Goal: Information Seeking & Learning: Check status

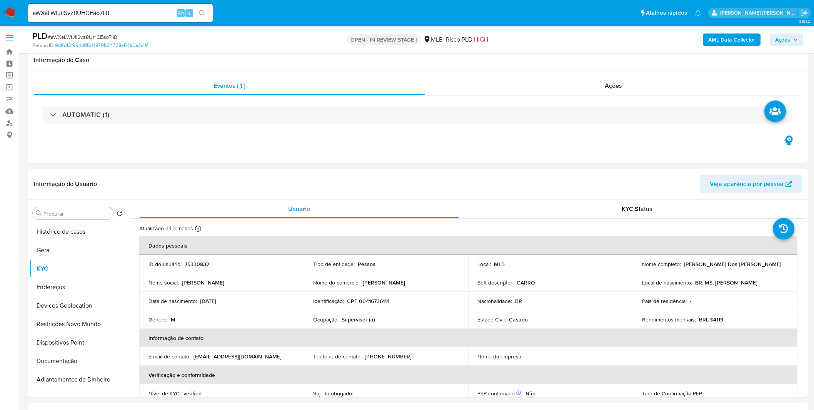
select select "10"
click at [70, 17] on input "aWXaLWtJiiSvz8UHCEao7II8" at bounding box center [120, 13] width 185 height 10
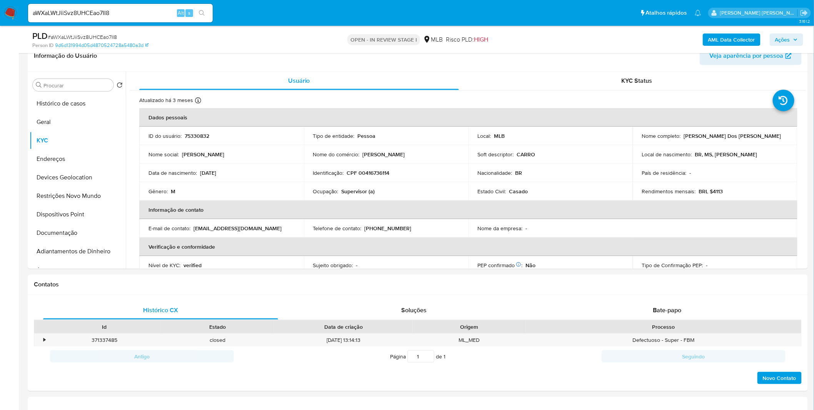
scroll to position [320, 0]
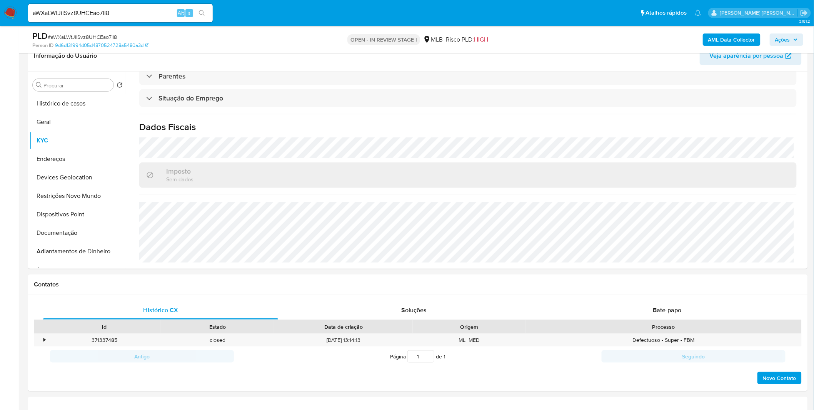
paste input "QglaGK8wHgDboeDXM4EoLO81"
type input "QglaGK8wHgDboeDXM4EoLO81"
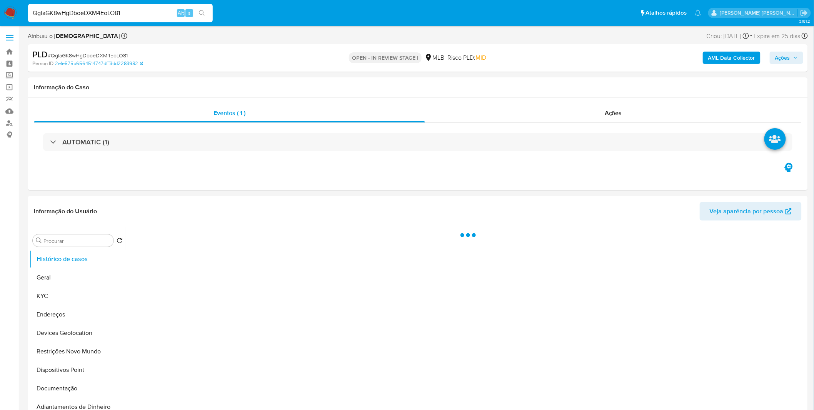
select select "10"
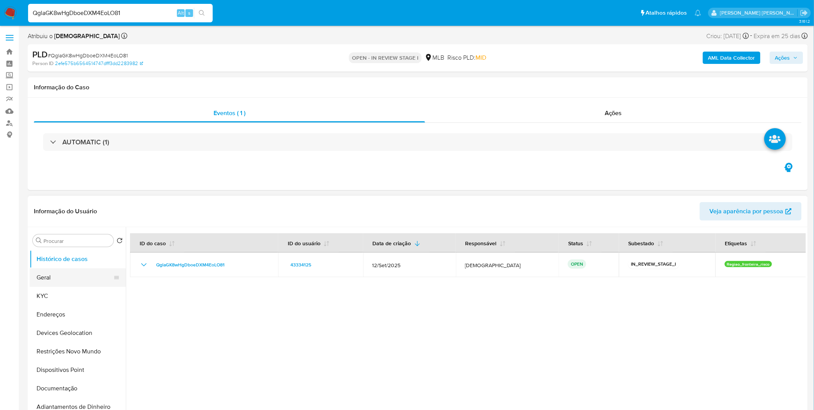
click at [64, 281] on button "Geral" at bounding box center [75, 277] width 90 height 18
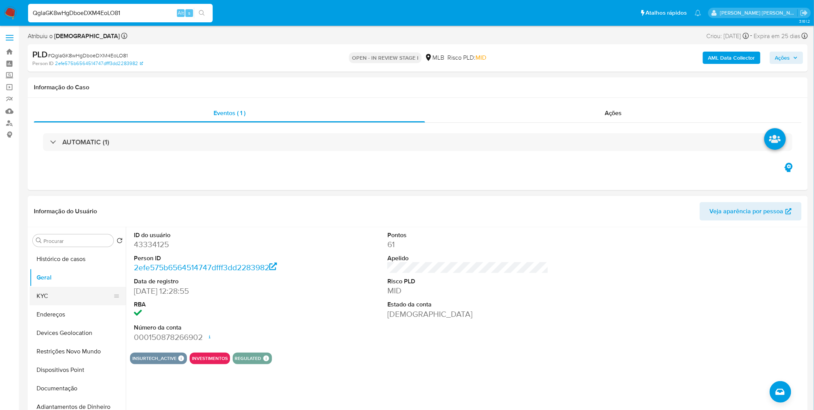
click at [59, 287] on button "KYC" at bounding box center [75, 296] width 90 height 18
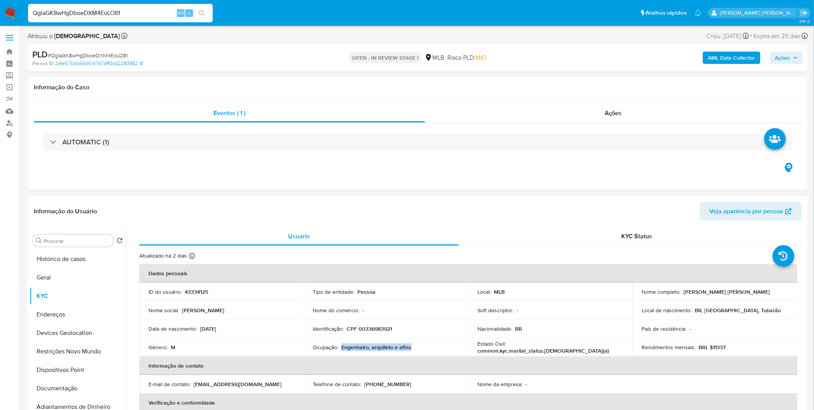
copy p "Engenheiro, arquiteto e afins"
drag, startPoint x: 416, startPoint y: 350, endPoint x: 341, endPoint y: 347, distance: 74.8
click at [341, 347] on div "Ocupação : Engenheiro, arquiteto e afins" at bounding box center [386, 347] width 146 height 7
click at [65, 279] on button "Geral" at bounding box center [75, 277] width 90 height 18
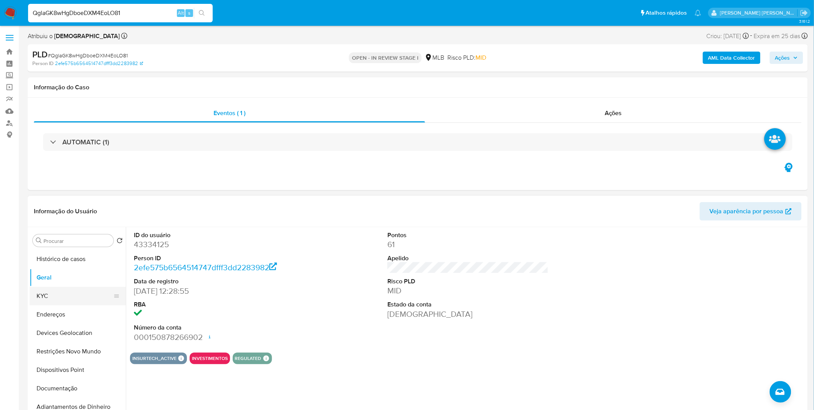
click at [43, 294] on button "KYC" at bounding box center [75, 296] width 90 height 18
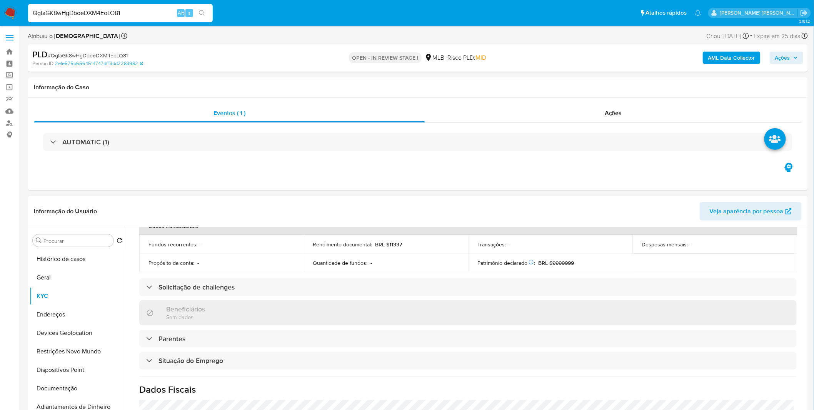
scroll to position [320, 0]
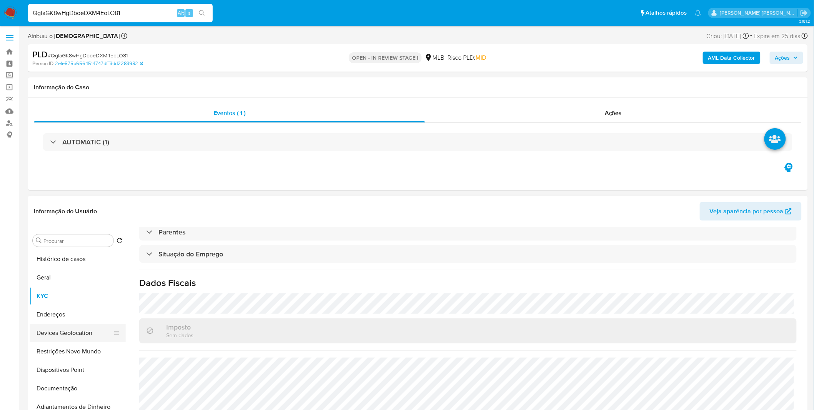
click at [57, 324] on button "Devices Geolocation" at bounding box center [75, 333] width 90 height 18
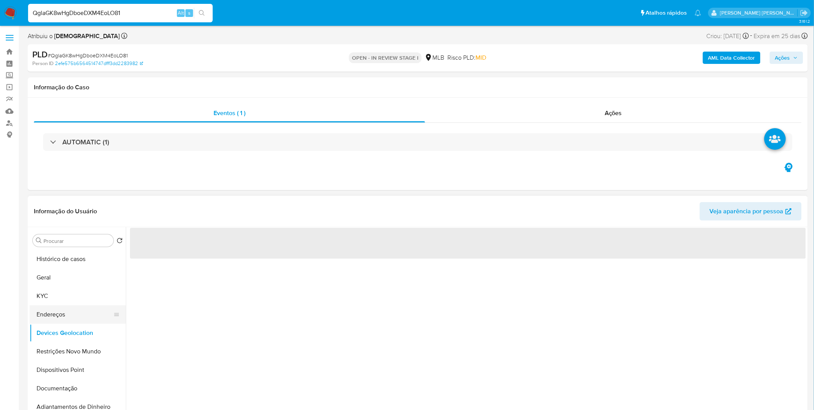
click at [65, 316] on button "Endereços" at bounding box center [75, 314] width 90 height 18
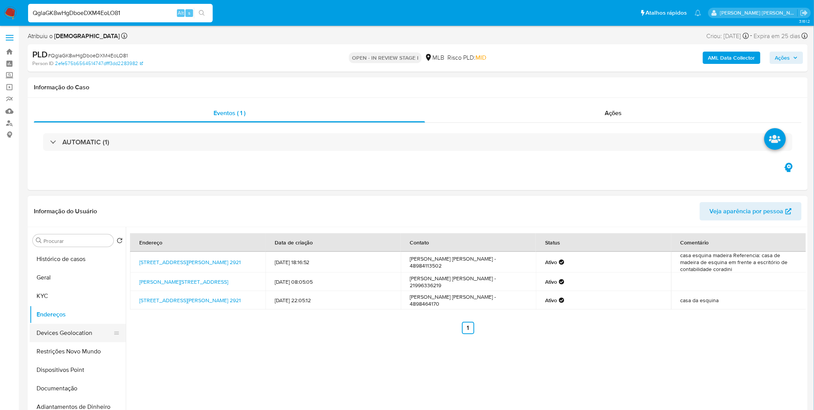
click at [70, 328] on button "Devices Geolocation" at bounding box center [75, 333] width 90 height 18
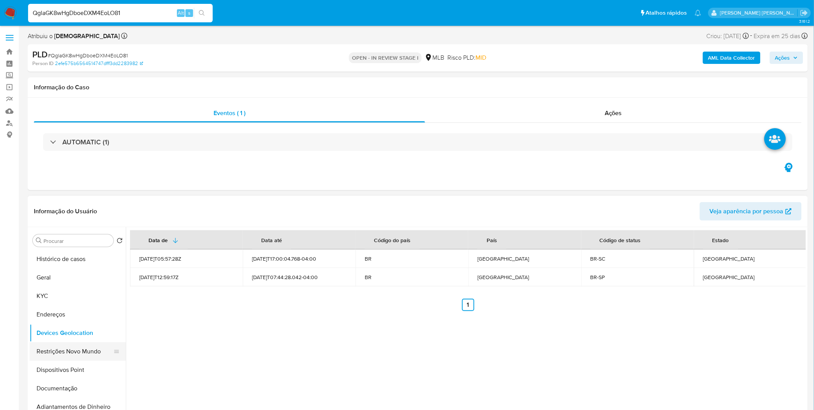
click at [72, 351] on button "Restrições Novo Mundo" at bounding box center [75, 351] width 90 height 18
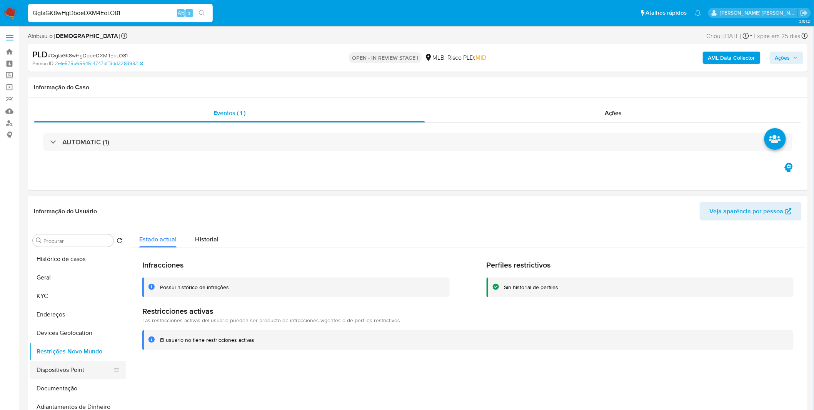
click at [95, 370] on button "Dispositivos Point" at bounding box center [75, 370] width 90 height 18
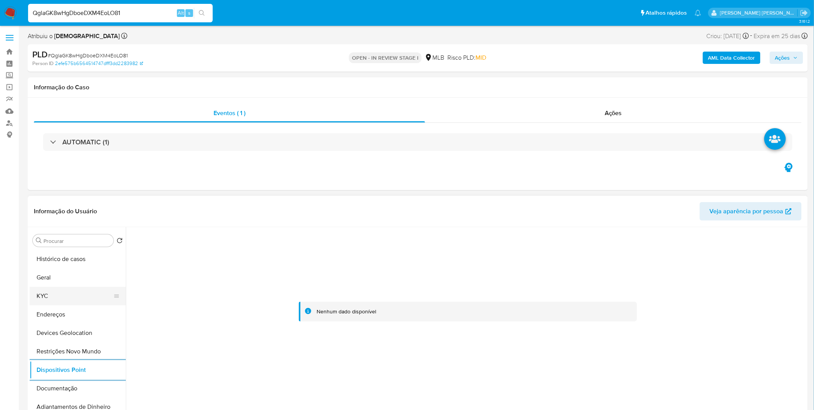
click at [63, 290] on button "KYC" at bounding box center [75, 296] width 90 height 18
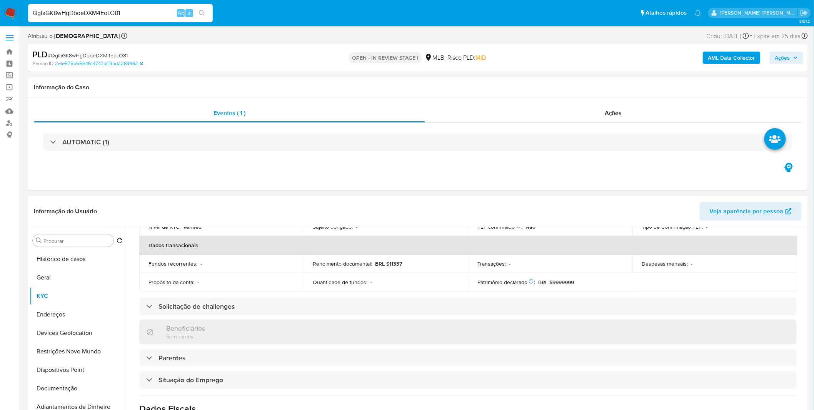
scroll to position [320, 0]
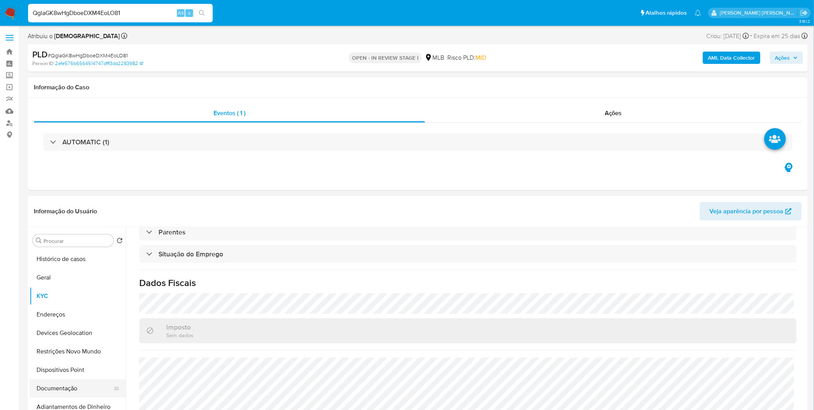
click at [60, 393] on button "Documentação" at bounding box center [75, 388] width 90 height 18
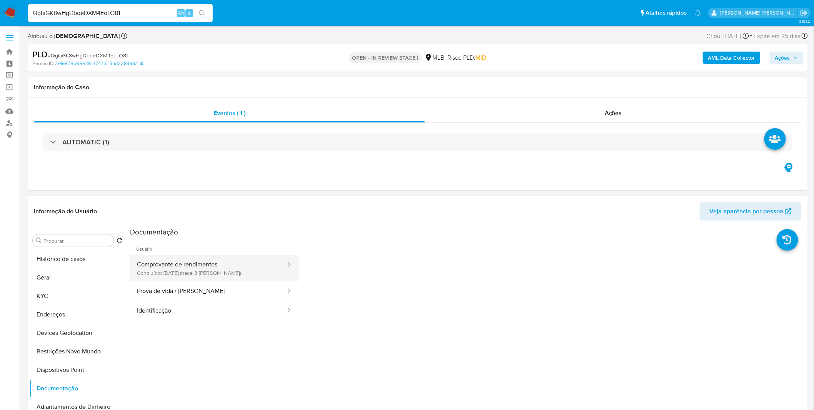
click at [196, 274] on button "Comprovante de rendimentos Concluído: 28/09/2025 (hace 3 días)" at bounding box center [208, 268] width 157 height 26
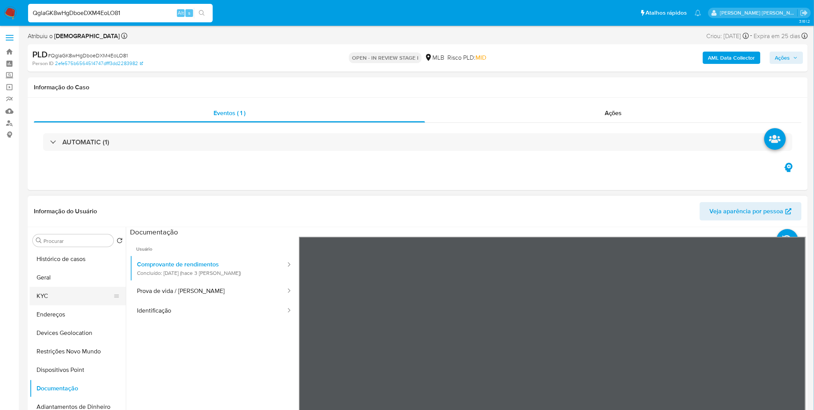
click at [50, 302] on button "KYC" at bounding box center [75, 296] width 90 height 18
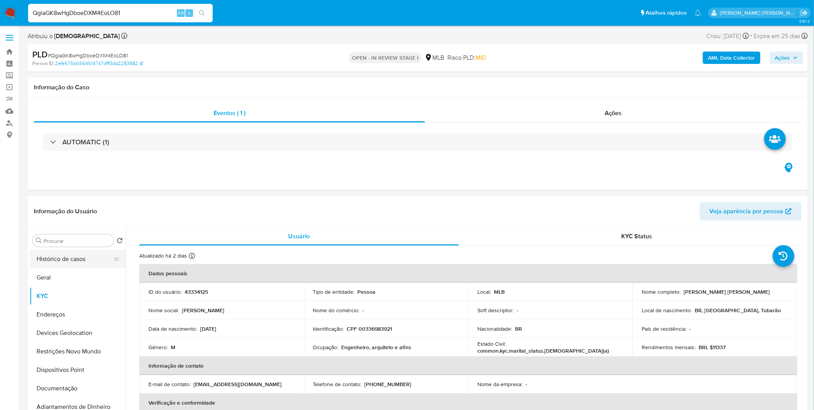
click at [58, 252] on button "Histórico de casos" at bounding box center [75, 259] width 90 height 18
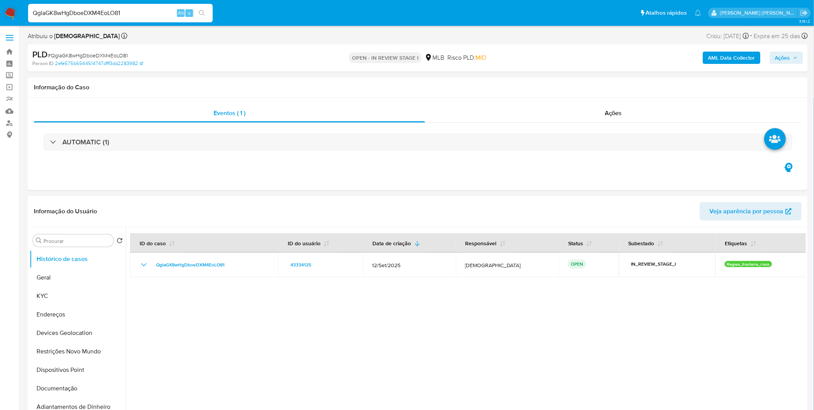
click at [124, 17] on input "QglaGK8wHgDboeDXM4EoLO81" at bounding box center [120, 13] width 185 height 10
paste input "h4FCqBwZIZvAUrwfY96cPFnM"
type input "h4FCqBwZIZvAUrwfY96cPFnM"
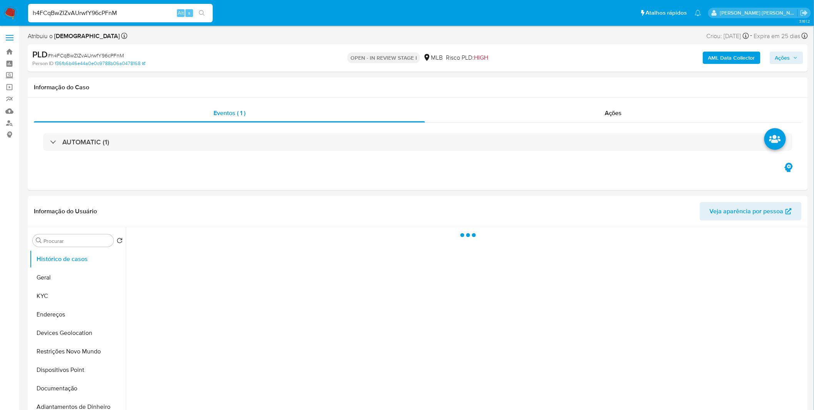
select select "10"
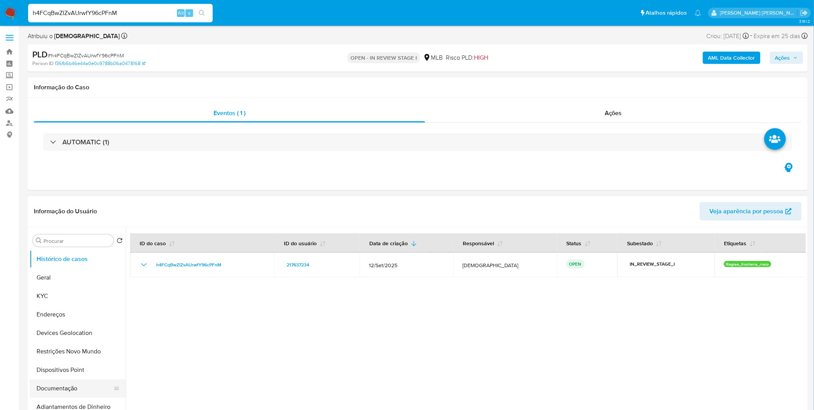
click at [48, 386] on button "Documentação" at bounding box center [75, 388] width 90 height 18
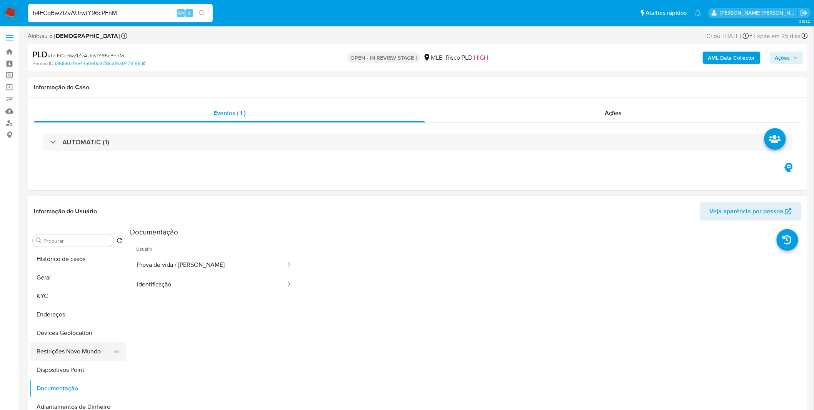
click at [61, 351] on button "Restrições Novo Mundo" at bounding box center [75, 351] width 90 height 18
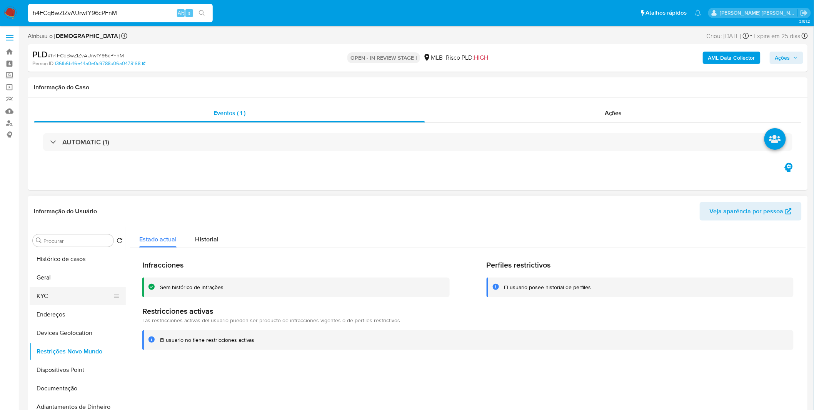
click at [69, 288] on button "KYC" at bounding box center [75, 296] width 90 height 18
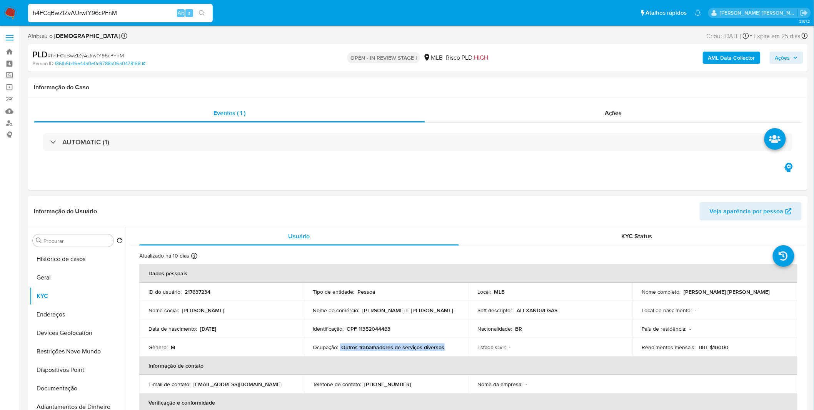
copy div "Outros trabalhadores de serviços diversos"
drag, startPoint x: 443, startPoint y: 347, endPoint x: 340, endPoint y: 347, distance: 102.8
click at [340, 347] on div "Ocupação : Outros trabalhadores de serviços diversos" at bounding box center [386, 347] width 146 height 7
click at [68, 272] on button "Geral" at bounding box center [75, 277] width 90 height 18
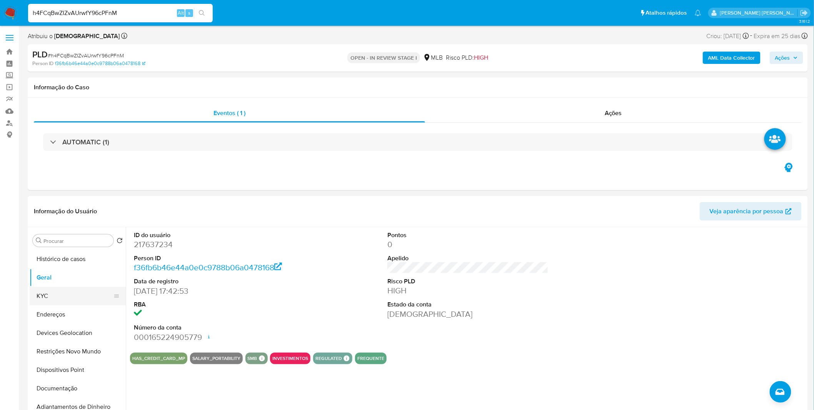
click at [79, 292] on button "KYC" at bounding box center [75, 296] width 90 height 18
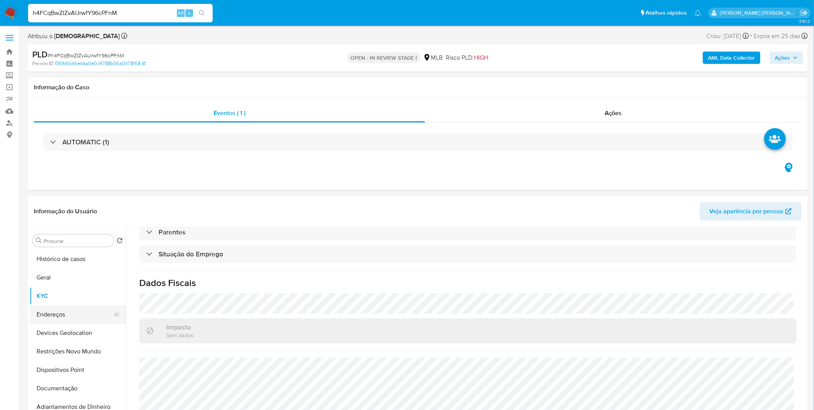
click at [66, 314] on button "Endereços" at bounding box center [75, 314] width 90 height 18
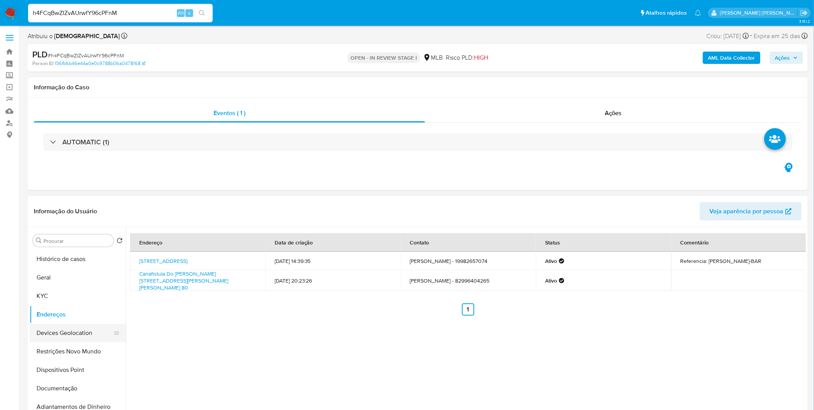
click at [78, 336] on button "Devices Geolocation" at bounding box center [75, 333] width 90 height 18
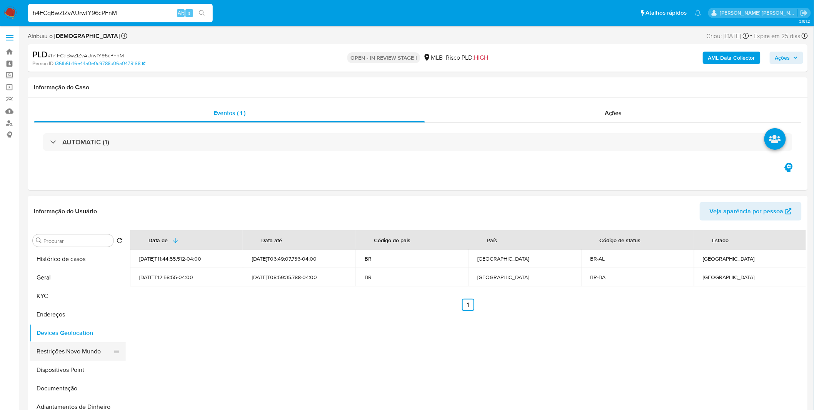
click at [53, 356] on button "Restrições Novo Mundo" at bounding box center [75, 351] width 90 height 18
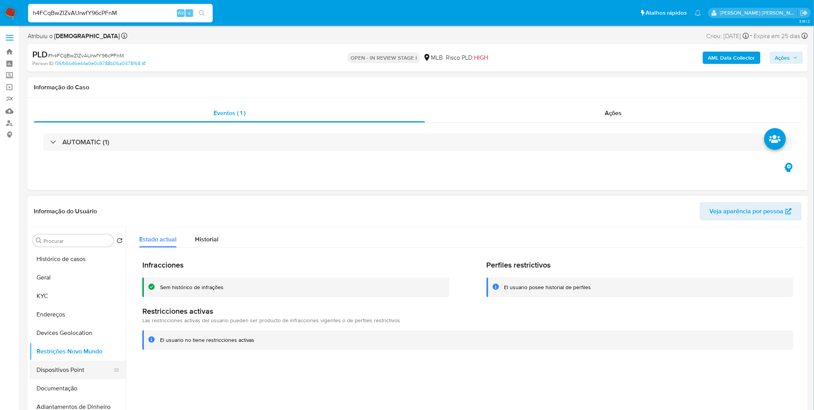
click at [87, 375] on button "Dispositivos Point" at bounding box center [75, 370] width 90 height 18
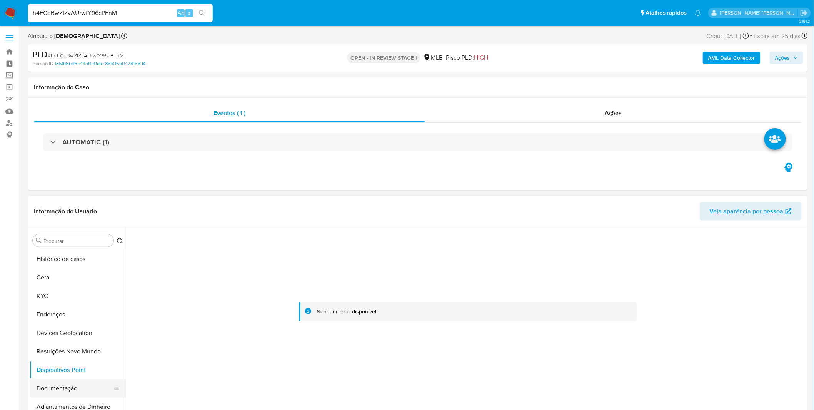
click at [84, 386] on button "Documentação" at bounding box center [75, 388] width 90 height 18
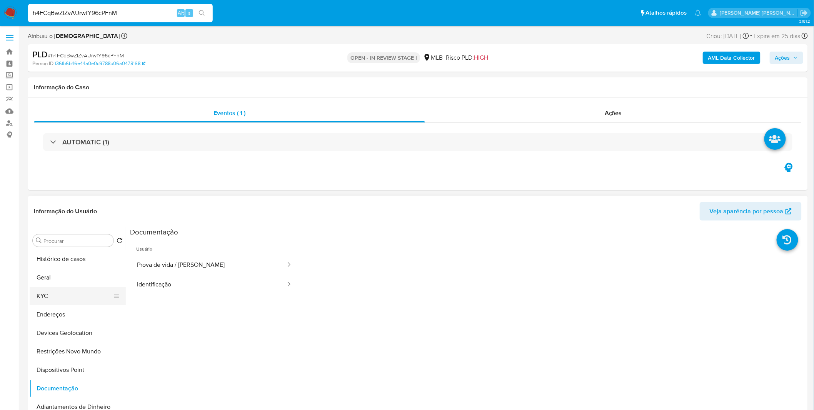
click at [89, 299] on button "KYC" at bounding box center [75, 296] width 90 height 18
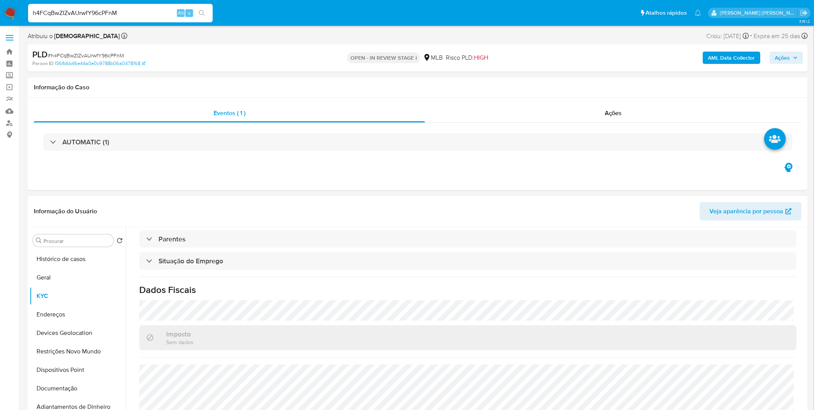
scroll to position [320, 0]
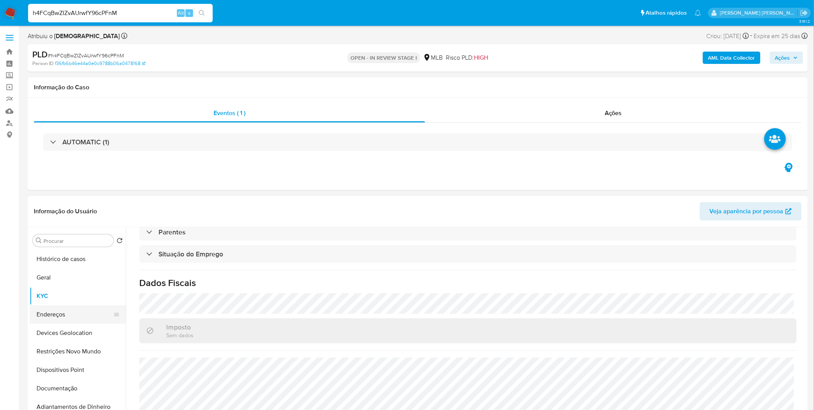
click at [55, 315] on button "Endereços" at bounding box center [75, 314] width 90 height 18
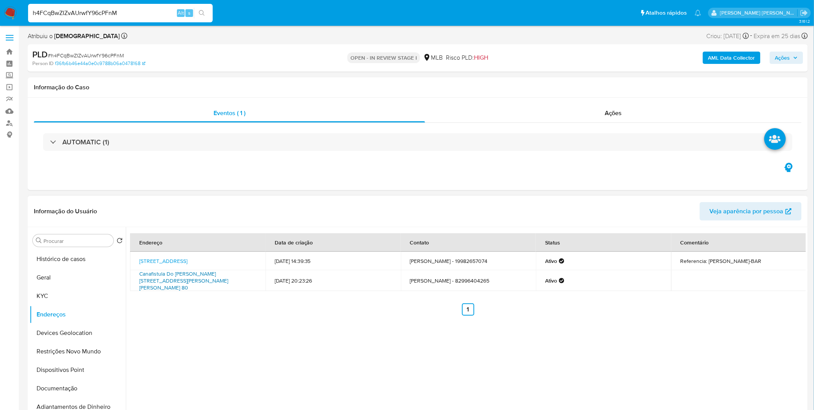
click at [228, 276] on link "Canafistula Do Cipriano 80, Girau Do Ponciano, Alagoas, 57360000, Brasil 80" at bounding box center [183, 281] width 89 height 22
drag, startPoint x: 220, startPoint y: 287, endPoint x: 137, endPoint y: 278, distance: 83.7
click at [137, 278] on td "Canafistula Do Cipriano 80, Girau Do Ponciano, Alagoas, 57360000, Brasil 80" at bounding box center [197, 280] width 135 height 21
copy link "Canafistula Do Cipriano 80, Girau Do Ponciano, Alagoas, 57360000, Brasil 80"
click at [72, 279] on button "Geral" at bounding box center [75, 277] width 90 height 18
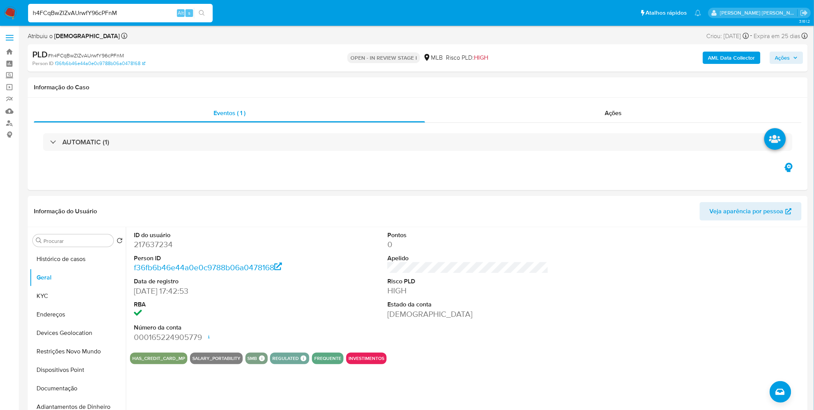
click at [140, 17] on input "h4FCqBwZIZvAUrwfY96cPFnM" at bounding box center [120, 13] width 185 height 10
paste input "39pbvKwy4Y64E7BhLEbPkSya"
type input "39pbvKwy4Y64E7BhLEbPkSya"
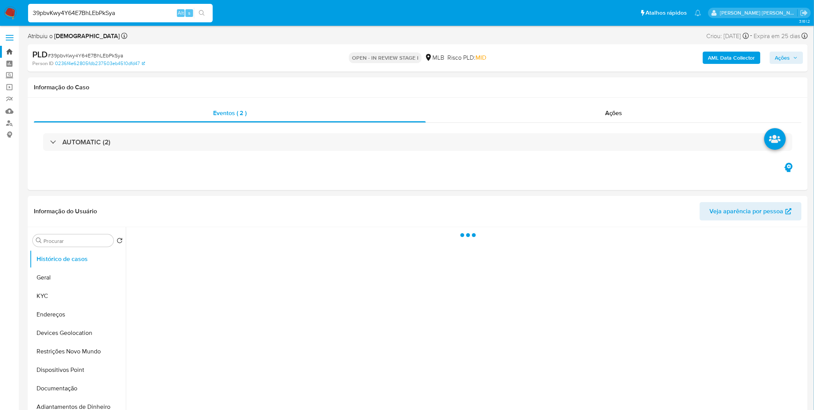
select select "10"
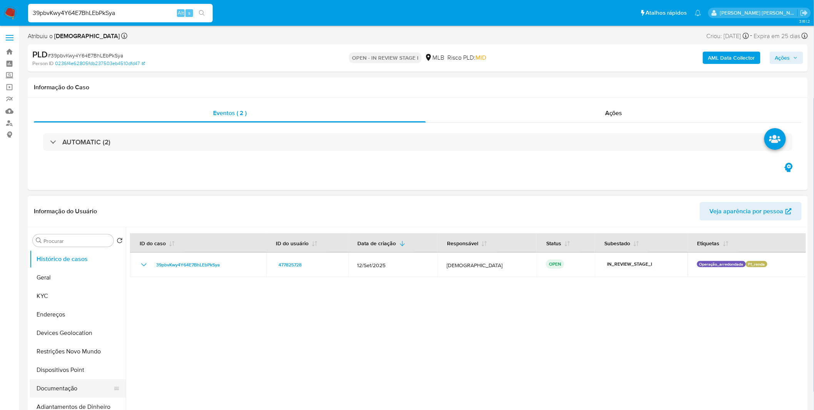
click at [50, 391] on button "Documentação" at bounding box center [75, 388] width 90 height 18
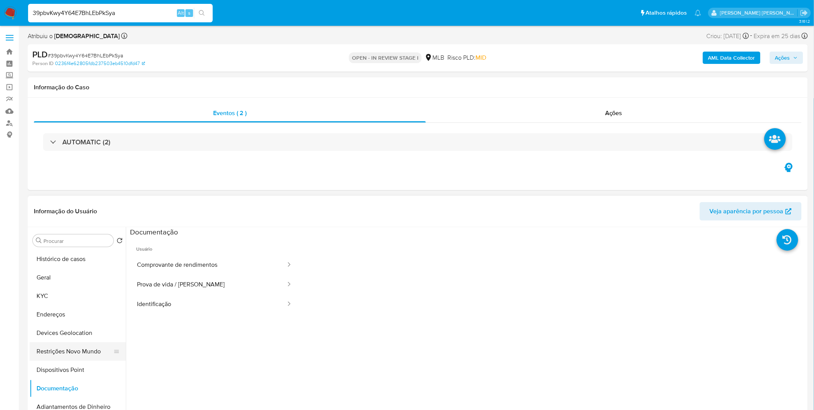
click at [75, 349] on button "Restrições Novo Mundo" at bounding box center [75, 351] width 90 height 18
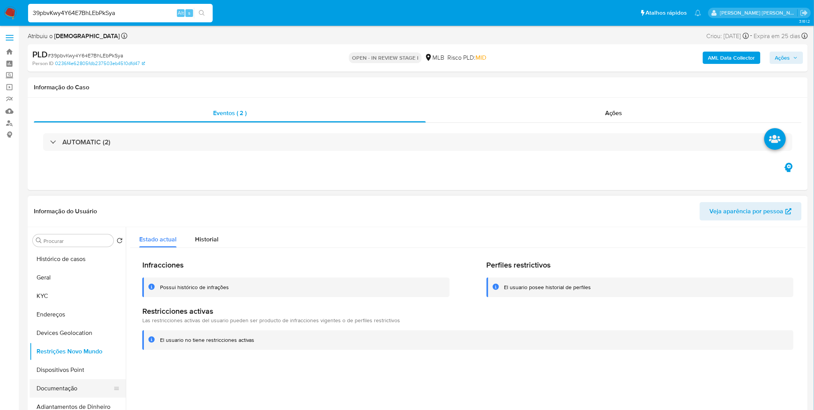
click at [41, 379] on button "Documentação" at bounding box center [75, 388] width 90 height 18
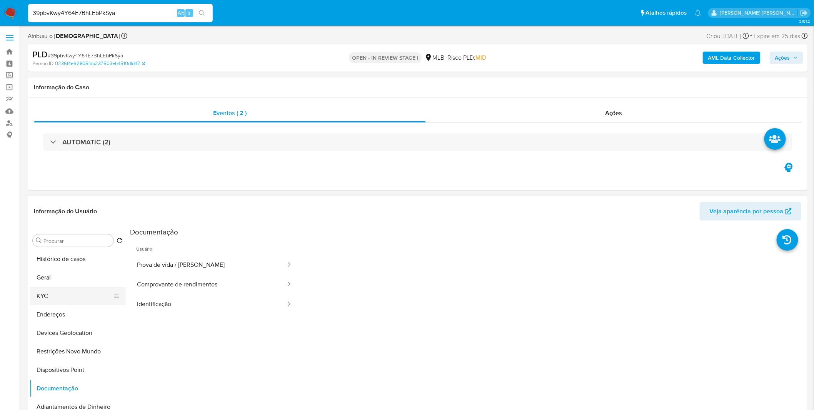
click at [55, 290] on button "KYC" at bounding box center [75, 296] width 90 height 18
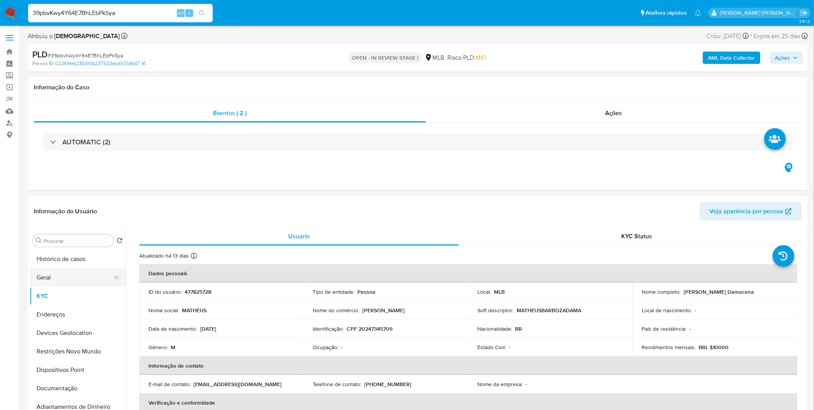
click at [71, 269] on button "Geral" at bounding box center [75, 277] width 90 height 18
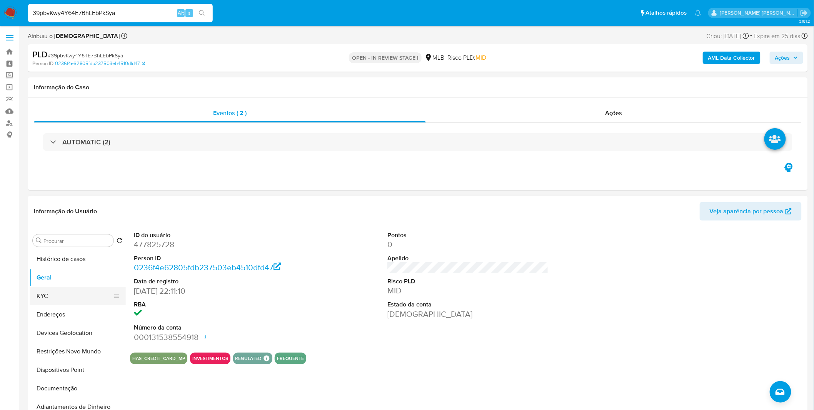
click at [32, 289] on button "KYC" at bounding box center [75, 296] width 90 height 18
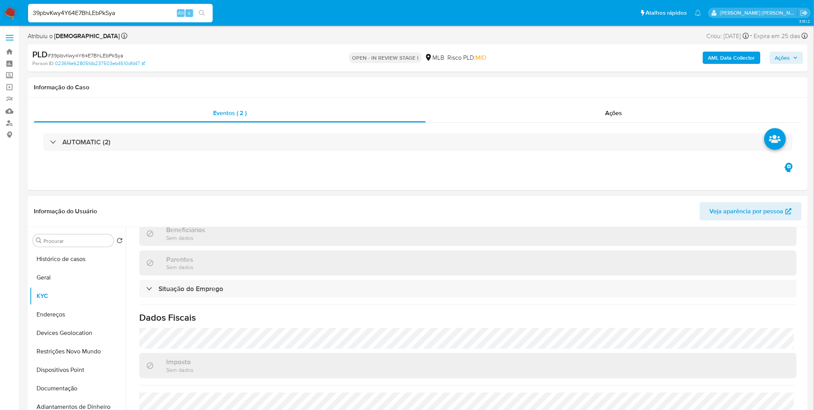
scroll to position [328, 0]
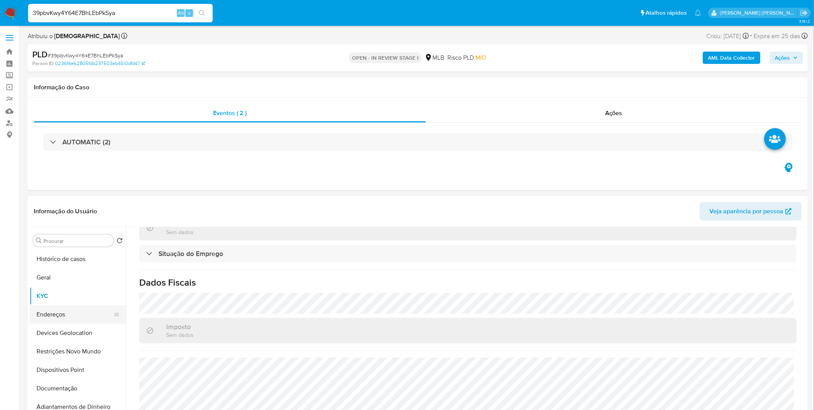
click at [88, 305] on button "Endereços" at bounding box center [75, 314] width 90 height 18
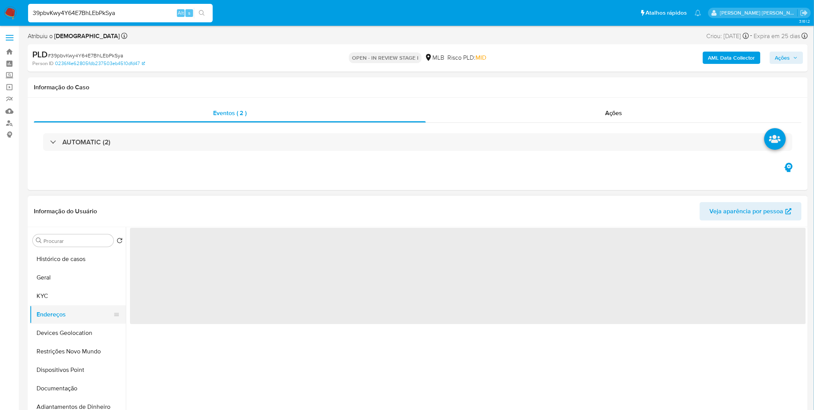
scroll to position [0, 0]
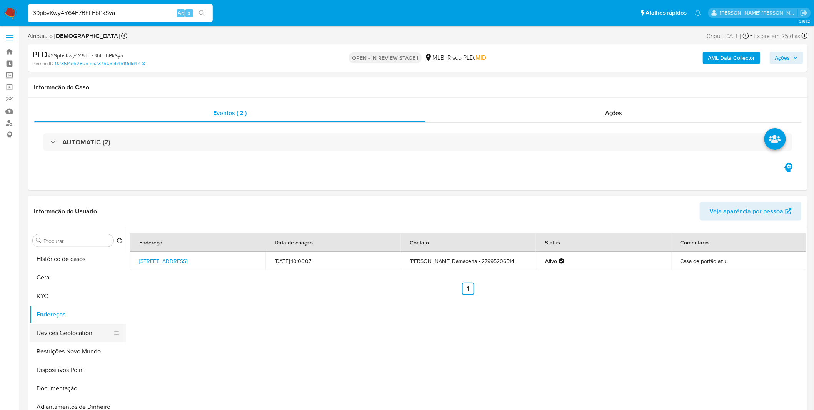
click at [74, 326] on button "Devices Geolocation" at bounding box center [75, 333] width 90 height 18
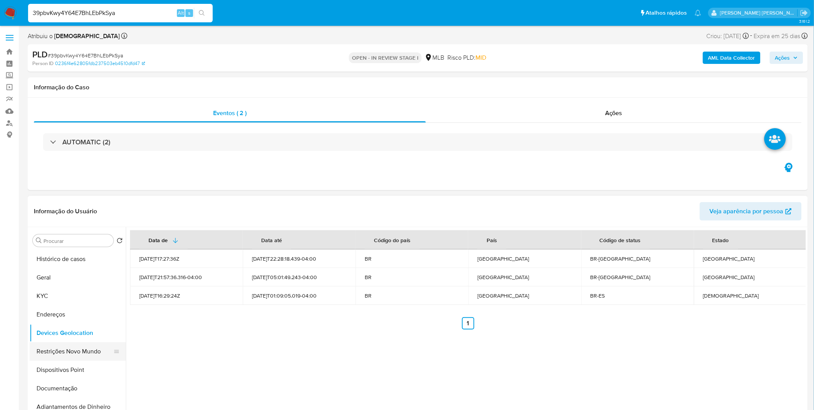
click at [85, 356] on button "Restrições Novo Mundo" at bounding box center [75, 351] width 90 height 18
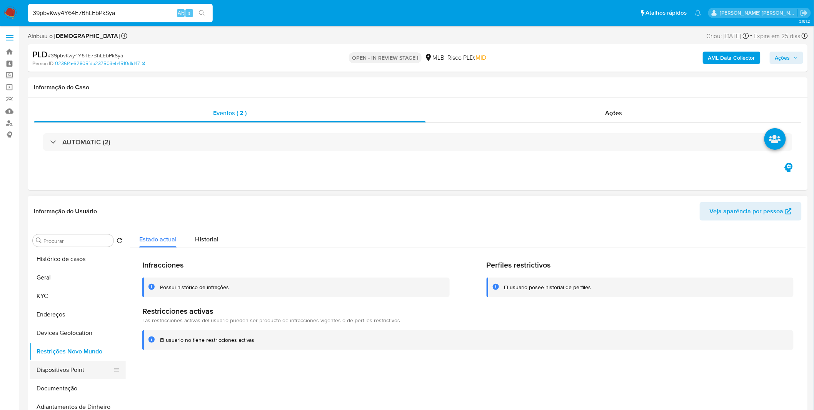
click at [79, 368] on button "Dispositivos Point" at bounding box center [75, 370] width 90 height 18
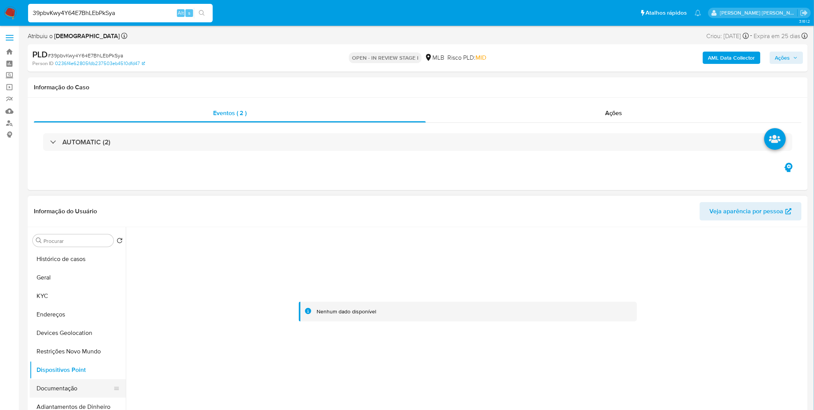
click at [49, 392] on button "Documentação" at bounding box center [75, 388] width 90 height 18
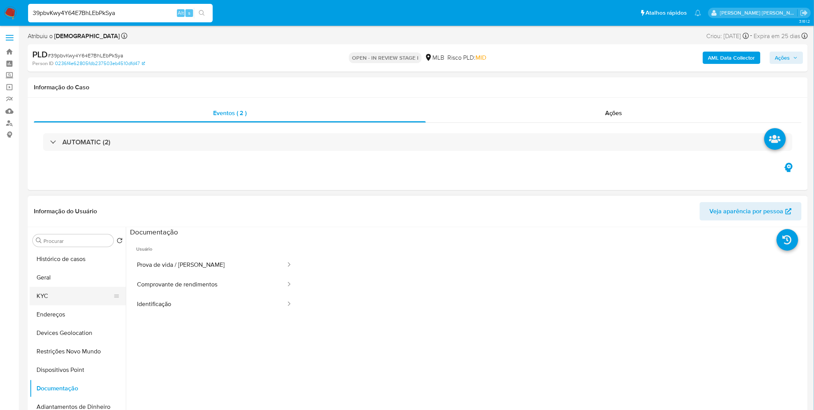
click at [47, 295] on button "KYC" at bounding box center [75, 296] width 90 height 18
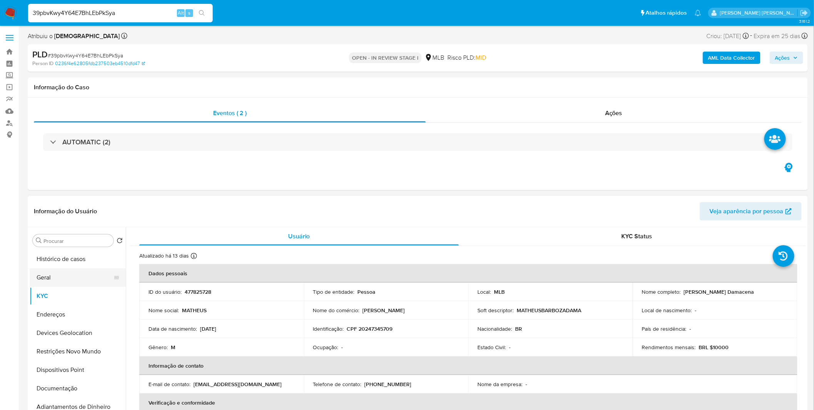
click at [97, 271] on button "Geral" at bounding box center [75, 277] width 90 height 18
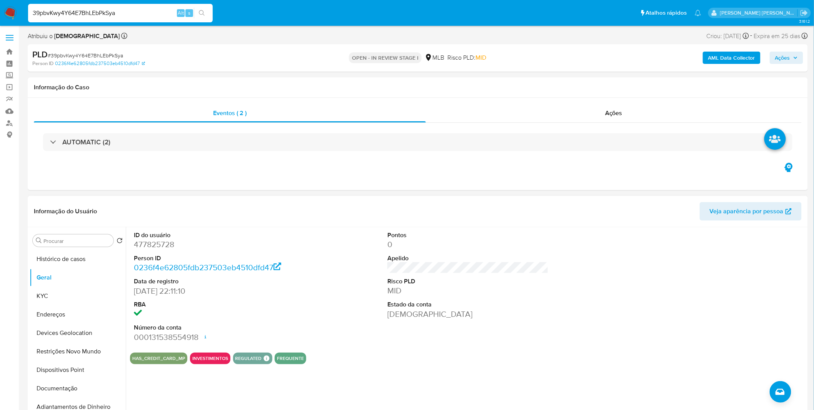
click at [219, 336] on dd "000131538554918 Data de abertura 01/07/2025 21:41 Status ACTIVE" at bounding box center [214, 337] width 161 height 11
click at [82, 278] on button "Geral" at bounding box center [75, 277] width 90 height 18
click at [76, 291] on button "KYC" at bounding box center [75, 296] width 90 height 18
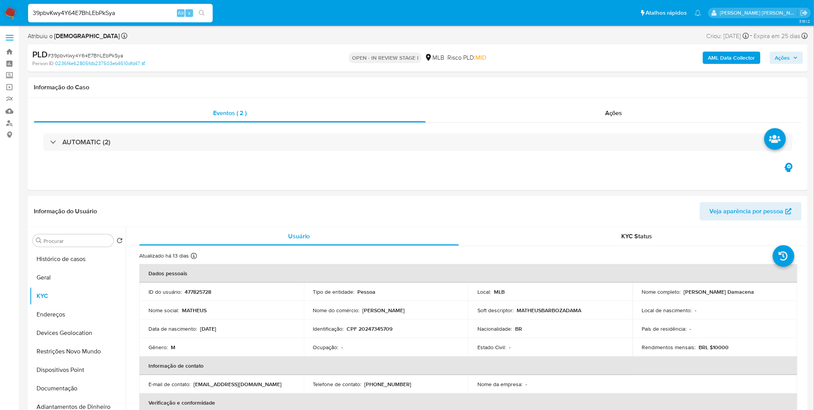
click at [120, 10] on input "39pbvKwy4Y64E7BhLEbPkSya" at bounding box center [120, 13] width 185 height 10
paste input "syJthL99D5kpHlo6KOr5k78d"
type input "syJthL99D5kpHlo6KOr5k78d"
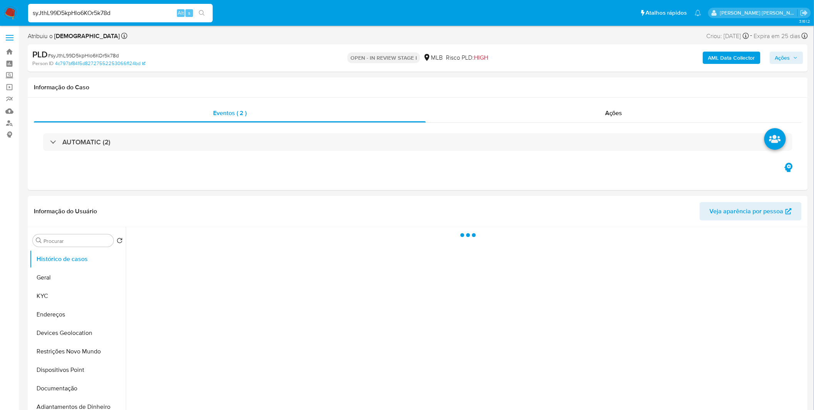
select select "10"
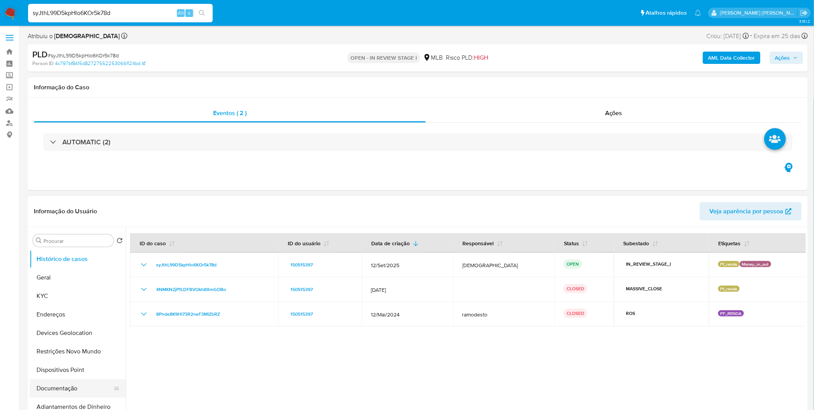
click at [64, 391] on button "Documentação" at bounding box center [75, 388] width 90 height 18
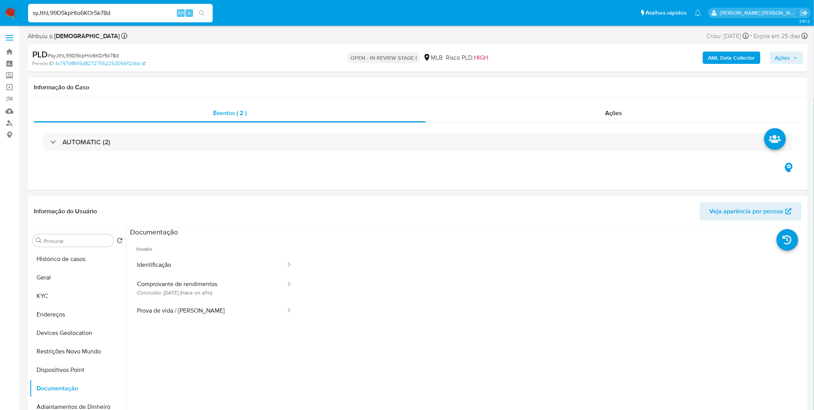
click at [197, 294] on button "Comprovante de rendimentos Concluído: [DATE] (hace un año)" at bounding box center [208, 288] width 157 height 26
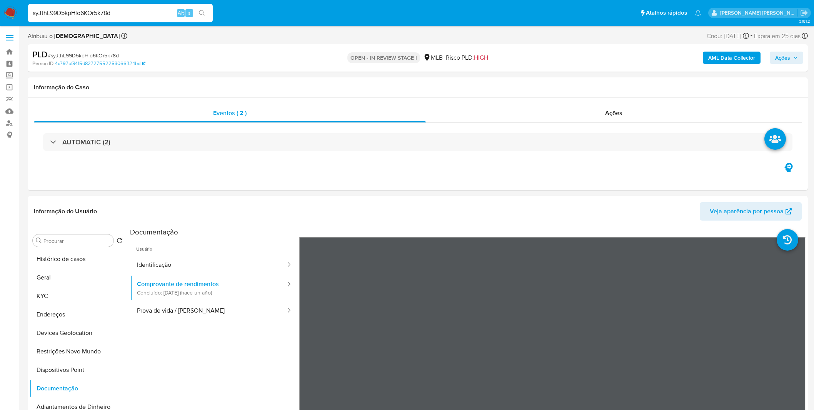
select select "10"
click at [51, 295] on button "KYC" at bounding box center [75, 296] width 90 height 18
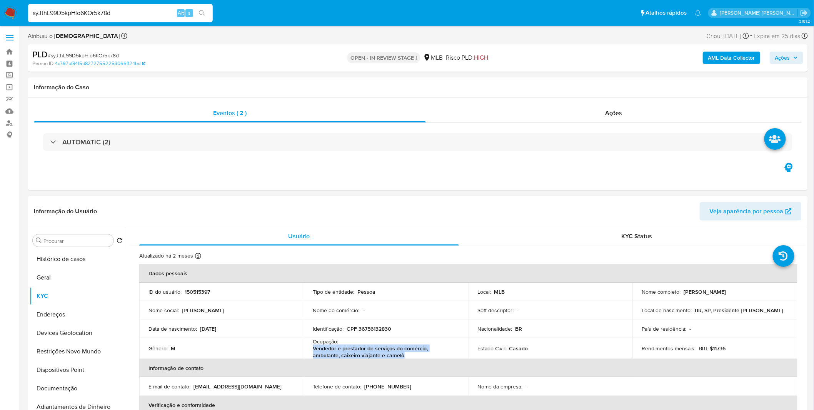
copy p "Vendedor e prestador de serviços do comércio, ambulante, caixeiro-viajante e ca…"
drag, startPoint x: 385, startPoint y: 353, endPoint x: 314, endPoint y: 349, distance: 71.3
click at [314, 349] on p "Vendedor e prestador de serviços do comércio, ambulante, caixeiro-viajante e ca…" at bounding box center [384, 352] width 143 height 14
click at [73, 280] on button "Geral" at bounding box center [75, 277] width 90 height 18
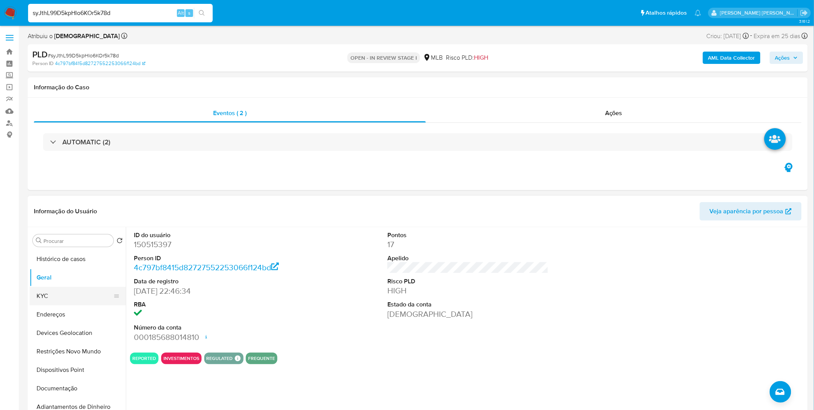
click at [83, 303] on button "KYC" at bounding box center [75, 296] width 90 height 18
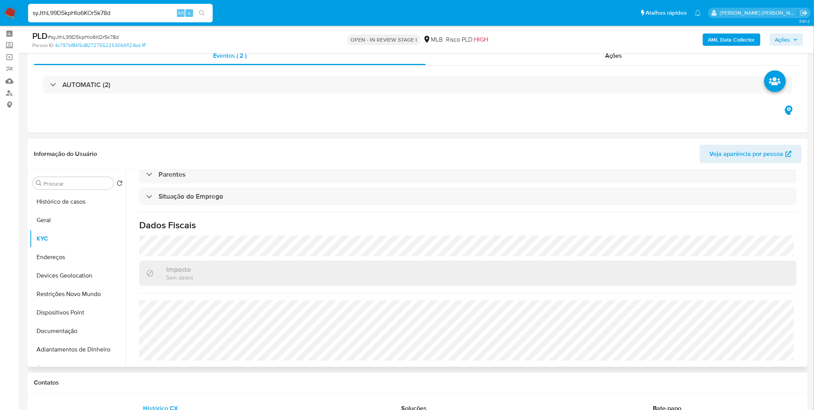
scroll to position [43, 0]
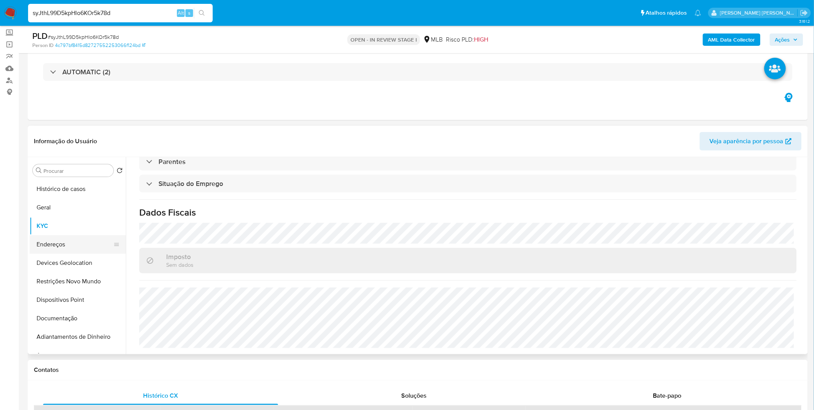
click at [91, 252] on ul "Histórico de casos Geral KYC Endereços Devices Geolocation Restrições Novo Mund…" at bounding box center [78, 267] width 96 height 174
click at [91, 252] on button "Endereços" at bounding box center [75, 244] width 90 height 18
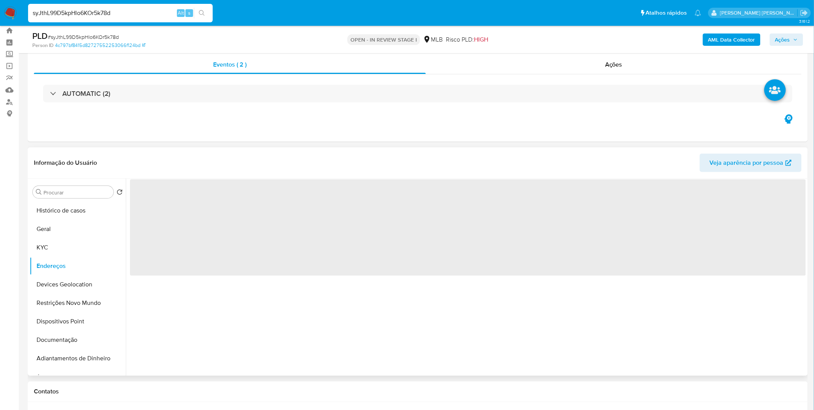
scroll to position [0, 0]
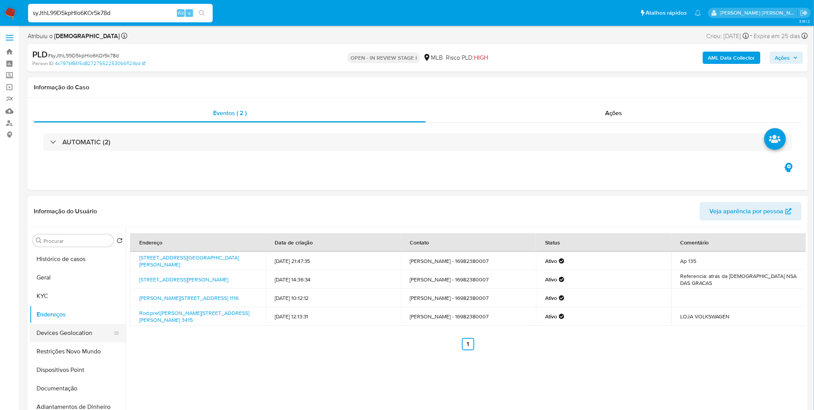
click at [50, 336] on button "Devices Geolocation" at bounding box center [75, 333] width 90 height 18
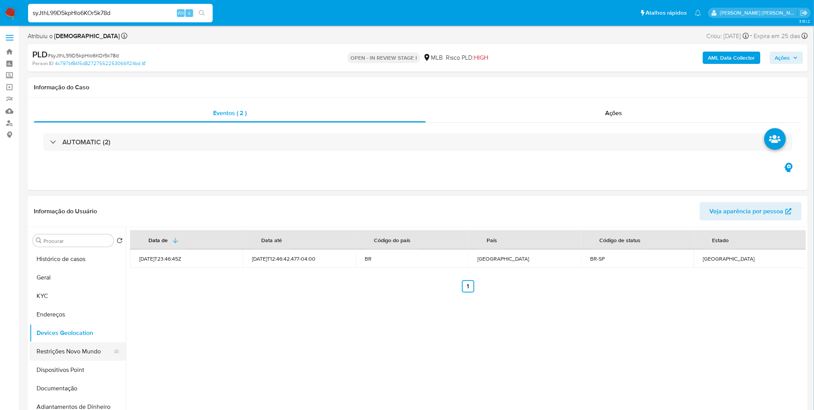
click at [51, 359] on button "Restrições Novo Mundo" at bounding box center [75, 351] width 90 height 18
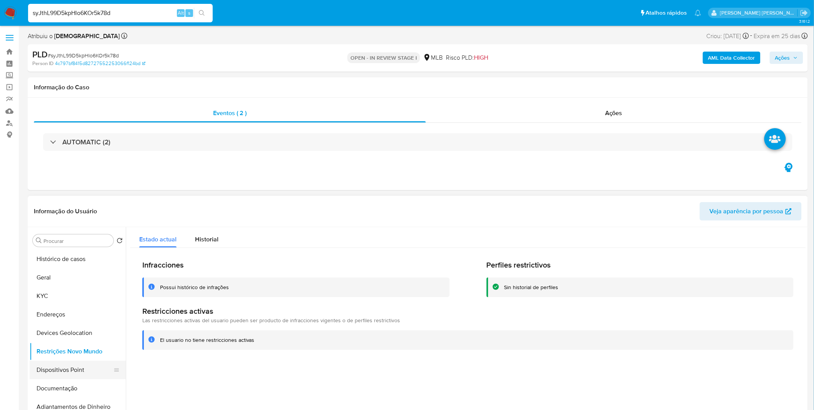
click at [80, 366] on button "Dispositivos Point" at bounding box center [75, 370] width 90 height 18
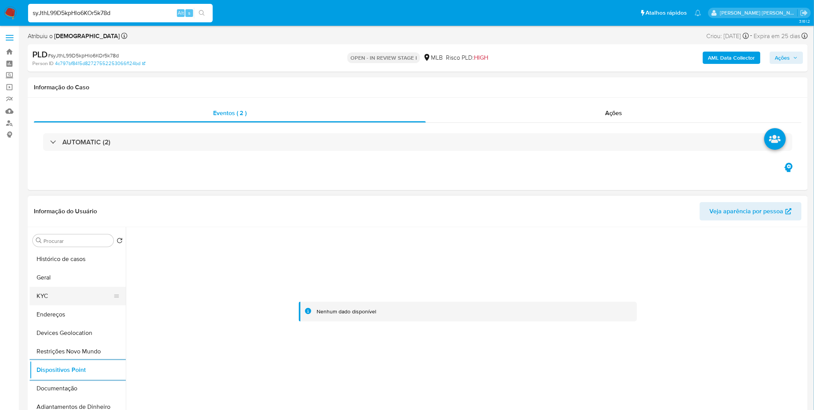
click at [55, 298] on button "KYC" at bounding box center [75, 296] width 90 height 18
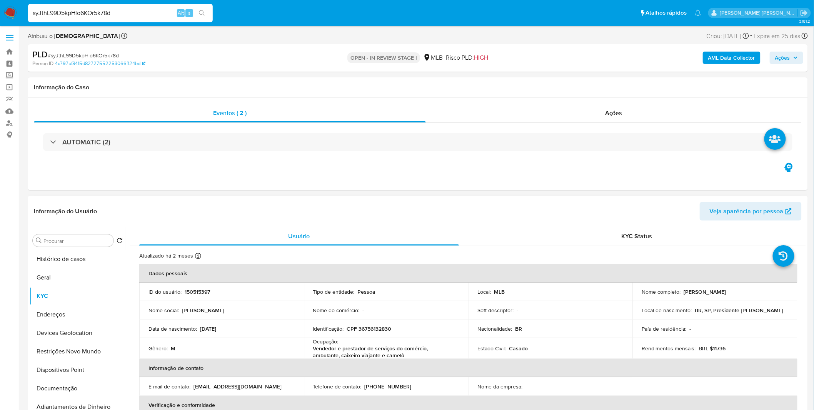
click at [363, 329] on p "CPF 36756132830" at bounding box center [369, 328] width 45 height 7
copy p "36756132830"
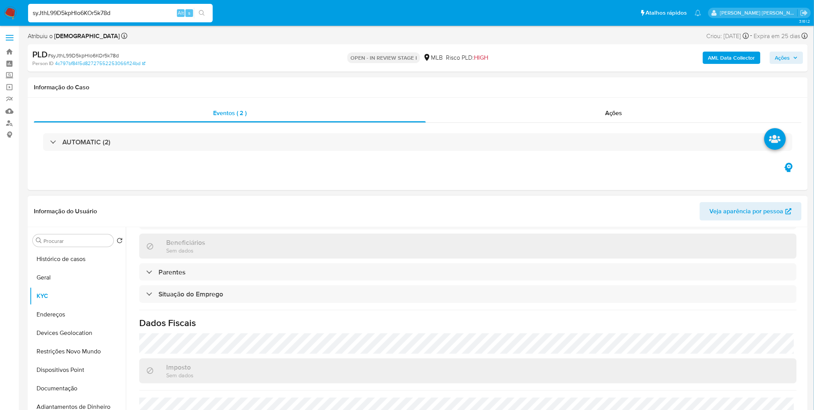
scroll to position [323, 0]
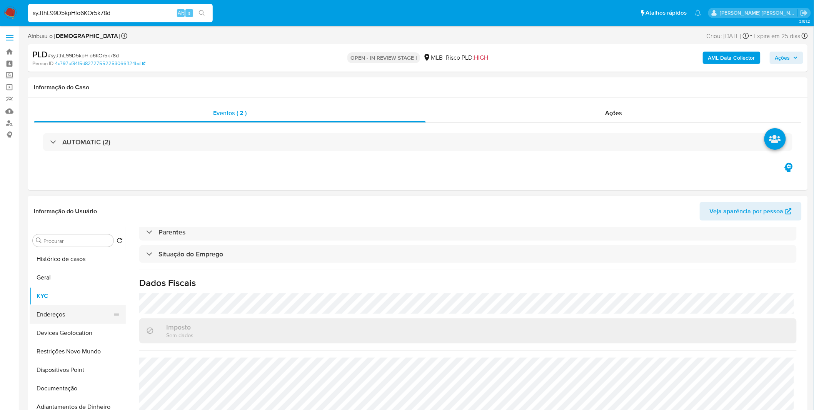
click at [91, 323] on button "Endereços" at bounding box center [75, 314] width 90 height 18
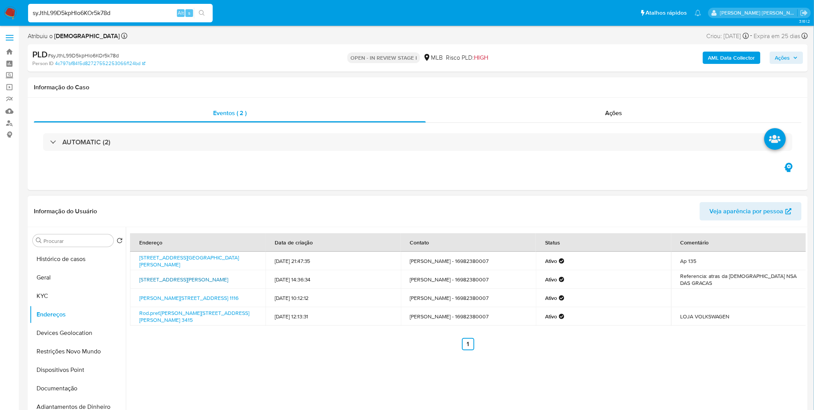
click at [228, 276] on link "[STREET_ADDRESS][PERSON_NAME]" at bounding box center [183, 280] width 89 height 8
click at [224, 263] on td "[STREET_ADDRESS][GEOGRAPHIC_DATA][PERSON_NAME]" at bounding box center [197, 261] width 135 height 18
click at [225, 259] on link "[STREET_ADDRESS][GEOGRAPHIC_DATA][PERSON_NAME]" at bounding box center [189, 261] width 100 height 15
click at [79, 9] on input "syJthL99D5kpHlo6KOr5k78d" at bounding box center [120, 13] width 185 height 10
paste input "r3O31fBoAdNNy5JRYhqYeJxT"
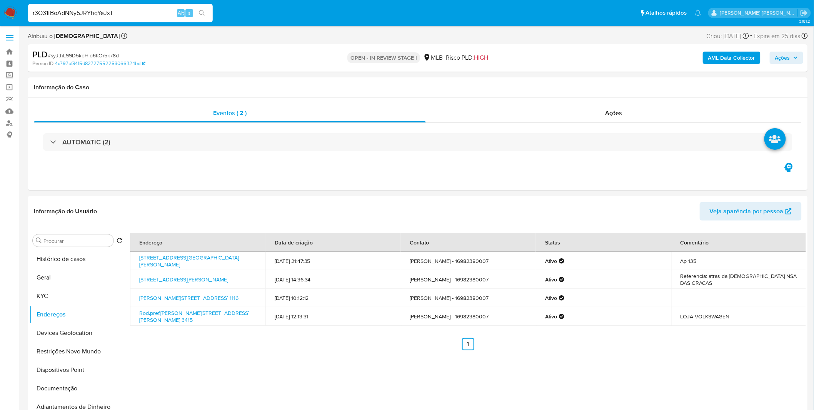
type input "r3O31fBoAdNNy5JRYhqYeJxT"
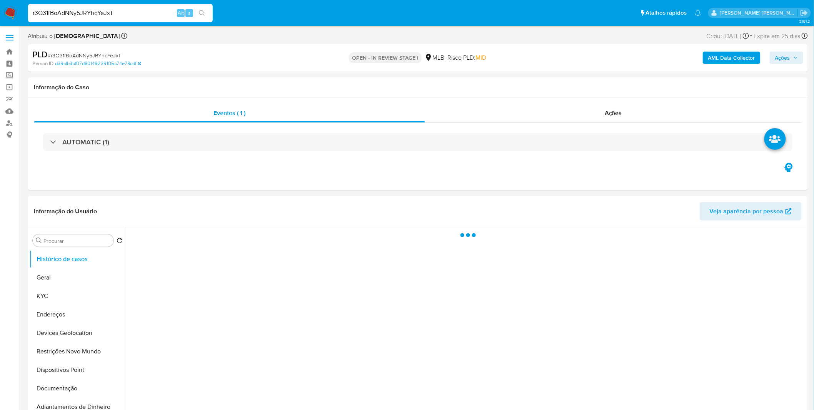
select select "10"
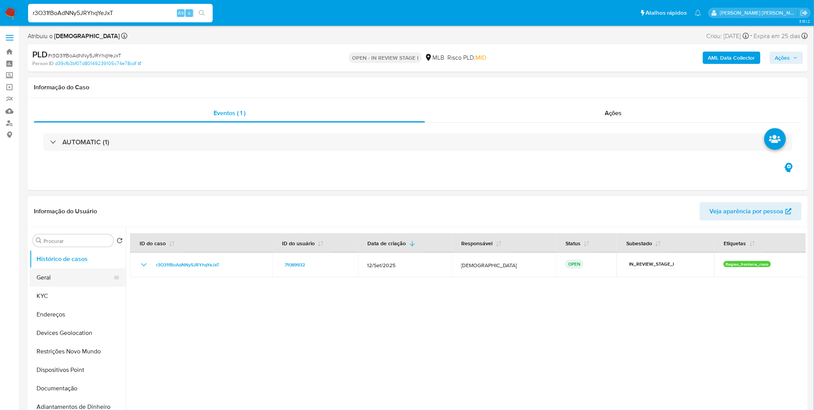
click at [77, 273] on button "Geral" at bounding box center [75, 277] width 90 height 18
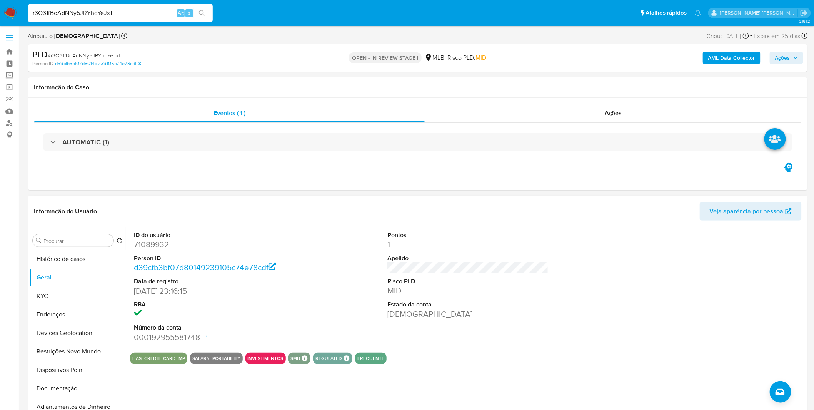
click at [278, 322] on dl "ID do usuário 71089932 Person ID d39cfb3bf07d80149239105c74e78cdf Data de regis…" at bounding box center [214, 287] width 161 height 112
click at [35, 299] on button "KYC" at bounding box center [75, 296] width 90 height 18
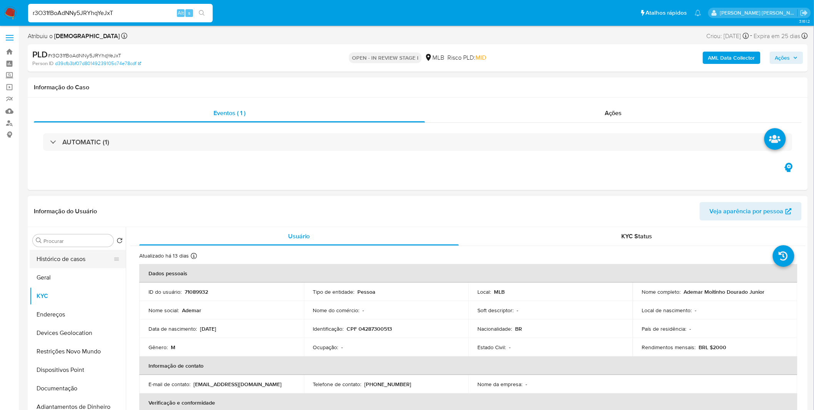
click at [102, 266] on button "Histórico de casos" at bounding box center [75, 259] width 90 height 18
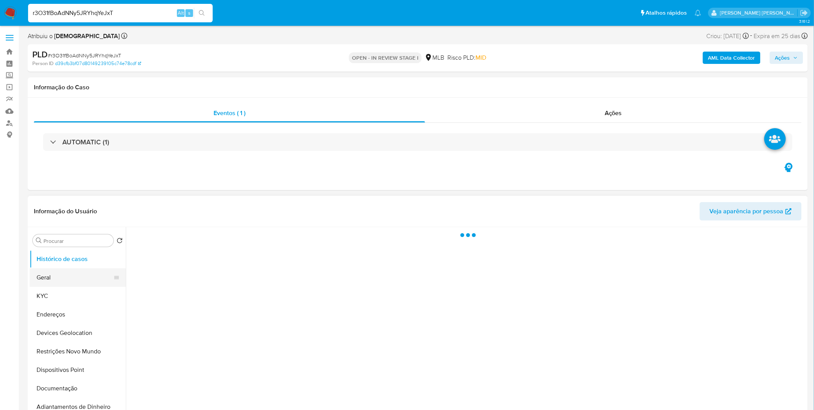
click at [85, 274] on button "Geral" at bounding box center [75, 277] width 90 height 18
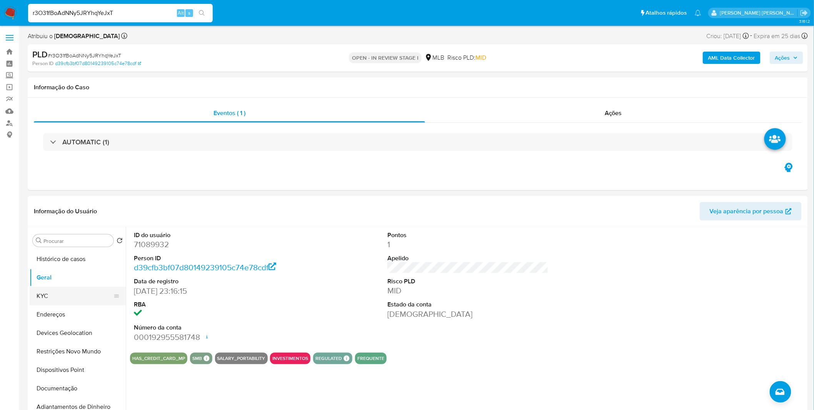
click at [79, 298] on button "KYC" at bounding box center [75, 296] width 90 height 18
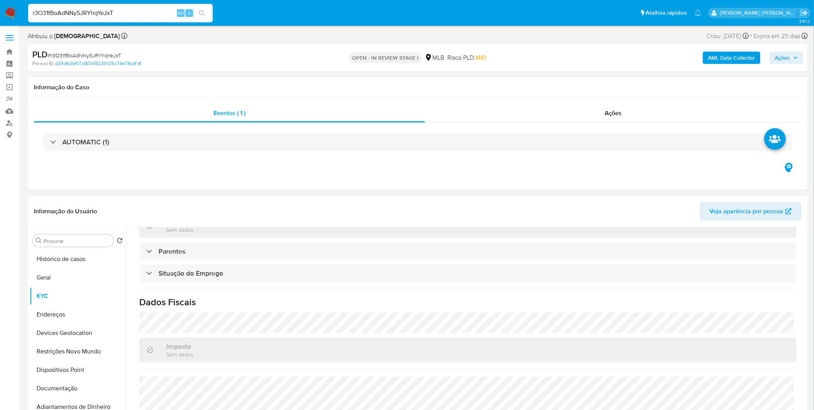
scroll to position [320, 0]
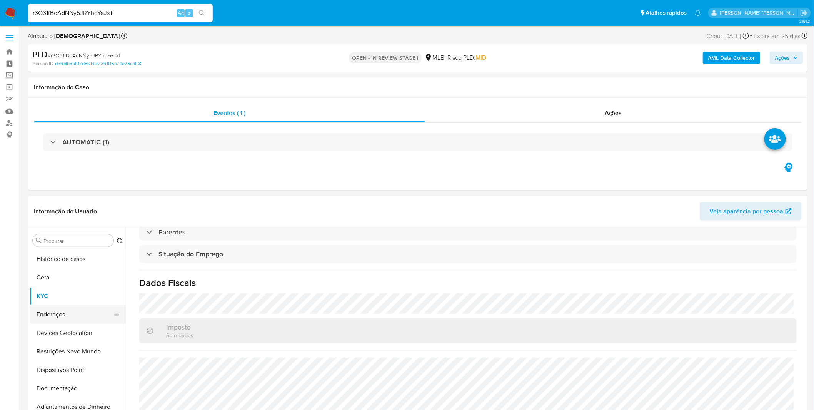
click at [55, 307] on button "Endereços" at bounding box center [75, 314] width 90 height 18
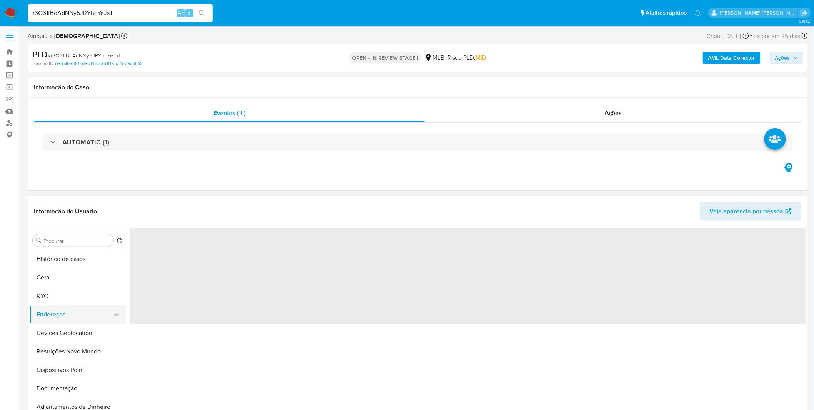
scroll to position [0, 0]
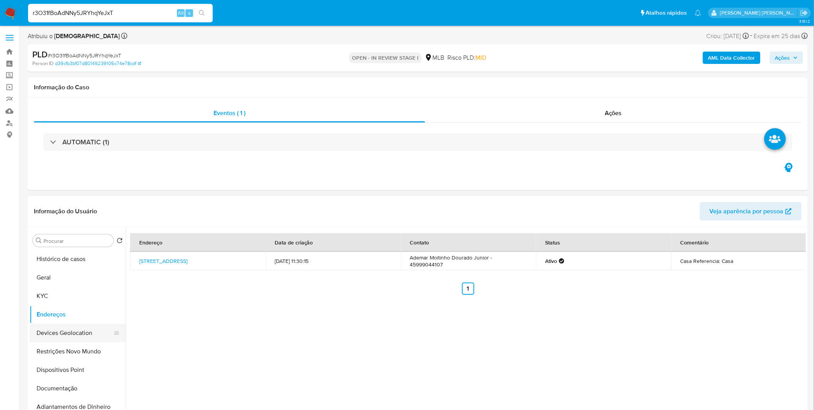
click at [43, 336] on button "Devices Geolocation" at bounding box center [75, 333] width 90 height 18
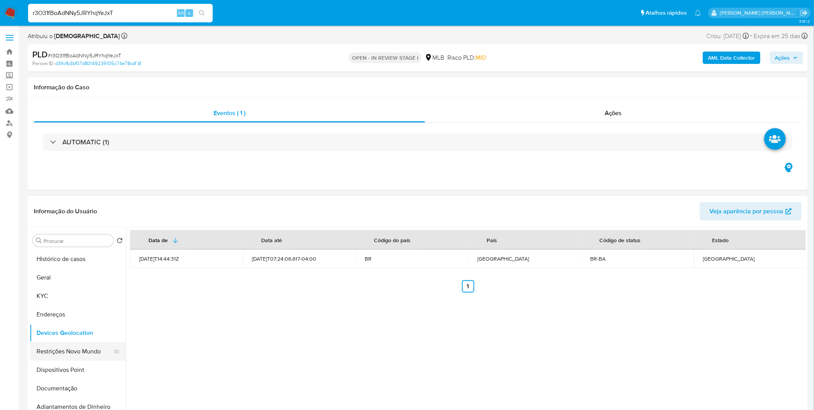
click at [62, 357] on button "Restrições Novo Mundo" at bounding box center [75, 351] width 90 height 18
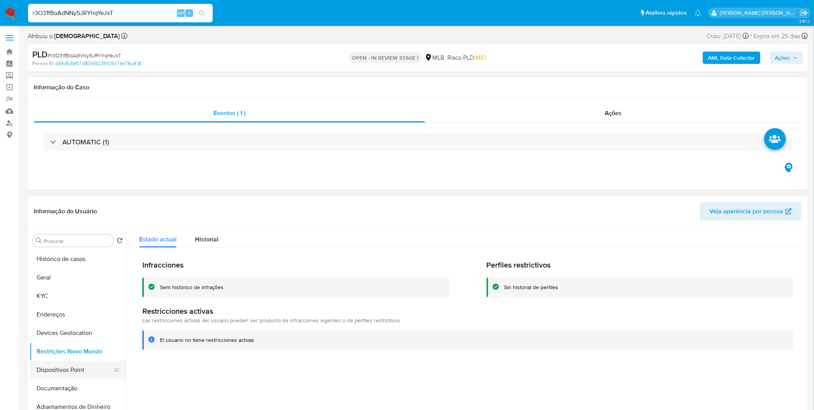
click at [70, 375] on button "Dispositivos Point" at bounding box center [75, 370] width 90 height 18
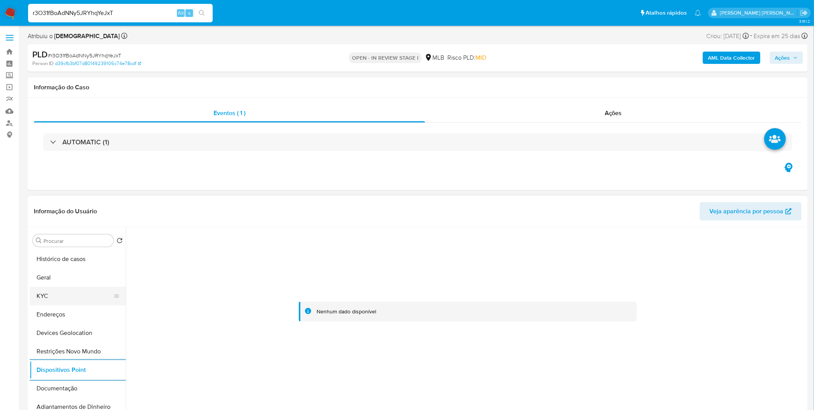
click at [82, 285] on button "Geral" at bounding box center [78, 277] width 96 height 18
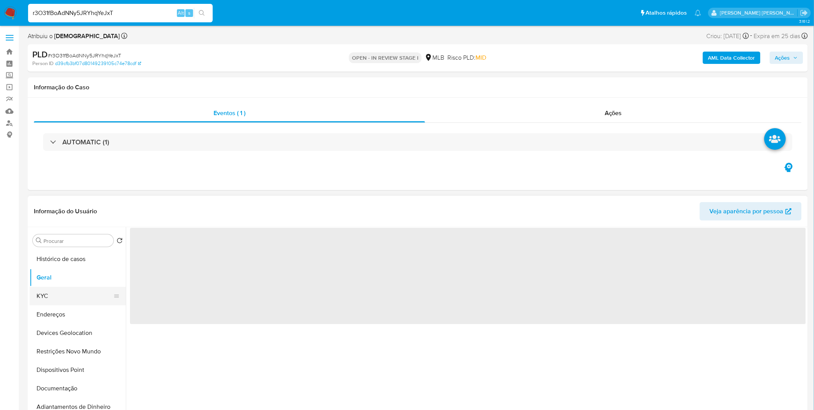
click at [80, 300] on button "KYC" at bounding box center [75, 296] width 90 height 18
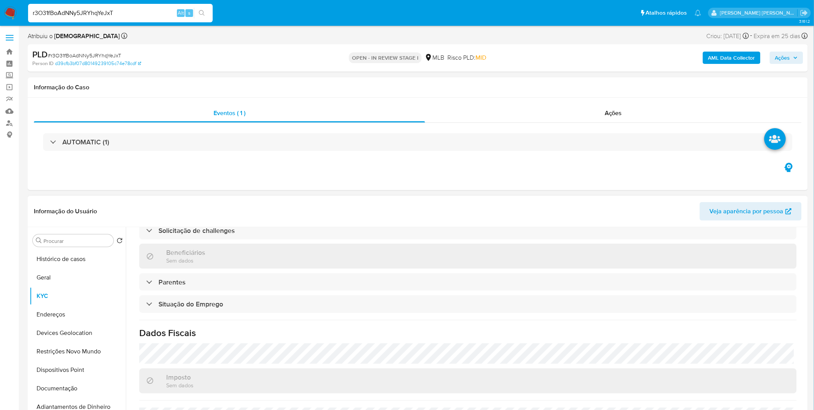
scroll to position [320, 0]
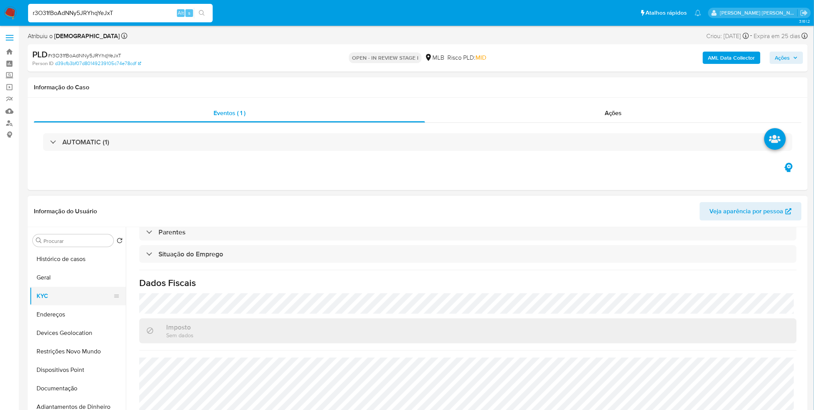
click at [68, 304] on button "KYC" at bounding box center [75, 296] width 90 height 18
click at [68, 307] on button "Endereços" at bounding box center [75, 314] width 90 height 18
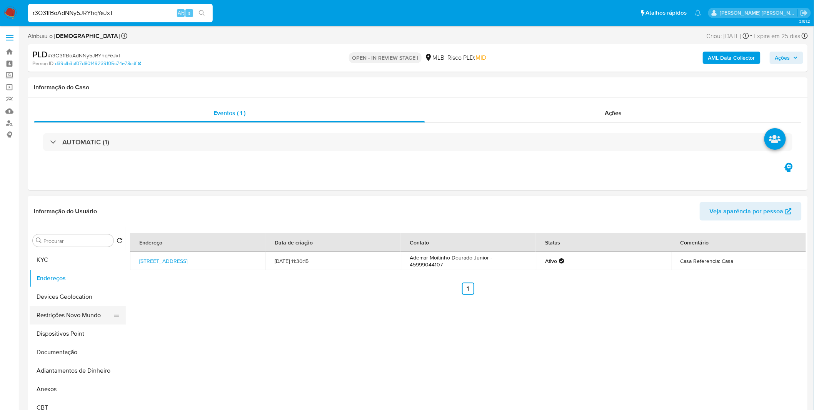
scroll to position [0, 0]
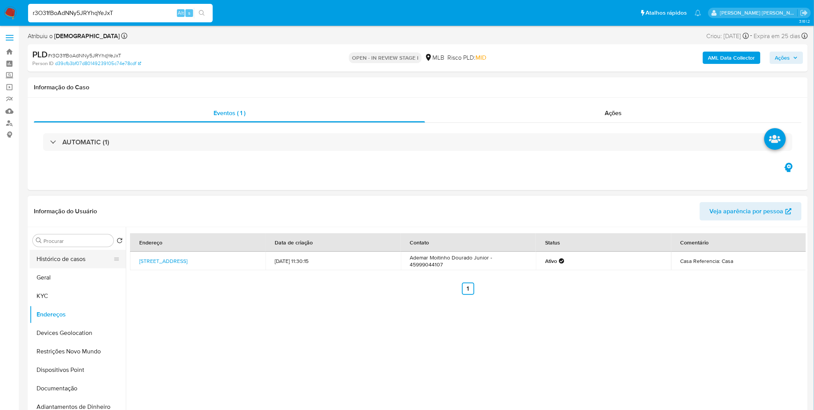
click at [80, 263] on button "Histórico de casos" at bounding box center [75, 259] width 90 height 18
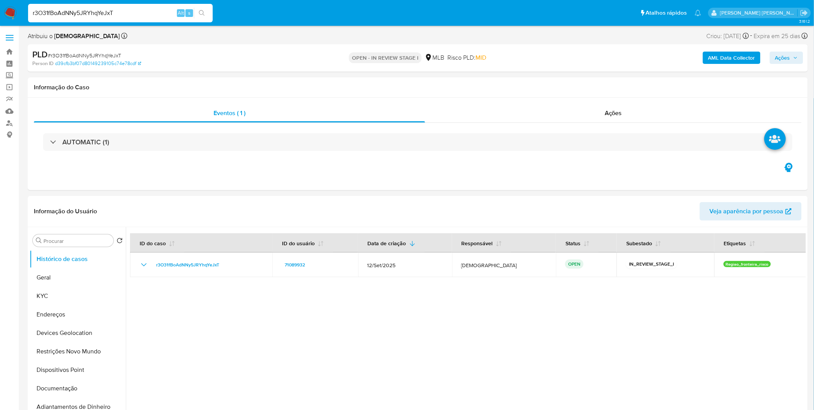
click at [55, 13] on input "r3O31fBoAdNNy5JRYhqYeJxT" at bounding box center [120, 13] width 185 height 10
paste input "FTnuJyTcQj7cDIEYXCvkQ0oY"
type input "FTnuJyTcQj7cDIEYXCvkQ0oY"
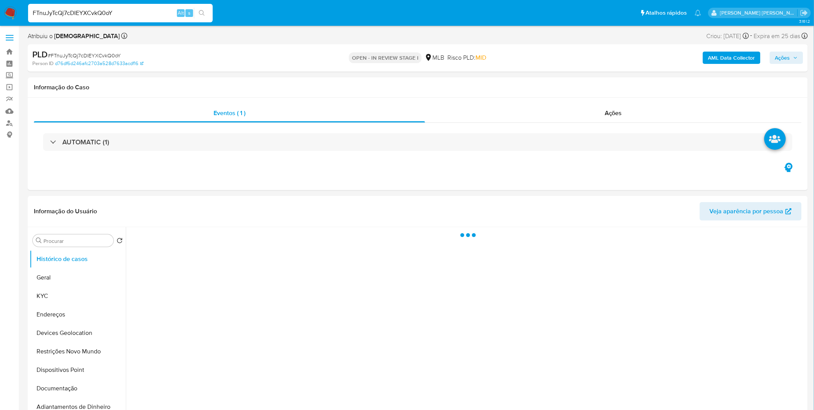
select select "10"
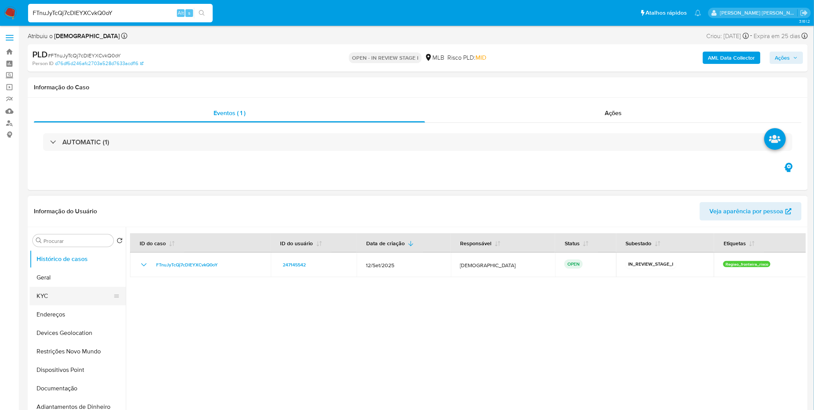
click at [53, 293] on button "KYC" at bounding box center [75, 296] width 90 height 18
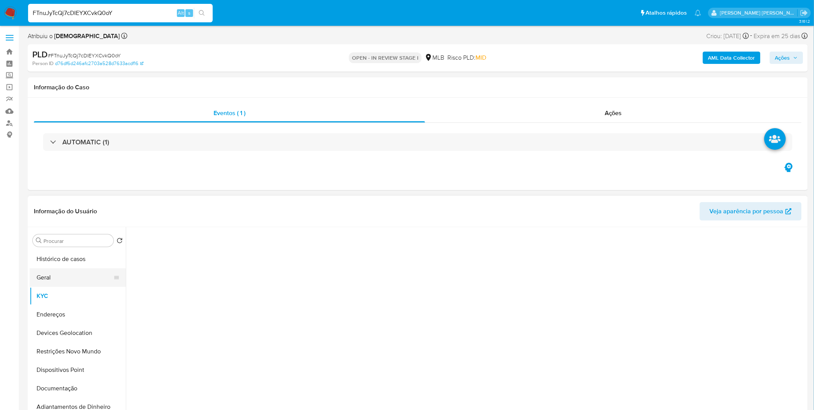
click at [55, 285] on button "Geral" at bounding box center [75, 277] width 90 height 18
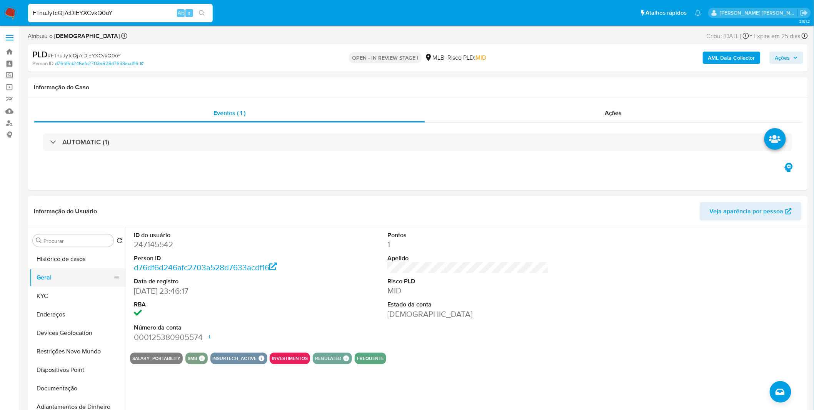
click at [56, 283] on button "Geral" at bounding box center [75, 277] width 90 height 18
click at [58, 298] on button "KYC" at bounding box center [75, 296] width 90 height 18
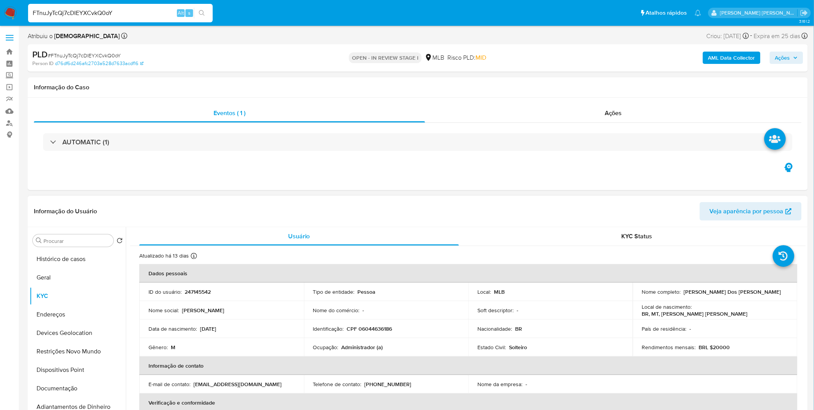
click at [368, 346] on p "Administrador (a)" at bounding box center [363, 347] width 42 height 7
copy p "Administrador"
click at [55, 383] on button "Documentação" at bounding box center [75, 388] width 90 height 18
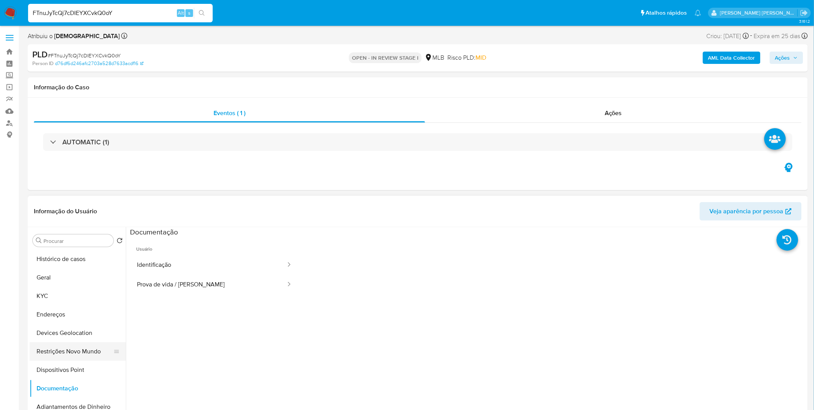
click at [66, 356] on button "Restrições Novo Mundo" at bounding box center [75, 351] width 90 height 18
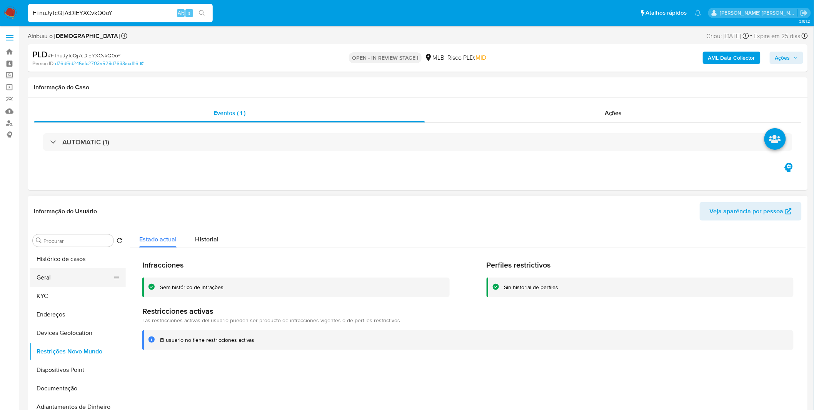
click at [71, 279] on button "Geral" at bounding box center [75, 277] width 90 height 18
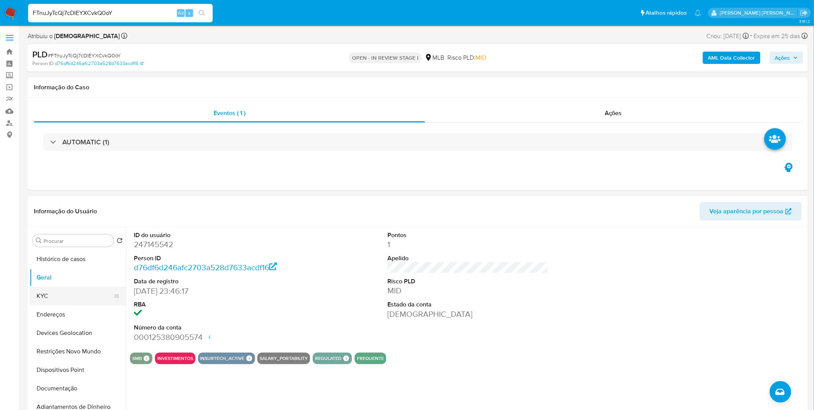
click at [36, 296] on button "KYC" at bounding box center [75, 296] width 90 height 18
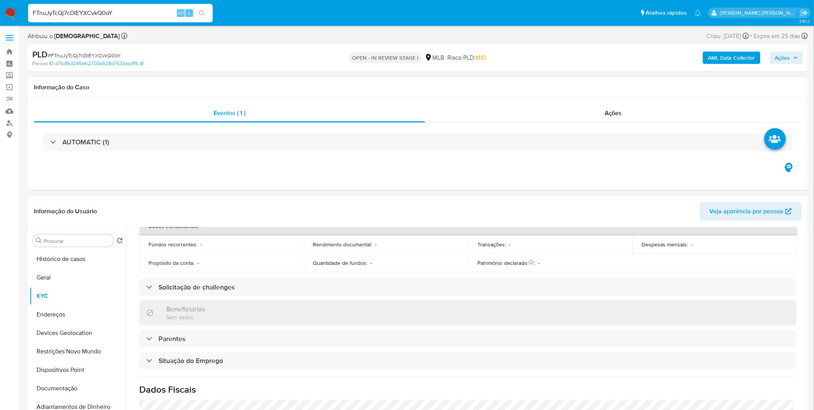
scroll to position [320, 0]
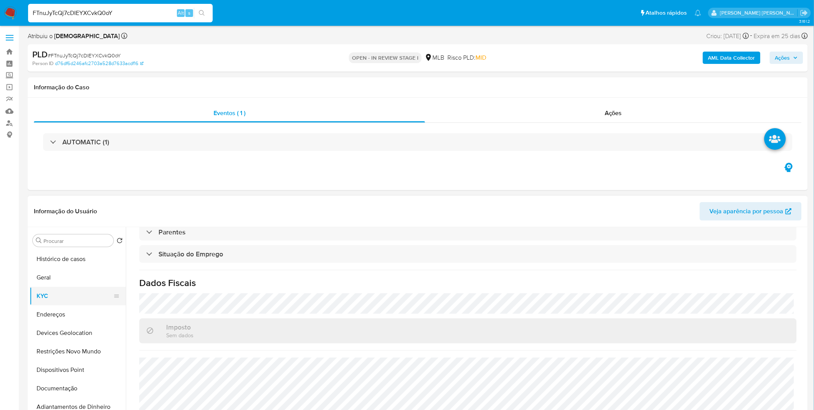
click at [76, 300] on button "KYC" at bounding box center [75, 296] width 90 height 18
click at [75, 308] on button "Endereços" at bounding box center [75, 314] width 90 height 18
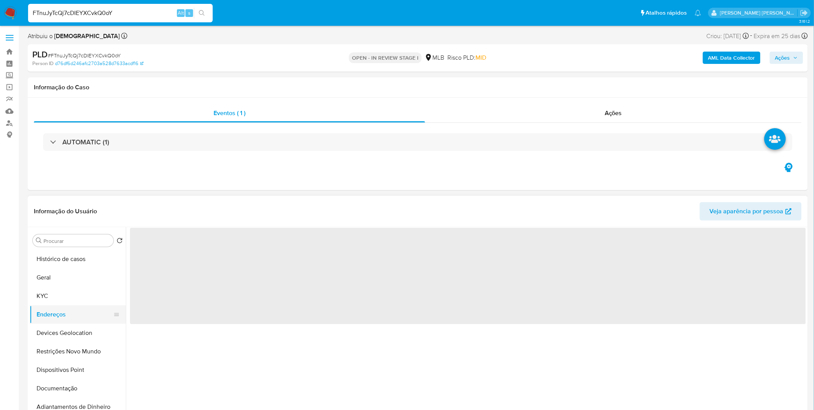
scroll to position [0, 0]
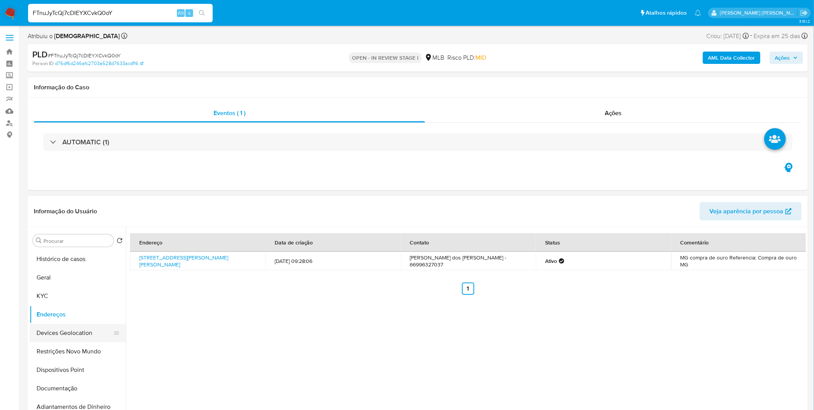
click at [54, 328] on button "Devices Geolocation" at bounding box center [75, 333] width 90 height 18
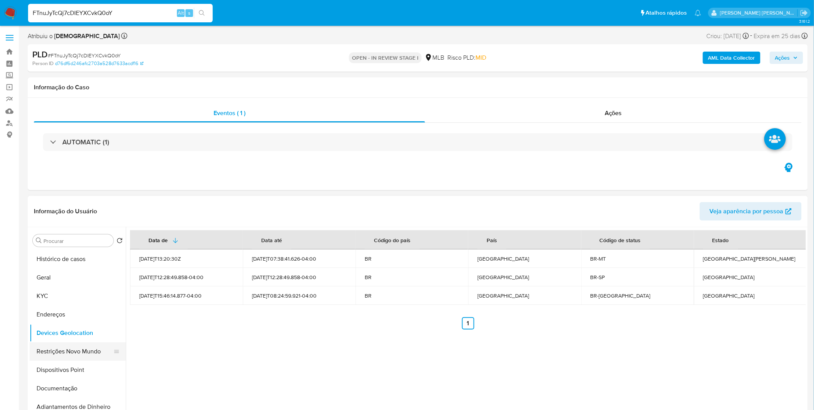
click at [79, 356] on button "Restrições Novo Mundo" at bounding box center [75, 351] width 90 height 18
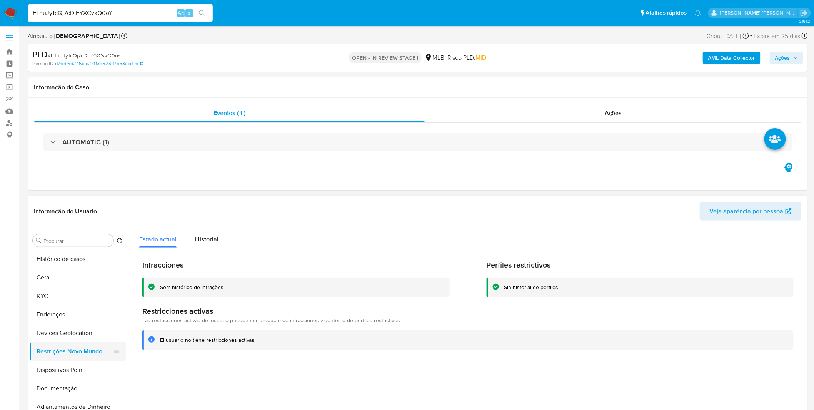
click at [62, 360] on button "Restrições Novo Mundo" at bounding box center [75, 351] width 90 height 18
click at [67, 370] on button "Dispositivos Point" at bounding box center [75, 370] width 90 height 18
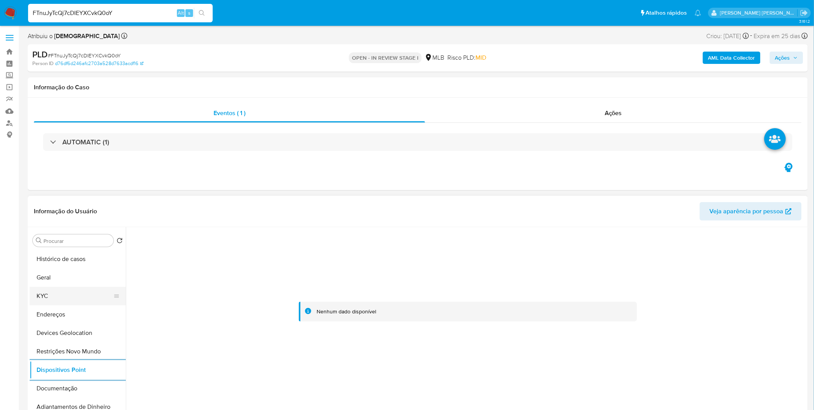
click at [81, 298] on button "KYC" at bounding box center [75, 296] width 90 height 18
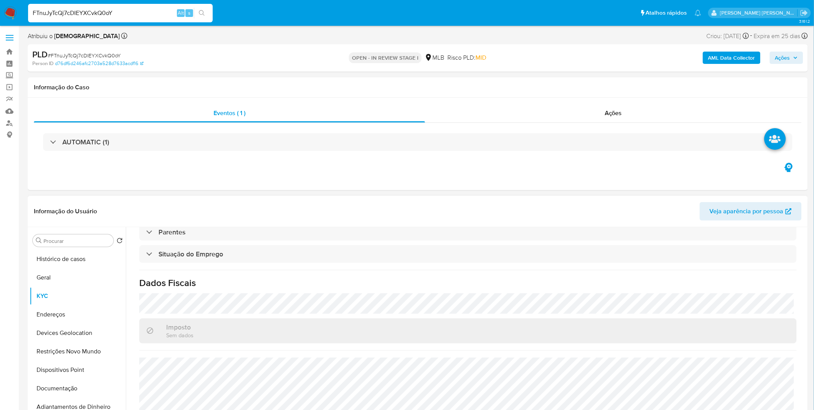
scroll to position [320, 0]
click at [74, 279] on button "Geral" at bounding box center [75, 277] width 90 height 18
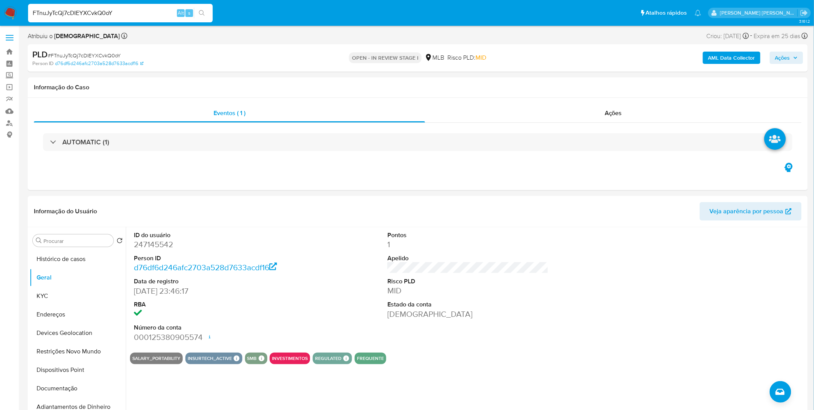
click at [135, 13] on input "FTnuJyTcQj7cDIEYXCvkQ0oY" at bounding box center [120, 13] width 185 height 10
paste input "EEEKOa5ubBexmsdoRB4fS4pv"
type input "EEEKOa5ubBexmsdoRB4fS4pv"
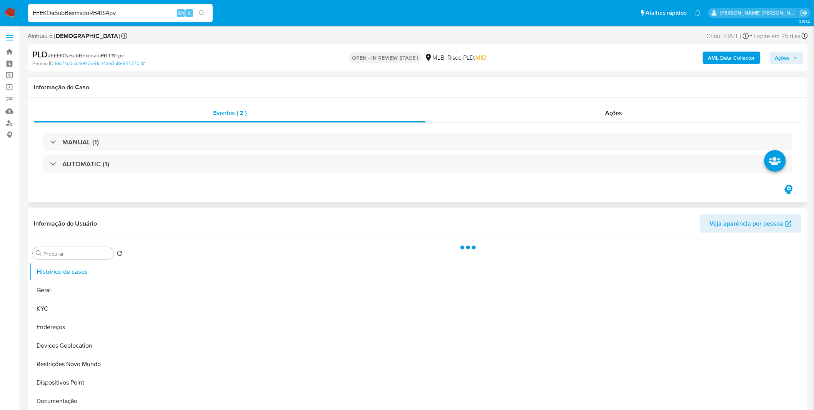
select select "10"
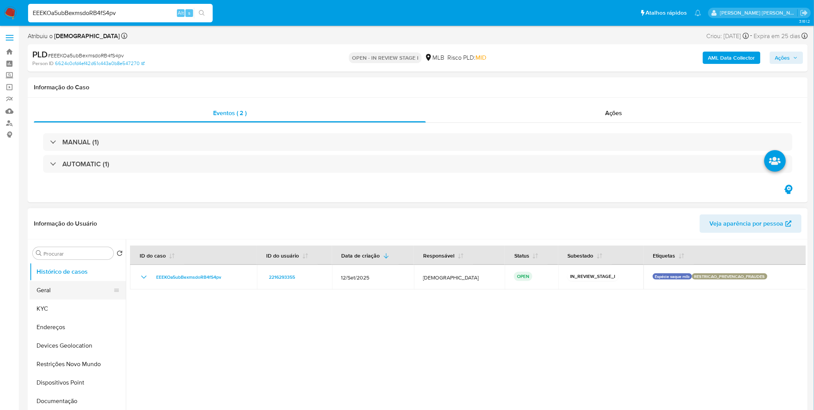
click at [79, 289] on button "Geral" at bounding box center [75, 290] width 90 height 18
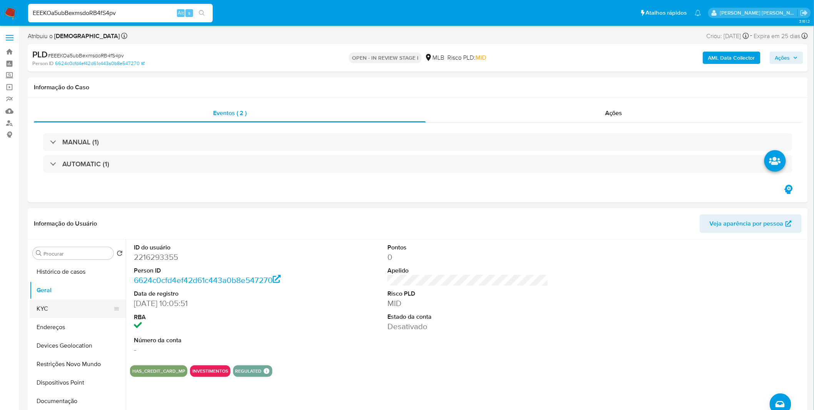
click at [70, 311] on button "KYC" at bounding box center [75, 308] width 90 height 18
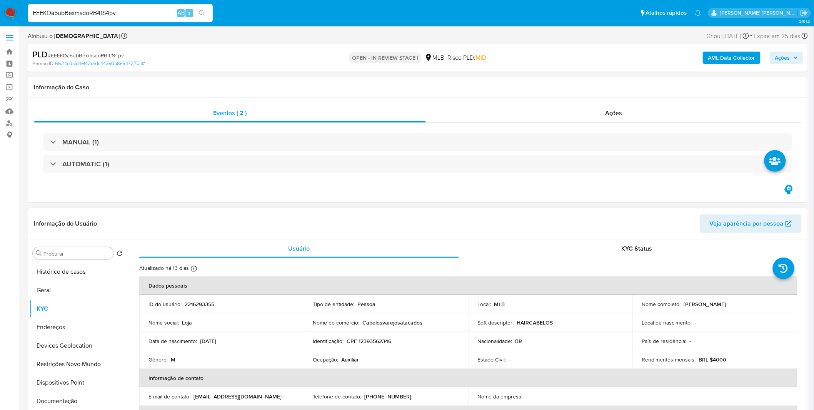
click at [343, 362] on p "Auxiliar" at bounding box center [351, 359] width 18 height 7
copy p "Auxiliar"
click at [441, 323] on div "Nome do comércio : Cabelosvarejosatacados" at bounding box center [386, 322] width 146 height 7
click at [98, 366] on button "Restrições Novo Mundo" at bounding box center [75, 364] width 90 height 18
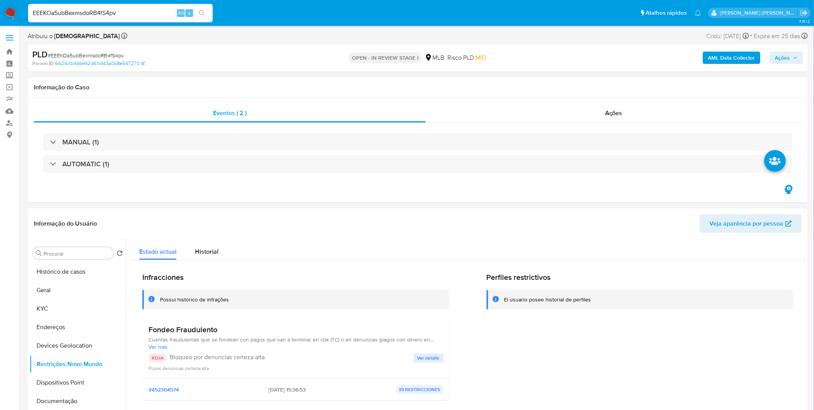
drag, startPoint x: 228, startPoint y: 333, endPoint x: 150, endPoint y: 332, distance: 77.8
click at [150, 332] on h3 "Fondeo Fraudulento" at bounding box center [296, 330] width 295 height 10
drag, startPoint x: 252, startPoint y: 391, endPoint x: 288, endPoint y: 394, distance: 36.3
click at [288, 394] on div "#452364574 26/08/2025 - 15:36:53 39 RESTRICCIONES" at bounding box center [296, 389] width 295 height 9
click at [66, 284] on button "Geral" at bounding box center [75, 290] width 90 height 18
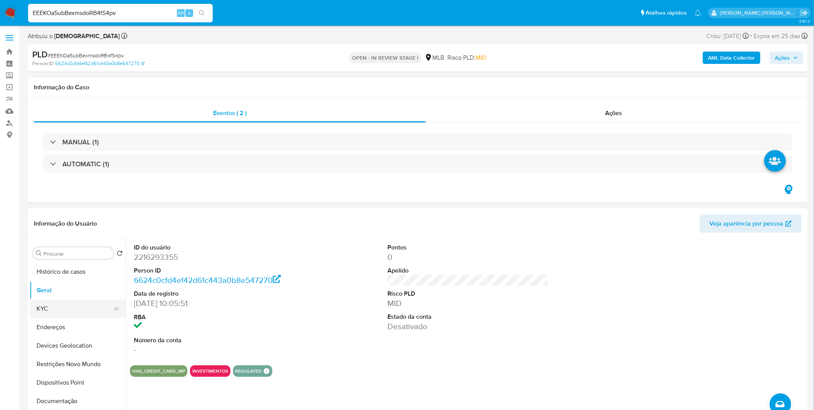
click at [55, 309] on button "KYC" at bounding box center [75, 308] width 90 height 18
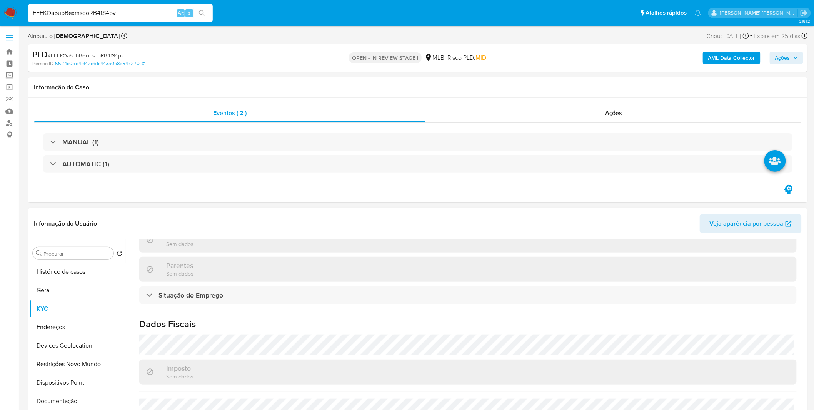
scroll to position [328, 0]
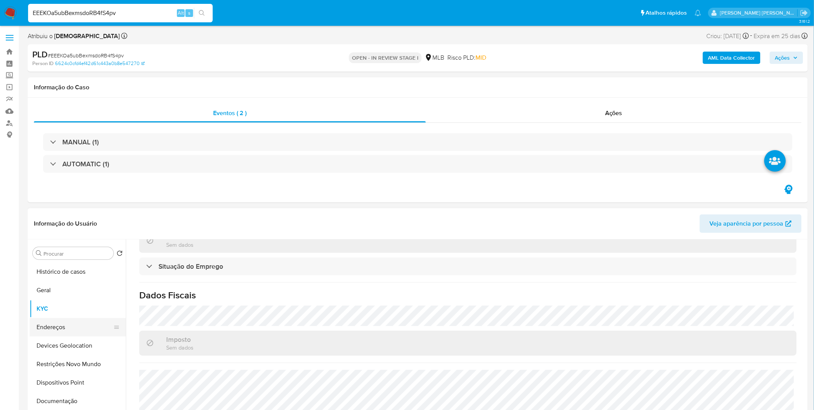
click at [57, 331] on button "Endereços" at bounding box center [75, 327] width 90 height 18
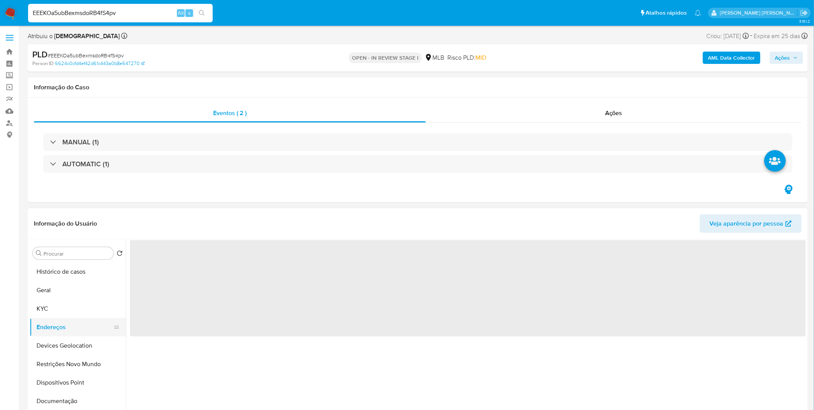
scroll to position [0, 0]
click at [57, 329] on button "Endereços" at bounding box center [75, 327] width 90 height 18
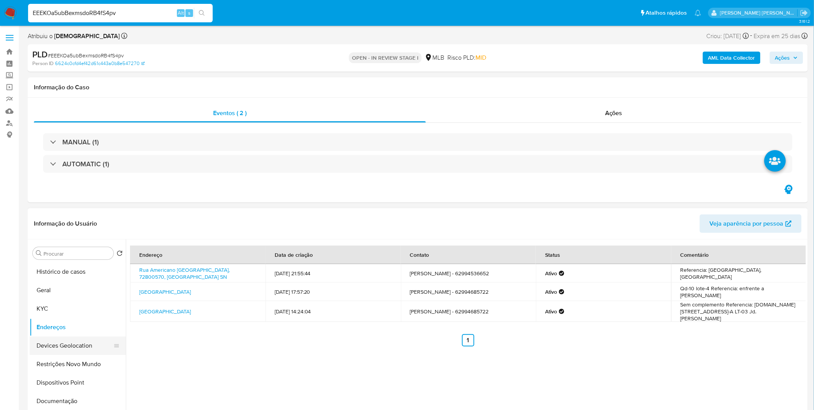
click at [55, 351] on button "Devices Geolocation" at bounding box center [75, 345] width 90 height 18
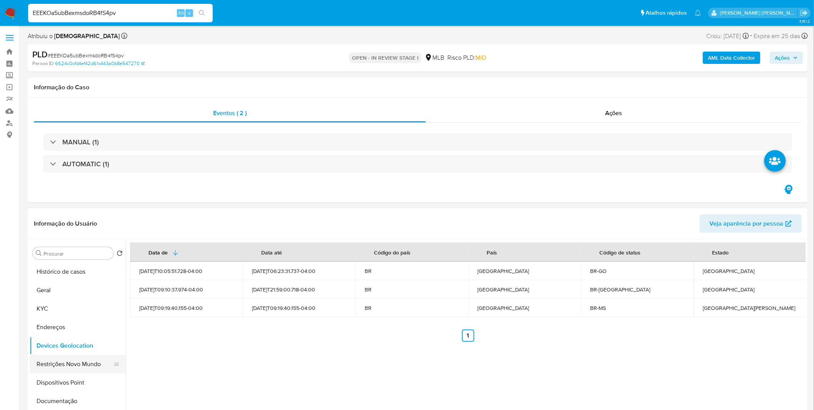
click at [60, 366] on button "Restrições Novo Mundo" at bounding box center [75, 364] width 90 height 18
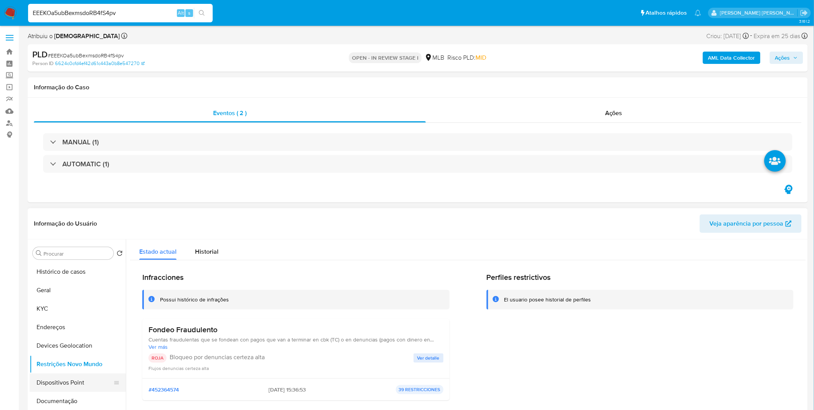
click at [81, 381] on button "Dispositivos Point" at bounding box center [75, 382] width 90 height 18
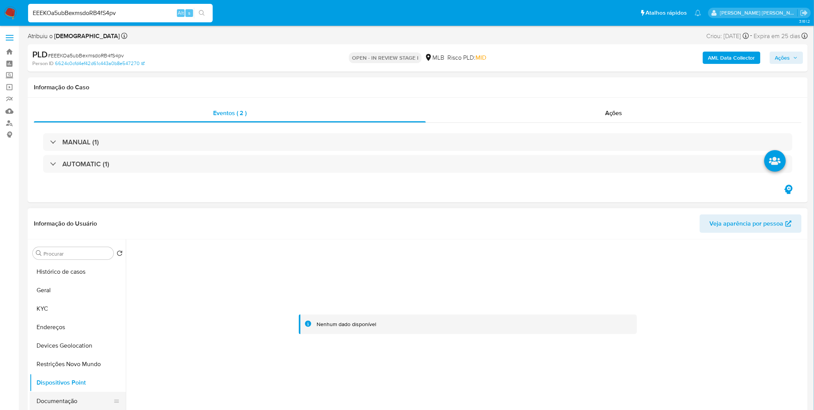
click at [75, 403] on button "Documentação" at bounding box center [75, 401] width 90 height 18
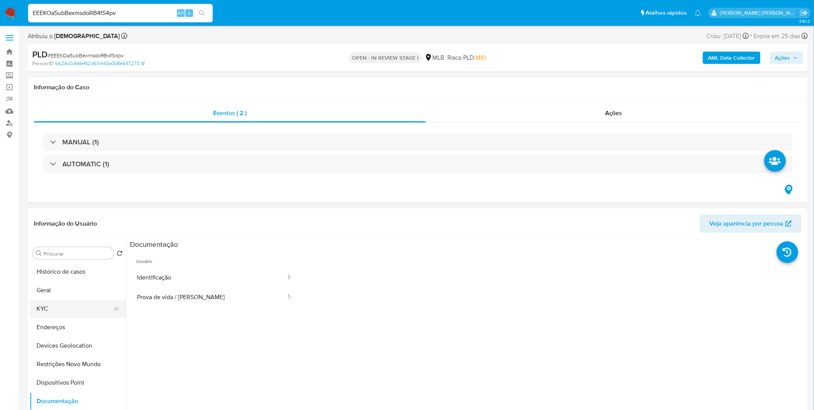
click at [59, 314] on button "KYC" at bounding box center [75, 308] width 90 height 18
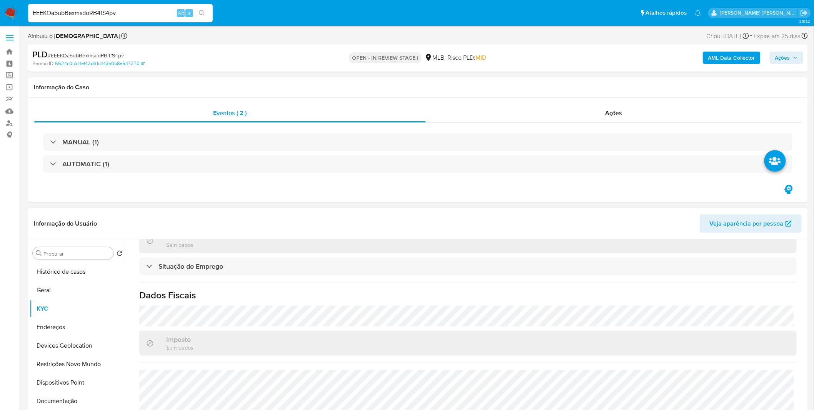
scroll to position [328, 0]
click at [82, 319] on button "Endereços" at bounding box center [75, 327] width 90 height 18
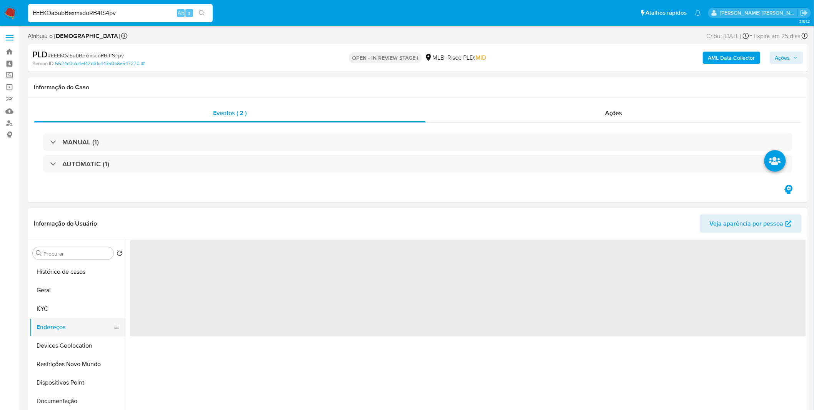
scroll to position [0, 0]
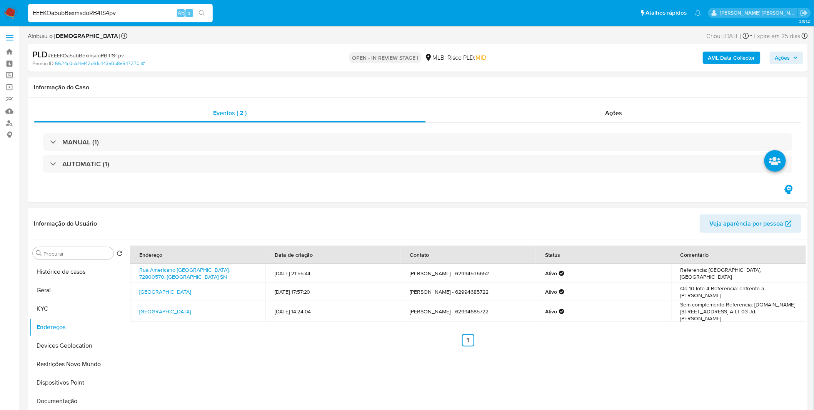
drag, startPoint x: 270, startPoint y: 356, endPoint x: 262, endPoint y: 343, distance: 15.1
click at [270, 356] on div "Endereço Data de criação Contato Status Comentário Rua Americano Do Brasil Sn, …" at bounding box center [466, 337] width 681 height 197
click at [191, 289] on link "Avenida Do Líbano Sn, Goiânia, Goiás, 74853050, Brasil SN" at bounding box center [165, 292] width 52 height 8
click at [90, 14] on input "EEEKOa5ubBexmsdoRB4fS4pv" at bounding box center [120, 13] width 185 height 10
paste input "NtI5KRkhNHYhch6nFFG4m5i0"
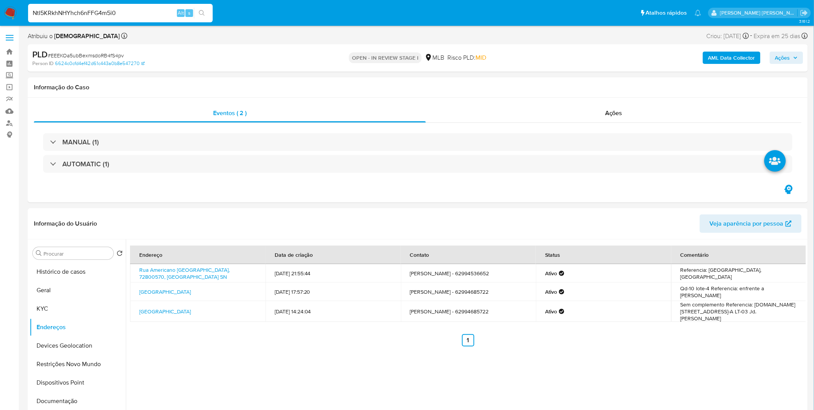
type input "NtI5KRkhNHYhch6nFFG4m5i0"
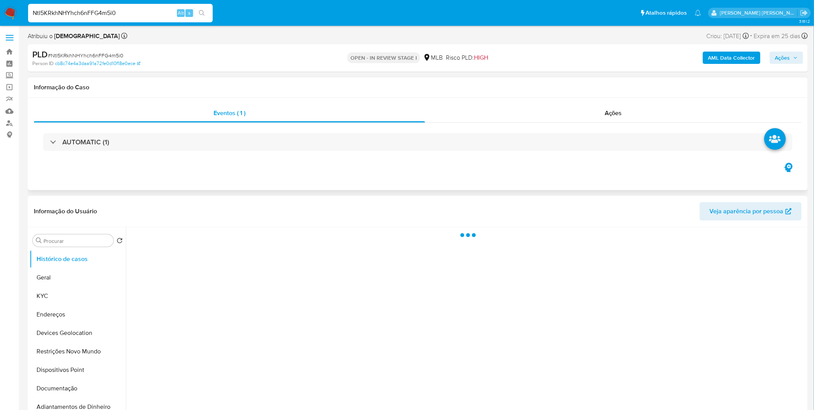
select select "10"
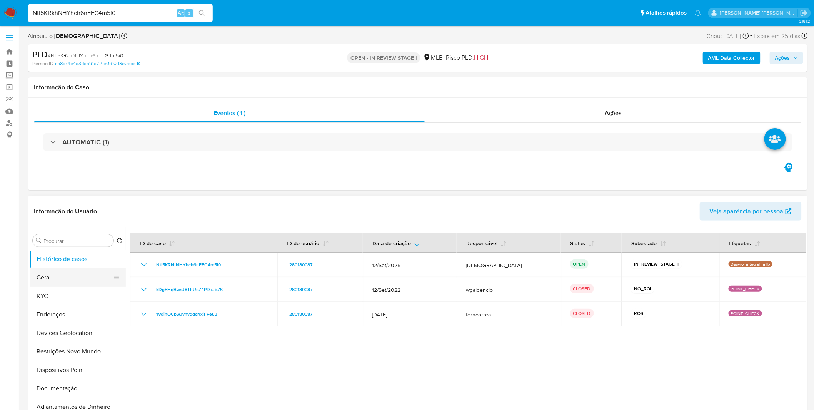
click at [78, 280] on button "Geral" at bounding box center [75, 277] width 90 height 18
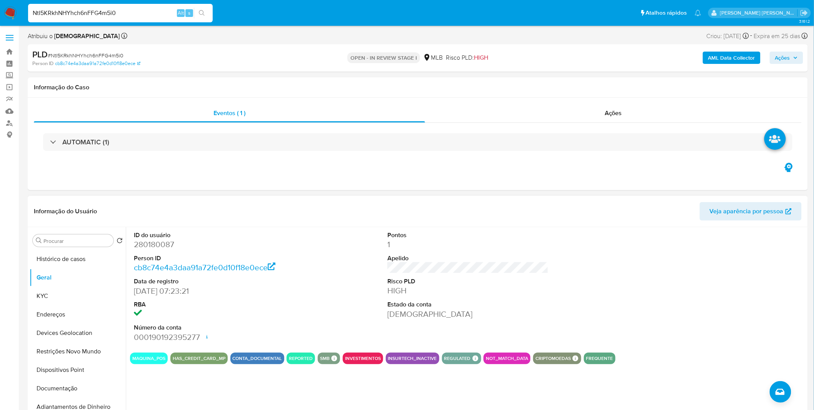
click at [194, 390] on div "ID do usuário 280180087 Person ID cb8c74e4a3daa91a72fe0d10f18e0ece Data de regi…" at bounding box center [466, 325] width 681 height 197
click at [64, 300] on button "KYC" at bounding box center [75, 296] width 90 height 18
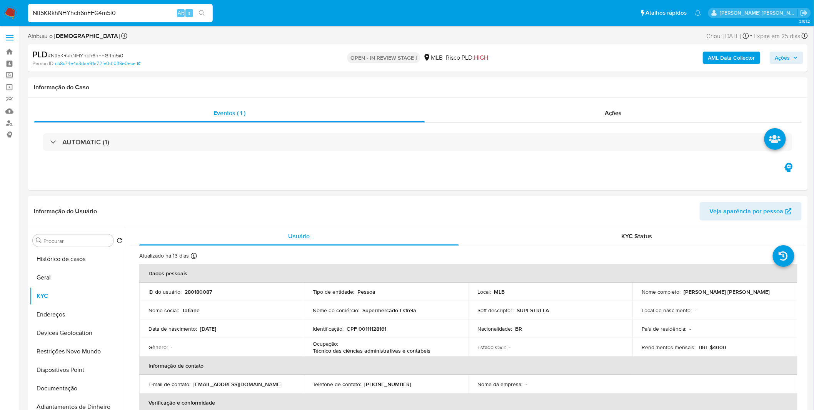
click at [371, 353] on p "Técnico das ciências administrativas e contábeis" at bounding box center [372, 350] width 118 height 7
click at [401, 344] on div "Ocupação : Técnico das ciências administrativas e contábeis" at bounding box center [386, 347] width 146 height 14
copy p "Técnico das ciências administrativas e contábeis"
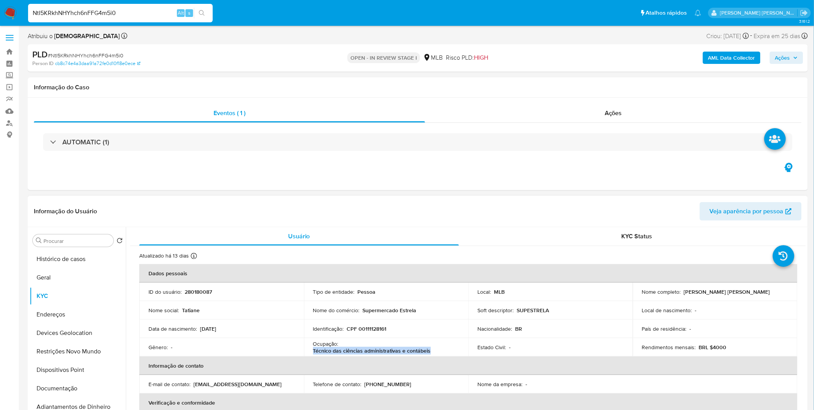
drag, startPoint x: 424, startPoint y: 351, endPoint x: 224, endPoint y: 343, distance: 200.3
click at [311, 353] on td "Ocupação : Técnico das ciências administrativas e contábeis" at bounding box center [386, 347] width 165 height 18
click at [81, 278] on button "Geral" at bounding box center [75, 277] width 90 height 18
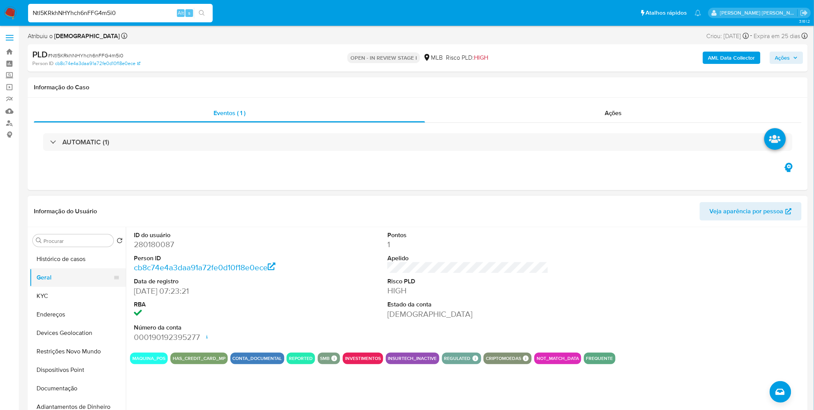
click at [67, 284] on button "Geral" at bounding box center [75, 277] width 90 height 18
click at [73, 294] on button "KYC" at bounding box center [75, 296] width 90 height 18
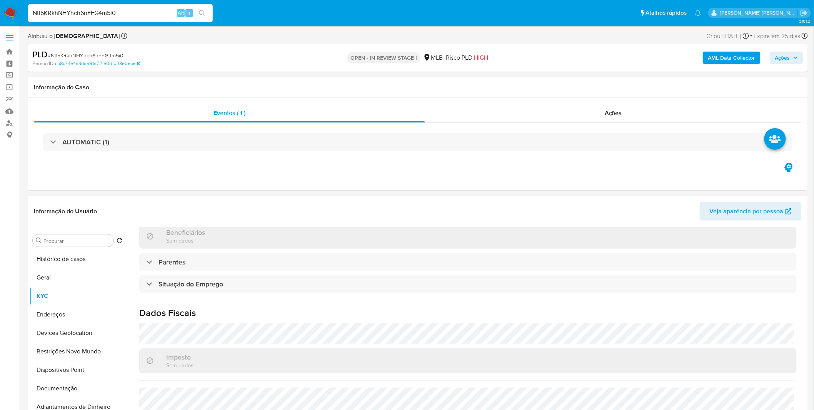
scroll to position [320, 0]
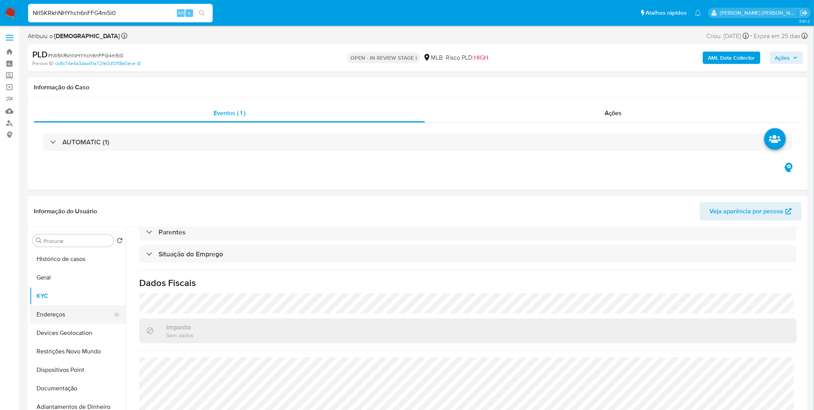
click at [37, 321] on button "Endereços" at bounding box center [75, 314] width 90 height 18
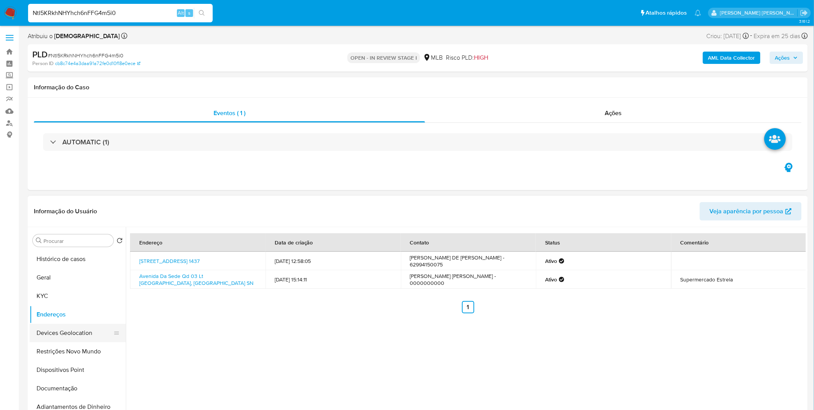
click at [55, 329] on button "Devices Geolocation" at bounding box center [75, 333] width 90 height 18
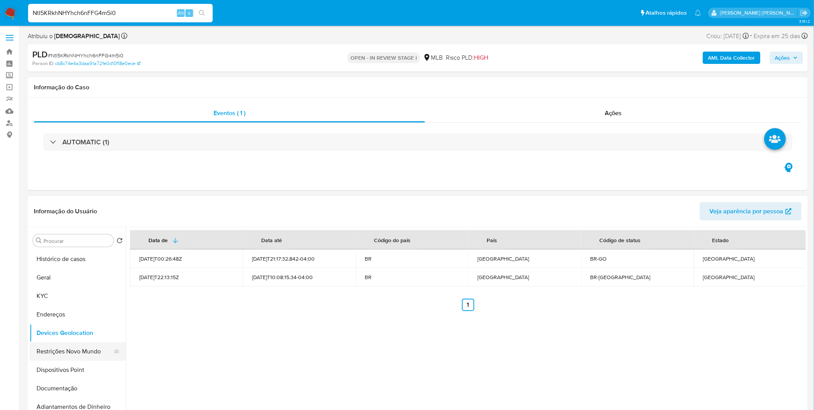
click at [70, 350] on button "Restrições Novo Mundo" at bounding box center [75, 351] width 90 height 18
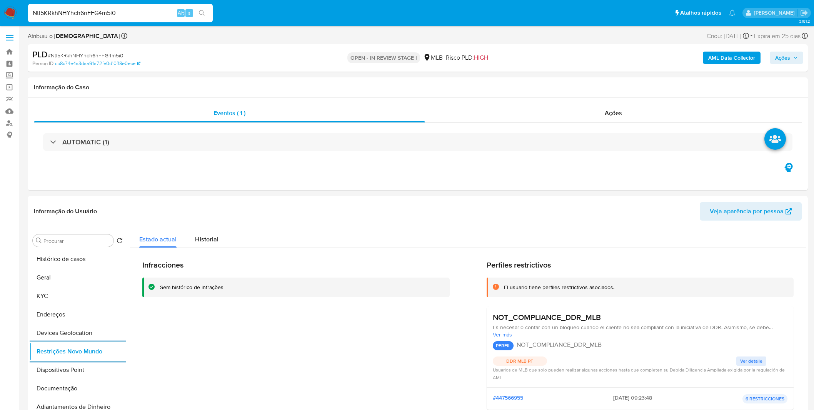
select select "10"
click at [45, 370] on button "Dispositivos Point" at bounding box center [75, 370] width 90 height 18
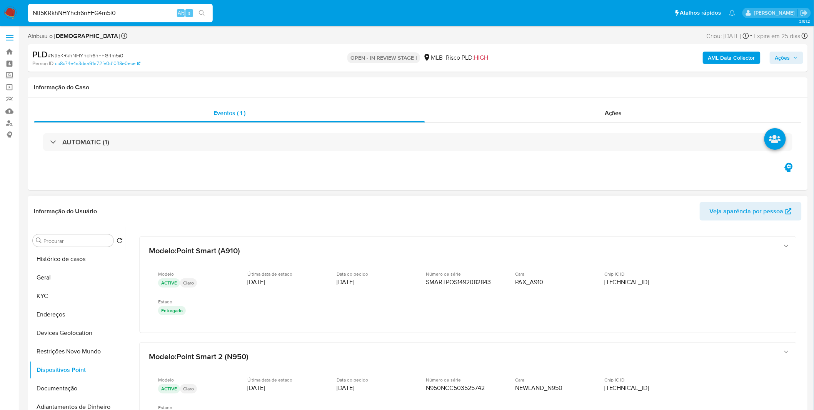
drag, startPoint x: 806, startPoint y: 267, endPoint x: 808, endPoint y: 275, distance: 8.2
click at [808, 275] on div "Procurar Retornar ao pedido padrão Histórico de casos Geral KYC Endereços Devic…" at bounding box center [418, 325] width 781 height 197
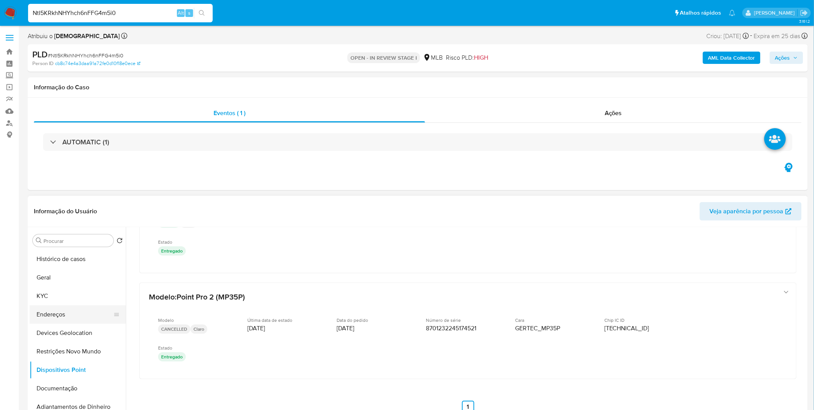
click at [75, 315] on button "Endereços" at bounding box center [75, 314] width 90 height 18
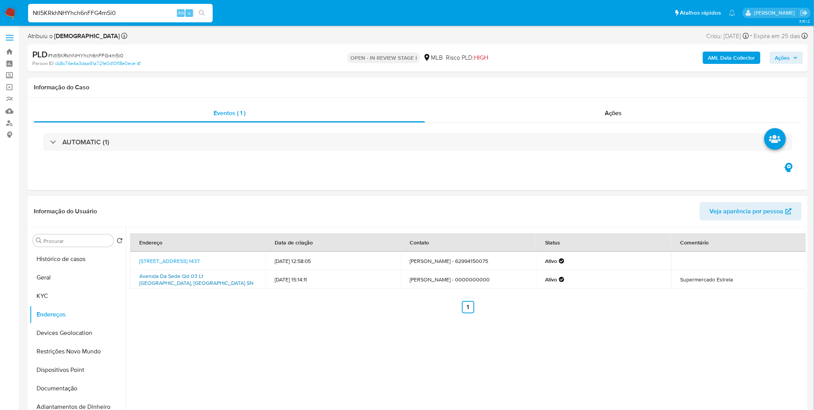
click at [224, 273] on link "Avenida Da Sede Qd 03 Lt [GEOGRAPHIC_DATA], [GEOGRAPHIC_DATA] SN" at bounding box center [196, 279] width 114 height 15
click at [194, 258] on link "[STREET_ADDRESS] 1437" at bounding box center [169, 261] width 60 height 8
click at [67, 278] on button "Geral" at bounding box center [75, 277] width 90 height 18
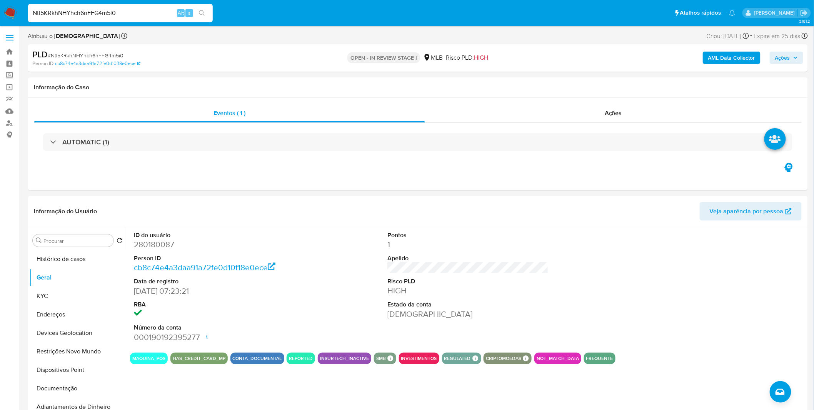
click at [109, 19] on div "NtI5KRkhNHYhch6nFFG4m5i0 Alt s" at bounding box center [120, 13] width 185 height 18
click at [111, 18] on div "NtI5KRkhNHYhch6nFFG4m5i0 Alt s" at bounding box center [120, 13] width 185 height 18
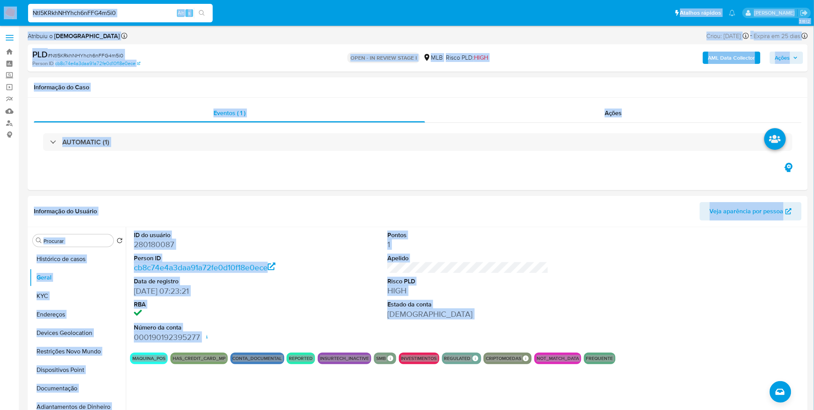
click at [112, 14] on input "NtI5KRkhNHYhch6nFFG4m5i0" at bounding box center [120, 13] width 185 height 10
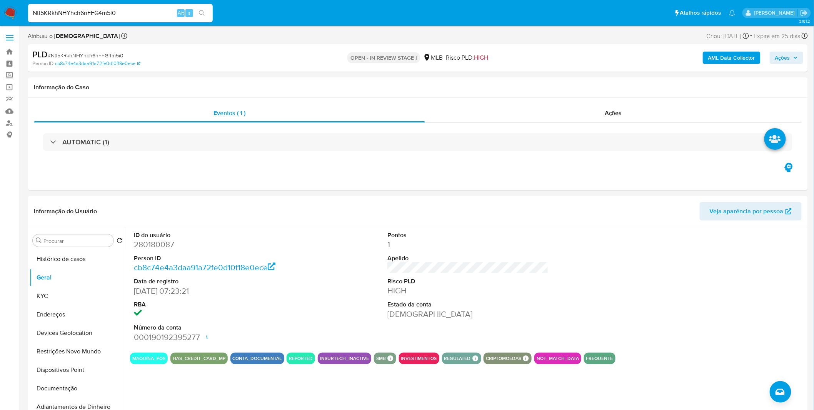
paste input "GnfV75kFGC3pGK6OYtBTgMy3"
type input "GnfV75kFGC3pGK6OYtBTgMy3"
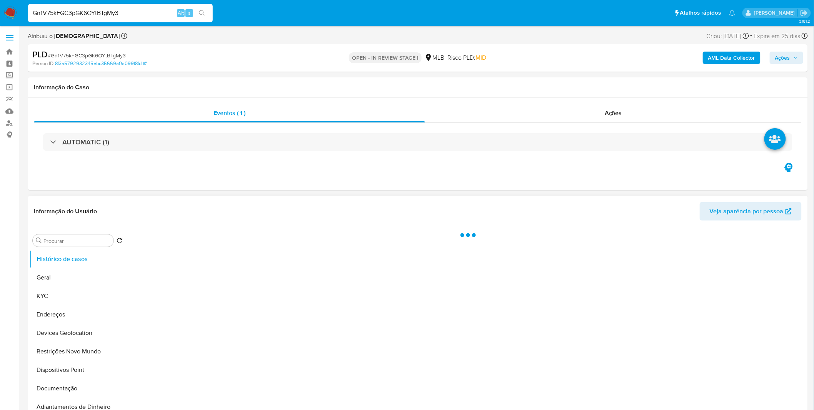
select select "10"
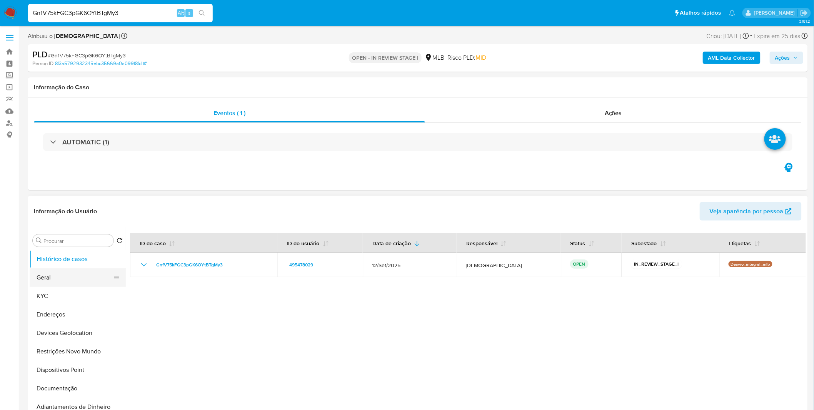
click at [73, 276] on button "Geral" at bounding box center [75, 277] width 90 height 18
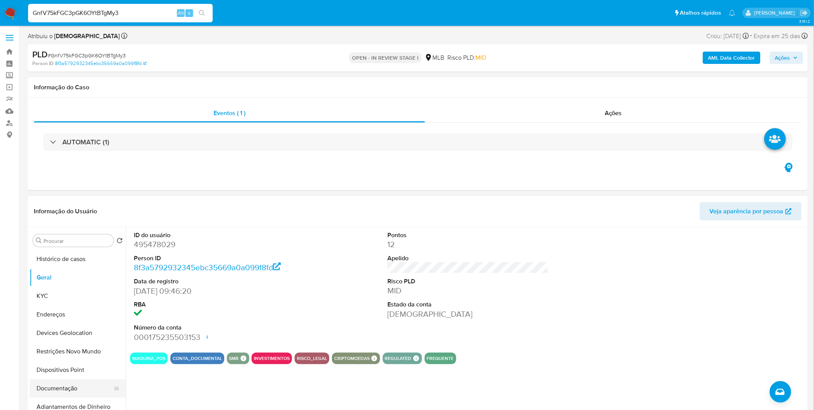
click at [74, 381] on button "Documentação" at bounding box center [75, 388] width 90 height 18
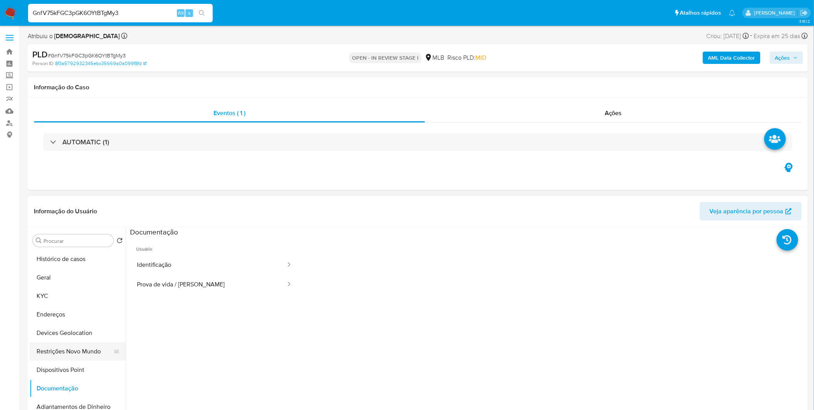
click at [77, 350] on button "Restrições Novo Mundo" at bounding box center [75, 351] width 90 height 18
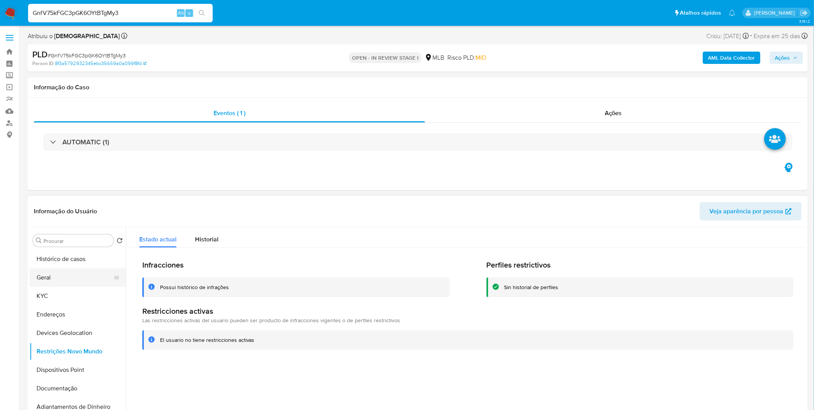
click at [42, 283] on button "Geral" at bounding box center [75, 277] width 90 height 18
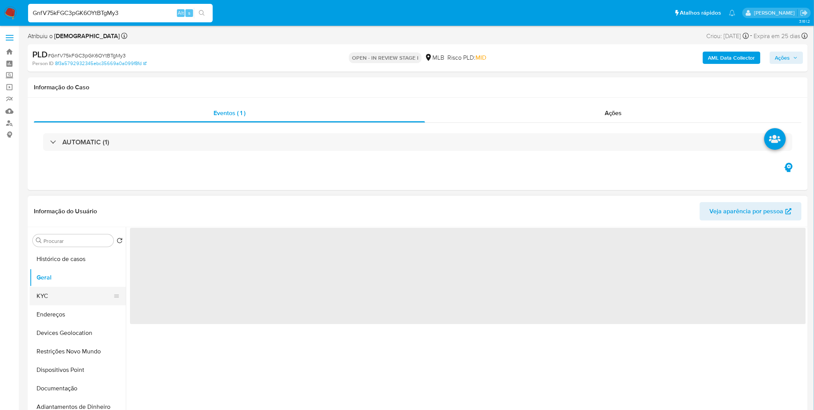
click at [50, 293] on button "KYC" at bounding box center [75, 296] width 90 height 18
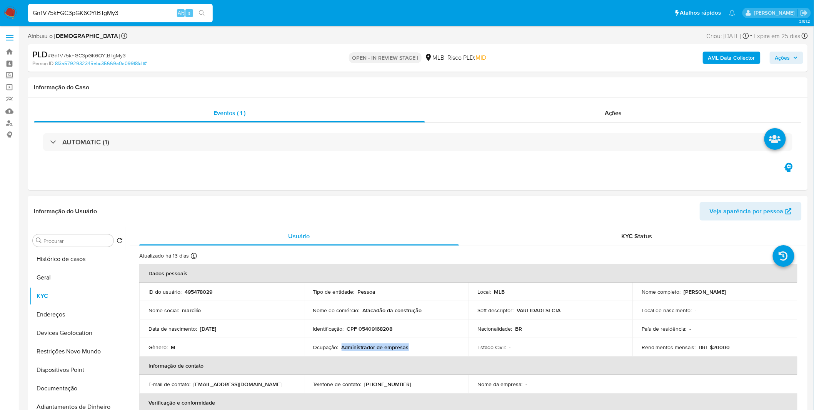
copy p "Administrador de empresas"
drag, startPoint x: 417, startPoint y: 351, endPoint x: 341, endPoint y: 348, distance: 75.9
click at [341, 348] on td "Ocupação : Administrador de empresas" at bounding box center [386, 347] width 165 height 18
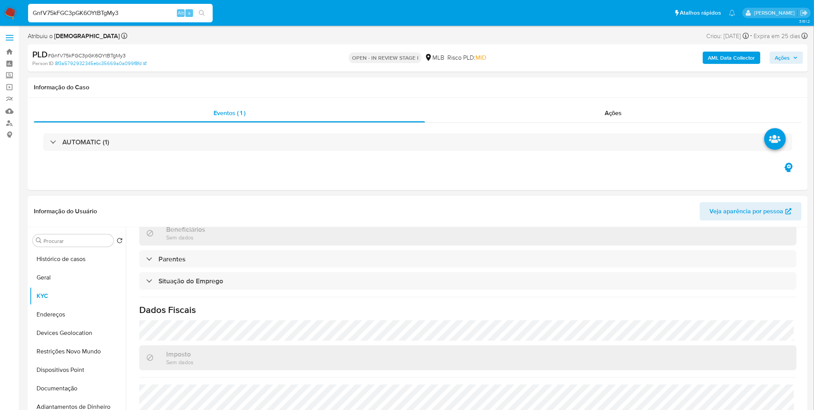
scroll to position [320, 0]
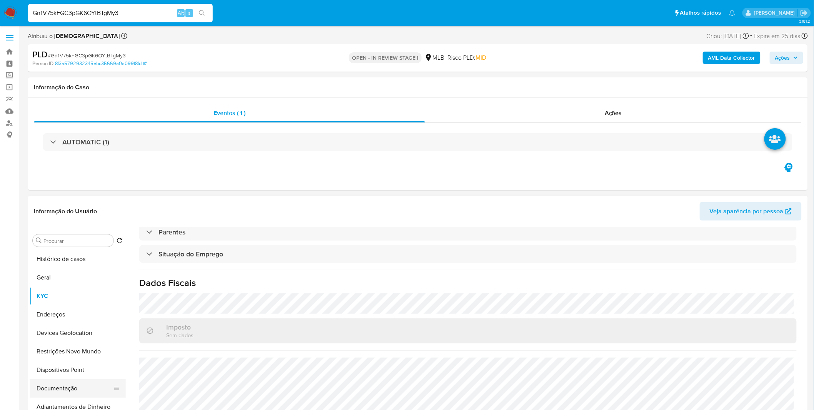
click at [72, 386] on button "Documentação" at bounding box center [75, 388] width 90 height 18
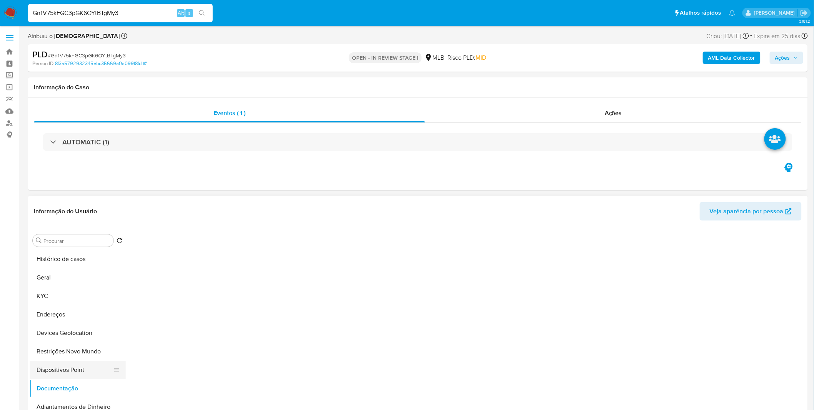
scroll to position [0, 0]
click at [79, 357] on button "Restrições Novo Mundo" at bounding box center [75, 351] width 90 height 18
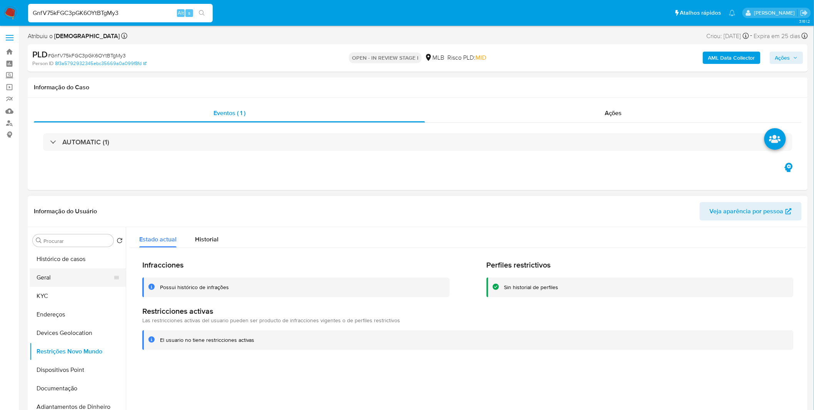
click at [64, 272] on button "Geral" at bounding box center [75, 277] width 90 height 18
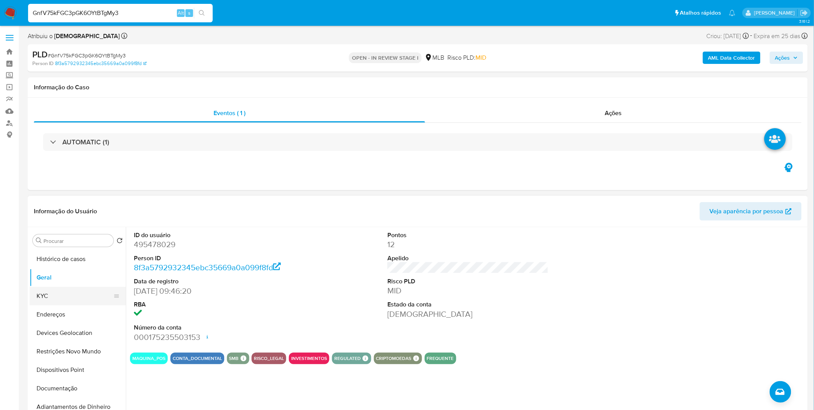
click at [60, 297] on button "KYC" at bounding box center [75, 296] width 90 height 18
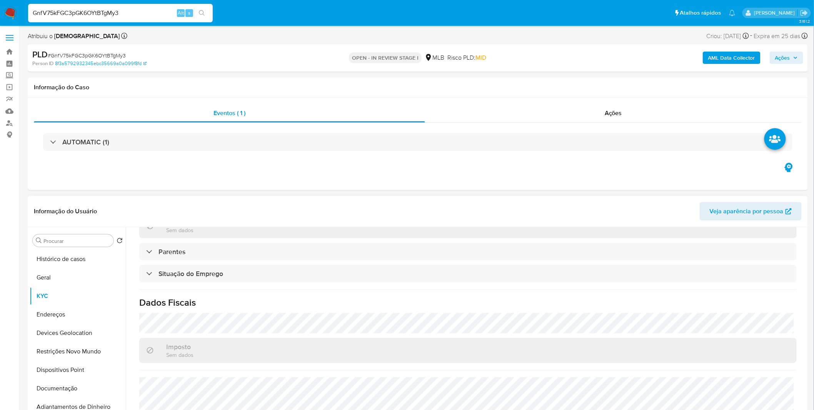
scroll to position [320, 0]
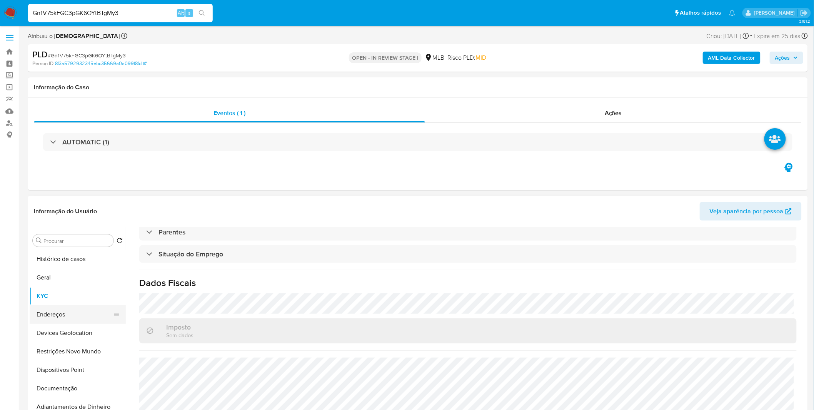
click at [75, 316] on button "Endereços" at bounding box center [75, 314] width 90 height 18
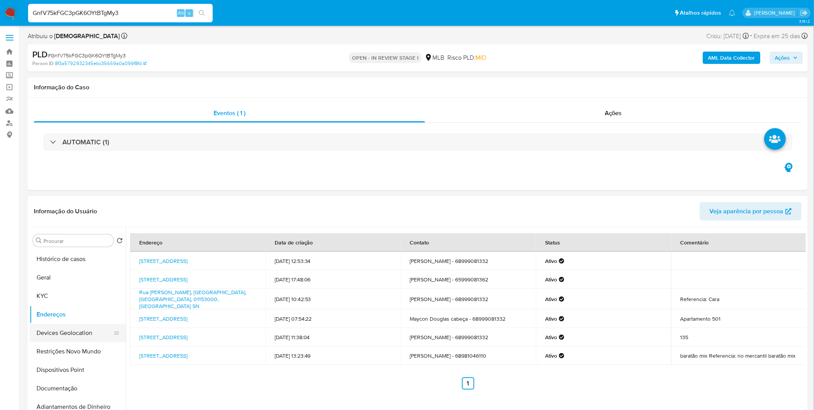
click at [93, 338] on button "Devices Geolocation" at bounding box center [75, 333] width 90 height 18
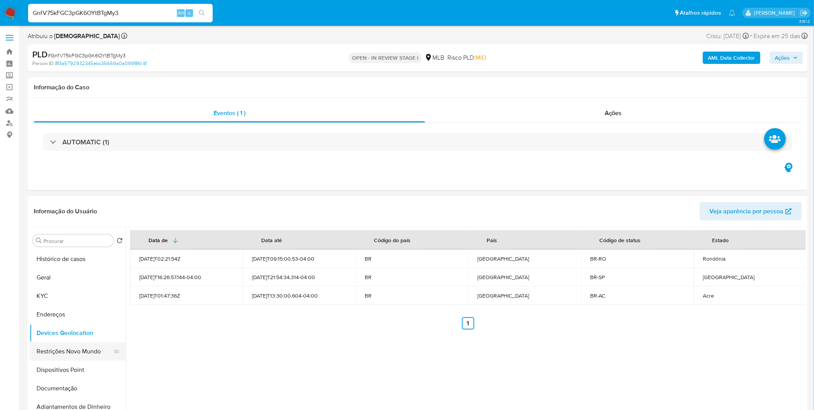
click at [71, 358] on button "Restrições Novo Mundo" at bounding box center [75, 351] width 90 height 18
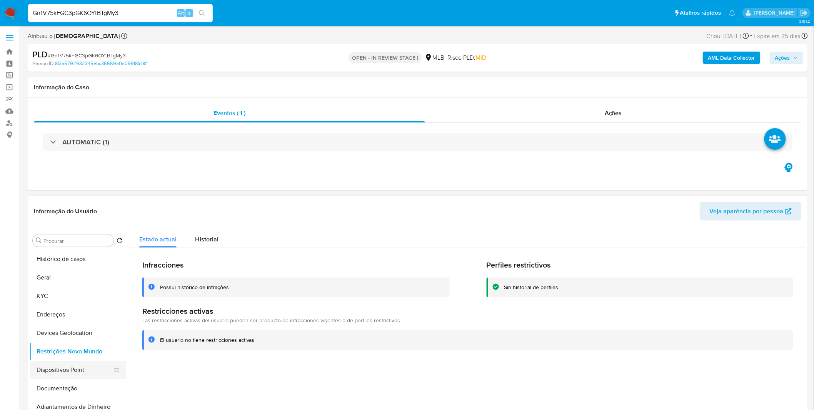
click at [57, 371] on button "Dispositivos Point" at bounding box center [75, 370] width 90 height 18
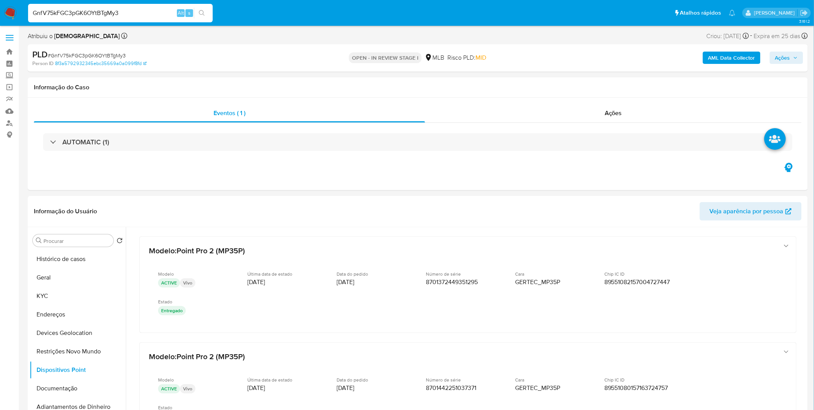
drag, startPoint x: 807, startPoint y: 268, endPoint x: 814, endPoint y: 284, distance: 16.9
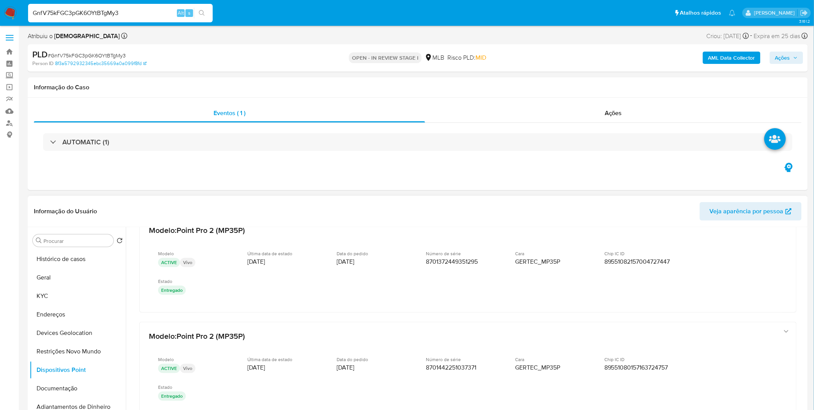
scroll to position [19, 0]
click at [101, 393] on button "Documentação" at bounding box center [75, 388] width 90 height 18
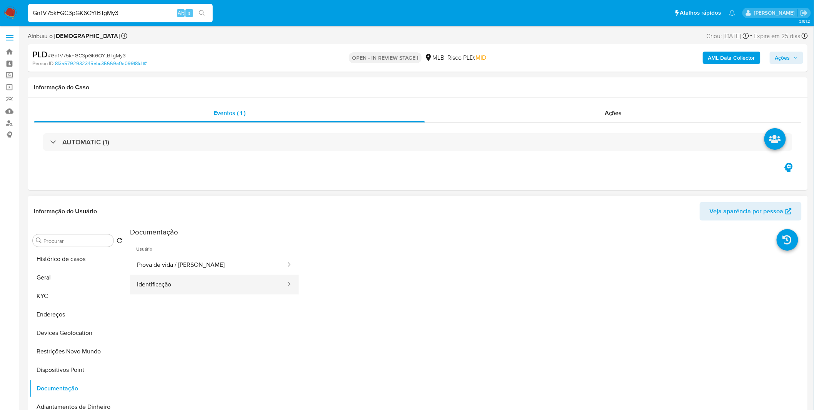
click at [154, 285] on button "Identificação" at bounding box center [208, 285] width 157 height 20
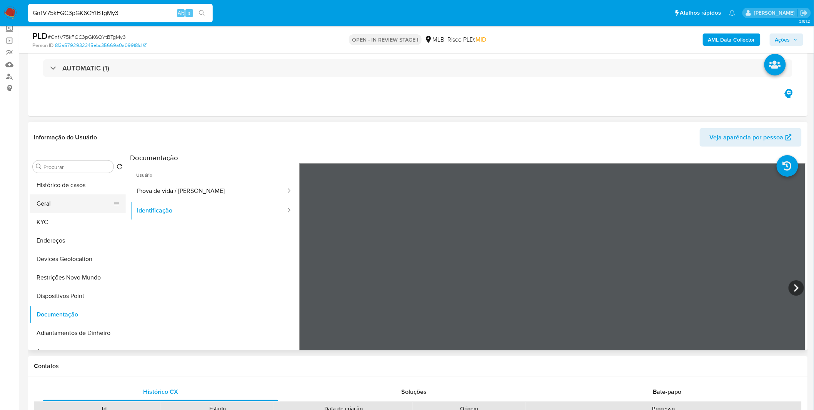
scroll to position [43, 0]
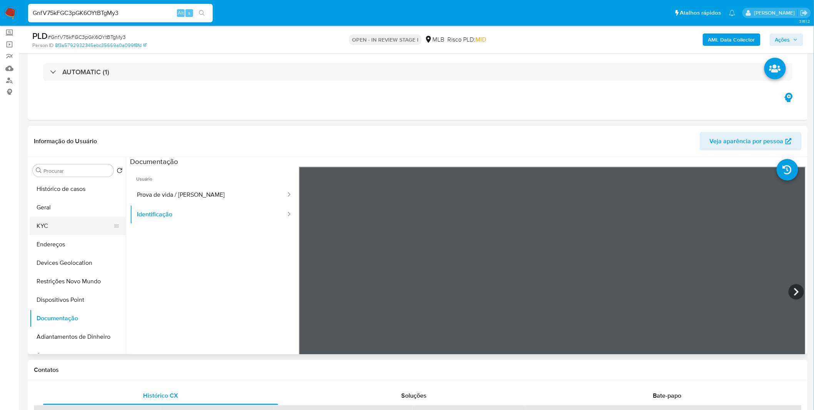
click at [95, 219] on button "KYC" at bounding box center [75, 226] width 90 height 18
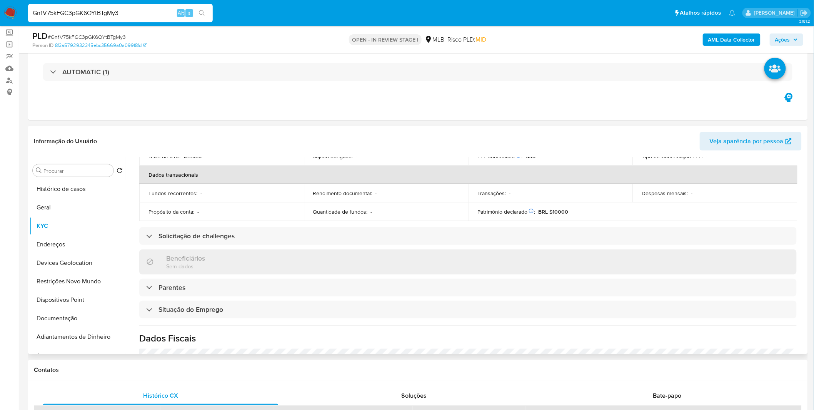
scroll to position [320, 0]
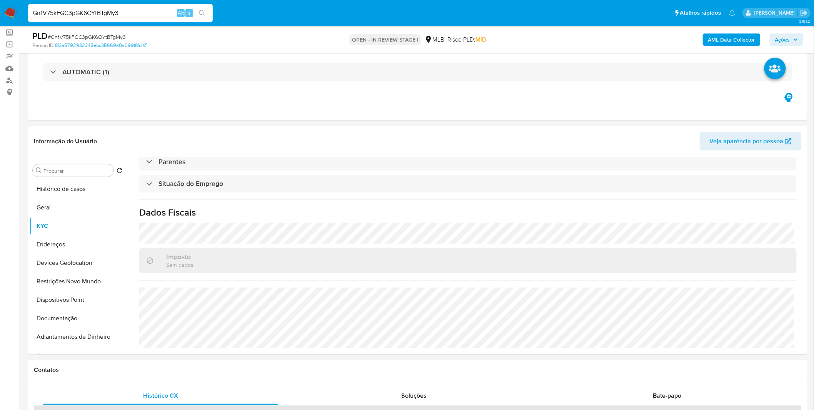
click at [94, 12] on input "GnfV75kFGC3pGK6OYtBTgMy3" at bounding box center [120, 13] width 185 height 10
paste input "nye2jP2gBOFDejob3Uqt0nZl"
type input "nye2jP2gBOFDejob3Uqt0nZl"
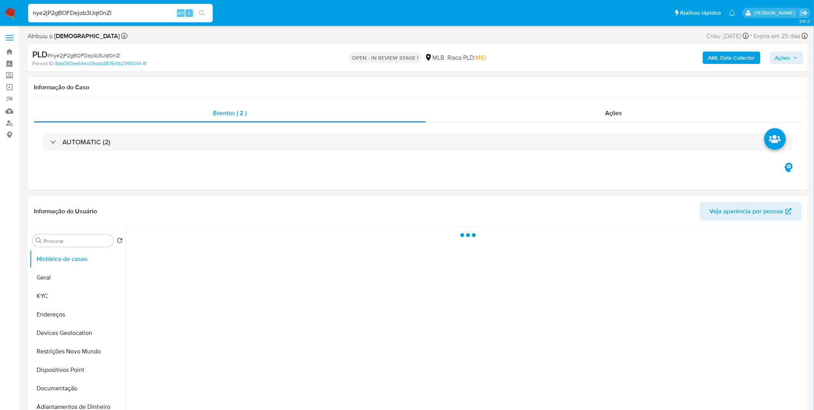
select select "10"
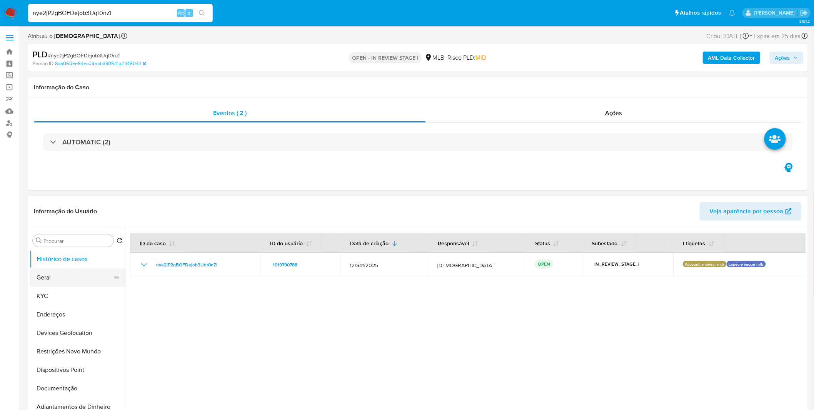
click at [92, 283] on button "Geral" at bounding box center [75, 277] width 90 height 18
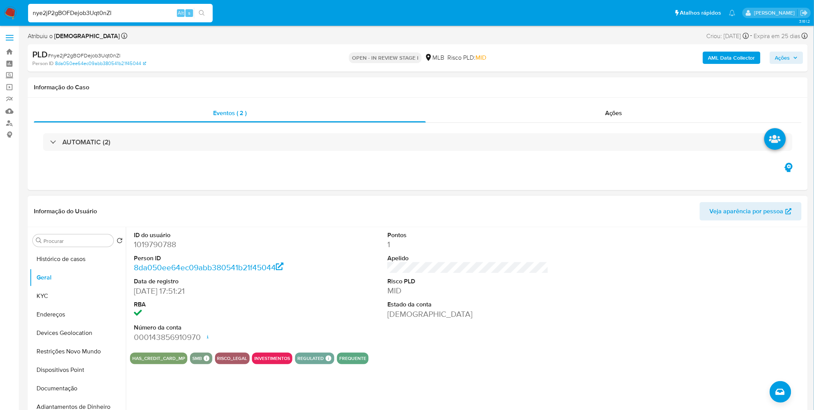
click at [183, 395] on div "ID do usuário 1019790788 Person ID 8da050ee64ec09abb380541b21f45044 Data de reg…" at bounding box center [466, 325] width 681 height 197
click at [68, 293] on button "KYC" at bounding box center [75, 296] width 90 height 18
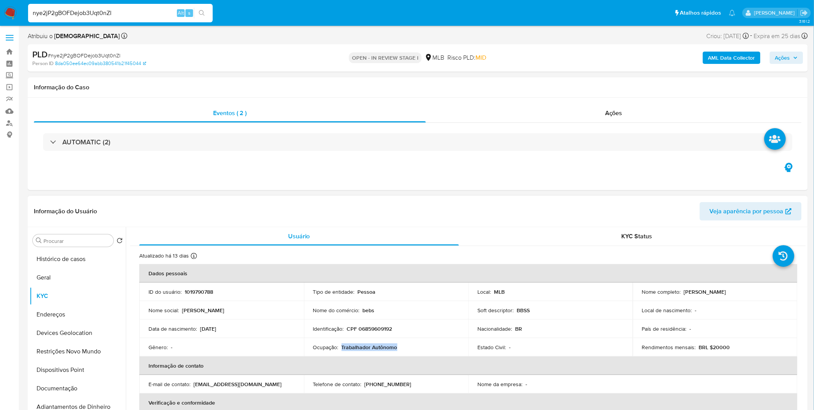
copy p "Trabalhador Autônomo"
drag, startPoint x: 413, startPoint y: 344, endPoint x: 341, endPoint y: 347, distance: 72.0
click at [341, 347] on div "Ocupação : Trabalhador Autônomo" at bounding box center [386, 347] width 146 height 7
click at [70, 394] on button "Documentação" at bounding box center [75, 388] width 90 height 18
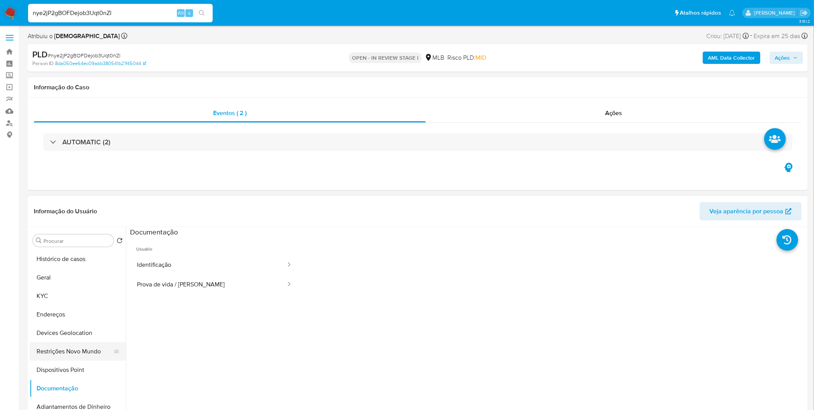
click at [81, 354] on button "Restrições Novo Mundo" at bounding box center [75, 351] width 90 height 18
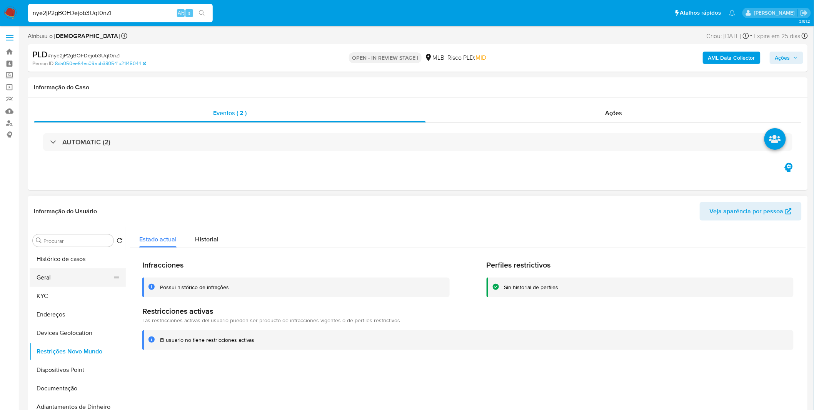
click at [87, 276] on button "Geral" at bounding box center [75, 277] width 90 height 18
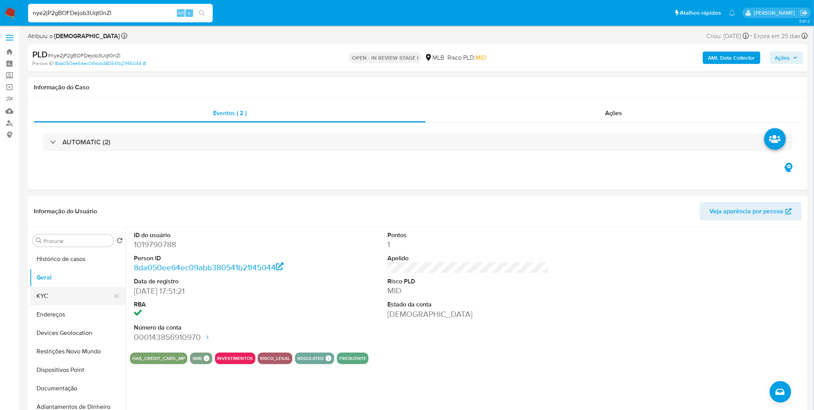
click at [97, 299] on button "KYC" at bounding box center [75, 296] width 90 height 18
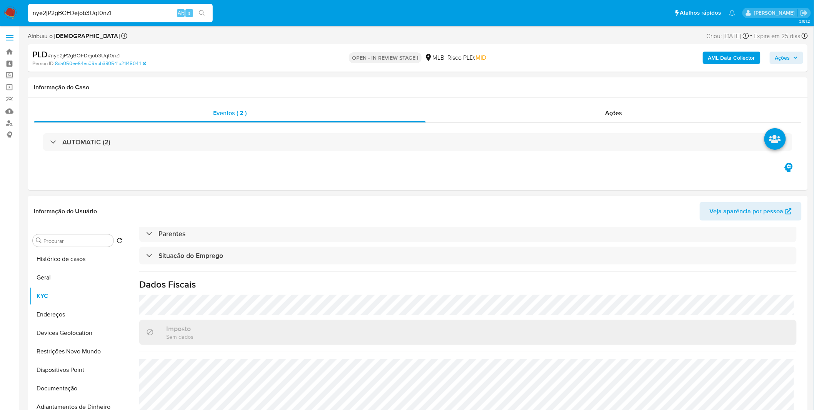
scroll to position [320, 0]
click at [67, 312] on button "Endereços" at bounding box center [75, 314] width 90 height 18
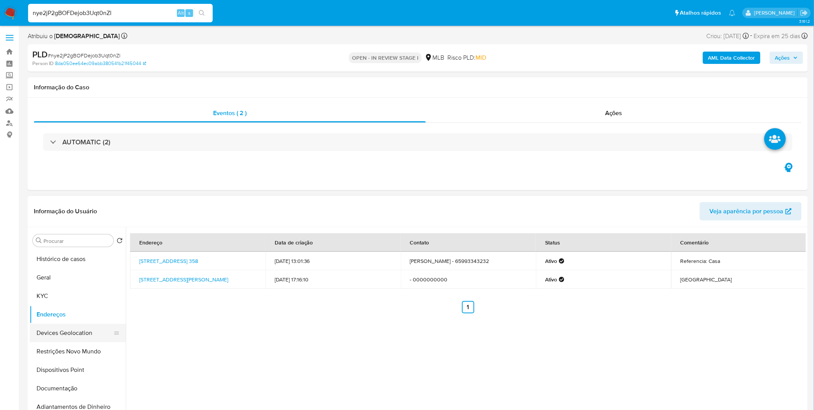
click at [81, 337] on button "Devices Geolocation" at bounding box center [75, 333] width 90 height 18
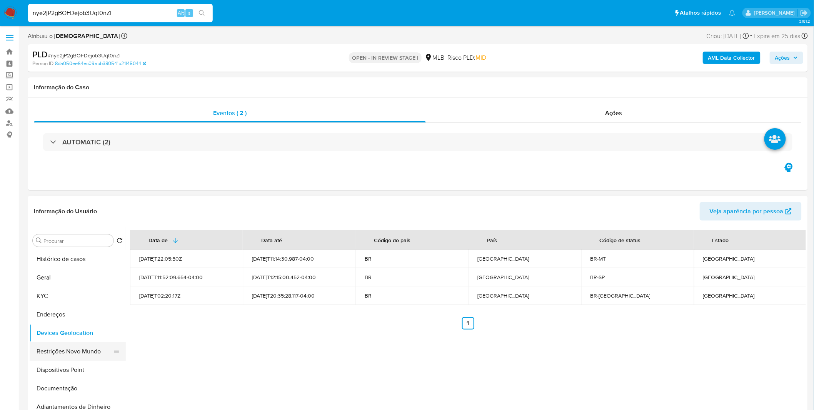
click at [69, 355] on button "Restrições Novo Mundo" at bounding box center [75, 351] width 90 height 18
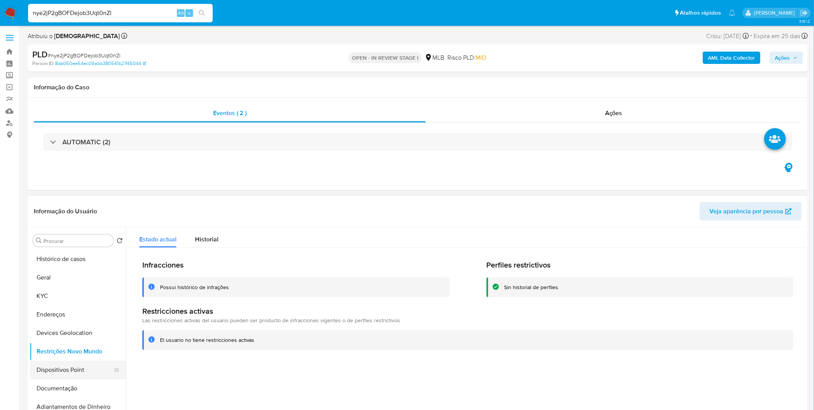
click at [72, 366] on button "Dispositivos Point" at bounding box center [75, 370] width 90 height 18
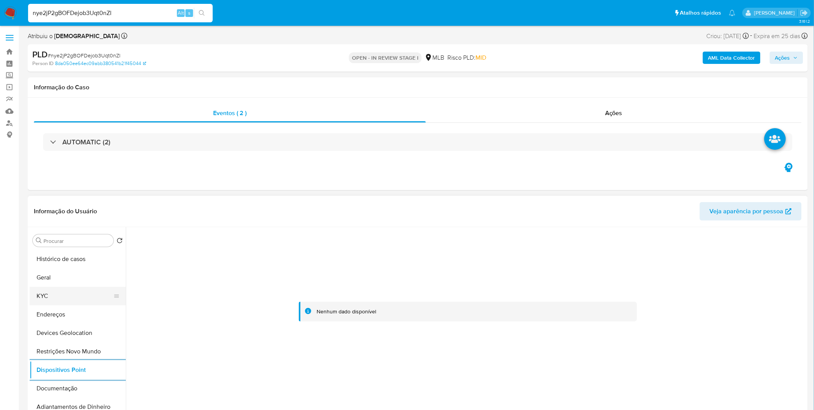
click at [62, 289] on button "KYC" at bounding box center [75, 296] width 90 height 18
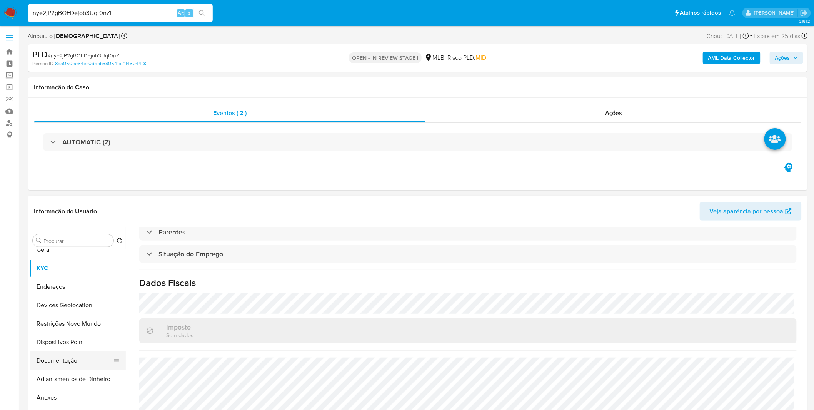
scroll to position [43, 0]
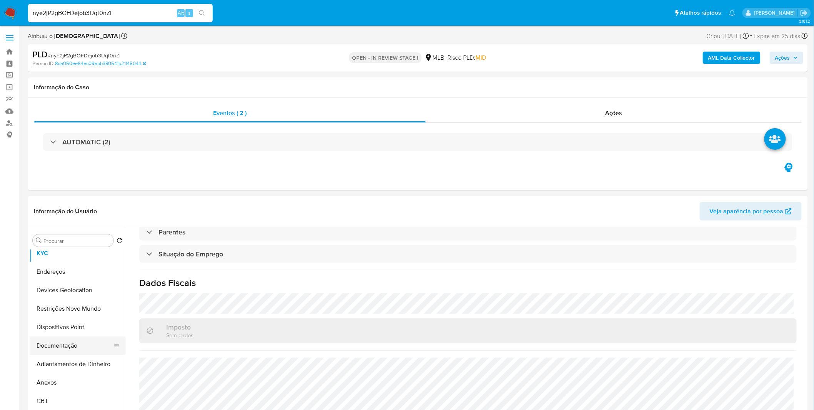
click at [72, 344] on button "Documentação" at bounding box center [75, 345] width 90 height 18
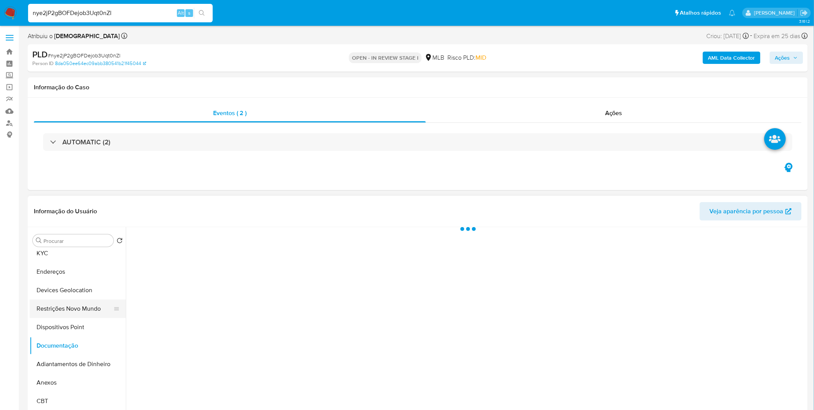
scroll to position [0, 0]
click at [90, 307] on button "Restrições Novo Mundo" at bounding box center [75, 308] width 90 height 18
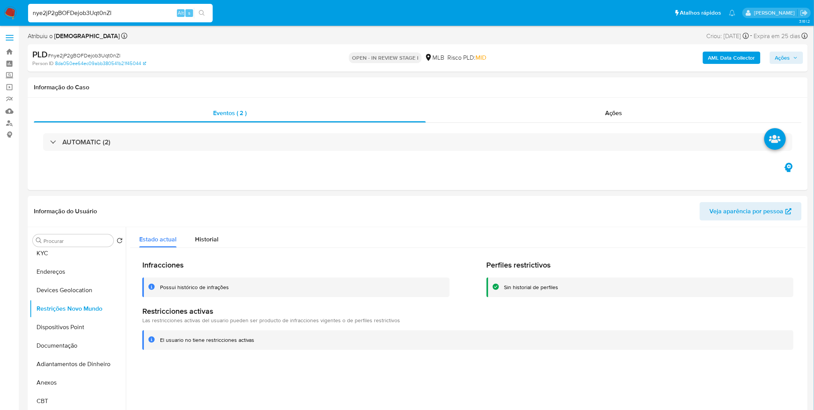
click at [95, 17] on input "nye2jP2gBOFDejob3Uqt0nZl" at bounding box center [120, 13] width 185 height 10
paste input "PADslLhEnFfic3qV4g2aKIHT"
type input "PADslLhEnFfic3qV4g2aKIHT"
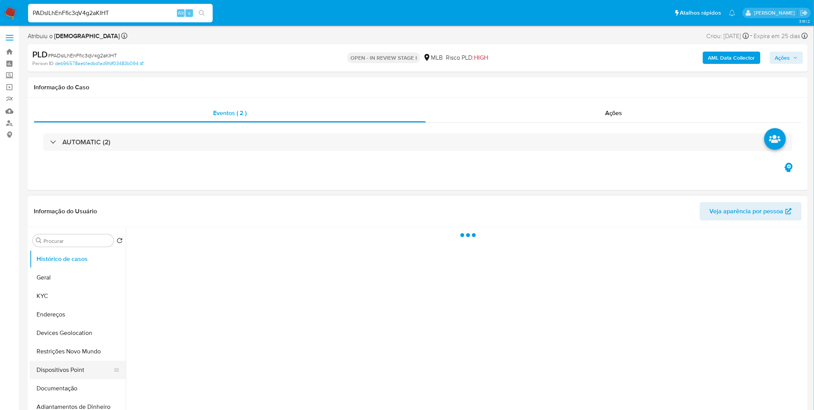
select select "10"
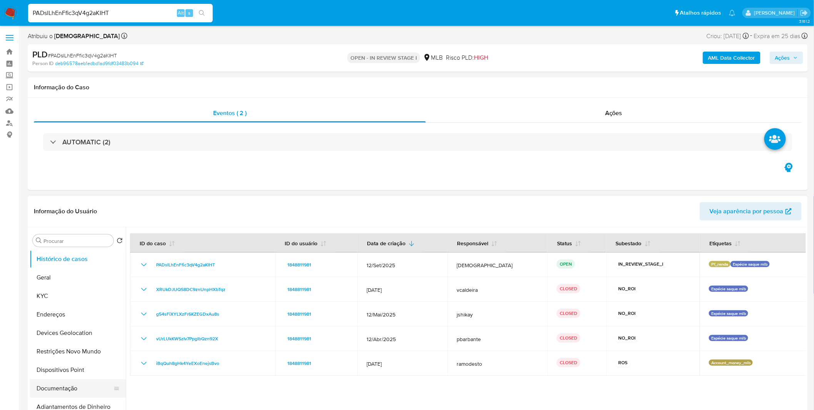
click at [92, 389] on button "Documentação" at bounding box center [75, 388] width 90 height 18
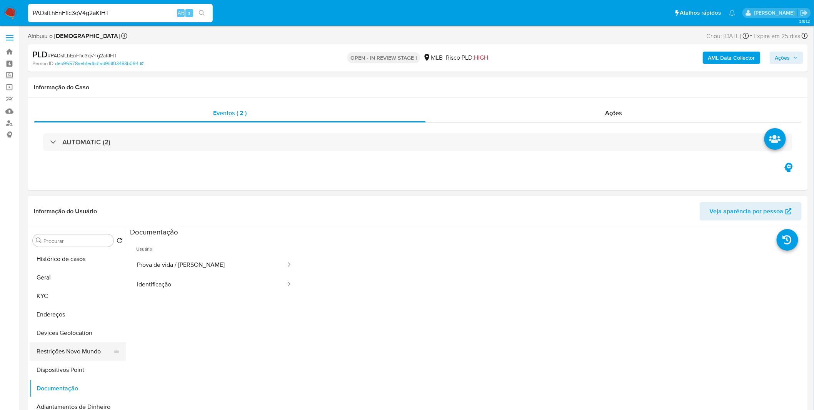
click at [81, 348] on button "Restrições Novo Mundo" at bounding box center [75, 351] width 90 height 18
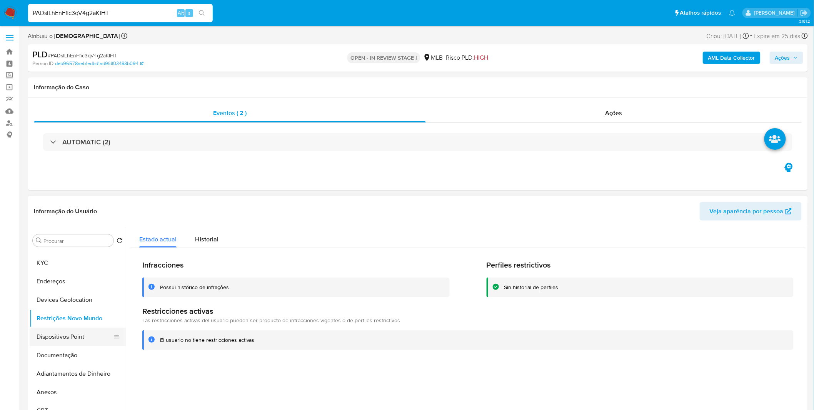
scroll to position [85, 0]
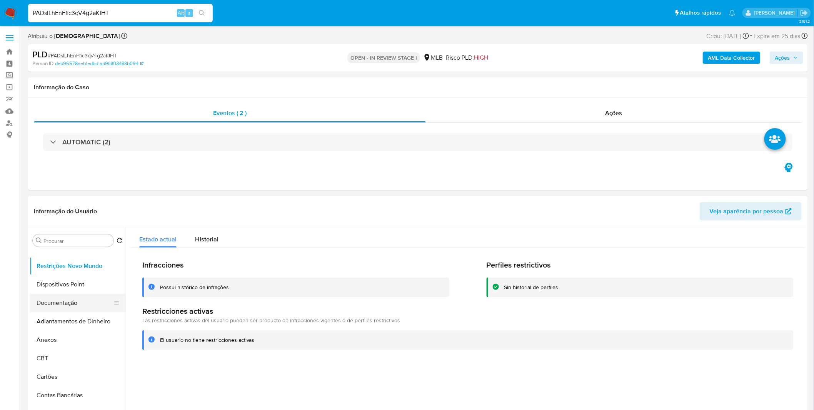
click at [85, 306] on button "Documentação" at bounding box center [75, 303] width 90 height 18
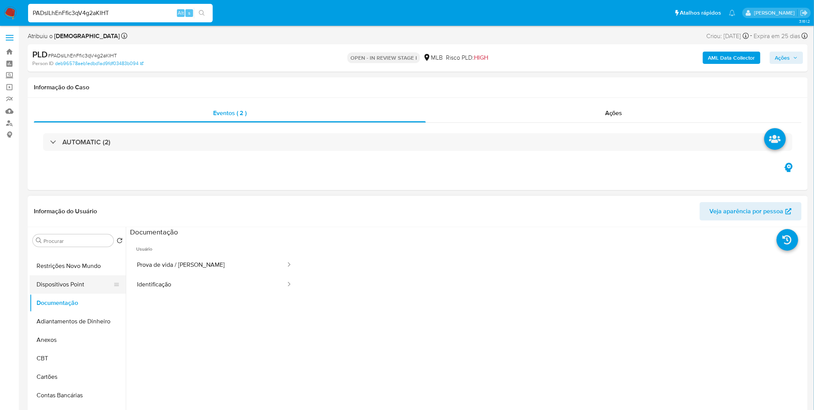
scroll to position [0, 0]
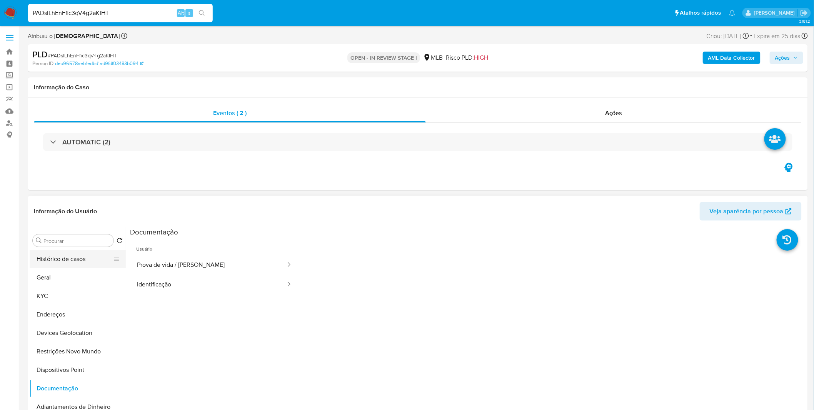
click at [82, 261] on button "Histórico de casos" at bounding box center [75, 259] width 90 height 18
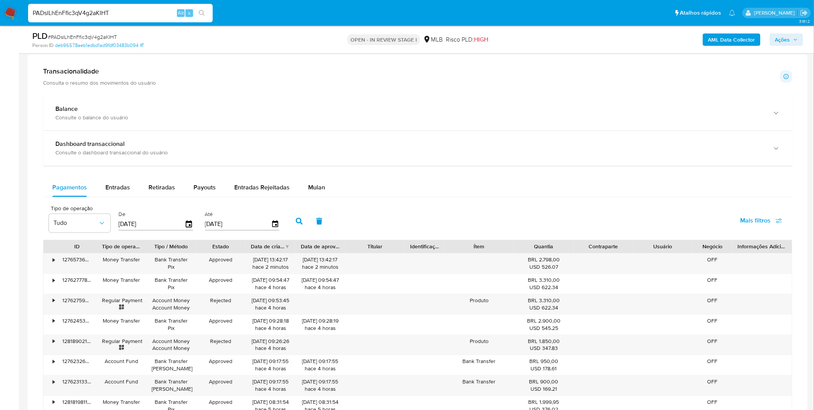
scroll to position [299, 0]
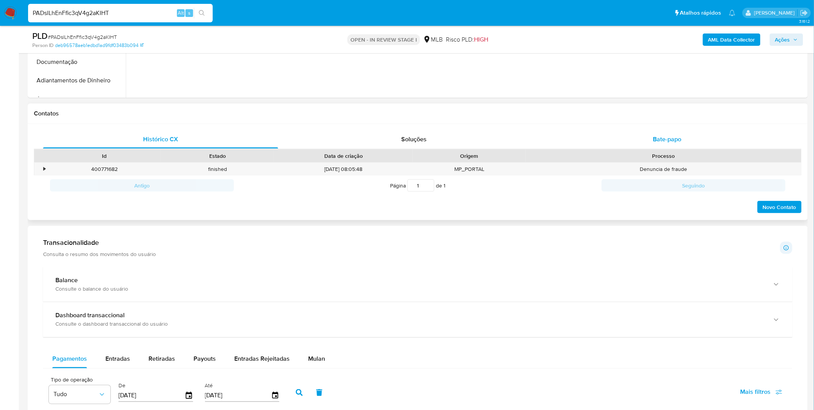
click at [649, 143] on div "Bate-papo" at bounding box center [667, 139] width 235 height 18
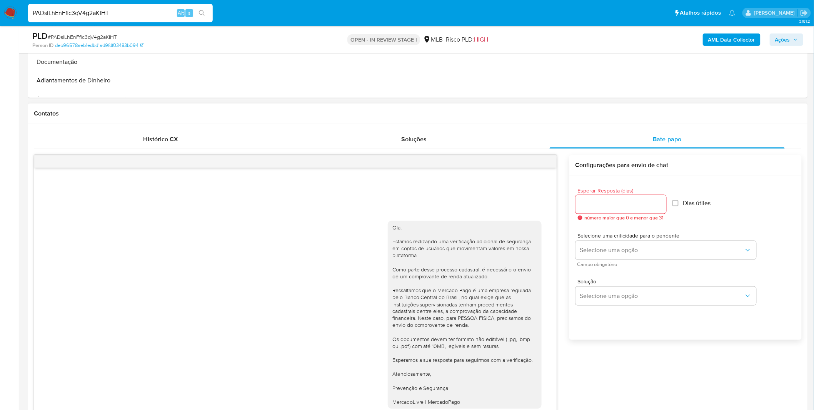
click at [619, 205] on input "Esperar Resposta (dias)" at bounding box center [621, 204] width 91 height 10
type input "3"
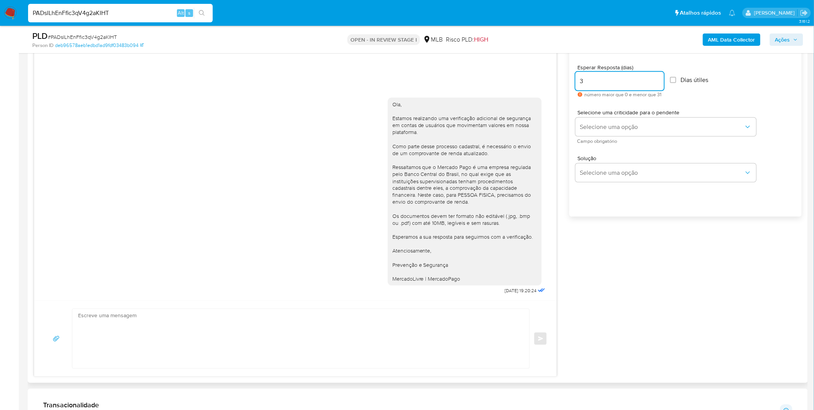
scroll to position [342, 0]
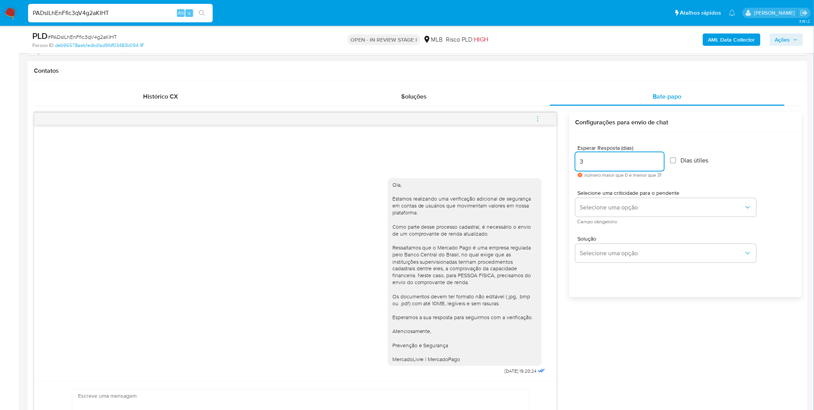
drag, startPoint x: 601, startPoint y: 160, endPoint x: 573, endPoint y: 164, distance: 28.4
click at [573, 164] on div "Esperar Resposta (dias) 3 número maior que 0 e menor que 31 Dias útiles Selecio…" at bounding box center [686, 225] width 232 height 185
click at [642, 317] on div "Esperar Resposta (dias) número maior que 0 e menor que 31 Dias útiles Selecione…" at bounding box center [686, 225] width 232 height 185
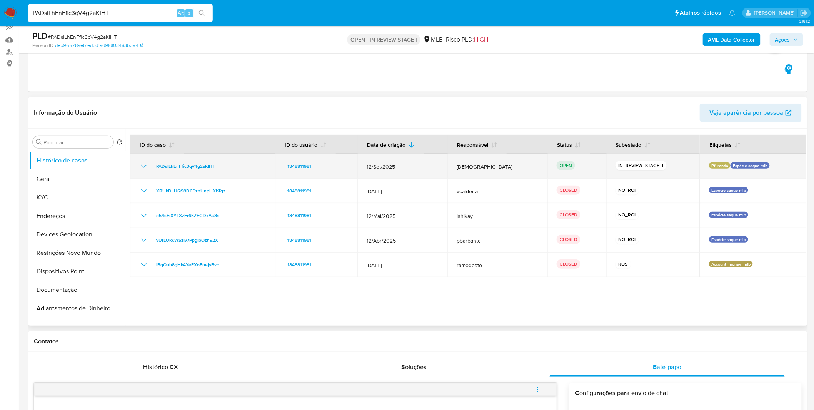
scroll to position [0, 0]
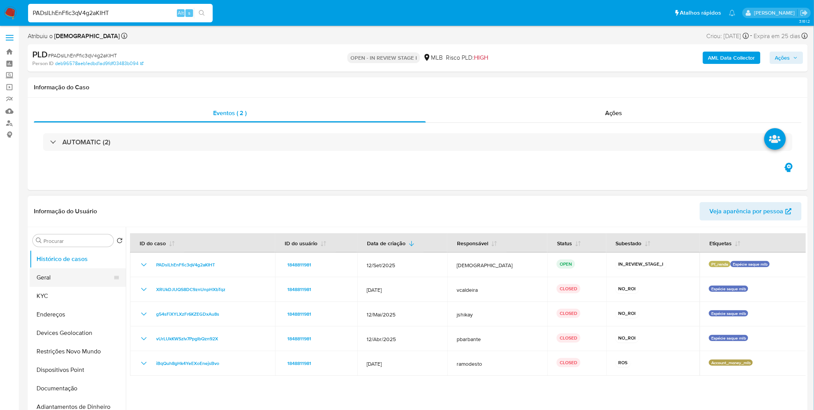
click at [32, 281] on button "Geral" at bounding box center [75, 277] width 90 height 18
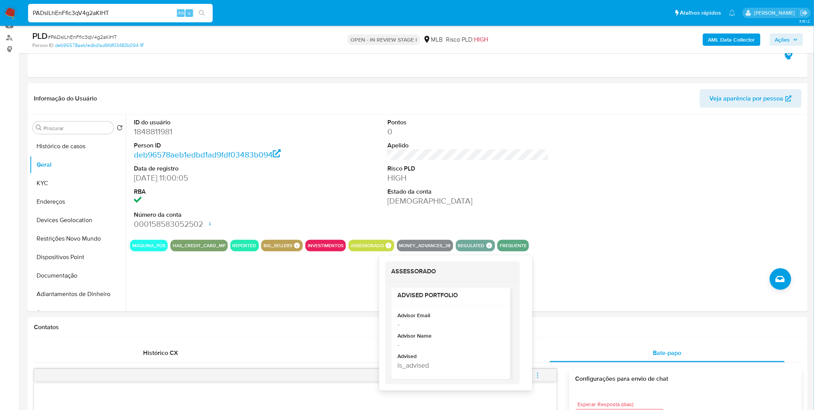
scroll to position [6, 0]
click at [476, 325] on div "-" at bounding box center [450, 324] width 105 height 10
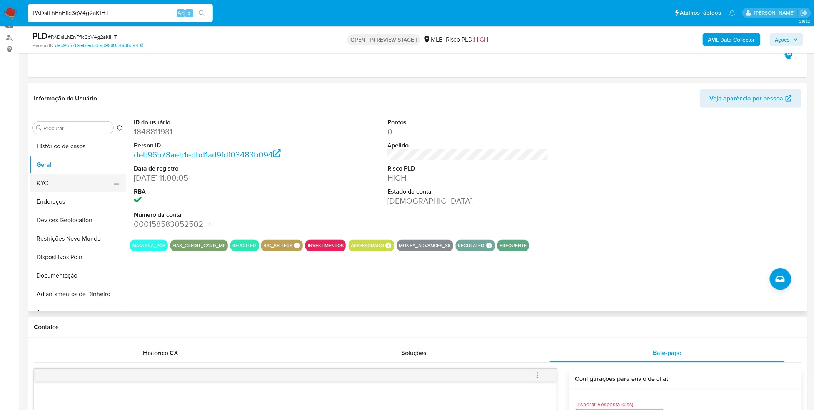
click at [67, 178] on button "KYC" at bounding box center [75, 183] width 90 height 18
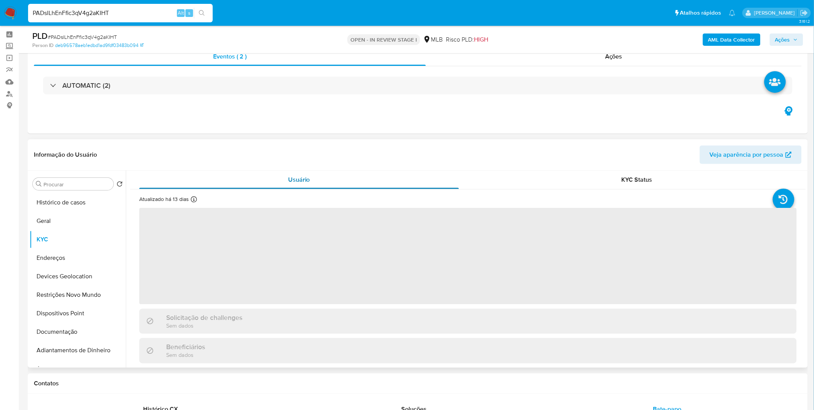
scroll to position [0, 0]
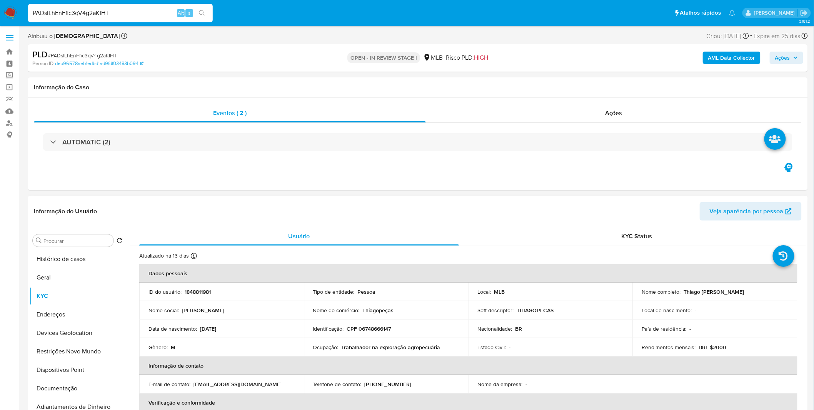
click at [381, 346] on p "Trabalhador na exploração agropecuária" at bounding box center [391, 347] width 99 height 7
copy p "Trabalhador na exploração agropecuária"
drag, startPoint x: 441, startPoint y: 348, endPoint x: 341, endPoint y: 346, distance: 100.9
click at [341, 346] on div "Ocupação : Trabalhador na exploração agropecuária" at bounding box center [386, 347] width 146 height 7
click at [86, 365] on button "Dispositivos Point" at bounding box center [75, 370] width 90 height 18
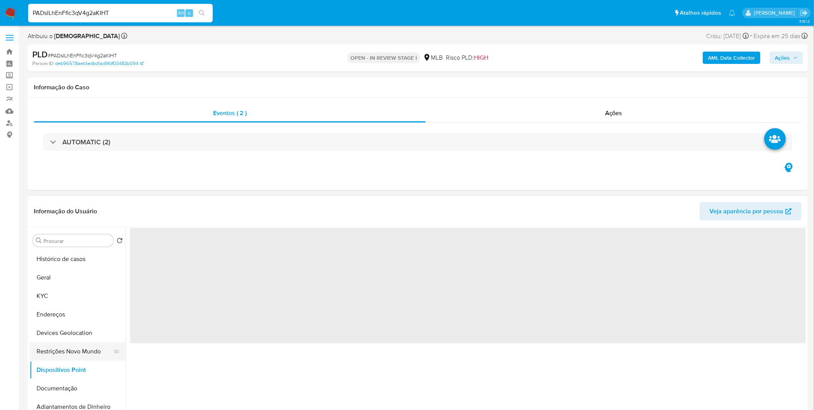
click at [92, 356] on button "Restrições Novo Mundo" at bounding box center [75, 351] width 90 height 18
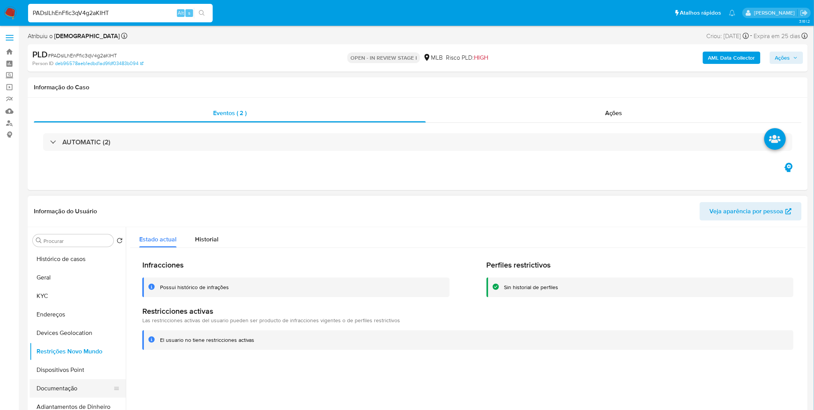
click at [86, 391] on button "Documentação" at bounding box center [75, 388] width 90 height 18
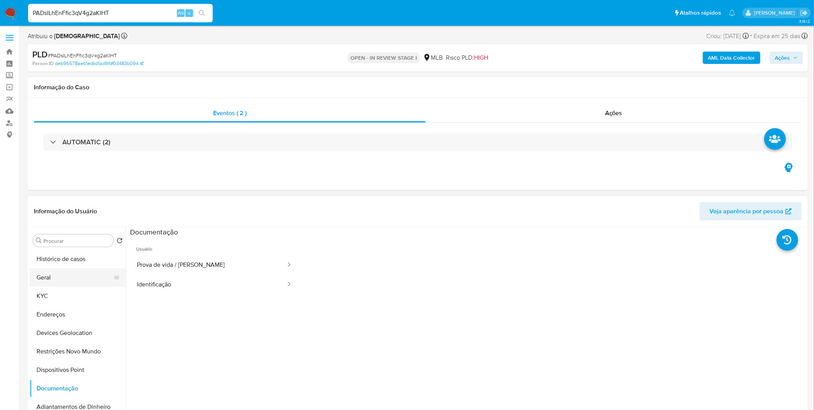
click at [67, 276] on button "Geral" at bounding box center [75, 277] width 90 height 18
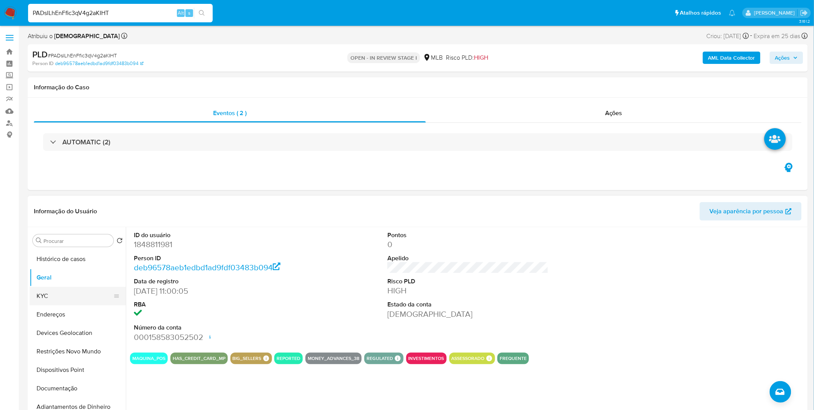
click at [84, 298] on button "KYC" at bounding box center [75, 296] width 90 height 18
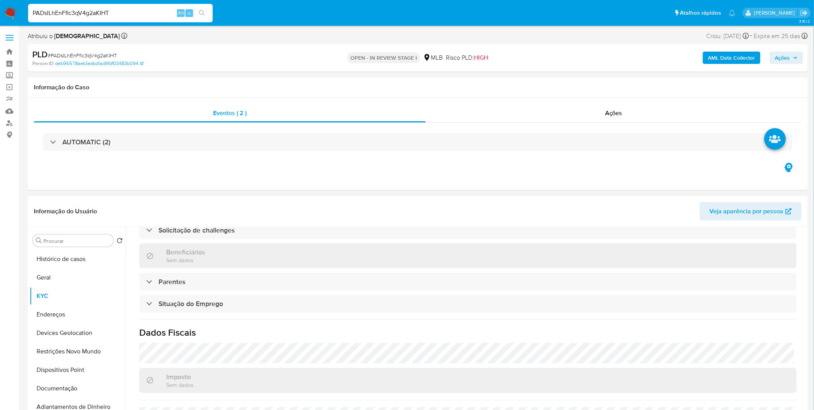
scroll to position [320, 0]
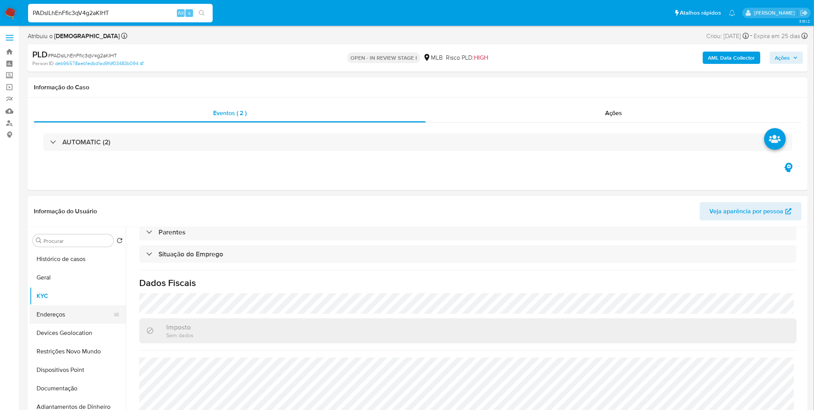
click at [78, 319] on button "Endereços" at bounding box center [75, 314] width 90 height 18
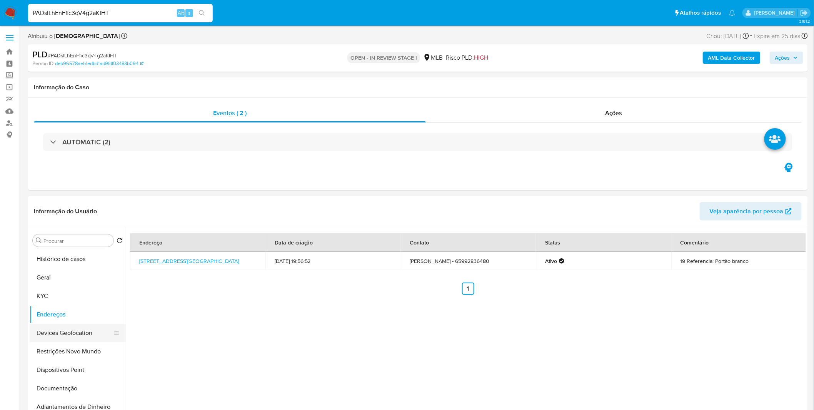
click at [89, 329] on button "Devices Geolocation" at bounding box center [75, 333] width 90 height 18
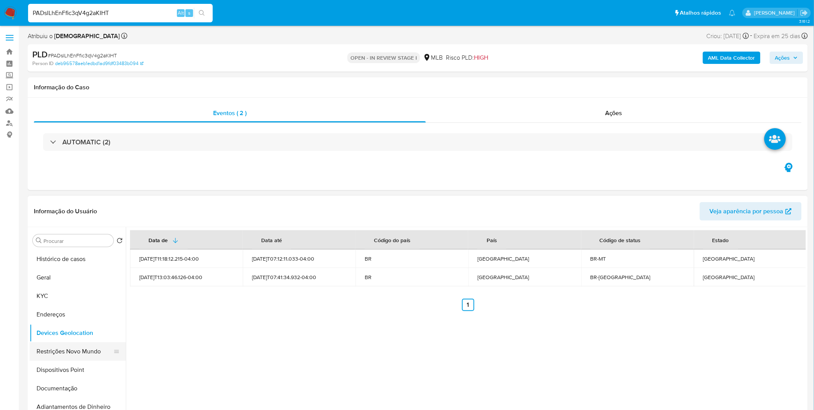
click at [90, 347] on button "Restrições Novo Mundo" at bounding box center [75, 351] width 90 height 18
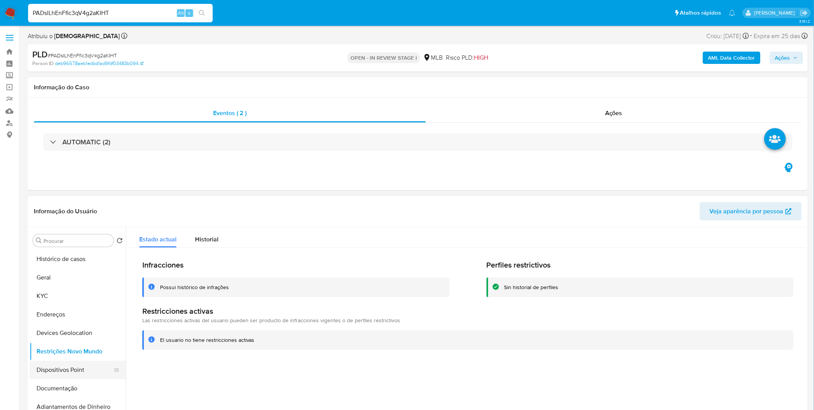
click at [66, 361] on button "Dispositivos Point" at bounding box center [75, 370] width 90 height 18
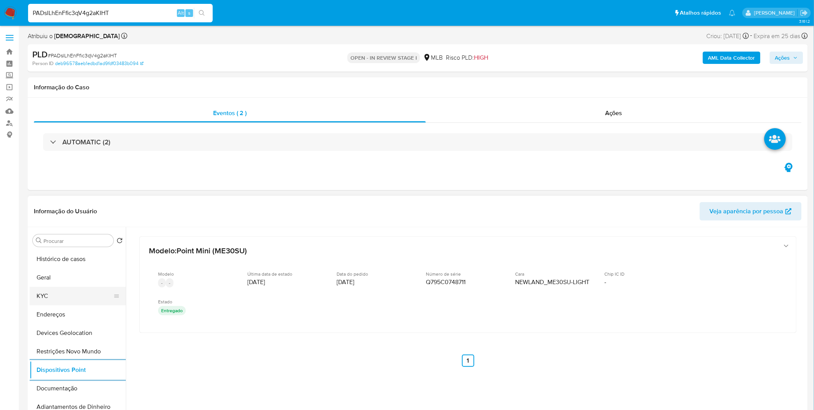
click at [70, 299] on button "KYC" at bounding box center [75, 296] width 90 height 18
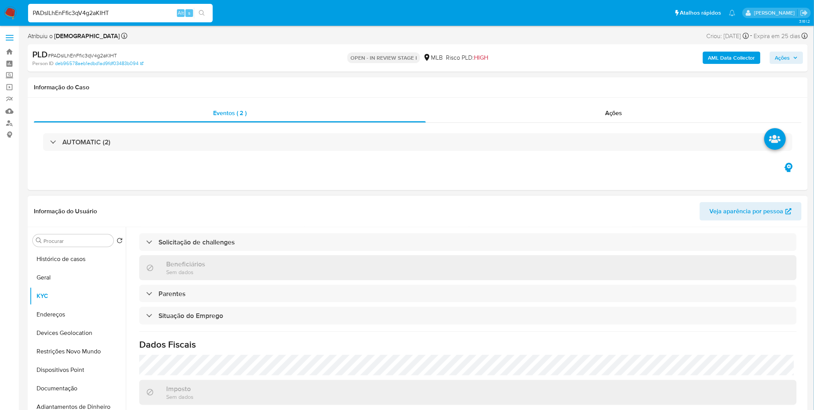
scroll to position [320, 0]
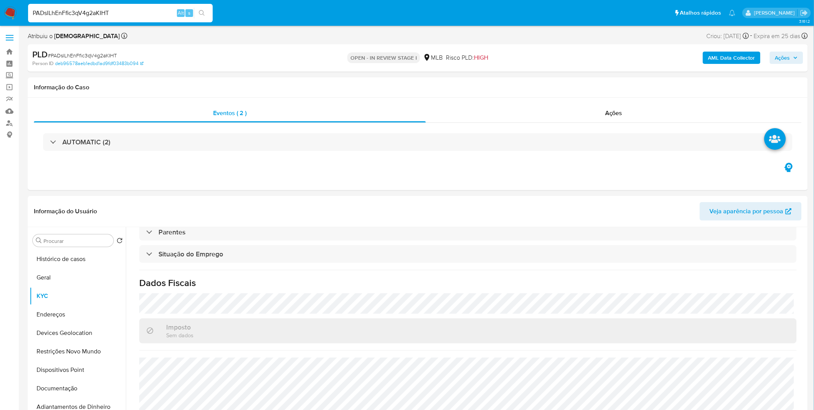
click at [14, 12] on img at bounding box center [10, 13] width 13 height 13
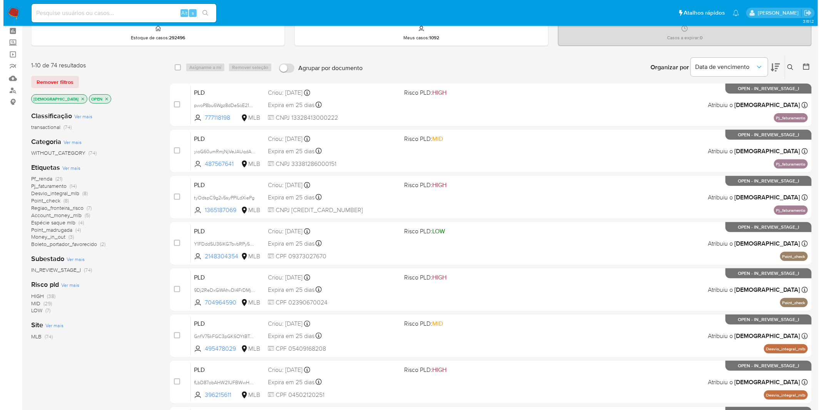
scroll to position [85, 0]
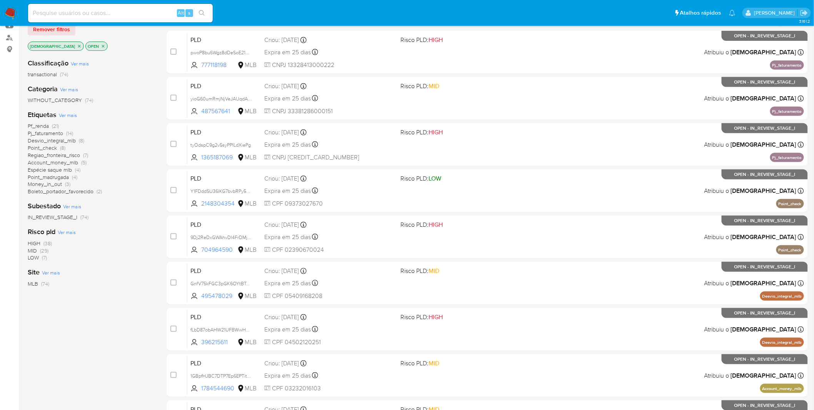
click at [69, 114] on span "Ver mais" at bounding box center [68, 115] width 18 height 7
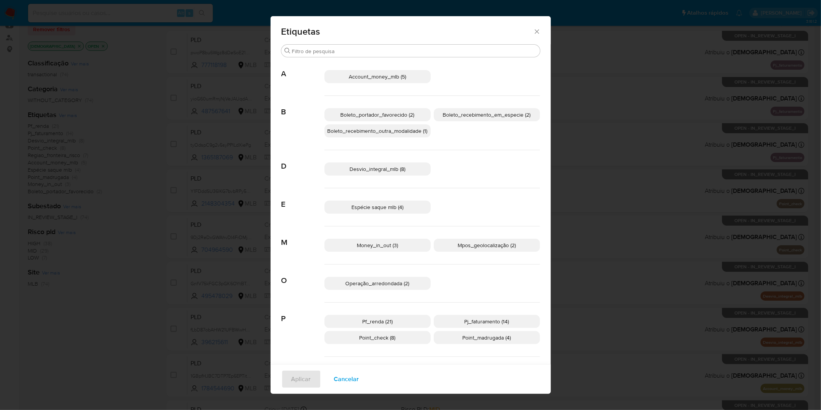
click at [371, 290] on div "Operação_arredondada (2)" at bounding box center [432, 283] width 216 height 38
click at [366, 288] on p "Operação_arredondada (2)" at bounding box center [377, 283] width 106 height 13
click at [303, 376] on span "Aplicar" at bounding box center [301, 379] width 20 height 17
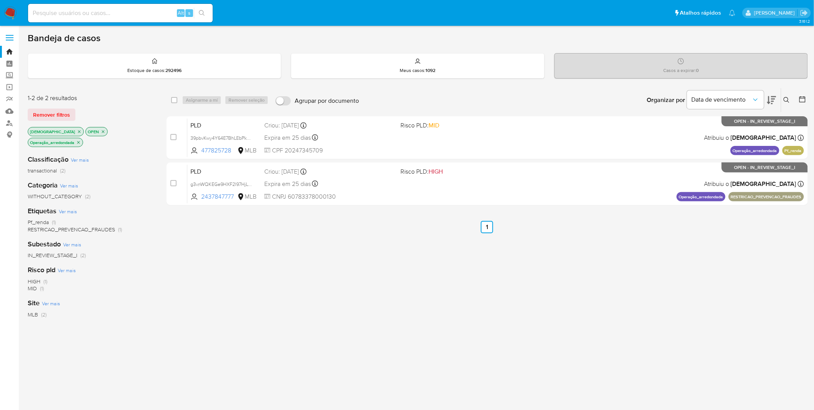
click at [122, 13] on input at bounding box center [120, 13] width 185 height 10
paste input "g3vnWQKEGe9HXF2l97HjLWRa"
type input "g3vnWQKEGe9HXF2l97HjLWRa"
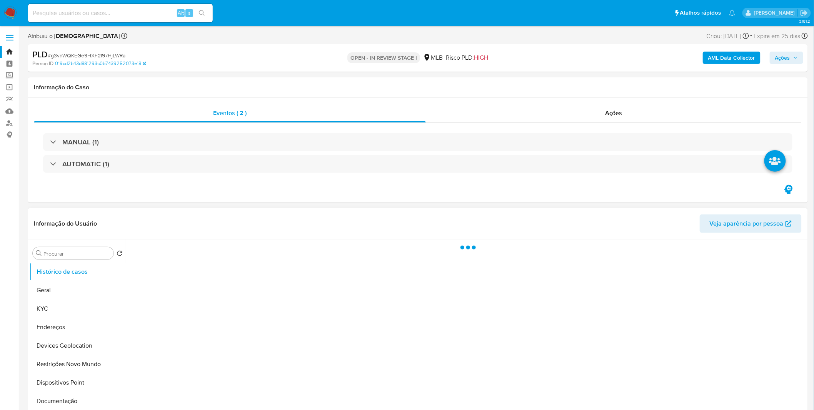
select select "10"
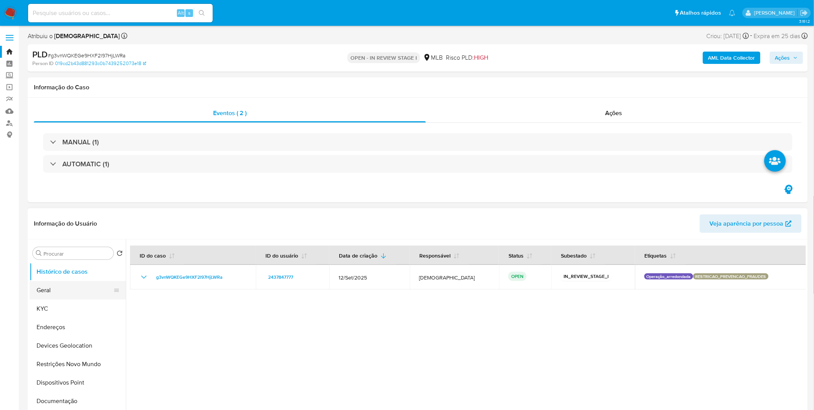
click at [70, 282] on button "Geral" at bounding box center [75, 290] width 90 height 18
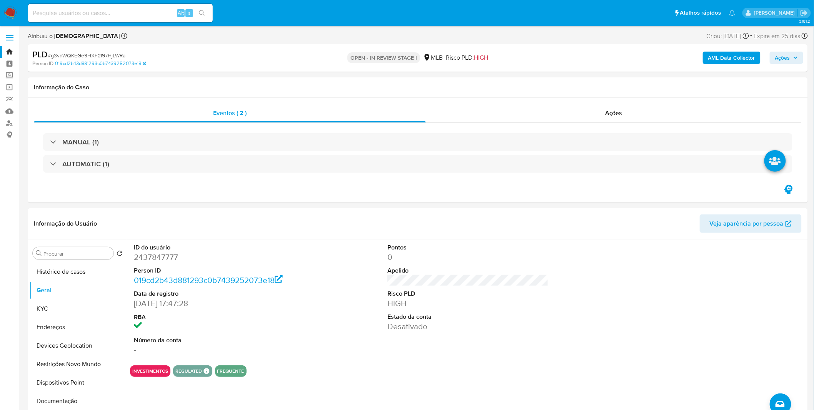
click at [93, 18] on div "Alt s" at bounding box center [120, 13] width 185 height 18
click at [95, 17] on input at bounding box center [120, 13] width 185 height 10
paste input "c1KlG9aII3tyLOaiMbRMNdOb"
type input "c1KlG9aII3tyLOaiMbRMNdOb"
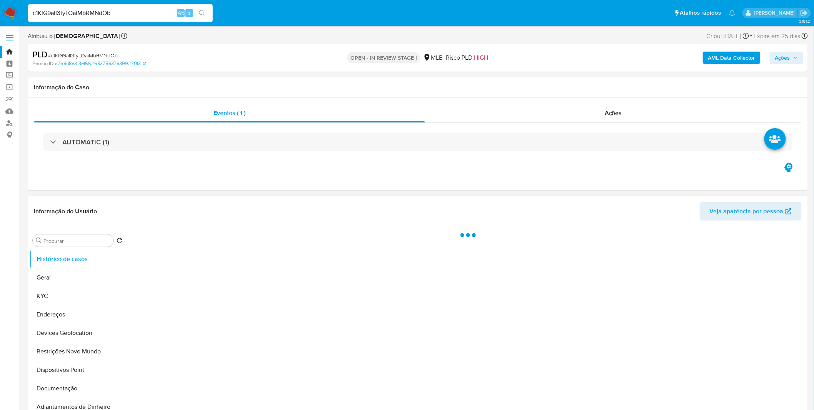
select select "10"
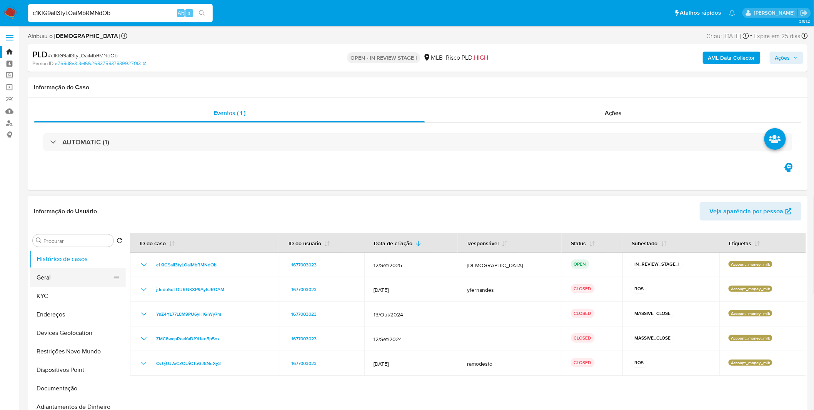
click at [71, 285] on button "Geral" at bounding box center [75, 277] width 90 height 18
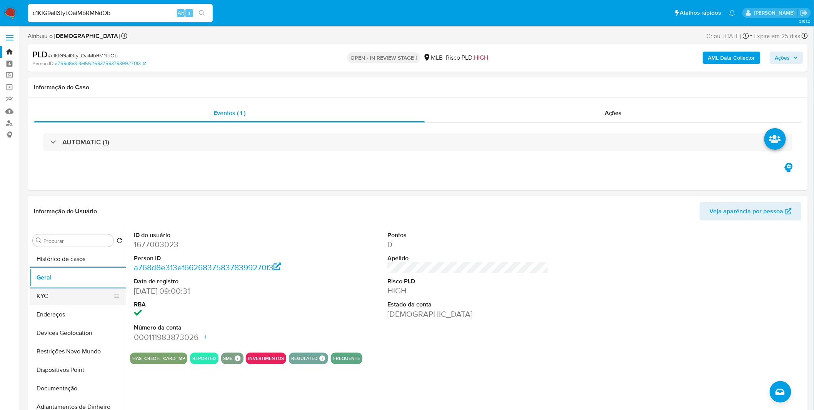
click at [69, 295] on button "KYC" at bounding box center [75, 296] width 90 height 18
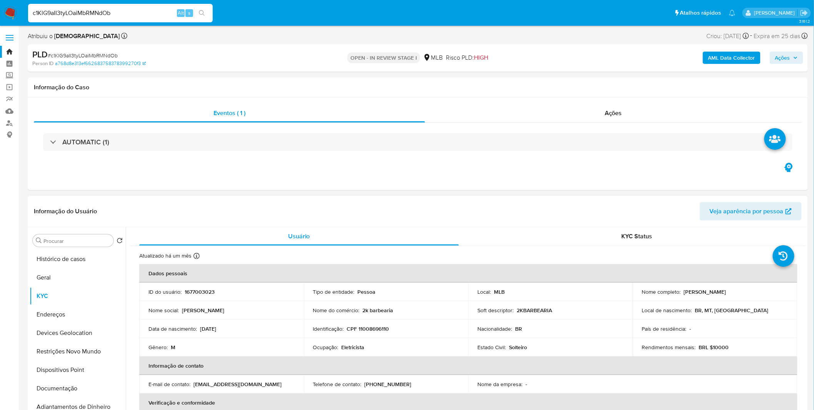
click at [355, 344] on p "Eletricista" at bounding box center [353, 347] width 23 height 7
click at [356, 344] on p "Eletricista" at bounding box center [353, 347] width 23 height 7
click at [353, 345] on p "Eletricista" at bounding box center [353, 347] width 23 height 7
click at [354, 345] on p "Eletricista" at bounding box center [353, 347] width 23 height 7
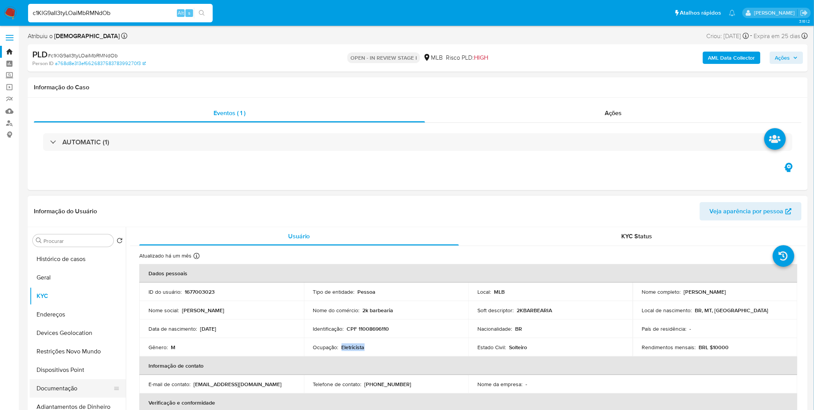
click at [60, 394] on button "Documentação" at bounding box center [75, 388] width 90 height 18
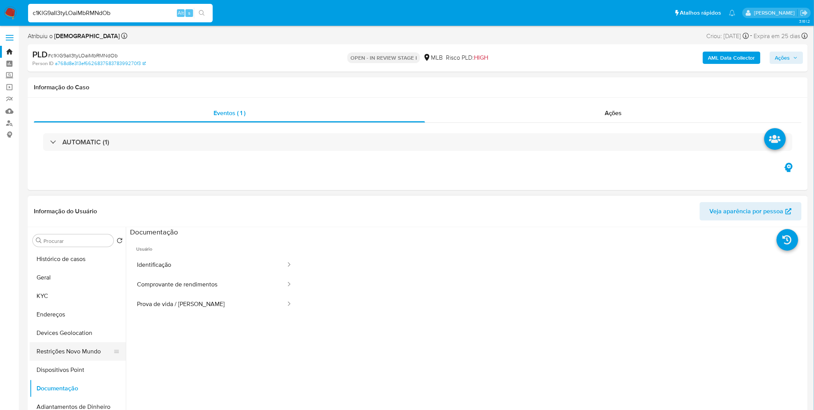
click at [71, 349] on button "Restrições Novo Mundo" at bounding box center [75, 351] width 90 height 18
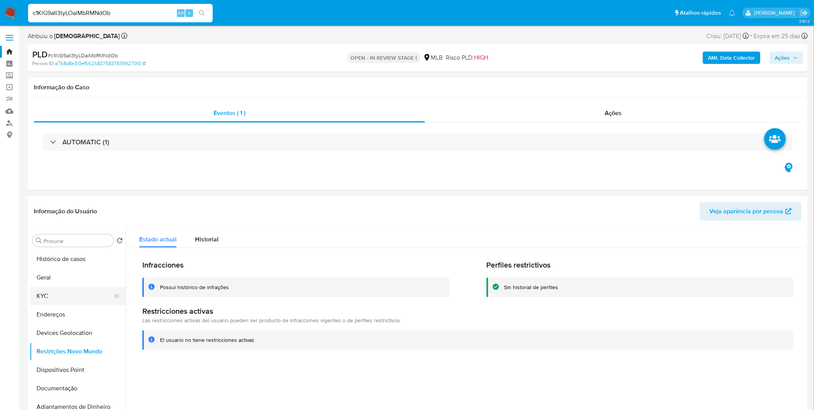
click at [64, 295] on button "KYC" at bounding box center [75, 296] width 90 height 18
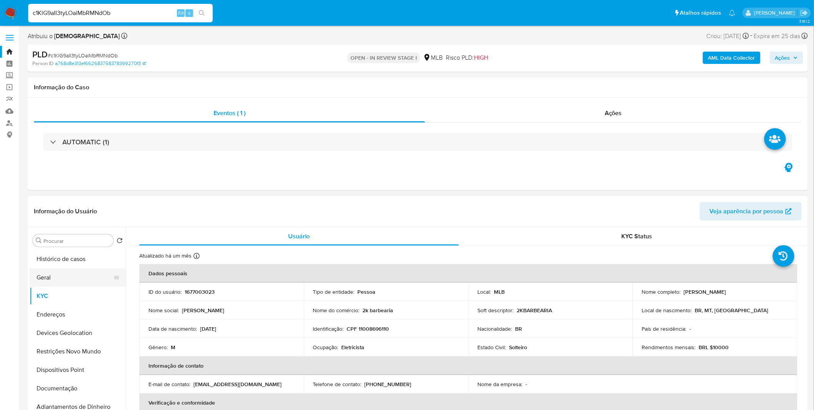
click at [76, 278] on button "Geral" at bounding box center [75, 277] width 90 height 18
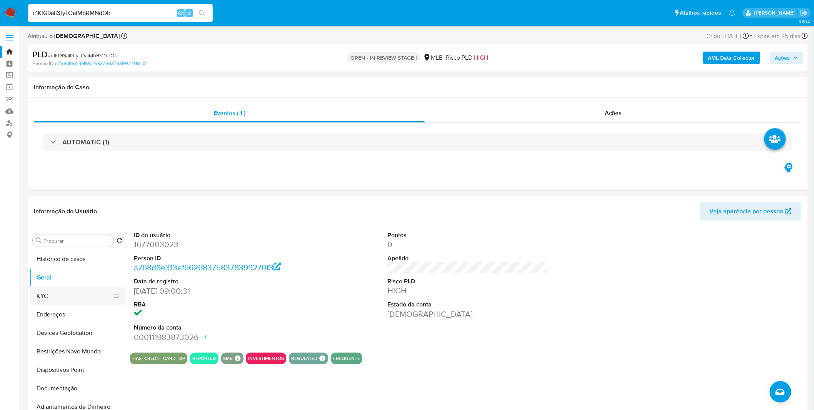
click at [57, 301] on button "KYC" at bounding box center [75, 296] width 90 height 18
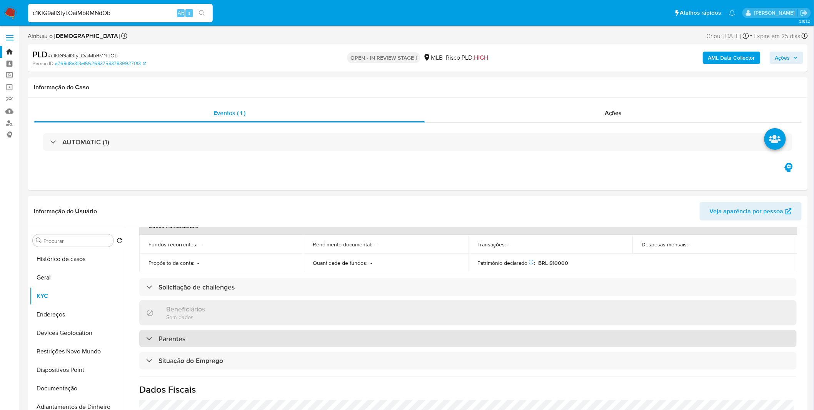
scroll to position [320, 0]
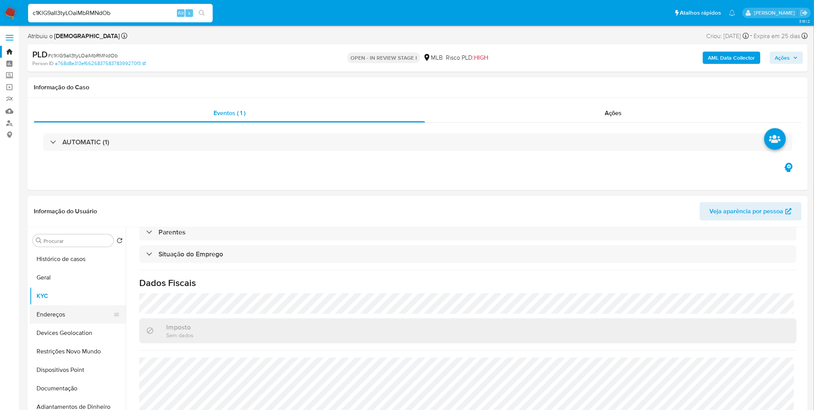
click at [75, 314] on button "Endereços" at bounding box center [75, 314] width 90 height 18
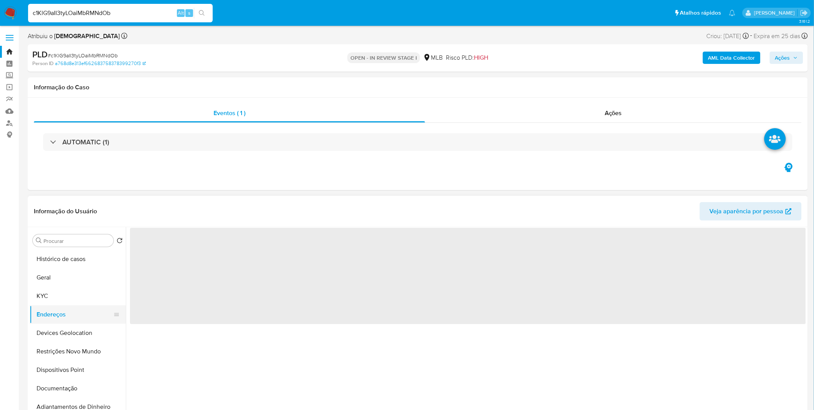
scroll to position [0, 0]
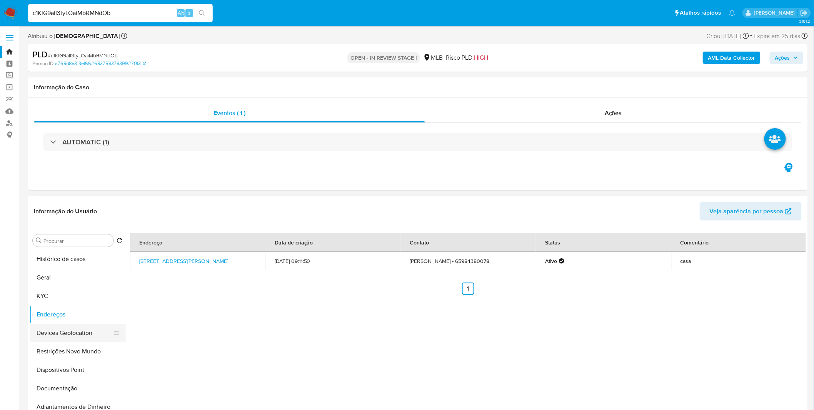
click at [89, 333] on button "Devices Geolocation" at bounding box center [75, 333] width 90 height 18
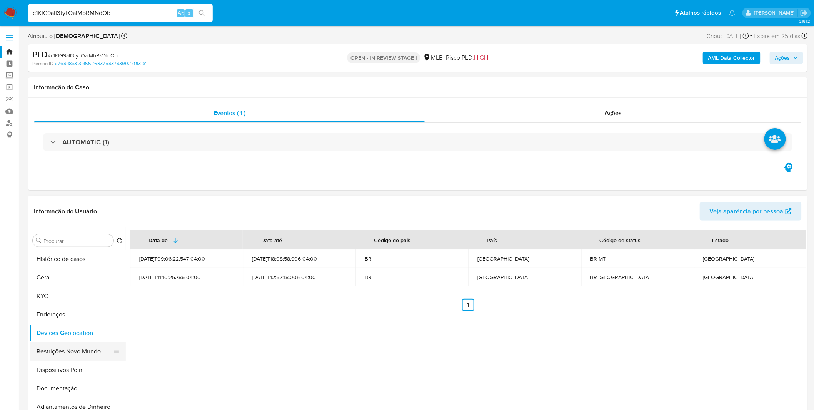
click at [43, 344] on button "Restrições Novo Mundo" at bounding box center [75, 351] width 90 height 18
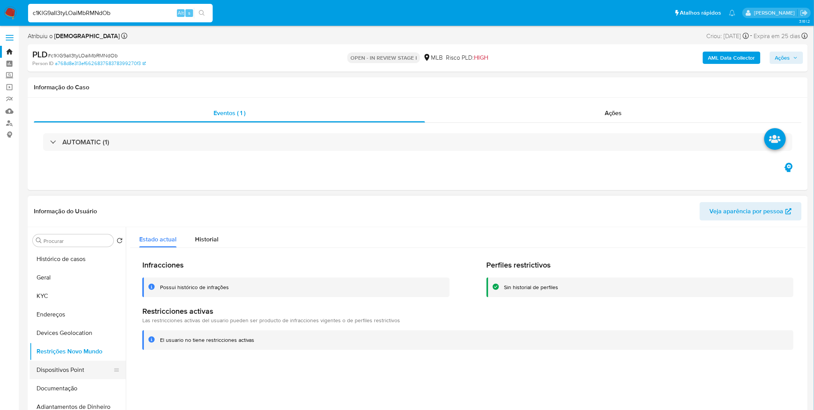
click at [45, 363] on button "Dispositivos Point" at bounding box center [75, 370] width 90 height 18
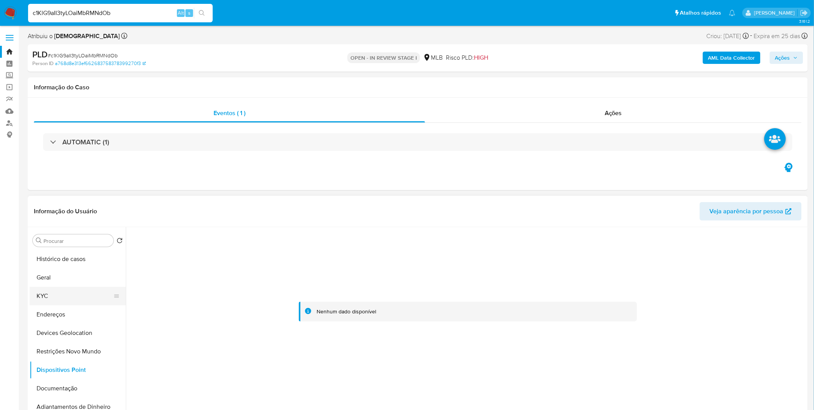
click at [80, 289] on button "KYC" at bounding box center [75, 296] width 90 height 18
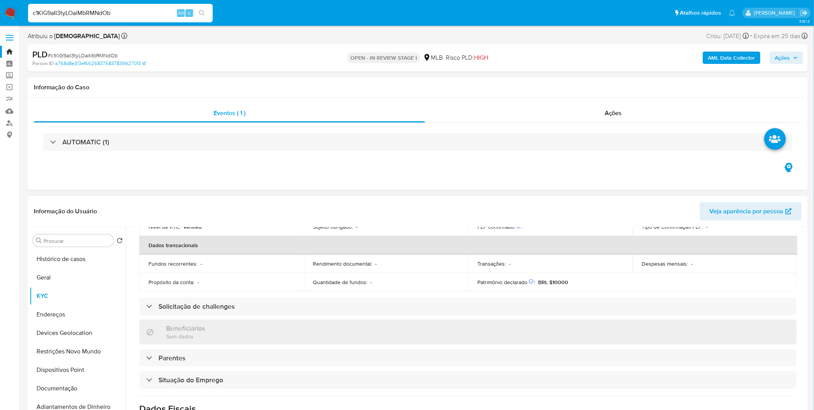
scroll to position [320, 0]
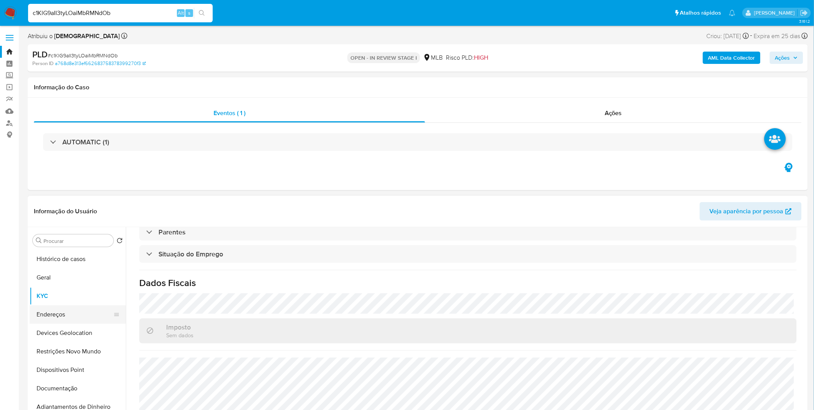
click at [85, 319] on button "Endereços" at bounding box center [75, 314] width 90 height 18
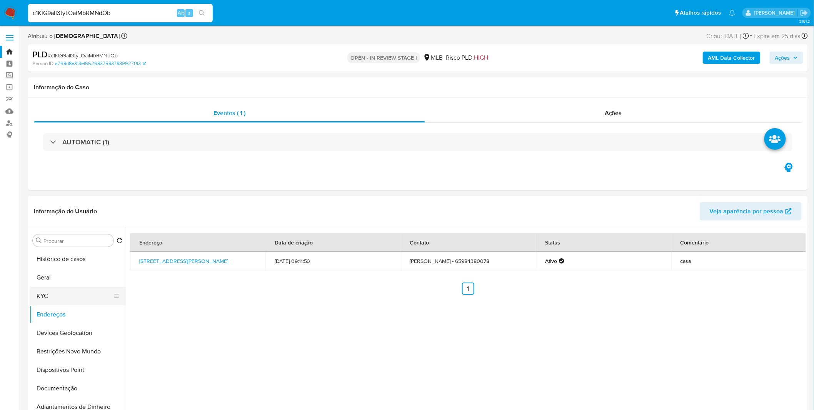
click at [82, 303] on button "KYC" at bounding box center [75, 296] width 90 height 18
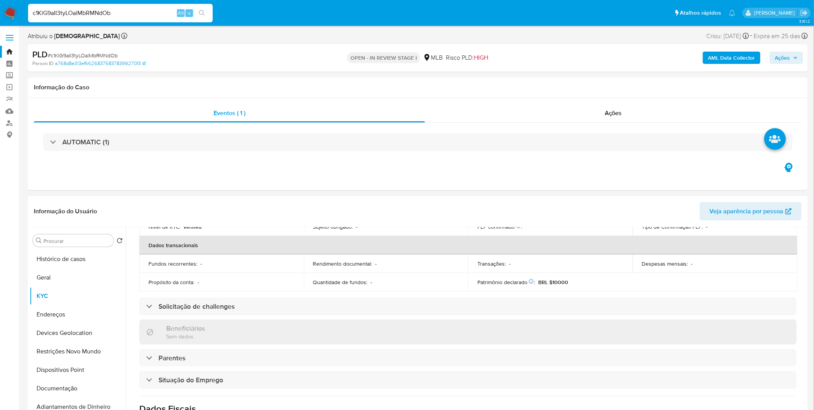
scroll to position [320, 0]
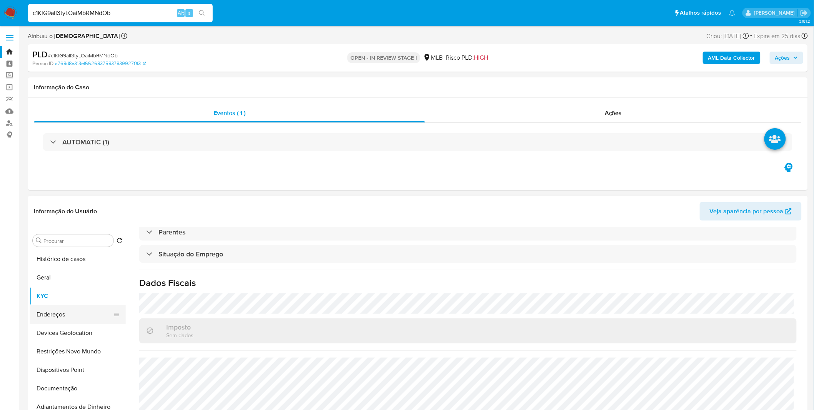
click at [97, 316] on button "Endereços" at bounding box center [75, 314] width 90 height 18
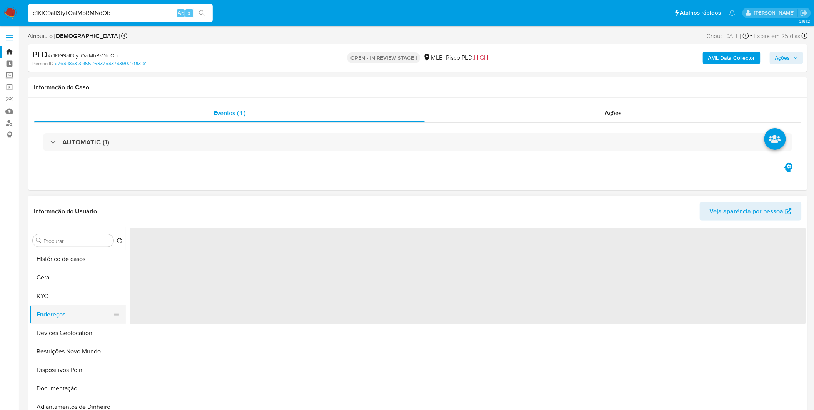
scroll to position [0, 0]
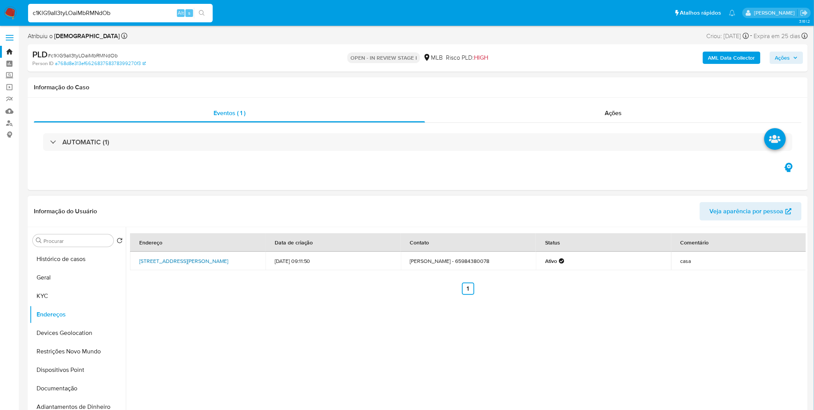
click at [217, 265] on link "Rua Francisco Pedroso De Oliveira 102, Várzea Grande, Mato Grosso, 78115190, Br…" at bounding box center [183, 261] width 89 height 8
click at [72, 11] on input "c1KlG9aII3tyLOaiMbRMNdOb" at bounding box center [120, 13] width 185 height 10
paste input "0GbMs7K4D7FCdSOD3HrdSBSH"
type input "0GbMs7K4D7FCdSOD3HrdSBSH"
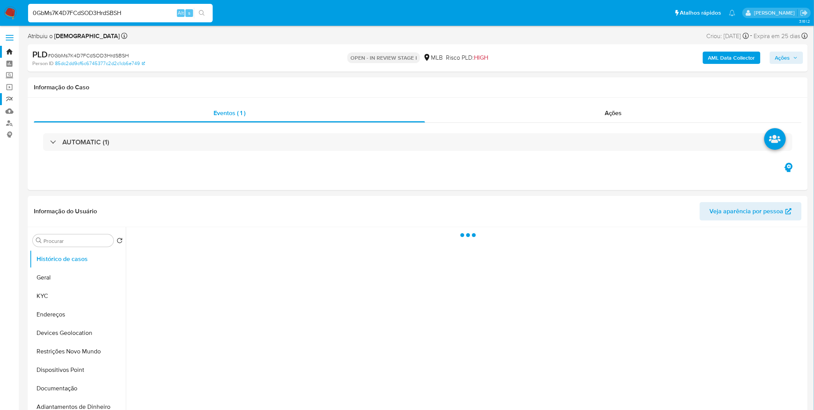
select select "10"
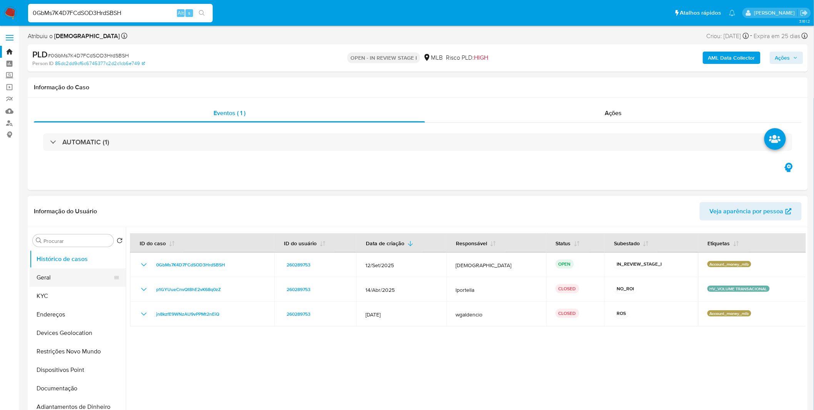
click at [43, 280] on button "Geral" at bounding box center [75, 277] width 90 height 18
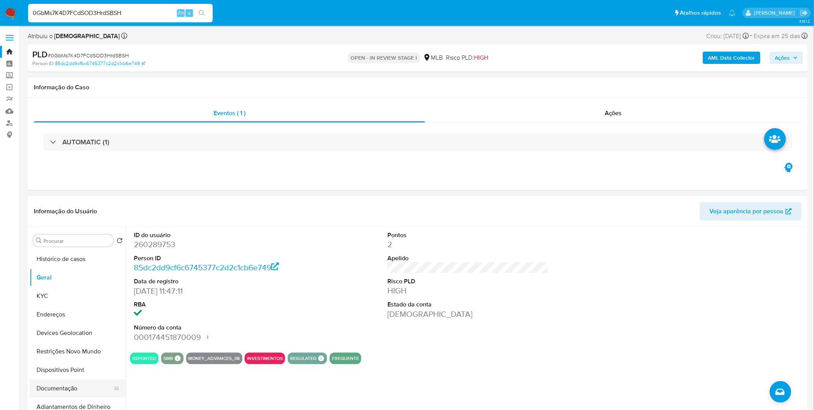
click at [90, 387] on button "Documentação" at bounding box center [75, 388] width 90 height 18
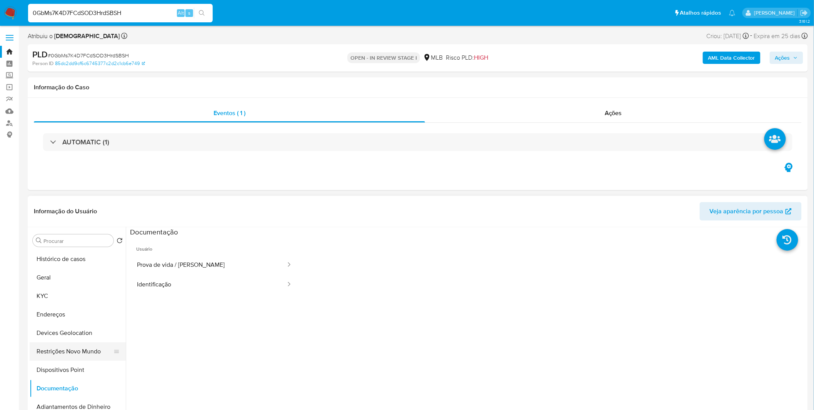
click at [93, 353] on button "Restrições Novo Mundo" at bounding box center [75, 351] width 90 height 18
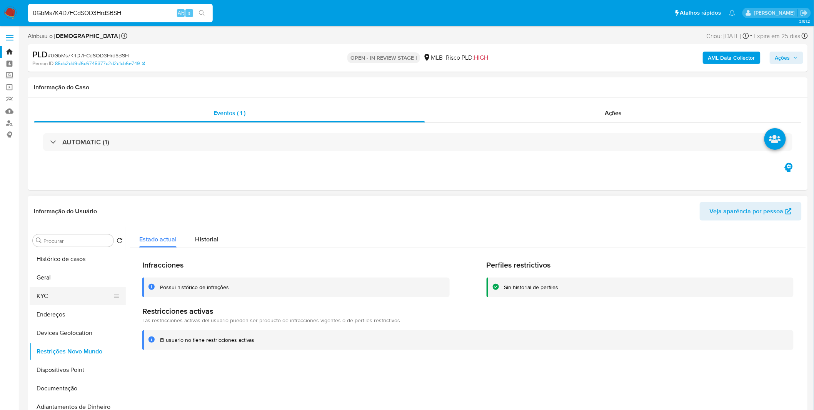
click at [70, 288] on button "KYC" at bounding box center [75, 296] width 90 height 18
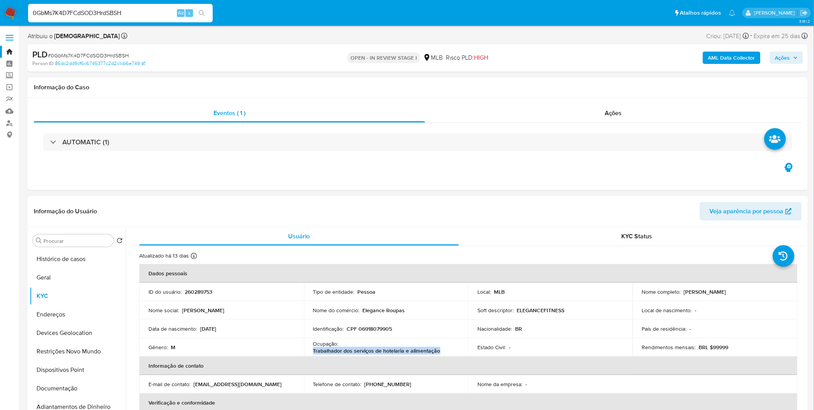
copy p "Trabalhador dos serviços de hotelaria e alimentação"
drag, startPoint x: 444, startPoint y: 351, endPoint x: 258, endPoint y: 349, distance: 185.9
click at [310, 347] on td "Ocupação : Trabalhador dos serviços de hotelaria e alimentação" at bounding box center [386, 347] width 165 height 18
click at [365, 335] on td "Identificação : CPF 06918079905" at bounding box center [386, 328] width 165 height 18
click at [371, 331] on p "CPF 06918079905" at bounding box center [369, 328] width 45 height 7
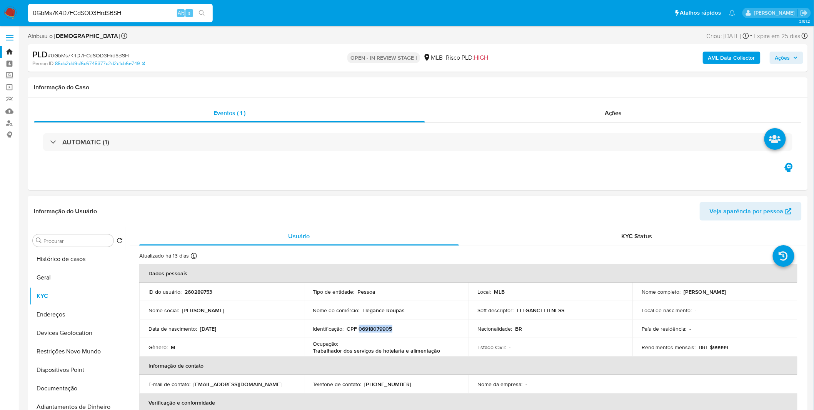
click at [371, 331] on p "CPF 06918079905" at bounding box center [369, 328] width 45 height 7
copy p "06918079905"
click at [69, 393] on button "Documentação" at bounding box center [75, 388] width 90 height 18
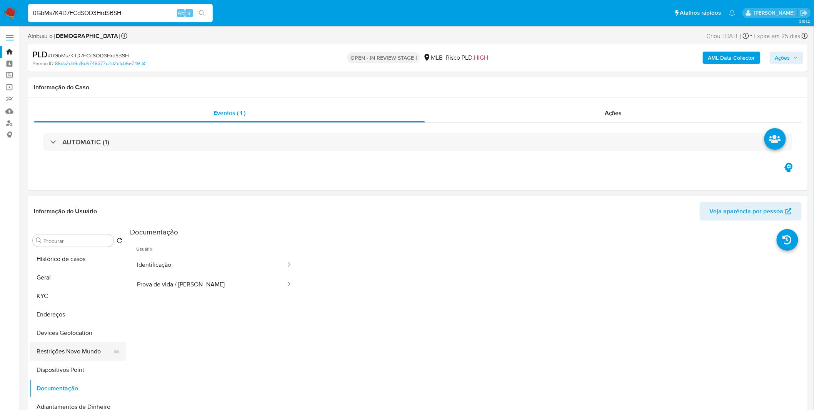
click at [75, 356] on button "Restrições Novo Mundo" at bounding box center [75, 351] width 90 height 18
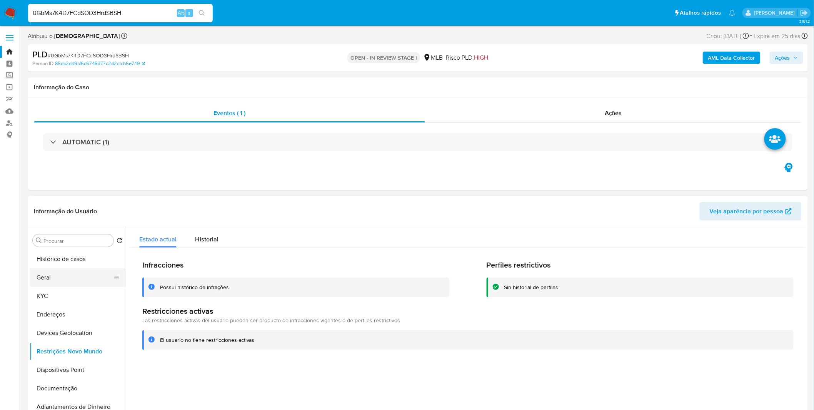
click at [71, 276] on button "Geral" at bounding box center [75, 277] width 90 height 18
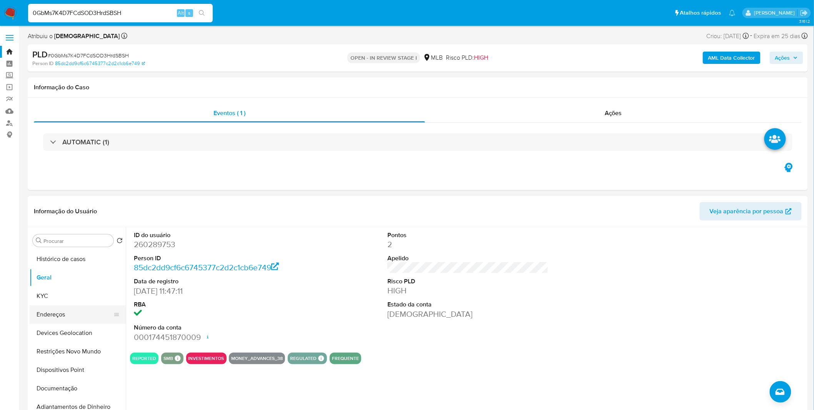
click at [54, 309] on button "Endereços" at bounding box center [75, 314] width 90 height 18
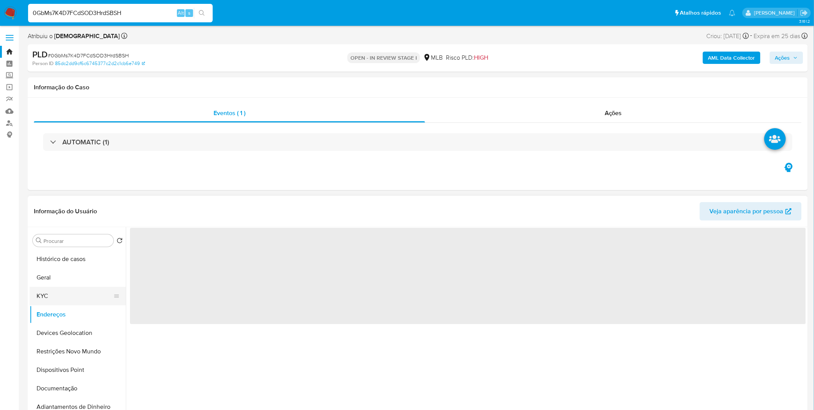
click at [60, 294] on button "KYC" at bounding box center [75, 296] width 90 height 18
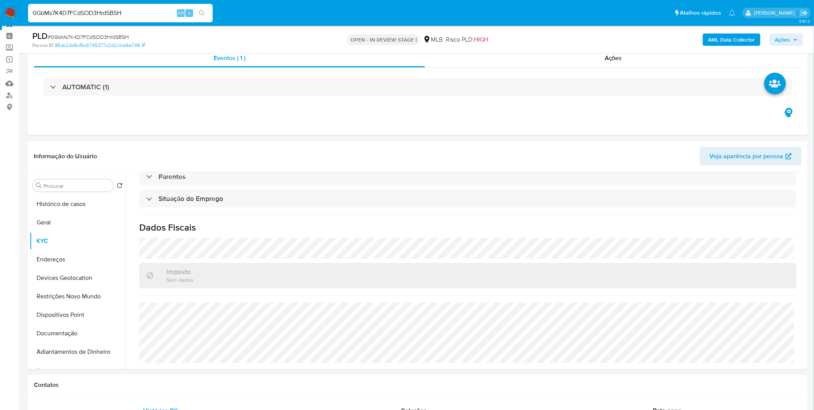
scroll to position [43, 0]
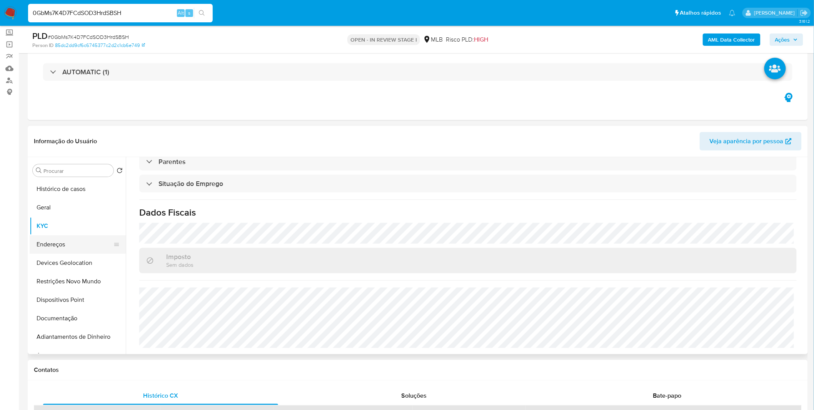
click at [72, 244] on button "Endereços" at bounding box center [75, 244] width 90 height 18
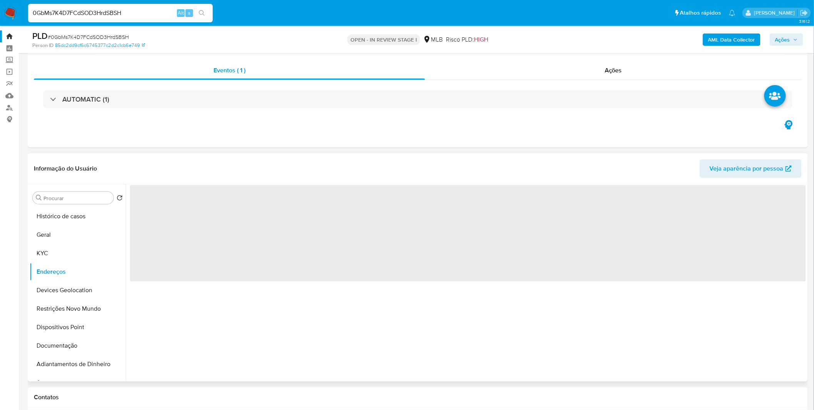
scroll to position [0, 0]
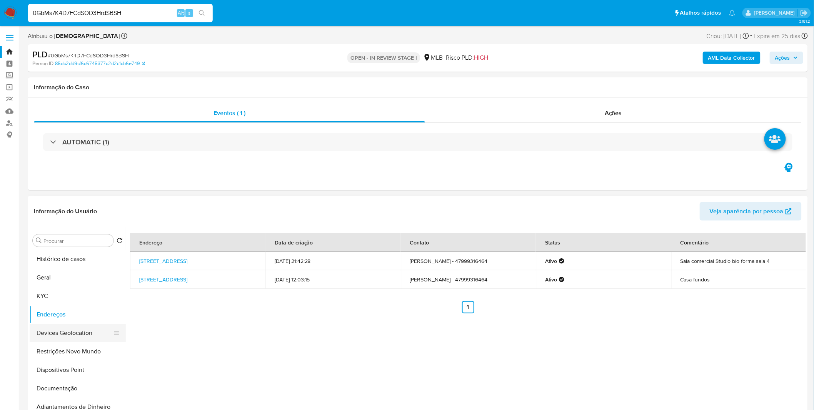
click at [77, 338] on button "Devices Geolocation" at bounding box center [75, 333] width 90 height 18
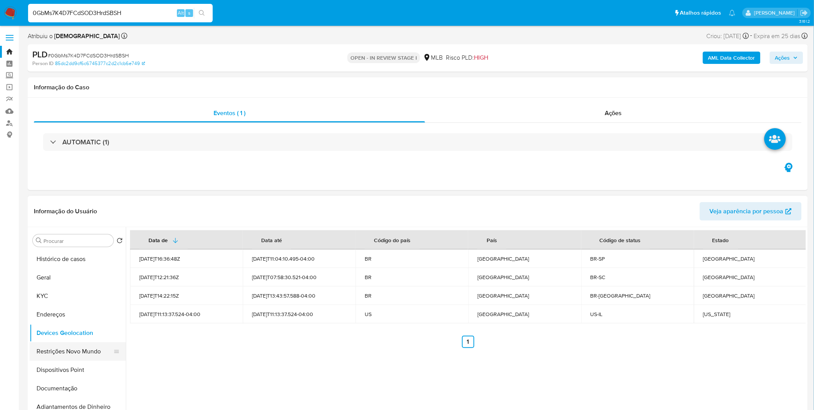
click at [57, 349] on button "Restrições Novo Mundo" at bounding box center [75, 351] width 90 height 18
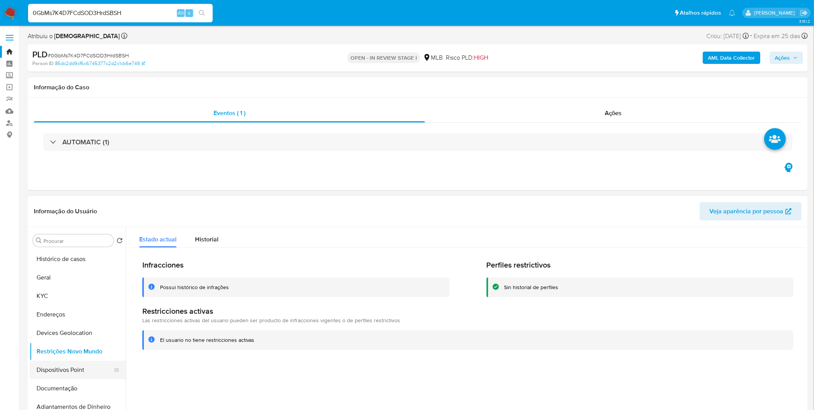
click at [69, 368] on button "Dispositivos Point" at bounding box center [75, 370] width 90 height 18
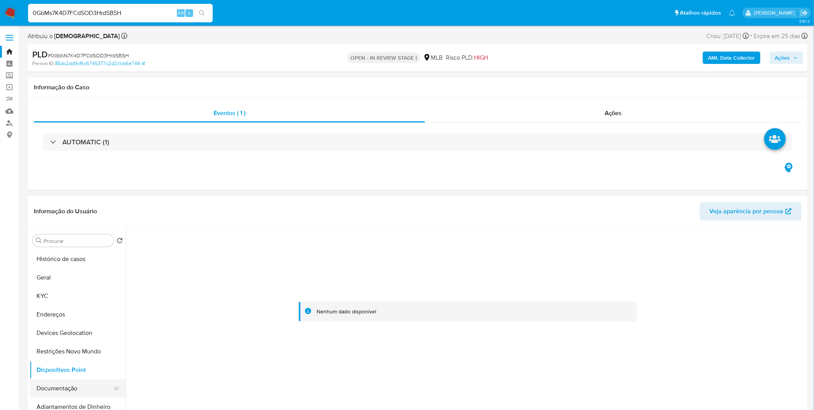
click at [62, 388] on button "Documentação" at bounding box center [75, 388] width 90 height 18
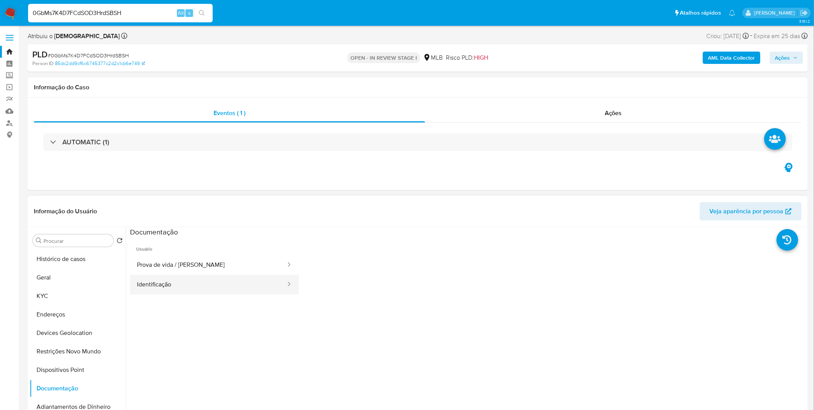
click at [221, 281] on button "Identificação" at bounding box center [208, 285] width 157 height 20
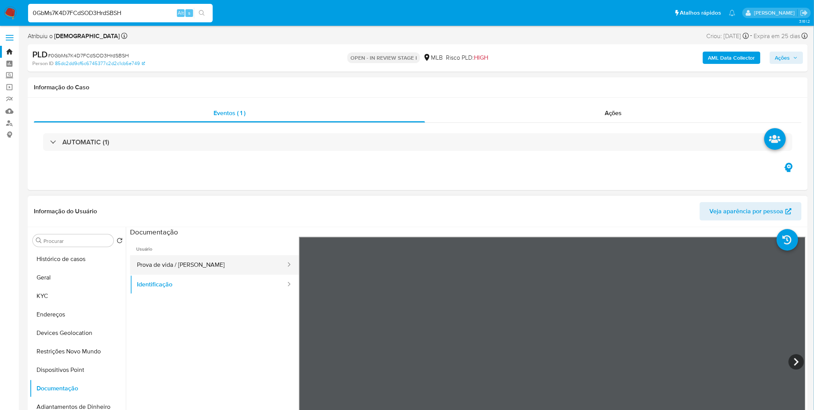
click at [228, 272] on button "Prova de vida / [PERSON_NAME]" at bounding box center [208, 265] width 157 height 20
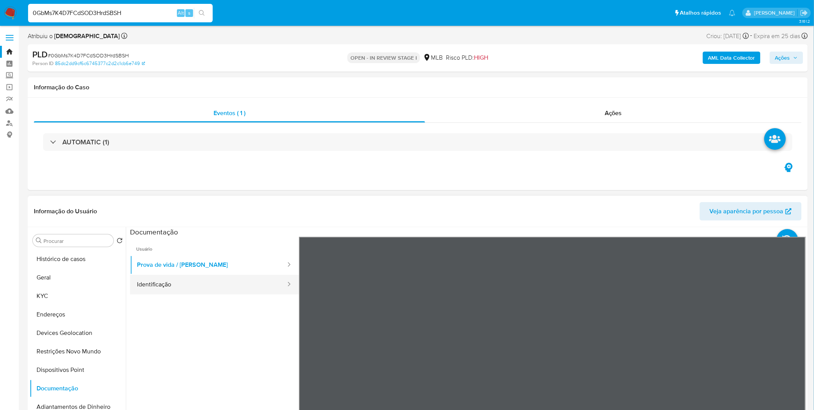
click at [226, 283] on button "Identificação" at bounding box center [208, 285] width 157 height 20
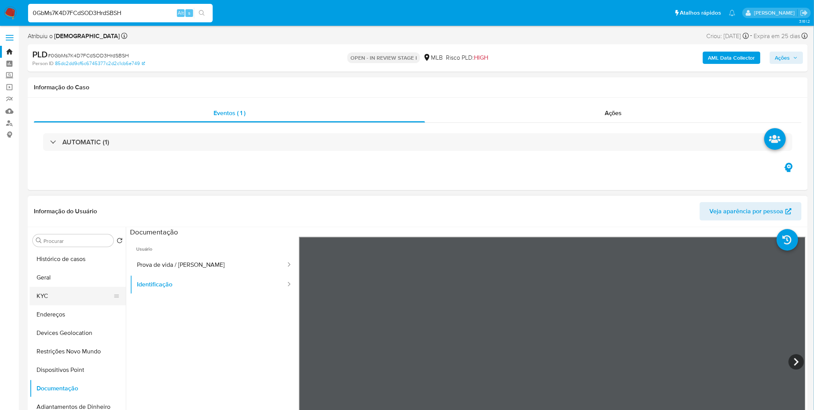
click at [76, 293] on button "KYC" at bounding box center [75, 296] width 90 height 18
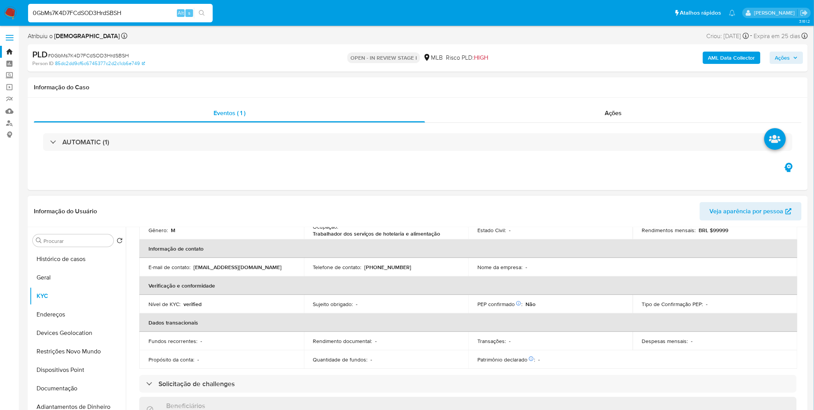
scroll to position [63, 0]
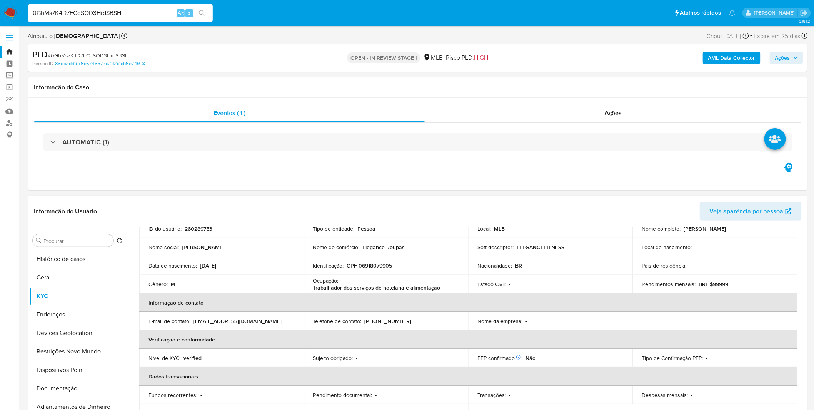
click at [367, 267] on p "CPF 06918079905" at bounding box center [369, 265] width 45 height 7
click at [367, 268] on p "CPF 06918079905" at bounding box center [369, 265] width 45 height 7
click at [364, 267] on p "CPF 06918079905" at bounding box center [369, 265] width 45 height 7
copy p "06918079905"
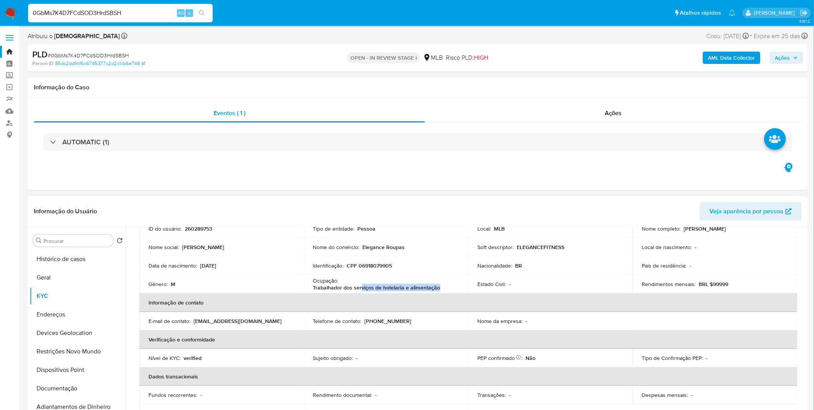
drag, startPoint x: 447, startPoint y: 293, endPoint x: 361, endPoint y: 288, distance: 86.4
click at [361, 288] on td "Ocupação : Trabalhador dos serviços de hotelaria e alimentação" at bounding box center [386, 284] width 165 height 18
click at [361, 288] on p "Trabalhador dos serviços de hotelaria e alimentação" at bounding box center [376, 287] width 127 height 7
click at [147, 9] on input "0GbMs7K4D7FCdSOD3HrdSBSH" at bounding box center [120, 13] width 185 height 10
paste input "XyKbdo5KIfIsM1bsMjq5CZy"
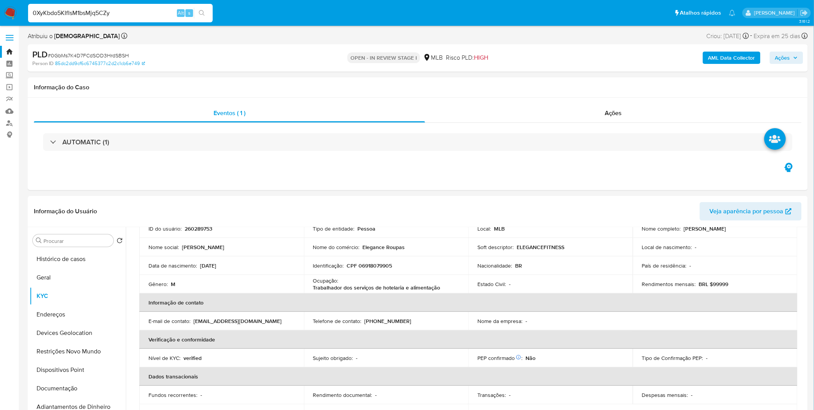
type input "0XyKbdo5KIfIsM1bsMjq5CZy"
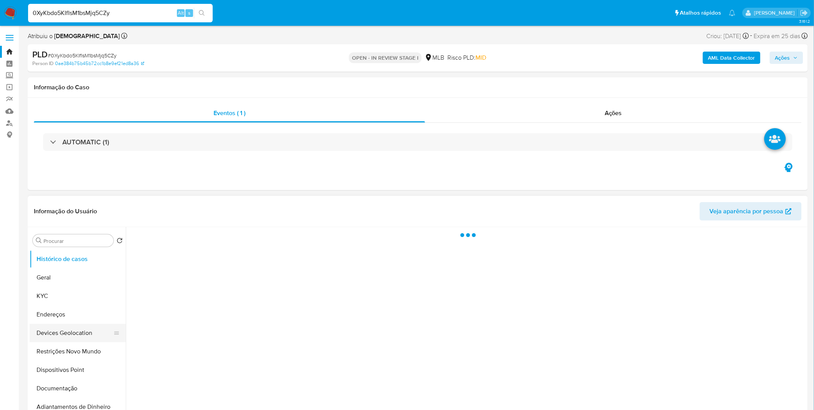
select select "10"
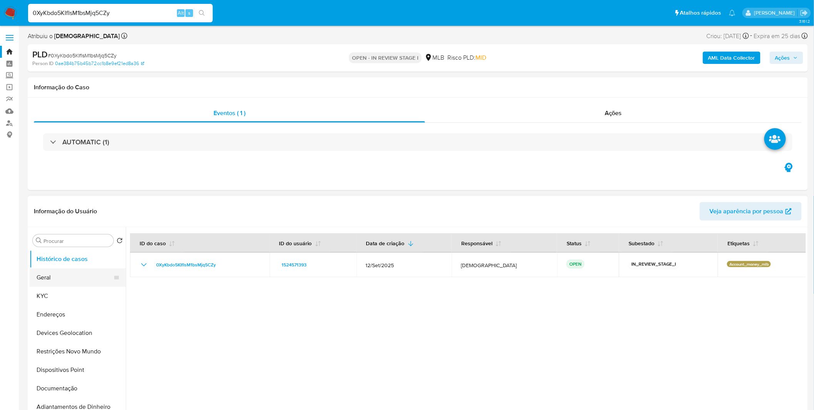
click at [75, 282] on button "Geral" at bounding box center [75, 277] width 90 height 18
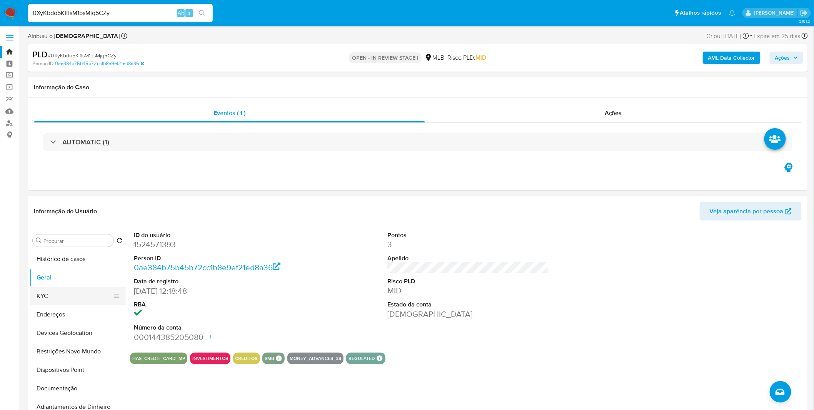
click at [74, 295] on button "KYC" at bounding box center [75, 296] width 90 height 18
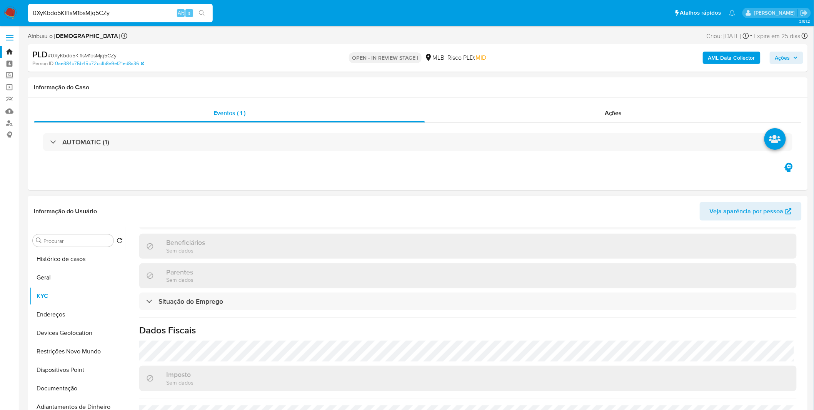
scroll to position [328, 0]
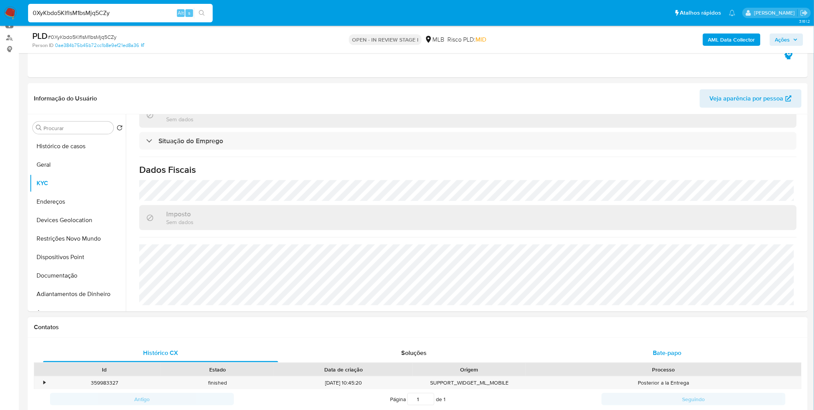
click at [628, 349] on div "Bate-papo" at bounding box center [667, 353] width 235 height 18
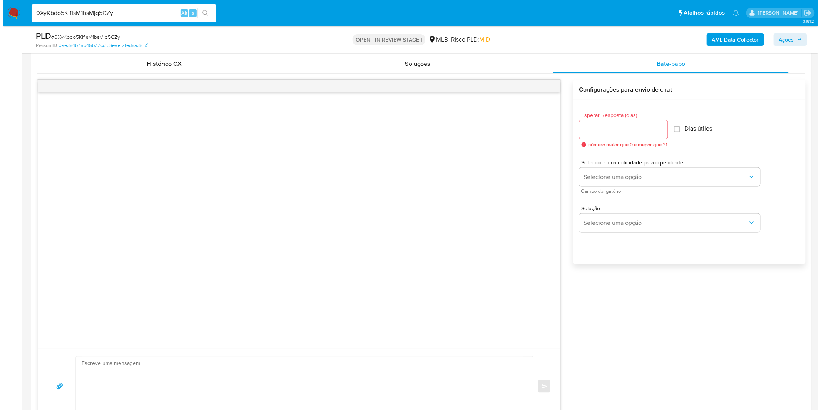
scroll to position [385, 0]
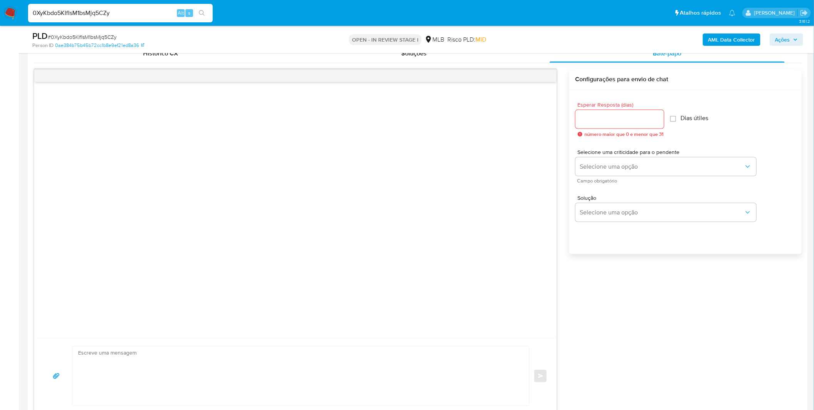
click at [664, 132] on span "número maior que 0 e menor que 31" at bounding box center [624, 134] width 79 height 5
click at [659, 124] on input "0" at bounding box center [620, 119] width 89 height 10
drag, startPoint x: 620, startPoint y: 126, endPoint x: 596, endPoint y: 121, distance: 25.1
click at [596, 121] on div "03" at bounding box center [619, 119] width 86 height 18
drag, startPoint x: 595, startPoint y: 118, endPoint x: 571, endPoint y: 120, distance: 24.7
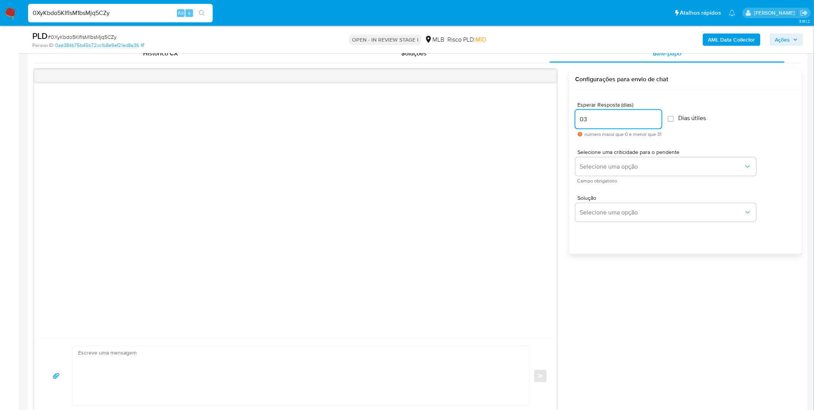
click at [567, 116] on div "common.send Configurações para envio de chat Esperar Resposta (dias) 03 número …" at bounding box center [418, 241] width 768 height 345
type input "3"
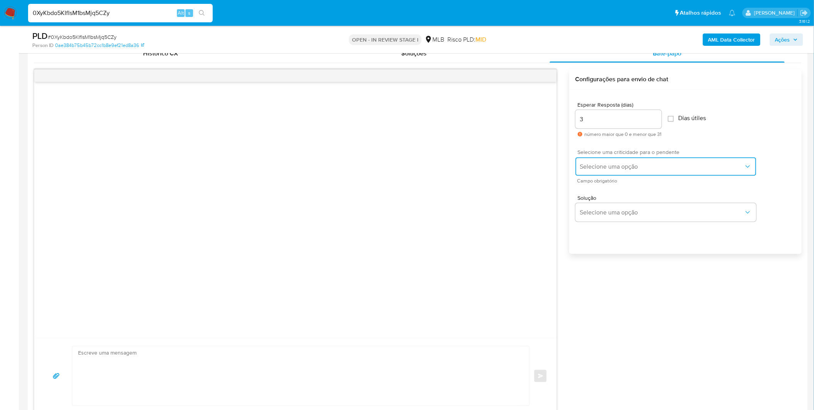
click at [613, 161] on button "Selecione uma opção" at bounding box center [666, 166] width 181 height 18
click at [618, 172] on div "LOW" at bounding box center [664, 166] width 169 height 15
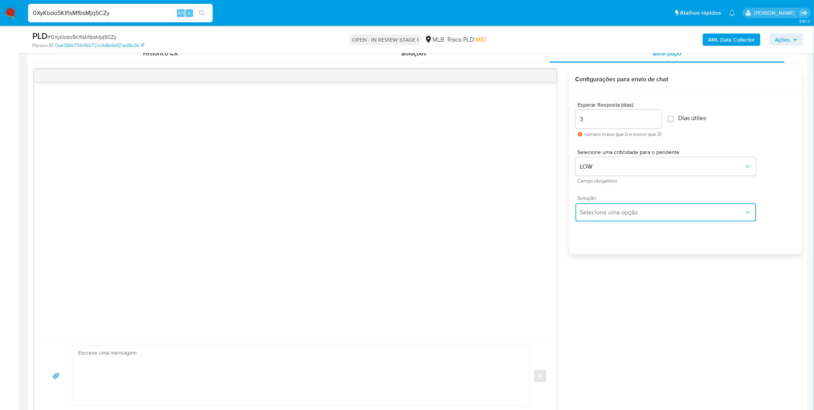
click at [620, 209] on span "Selecione uma opção" at bounding box center [662, 213] width 164 height 8
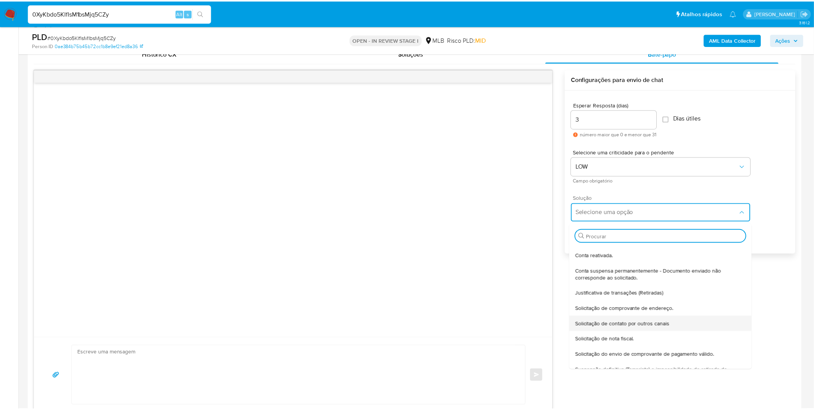
scroll to position [64, 0]
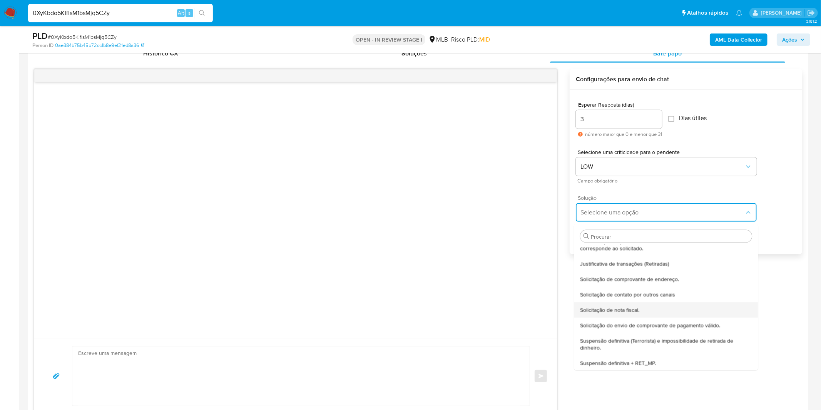
click at [616, 311] on span "Solicitação de nota fiscal." at bounding box center [609, 309] width 59 height 7
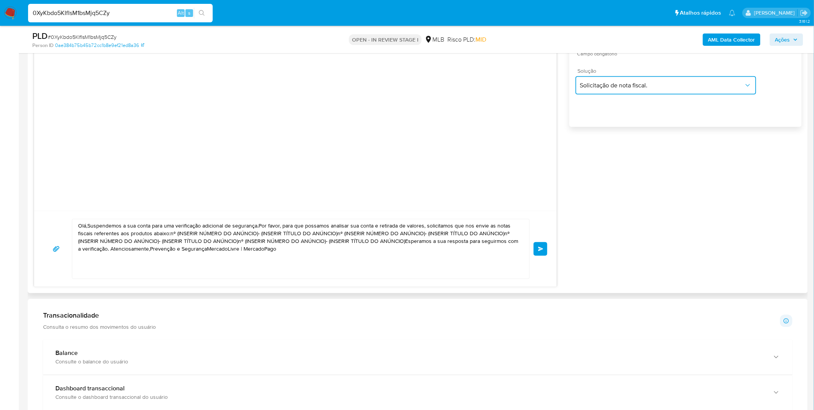
scroll to position [513, 0]
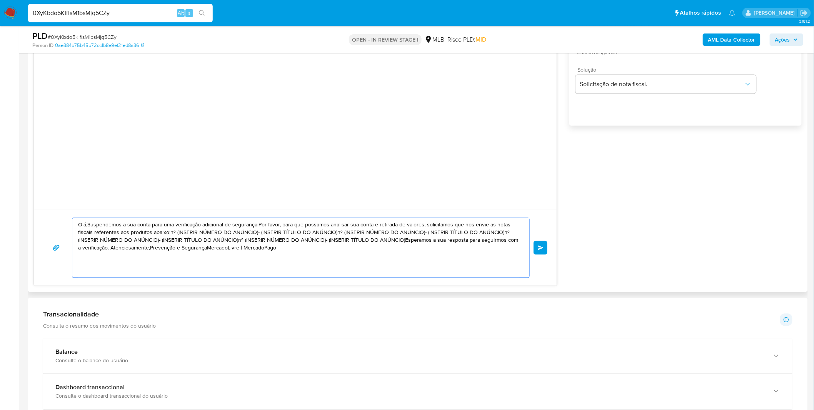
click at [249, 247] on textarea "Olá,Suspendemos a sua conta para uma verificação adicional de segurança.Por fav…" at bounding box center [299, 247] width 442 height 59
paste textarea "! Estamos realizando uma verificação adicional de segurança em contas de usuári…"
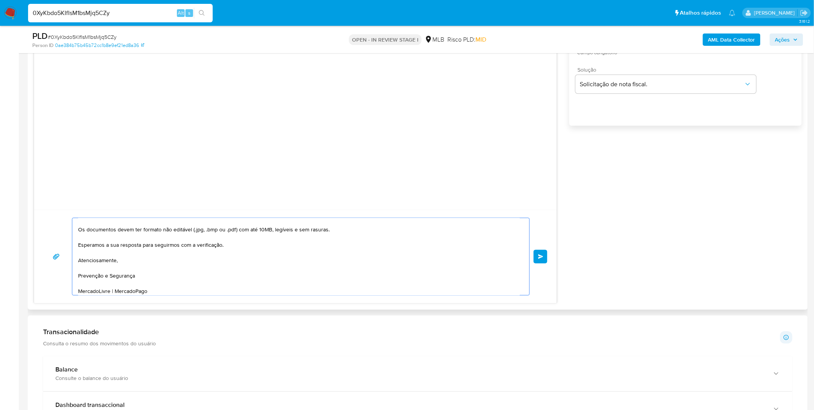
click at [348, 269] on textarea "Olá! Estamos realizando uma verificação adicional de segurança em contas de usu…" at bounding box center [299, 256] width 442 height 77
type textarea "Olá! Estamos realizando uma verificação adicional de segurança em contas de usu…"
click at [536, 262] on button "common.send" at bounding box center [541, 257] width 14 height 14
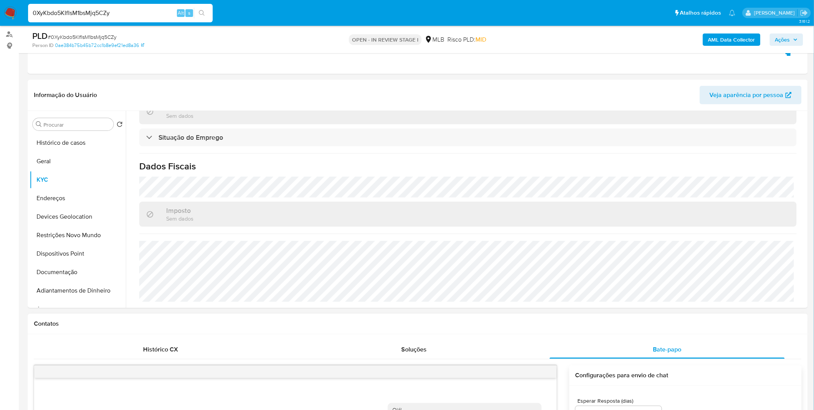
scroll to position [85, 0]
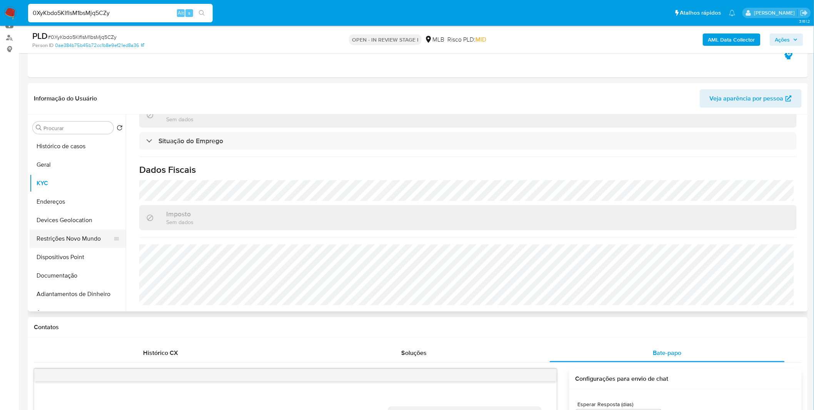
click at [90, 239] on button "Restrições Novo Mundo" at bounding box center [75, 238] width 90 height 18
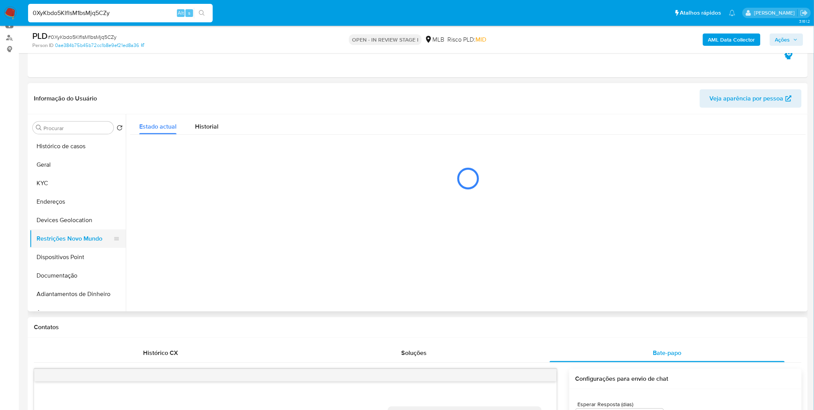
scroll to position [0, 0]
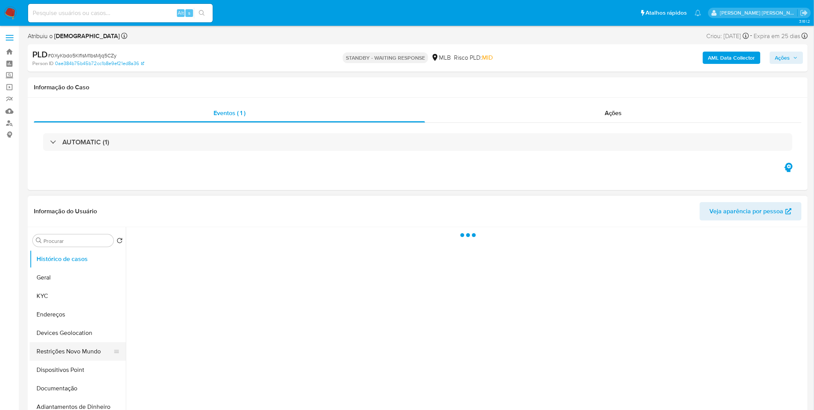
click at [74, 351] on button "Restrições Novo Mundo" at bounding box center [75, 351] width 90 height 18
select select "10"
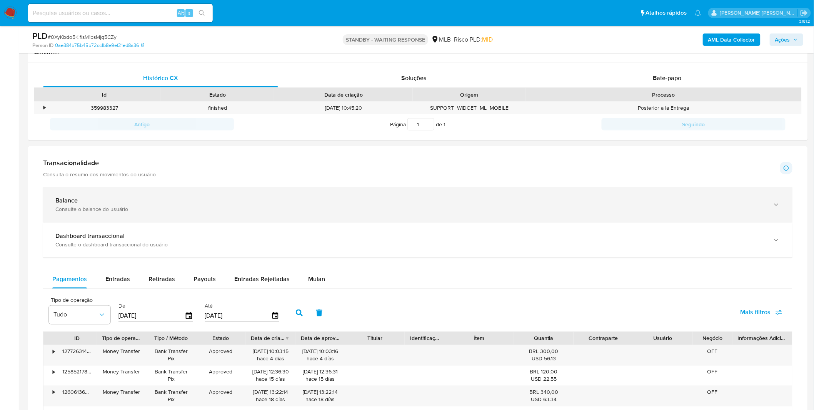
scroll to position [299, 0]
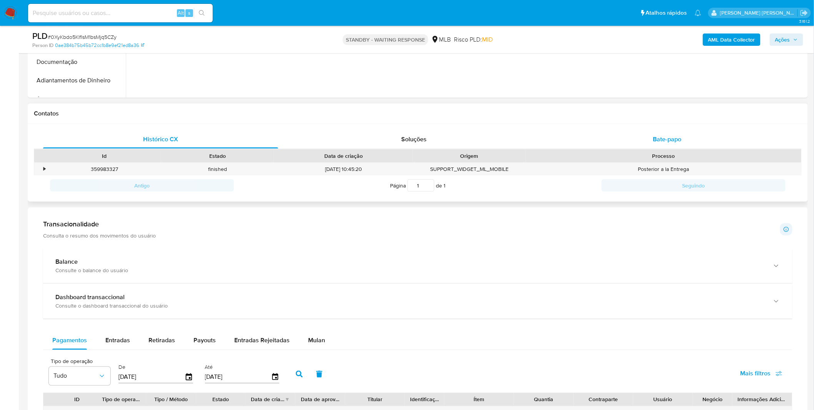
click at [654, 144] on div "Bate-papo" at bounding box center [667, 139] width 235 height 18
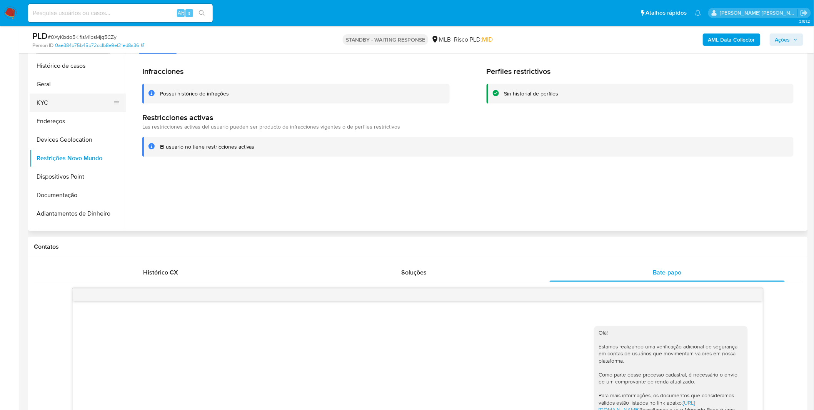
scroll to position [43, 0]
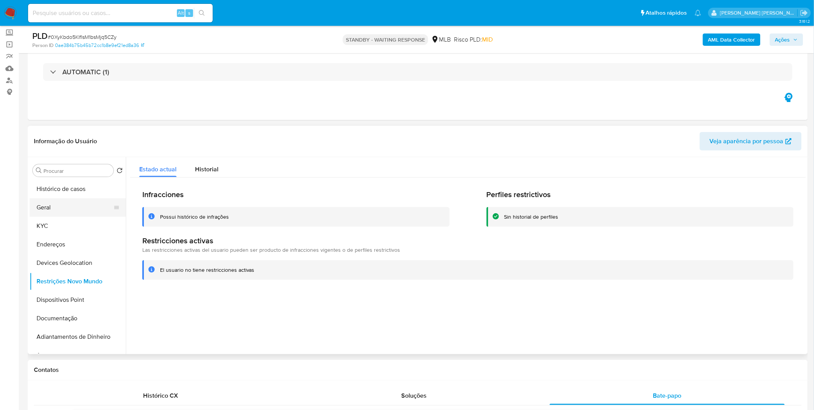
click at [50, 205] on button "Geral" at bounding box center [75, 207] width 90 height 18
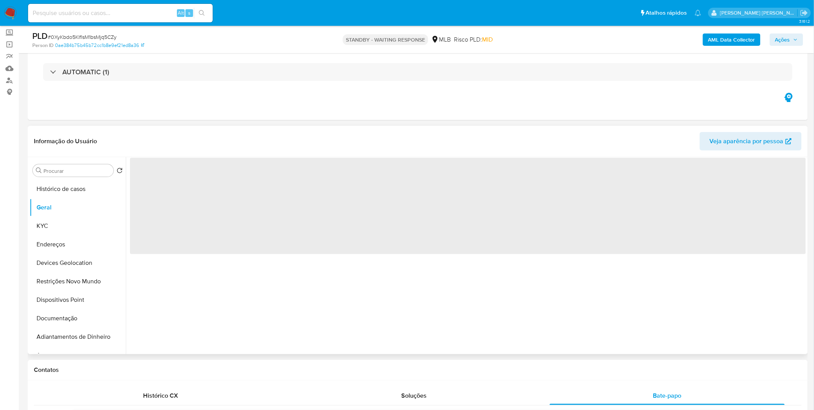
scroll to position [0, 0]
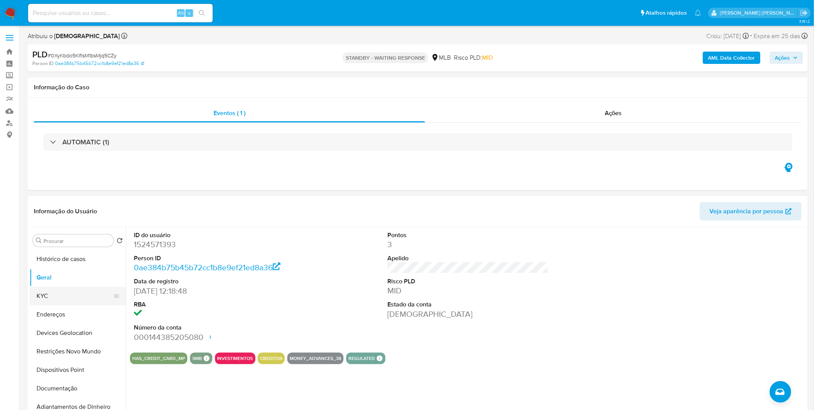
click at [67, 294] on button "KYC" at bounding box center [75, 296] width 90 height 18
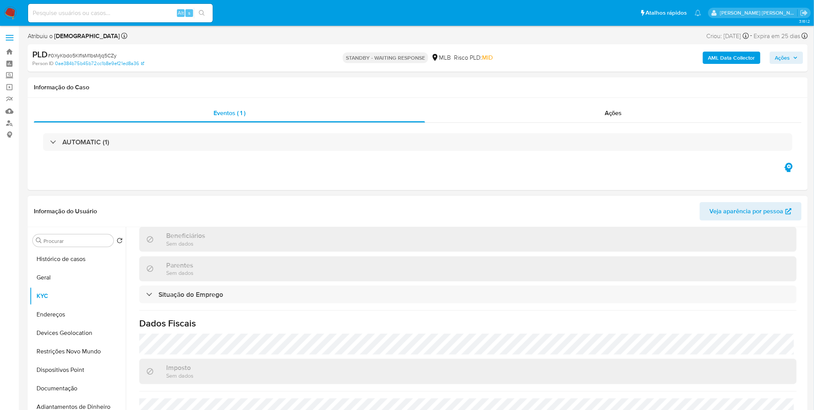
scroll to position [328, 0]
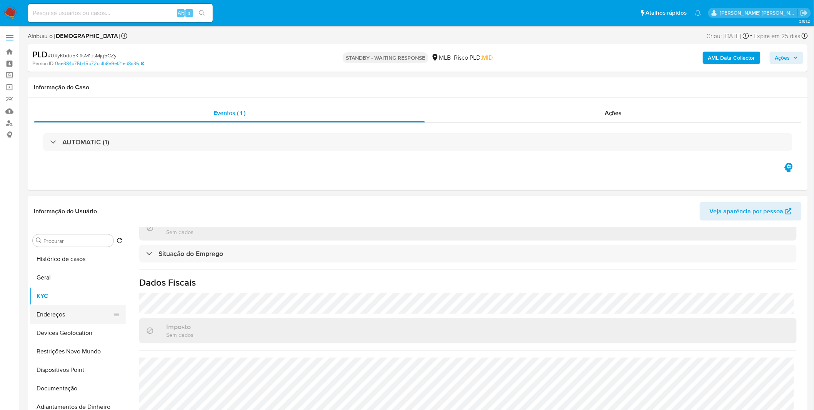
click at [70, 321] on button "Endereços" at bounding box center [75, 314] width 90 height 18
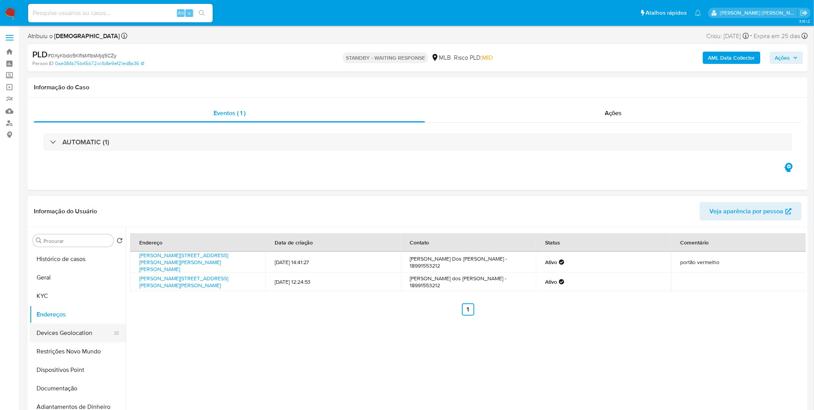
click at [66, 338] on button "Devices Geolocation" at bounding box center [75, 333] width 90 height 18
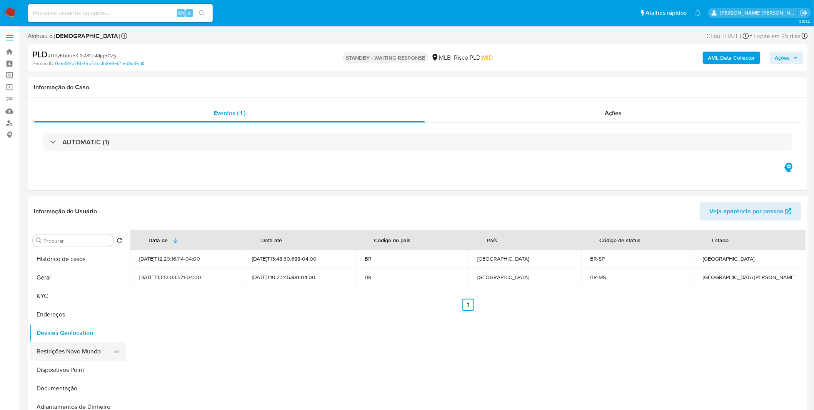
click at [74, 353] on button "Restrições Novo Mundo" at bounding box center [75, 351] width 90 height 18
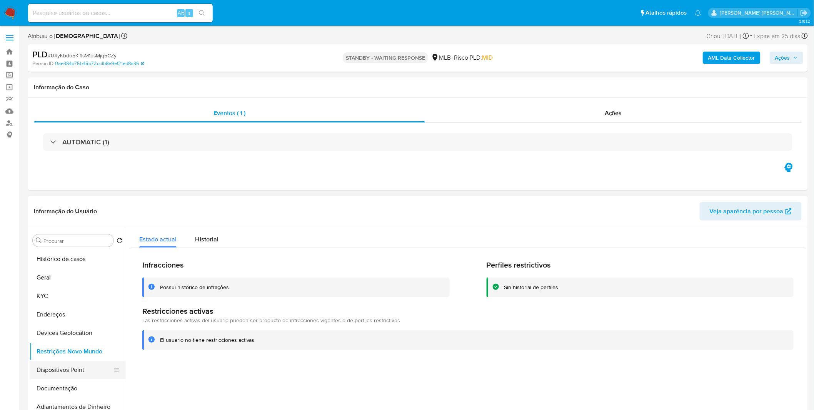
click at [85, 372] on button "Dispositivos Point" at bounding box center [75, 370] width 90 height 18
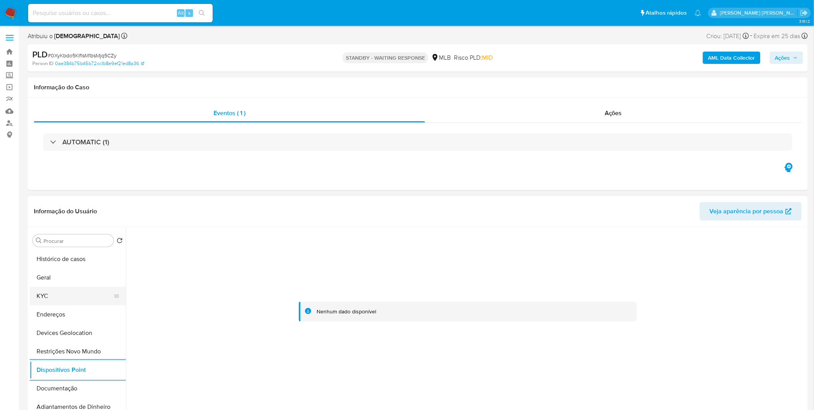
click at [95, 294] on button "KYC" at bounding box center [75, 296] width 90 height 18
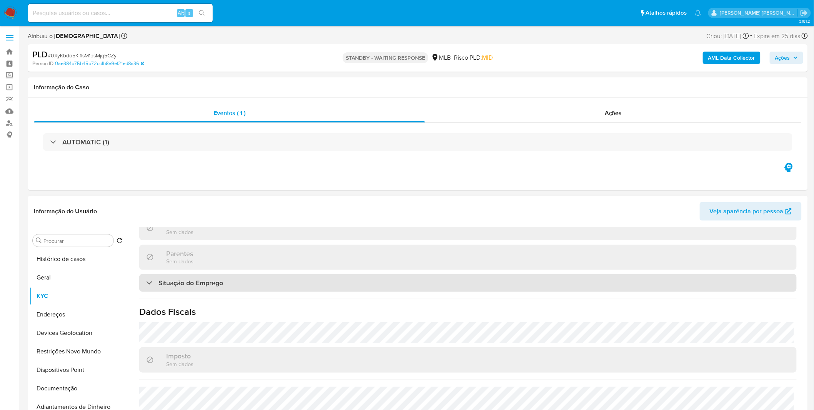
scroll to position [328, 0]
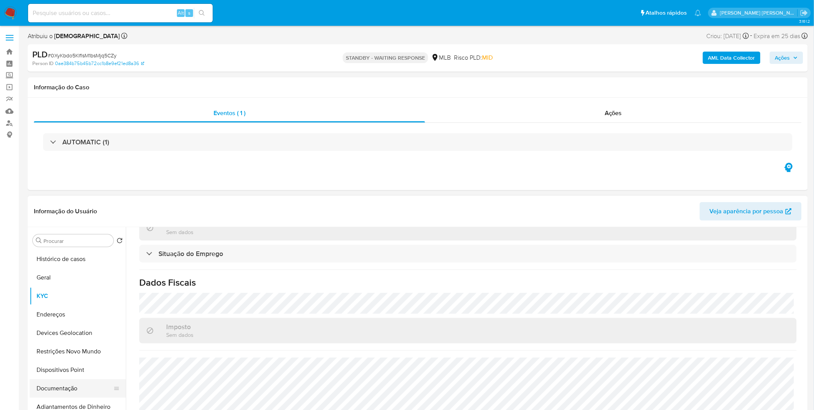
click at [52, 388] on button "Documentação" at bounding box center [75, 388] width 90 height 18
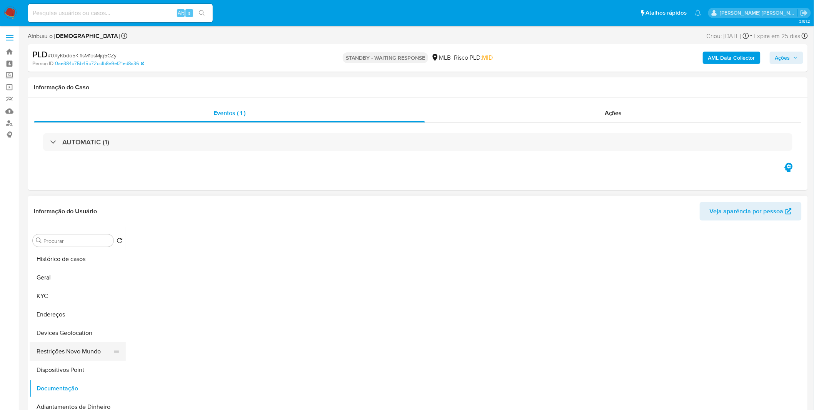
scroll to position [0, 0]
click at [68, 349] on button "Restrições Novo Mundo" at bounding box center [75, 351] width 90 height 18
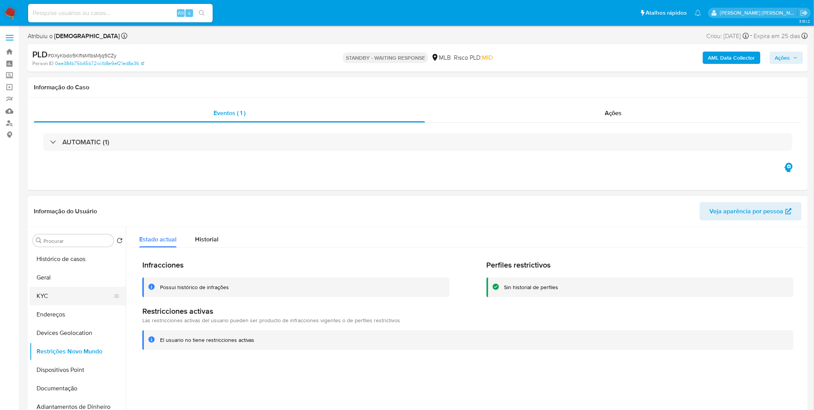
click at [64, 297] on button "KYC" at bounding box center [75, 296] width 90 height 18
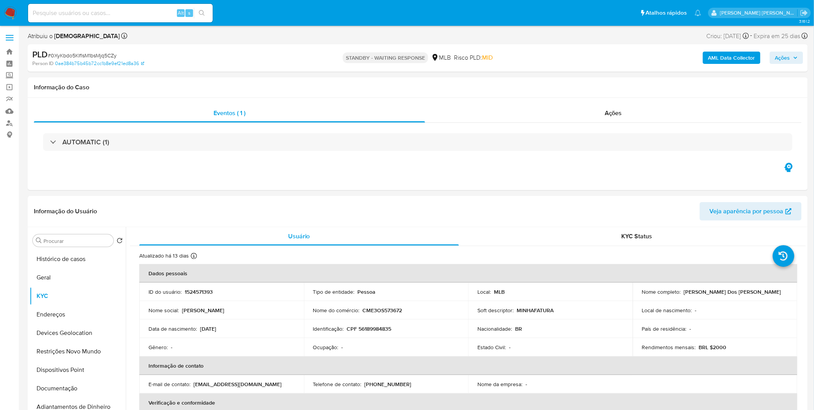
click at [103, 10] on input at bounding box center [120, 13] width 185 height 10
paste input "1GBpfHJBC7DTP7Ep6EPTit80"
type input "1GBpfHJBC7DTP7Ep6EPTit80"
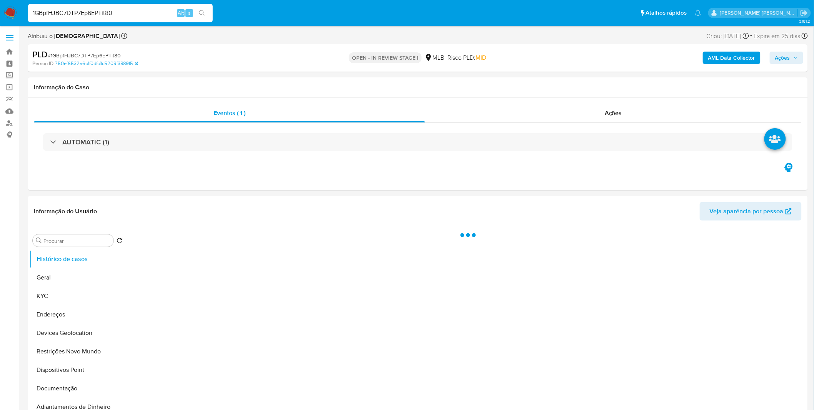
select select "10"
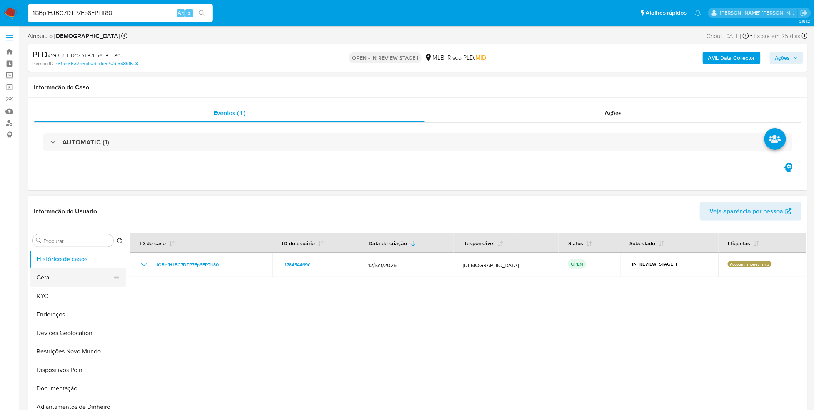
click at [74, 274] on button "Geral" at bounding box center [75, 277] width 90 height 18
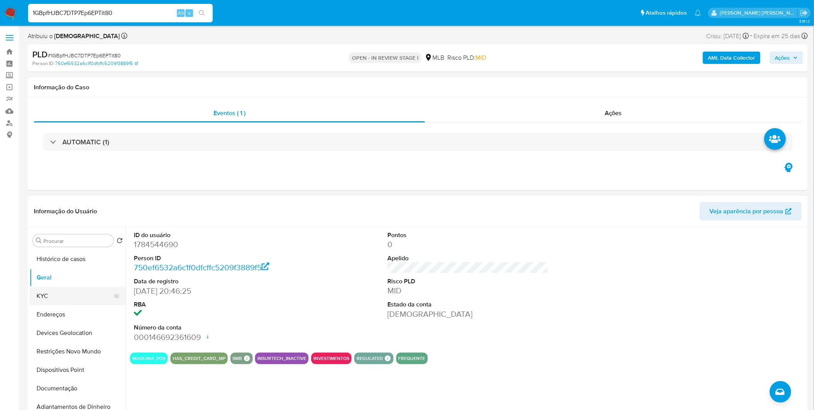
click at [51, 303] on button "KYC" at bounding box center [75, 296] width 90 height 18
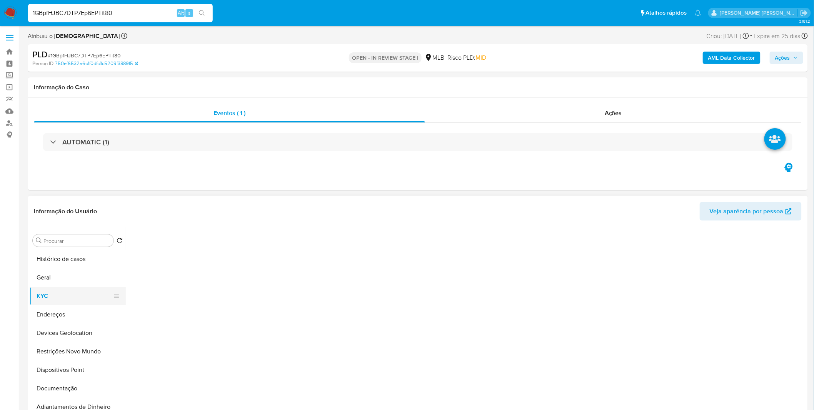
click at [55, 298] on button "KYC" at bounding box center [75, 296] width 90 height 18
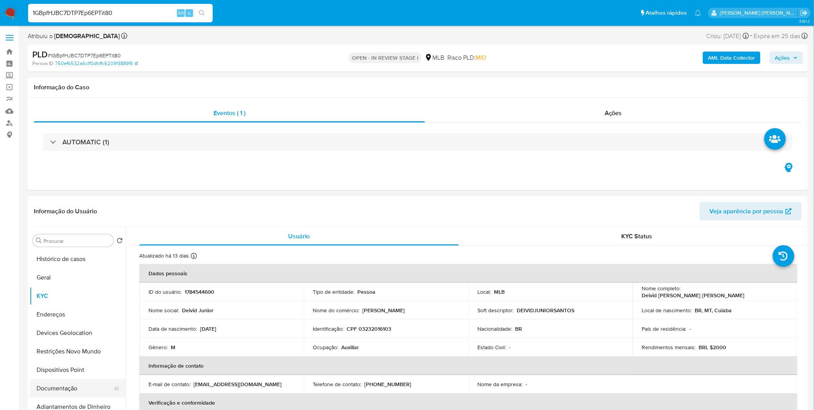
click at [81, 389] on button "Documentação" at bounding box center [75, 388] width 90 height 18
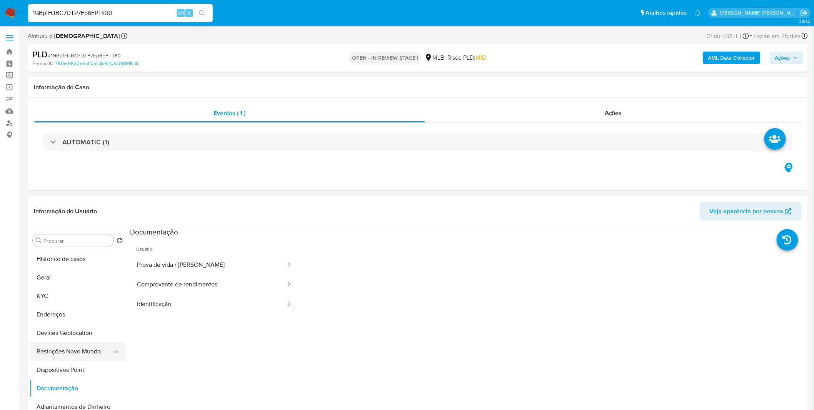
click at [86, 356] on button "Restrições Novo Mundo" at bounding box center [75, 351] width 90 height 18
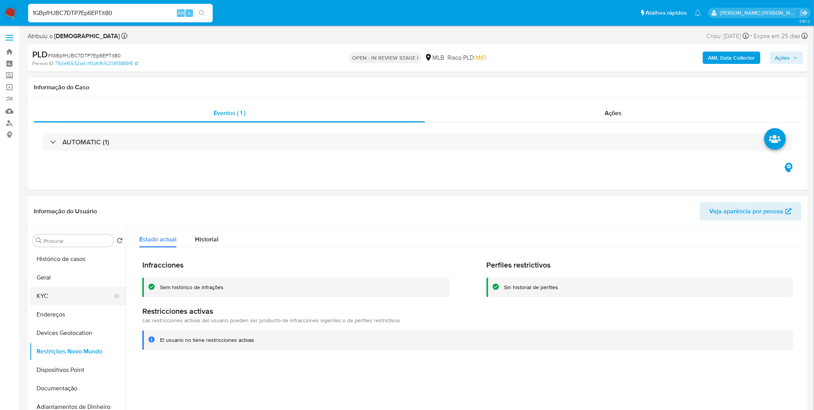
click at [85, 293] on button "KYC" at bounding box center [75, 296] width 90 height 18
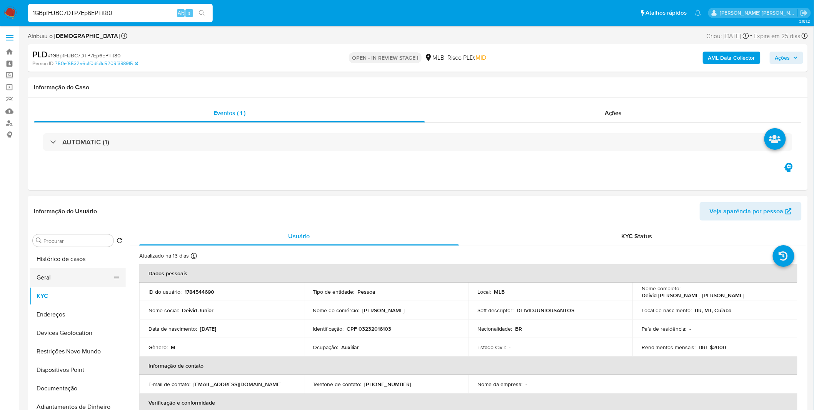
click at [55, 274] on button "Geral" at bounding box center [75, 277] width 90 height 18
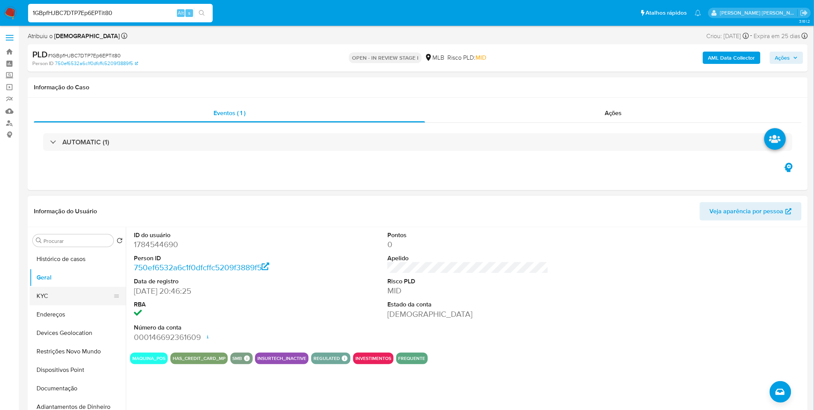
click at [64, 288] on button "KYC" at bounding box center [75, 296] width 90 height 18
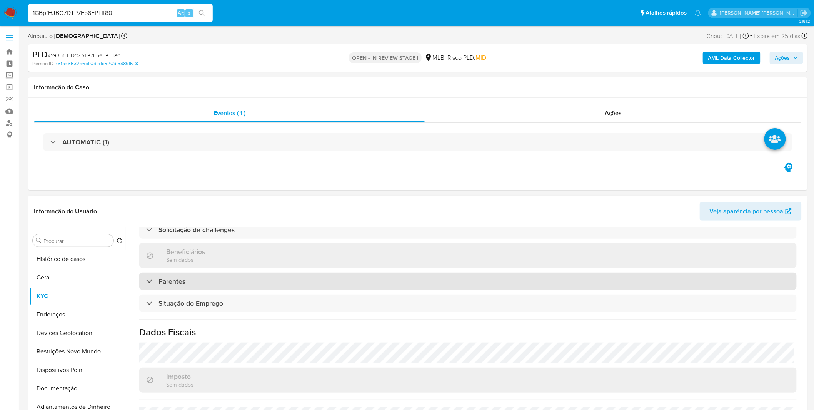
scroll to position [320, 0]
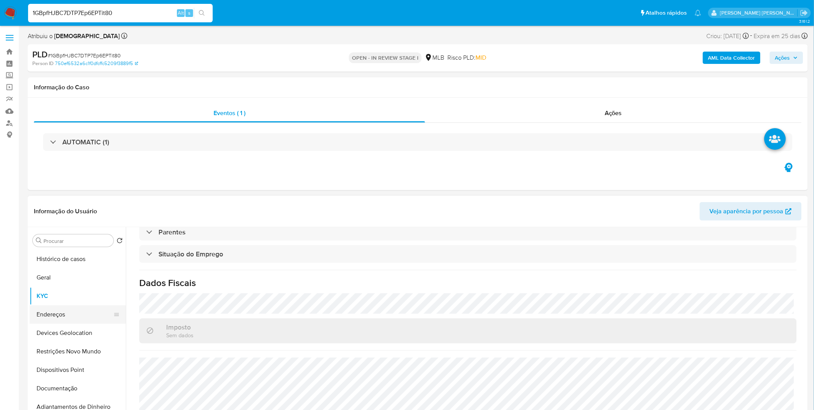
click at [70, 318] on button "Endereços" at bounding box center [75, 314] width 90 height 18
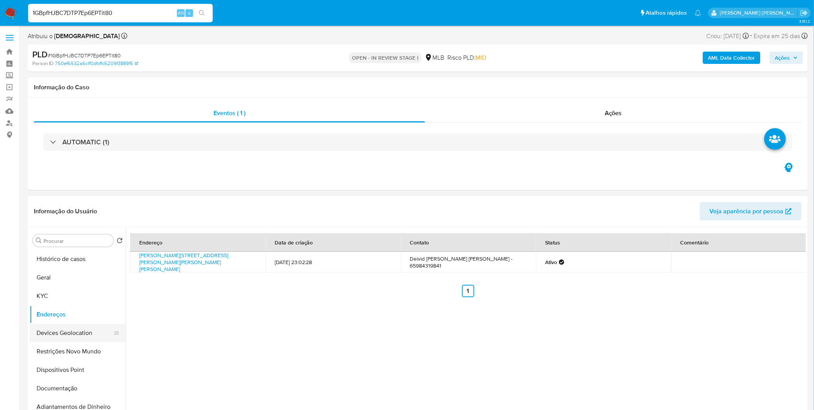
click at [48, 340] on button "Devices Geolocation" at bounding box center [75, 333] width 90 height 18
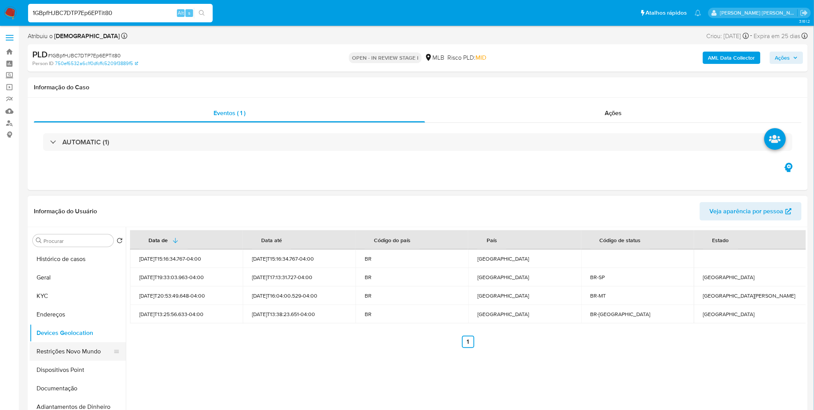
click at [103, 352] on button "Restrições Novo Mundo" at bounding box center [75, 351] width 90 height 18
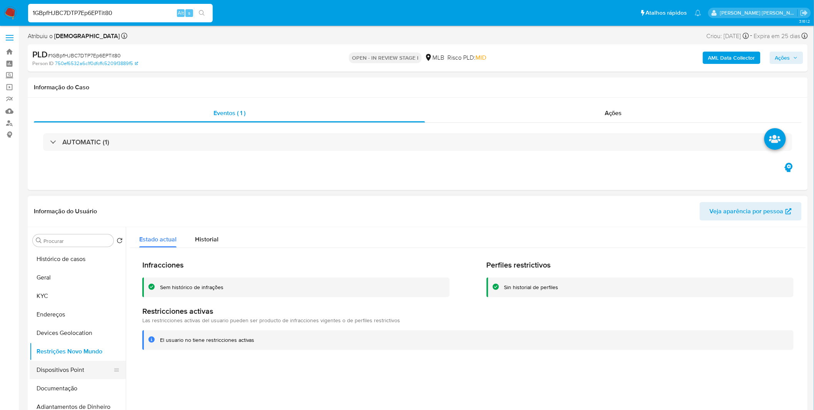
click at [55, 364] on button "Dispositivos Point" at bounding box center [75, 370] width 90 height 18
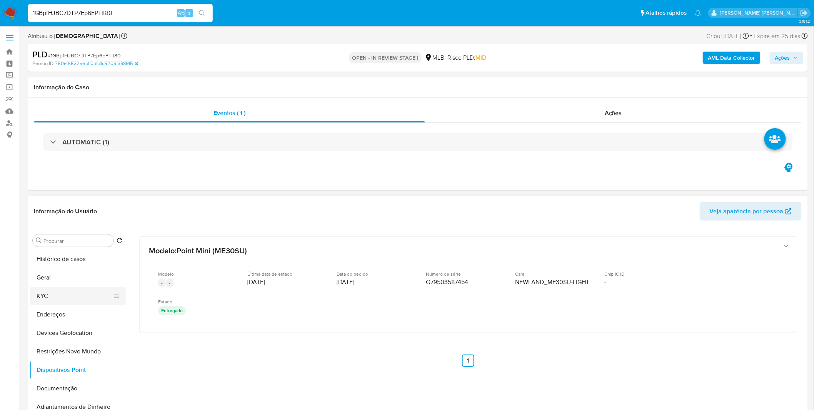
click at [76, 294] on button "KYC" at bounding box center [75, 296] width 90 height 18
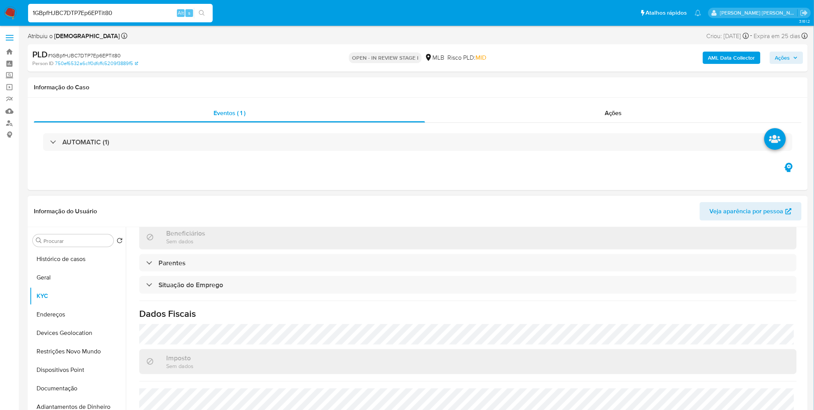
scroll to position [320, 0]
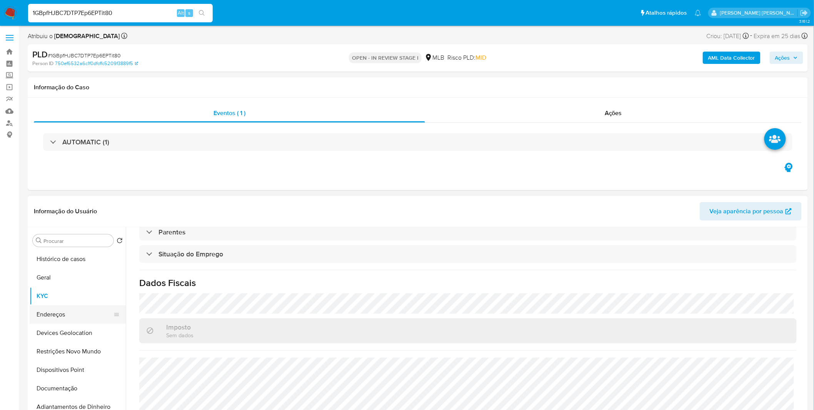
click at [72, 316] on button "Endereços" at bounding box center [75, 314] width 90 height 18
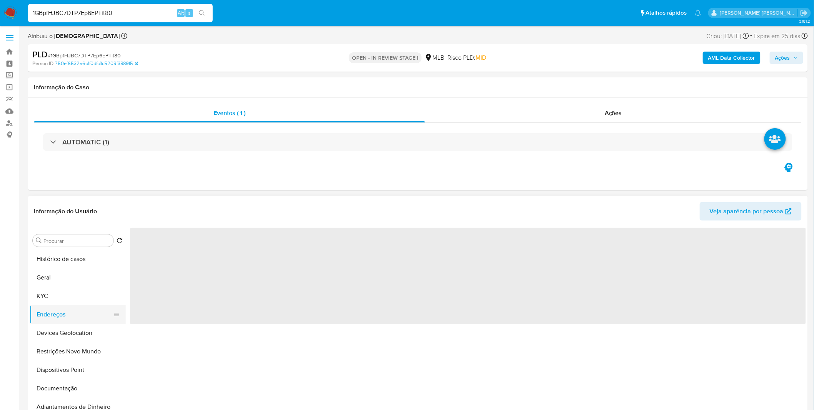
scroll to position [0, 0]
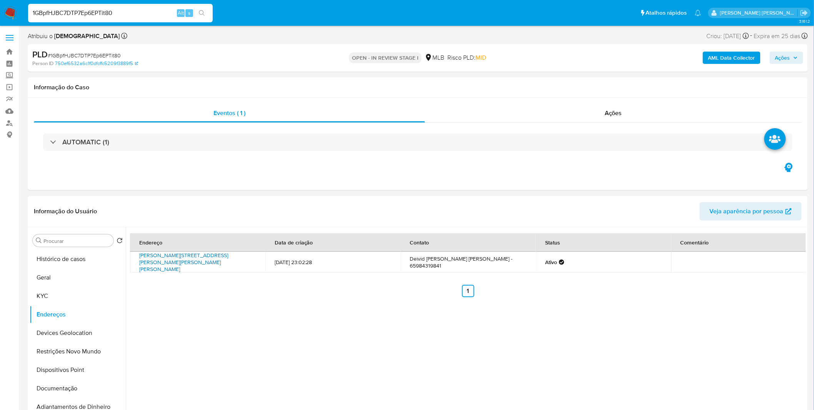
click at [228, 261] on link "Rua Suzana Maria Ribeiro De Barros 230, Cuiabá, Mato Grosso, 78028330, Brasil 2…" at bounding box center [183, 262] width 89 height 22
click at [66, 13] on input "1GBpfHJBC7DTP7Ep6EPTit80" at bounding box center [120, 13] width 185 height 10
paste input "wL8IJ5lt5mt4hZ0rshroqoD9"
type input "wL8IJ5lt5mt4hZ0rshroqoD9"
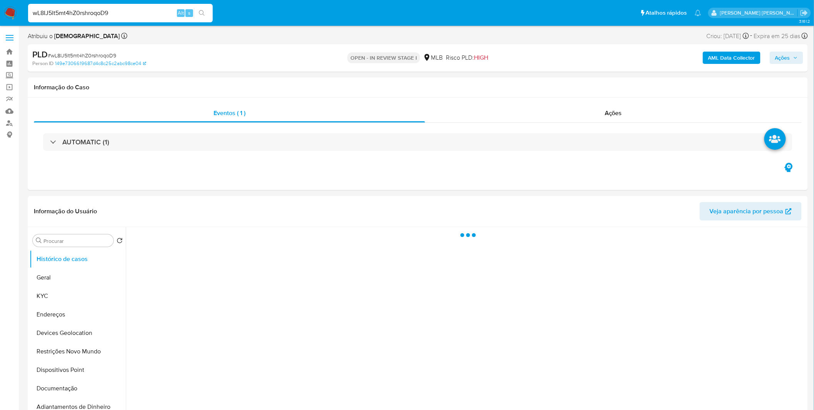
select select "10"
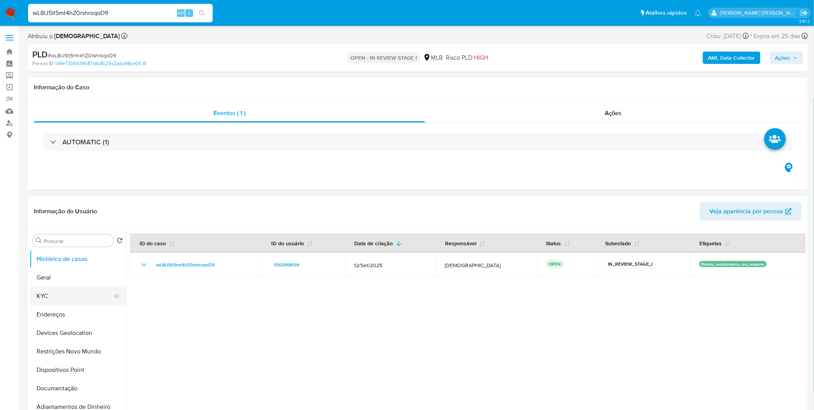
click at [48, 305] on button "KYC" at bounding box center [75, 296] width 90 height 18
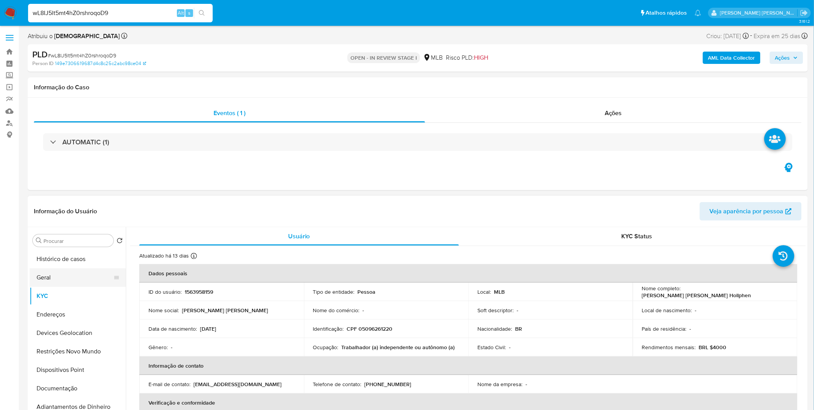
click at [64, 275] on button "Geral" at bounding box center [75, 277] width 90 height 18
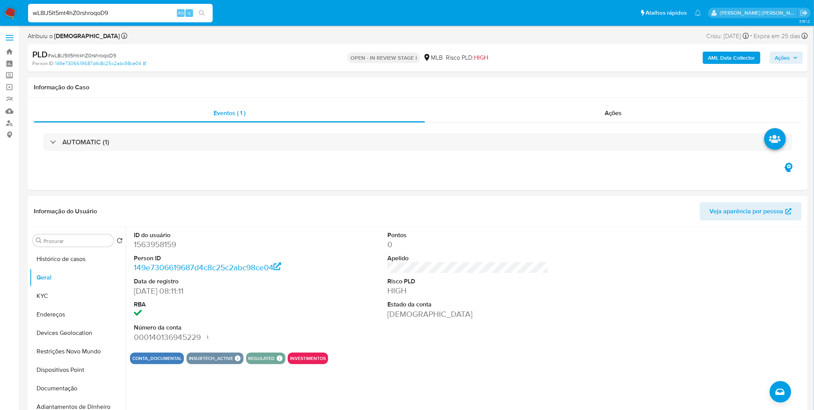
click at [214, 324] on dt "Número da conta" at bounding box center [214, 327] width 161 height 8
click at [75, 293] on button "KYC" at bounding box center [75, 296] width 90 height 18
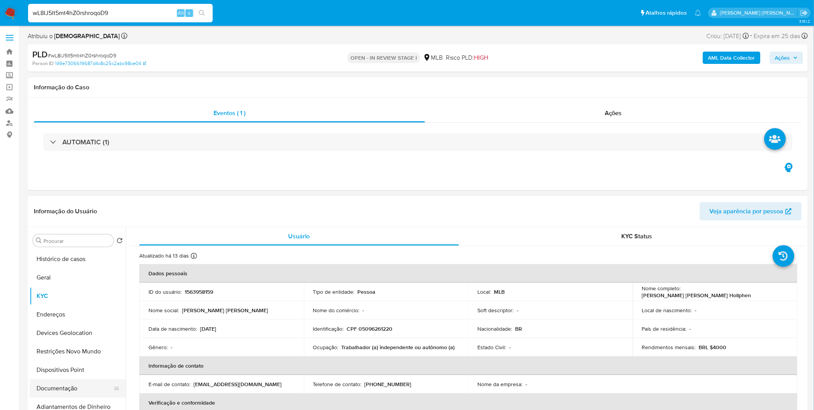
drag, startPoint x: 75, startPoint y: 387, endPoint x: 75, endPoint y: 379, distance: 8.1
click at [75, 387] on button "Documentação" at bounding box center [75, 388] width 90 height 18
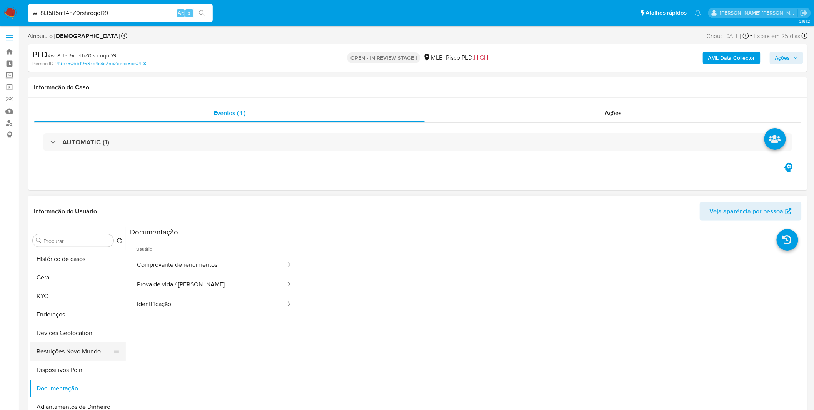
click at [79, 354] on button "Restrições Novo Mundo" at bounding box center [75, 351] width 90 height 18
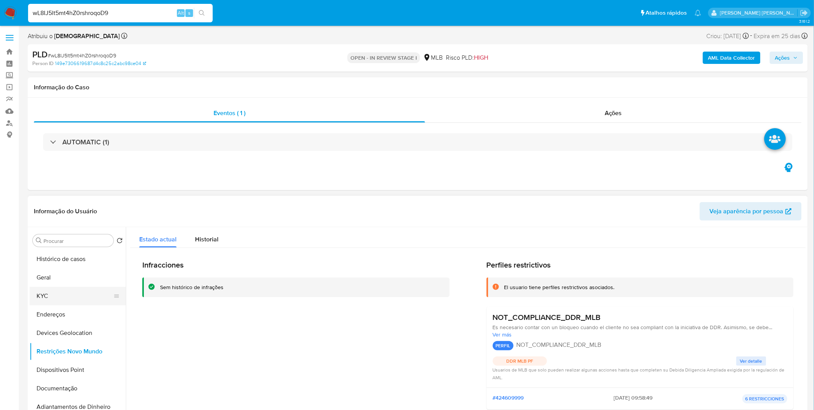
click at [84, 291] on button "KYC" at bounding box center [75, 296] width 90 height 18
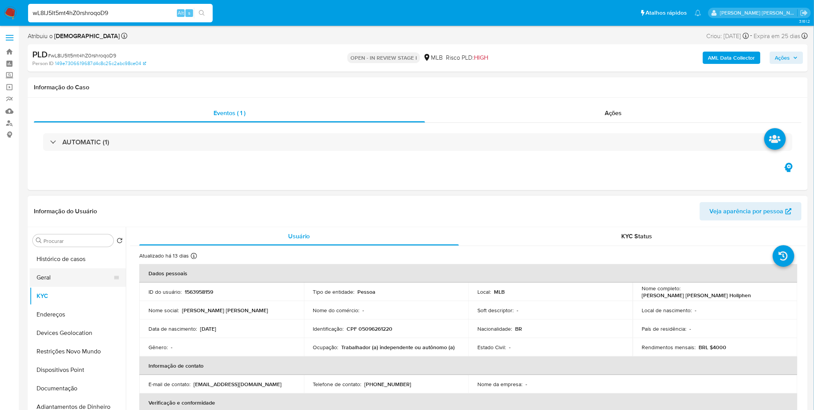
click at [75, 285] on button "Geral" at bounding box center [75, 277] width 90 height 18
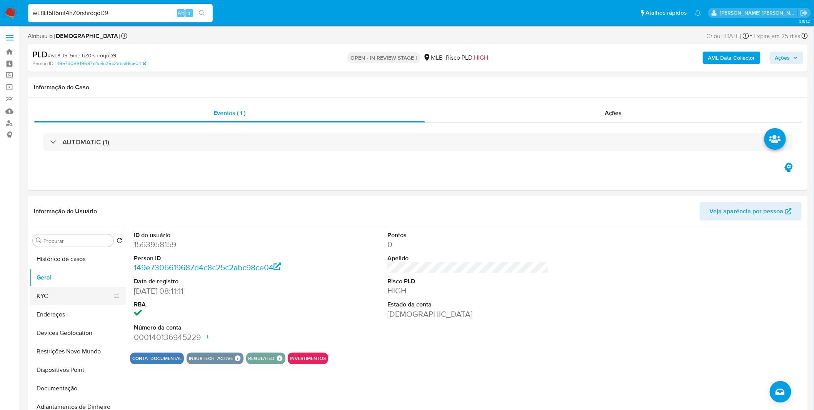
click at [74, 296] on button "KYC" at bounding box center [75, 296] width 90 height 18
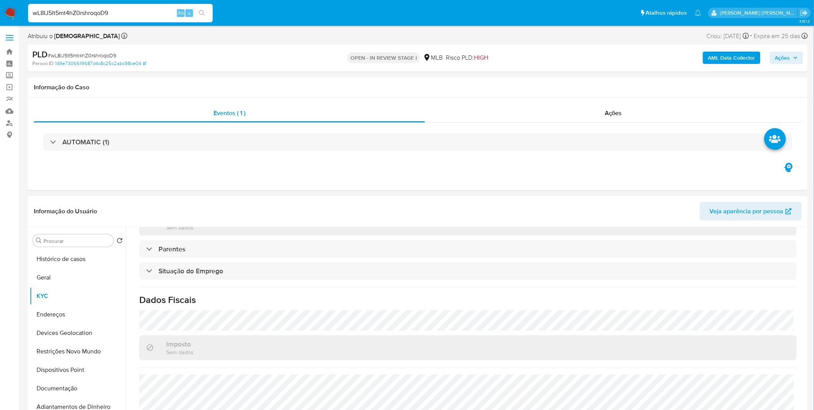
scroll to position [320, 0]
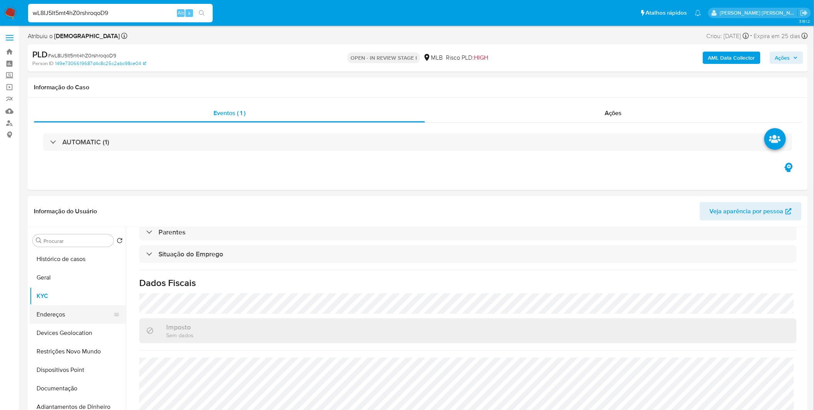
click at [51, 308] on button "Endereços" at bounding box center [75, 314] width 90 height 18
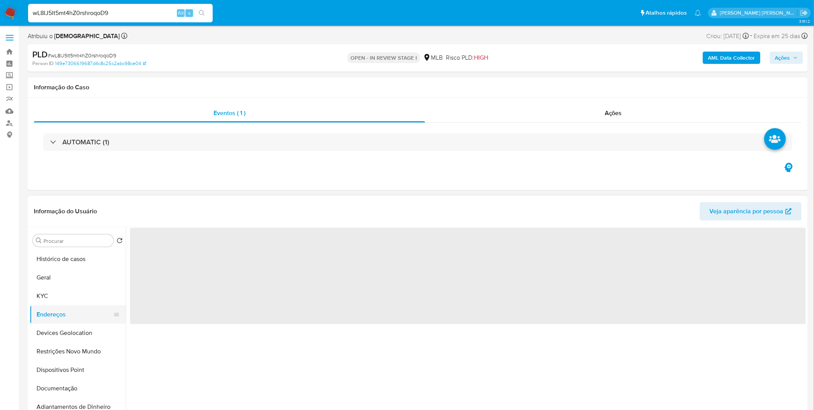
scroll to position [0, 0]
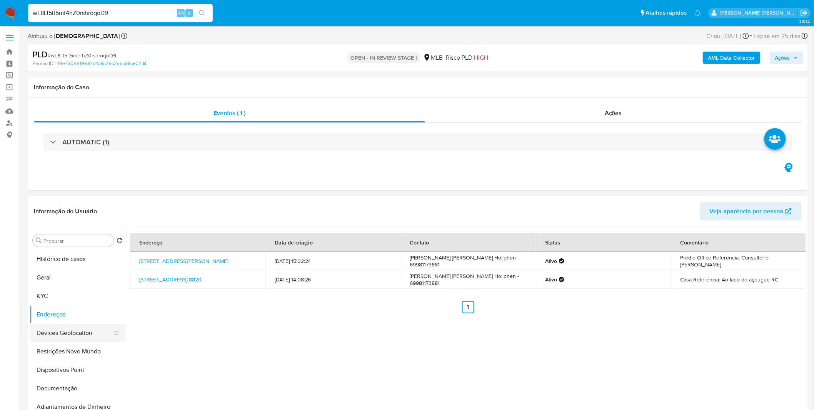
click at [65, 339] on button "Devices Geolocation" at bounding box center [75, 333] width 90 height 18
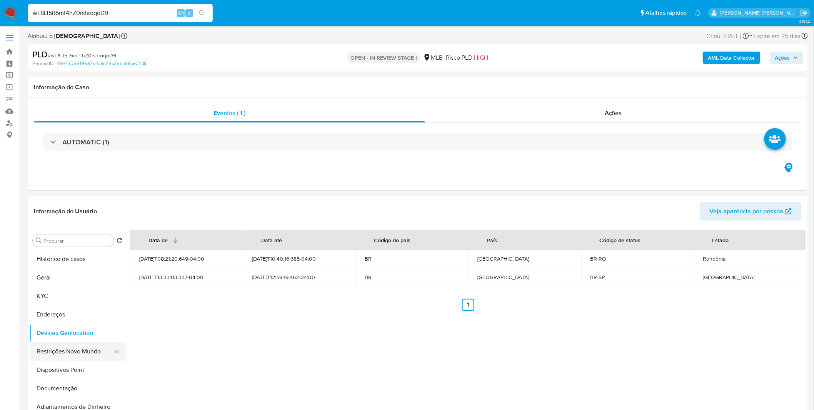
click at [61, 348] on button "Restrições Novo Mundo" at bounding box center [75, 351] width 90 height 18
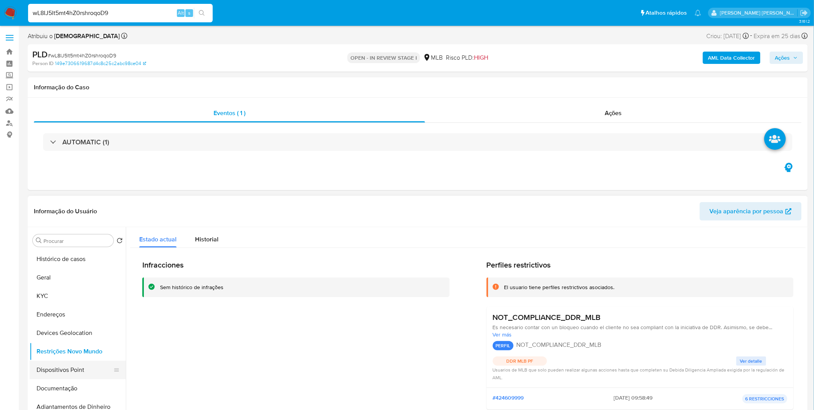
click at [97, 363] on button "Dispositivos Point" at bounding box center [75, 370] width 90 height 18
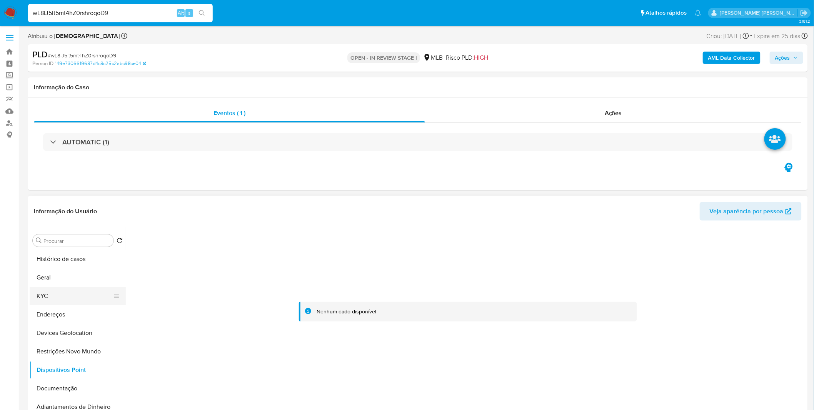
click at [71, 303] on button "KYC" at bounding box center [75, 296] width 90 height 18
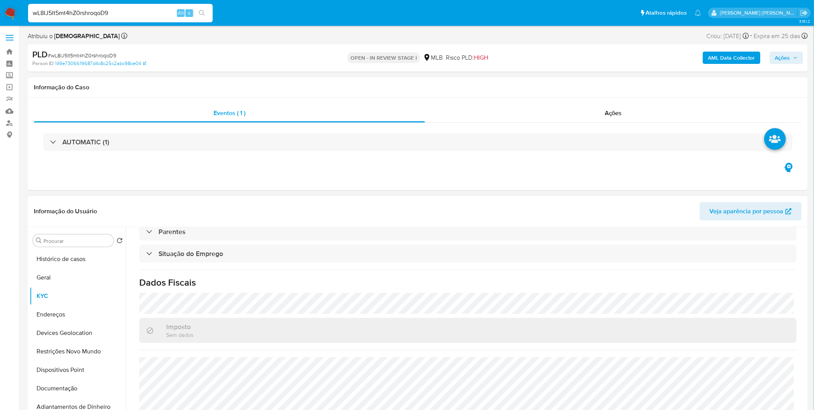
scroll to position [320, 0]
click at [70, 16] on input "wL8IJ5lt5mt4hZ0rshroqoD9" at bounding box center [120, 13] width 185 height 10
paste input "W6wxpGzSeTAVuKqsiuTgDkM4"
type input "W6wxpGzSeTAVuKqsiuTgDkM4"
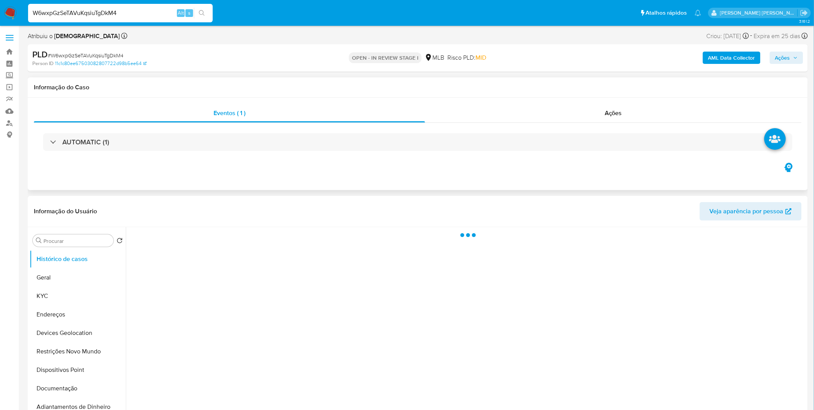
select select "10"
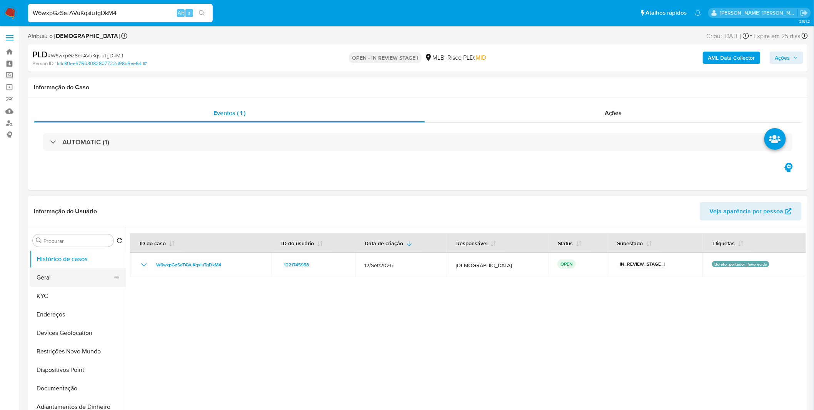
click at [90, 278] on button "Geral" at bounding box center [75, 277] width 90 height 18
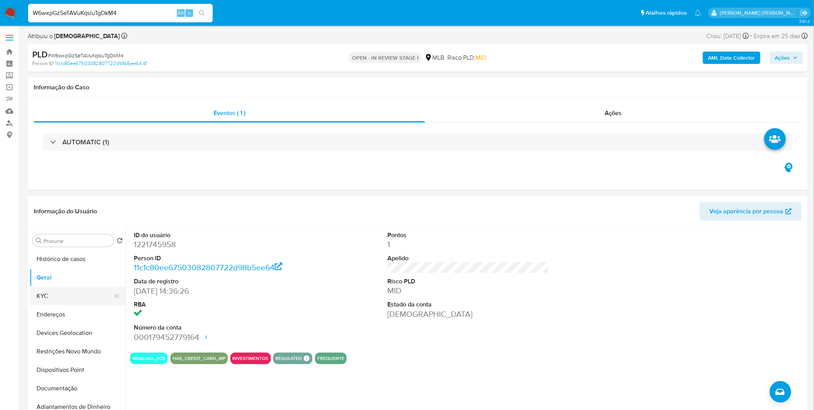
click at [80, 301] on button "KYC" at bounding box center [75, 296] width 90 height 18
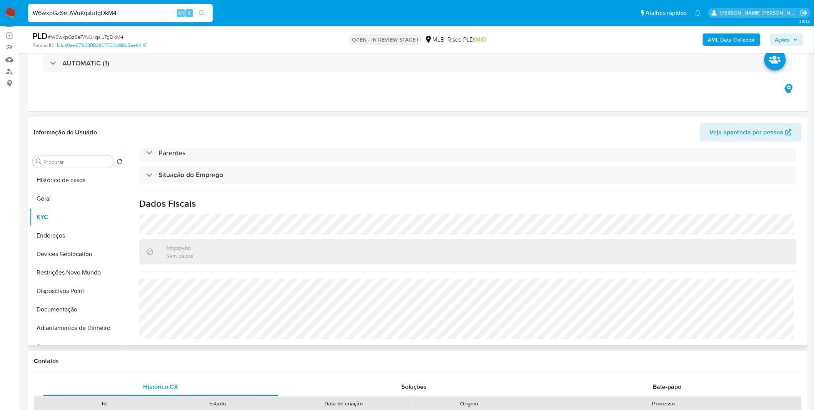
scroll to position [85, 0]
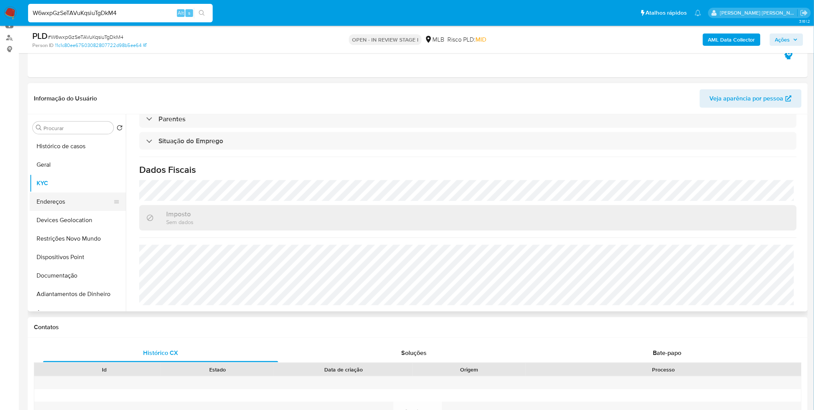
click at [60, 201] on button "Endereços" at bounding box center [75, 201] width 90 height 18
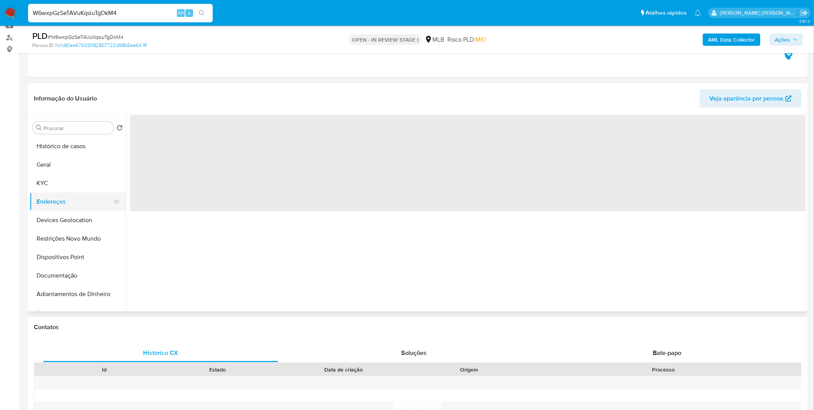
scroll to position [0, 0]
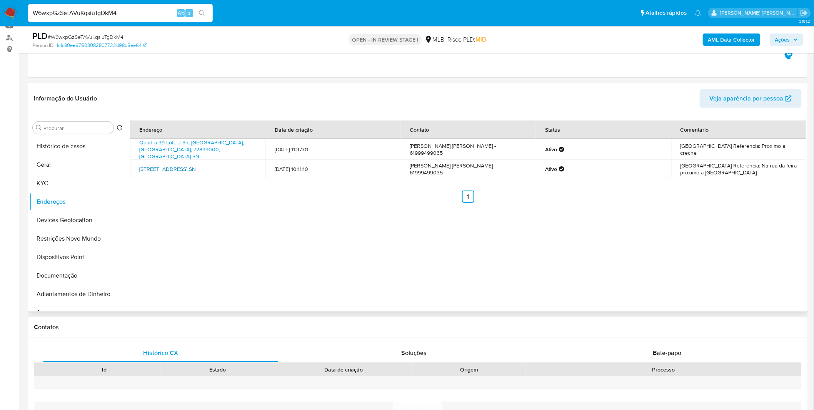
click at [167, 168] on link "Rua Panama Quadra 39 Lote L Sn, Jardim Abc De Goias, Goiás, 72899000, Brasil SN" at bounding box center [167, 169] width 57 height 8
click at [171, 148] on link "Quadra 39 Lote J Sn, Jardim Abc De Goias, Goiás, 72899000, Brasil SN" at bounding box center [191, 150] width 105 height 22
click at [52, 178] on button "KYC" at bounding box center [75, 183] width 90 height 18
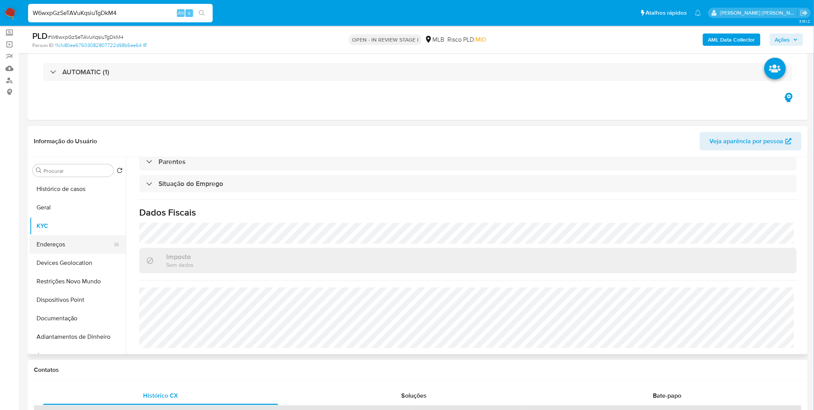
click at [60, 240] on button "Endereços" at bounding box center [75, 244] width 90 height 18
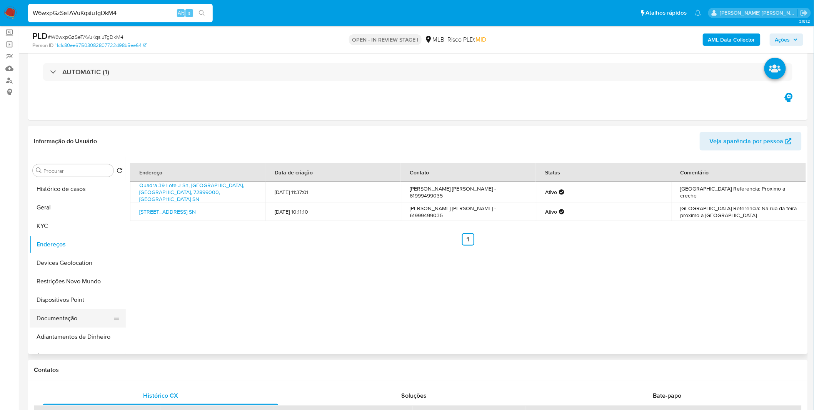
click at [58, 321] on button "Documentação" at bounding box center [75, 318] width 90 height 18
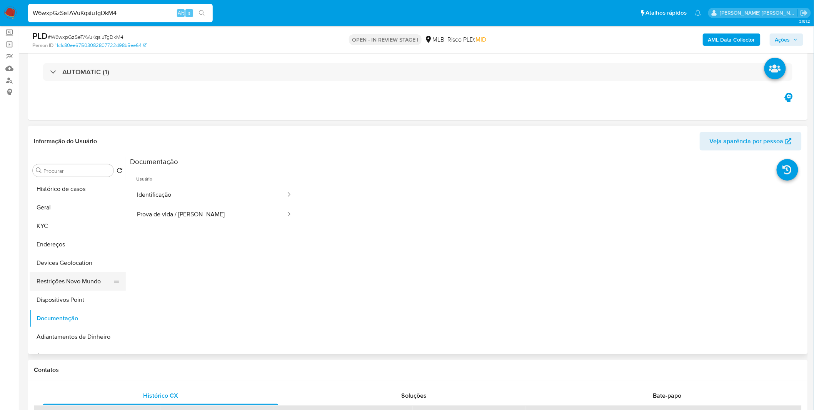
click at [74, 283] on button "Restrições Novo Mundo" at bounding box center [75, 281] width 90 height 18
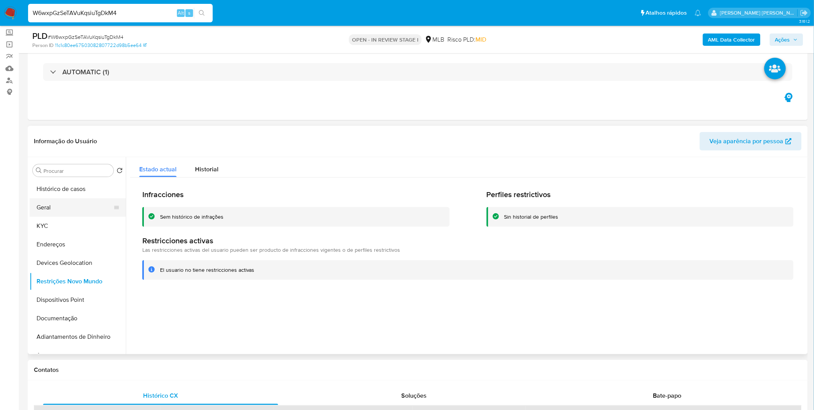
click at [53, 200] on button "Geral" at bounding box center [75, 207] width 90 height 18
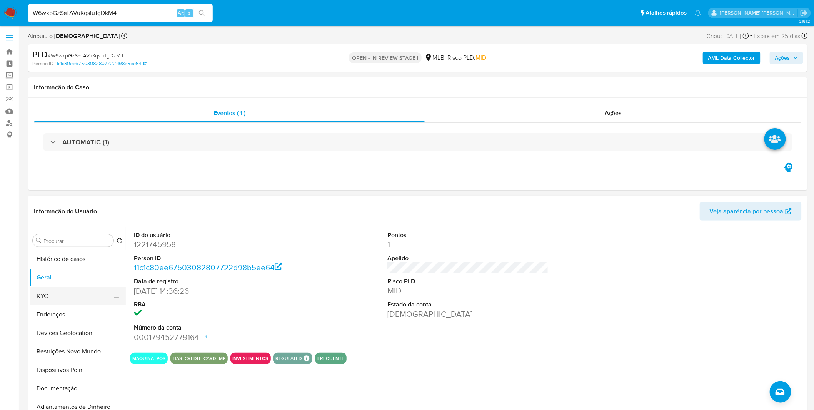
click at [58, 299] on button "KYC" at bounding box center [75, 296] width 90 height 18
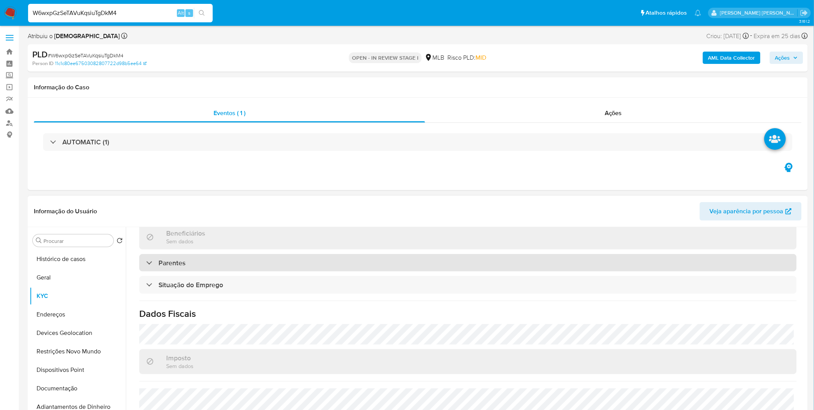
scroll to position [320, 0]
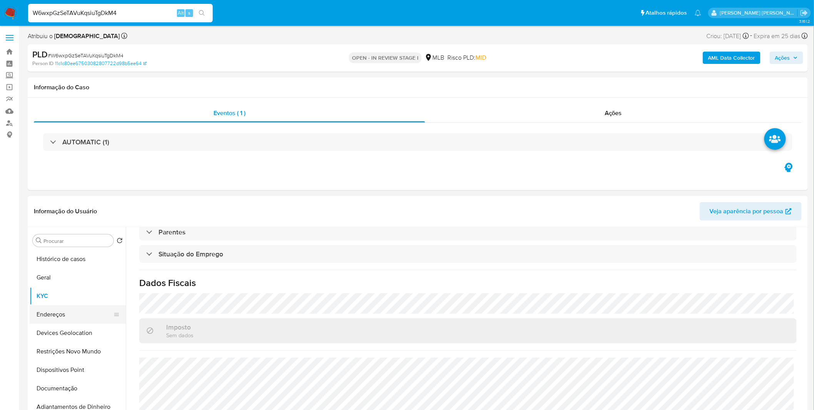
click at [66, 311] on button "Endereços" at bounding box center [75, 314] width 90 height 18
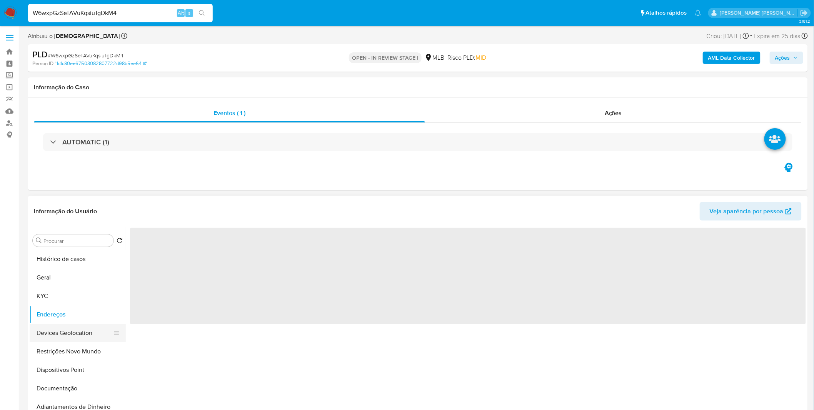
scroll to position [0, 0]
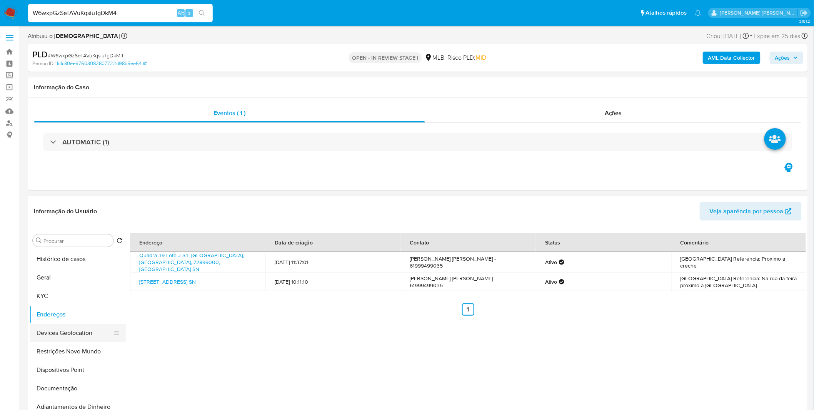
click at [79, 341] on button "Devices Geolocation" at bounding box center [75, 333] width 90 height 18
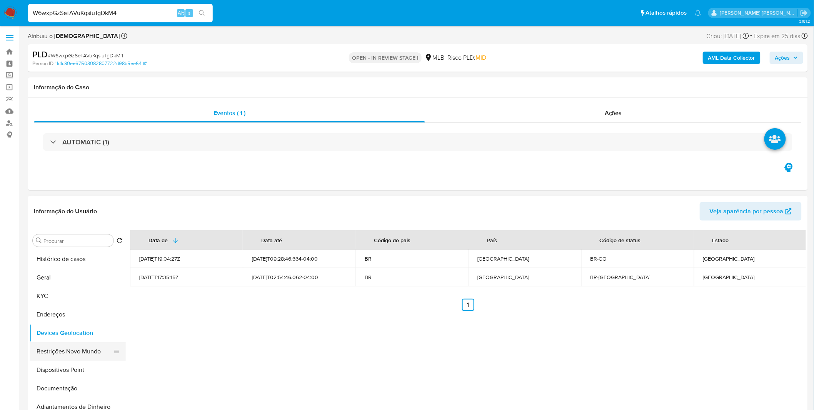
click at [63, 356] on button "Restrições Novo Mundo" at bounding box center [75, 351] width 90 height 18
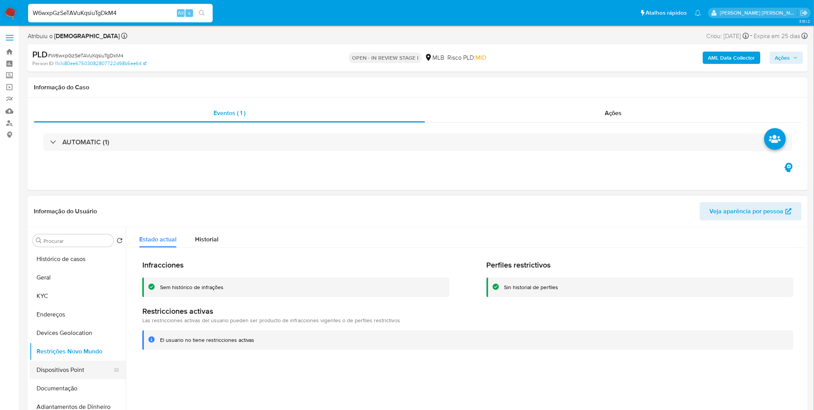
click at [40, 364] on button "Dispositivos Point" at bounding box center [75, 370] width 90 height 18
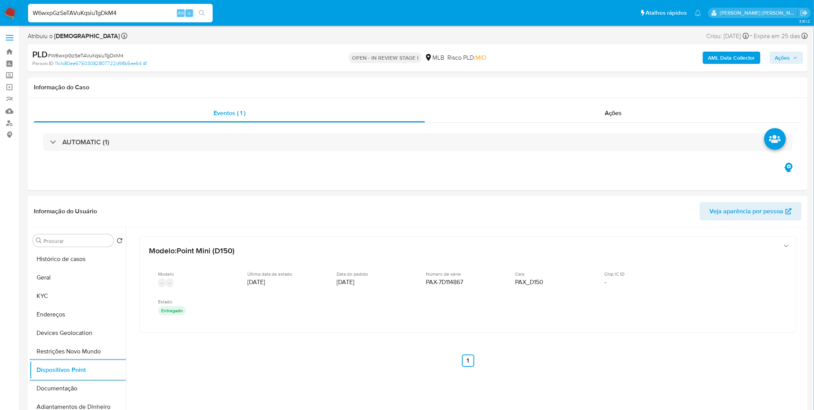
click at [149, 16] on input "W6wxpGzSeTAVuKqsiuTgDkM4" at bounding box center [120, 13] width 185 height 10
paste input "fRGCbHysQs7FjzLjw7gkD5N8"
type input "fRGCbHysQs7FjzLjw7gkD5N8"
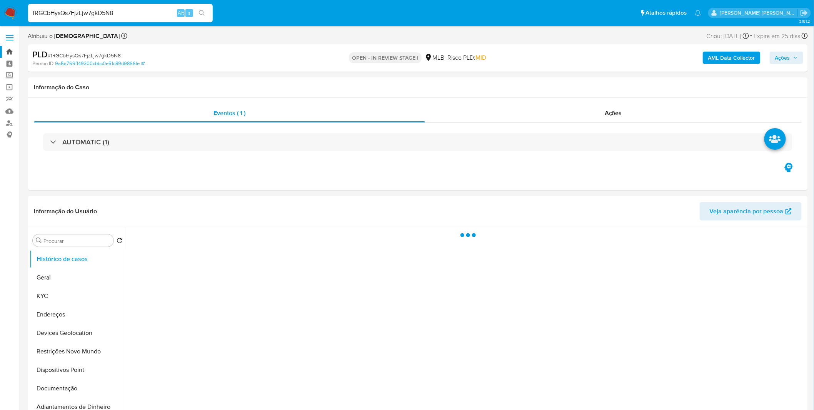
select select "10"
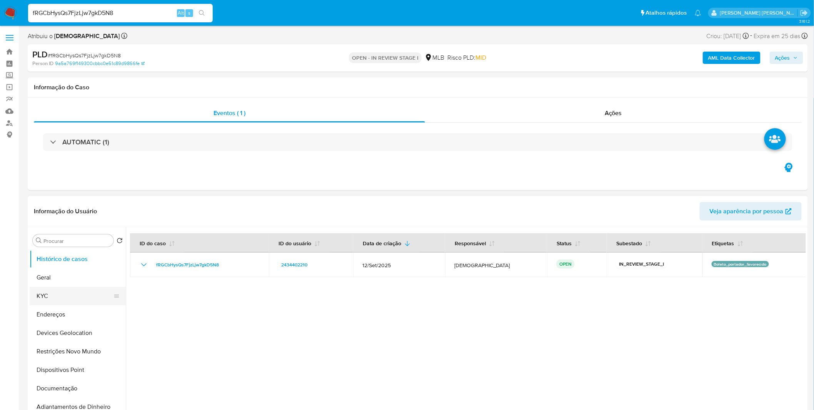
click at [51, 291] on button "KYC" at bounding box center [75, 296] width 90 height 18
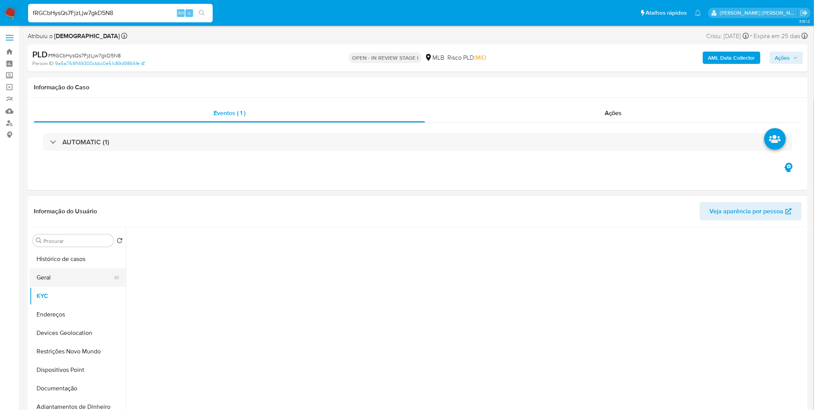
click at [59, 283] on button "Geral" at bounding box center [75, 277] width 90 height 18
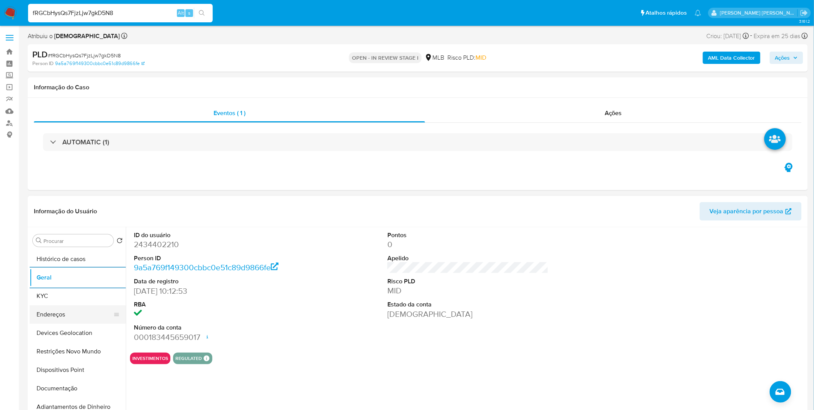
click at [60, 306] on button "Endereços" at bounding box center [75, 314] width 90 height 18
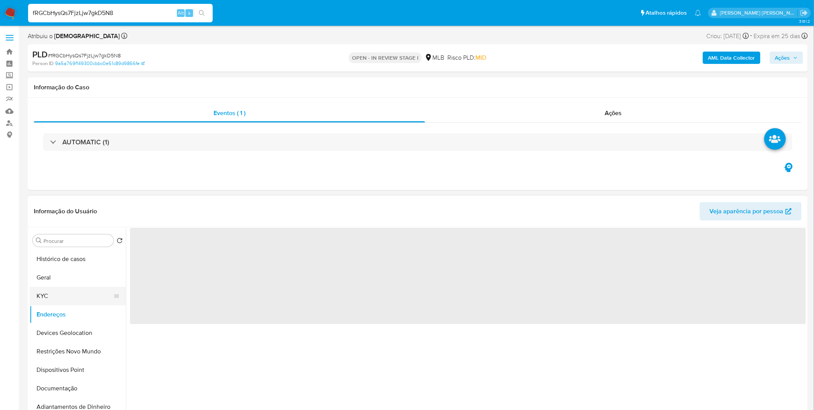
click at [62, 298] on button "KYC" at bounding box center [75, 296] width 90 height 18
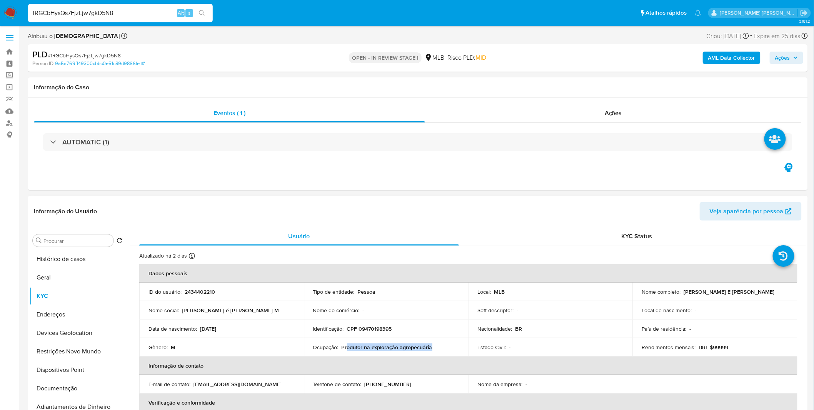
drag, startPoint x: 431, startPoint y: 344, endPoint x: 346, endPoint y: 349, distance: 85.6
click at [346, 349] on div "Ocupação : Produtor na exploração agropecuária" at bounding box center [386, 347] width 146 height 7
click at [346, 349] on p "Produtor na exploração agropecuária" at bounding box center [387, 347] width 91 height 7
copy p "Produtor na exploração agropecuária"
drag, startPoint x: 439, startPoint y: 349, endPoint x: 342, endPoint y: 350, distance: 97.4
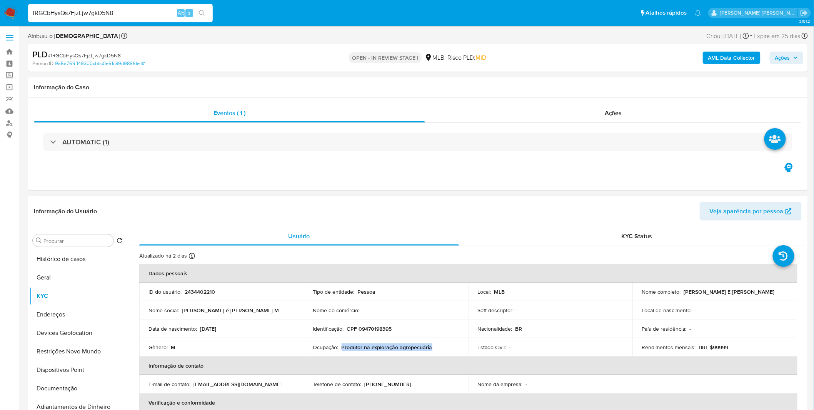
click at [342, 350] on div "Ocupação : Produtor na exploração agropecuária" at bounding box center [386, 347] width 146 height 7
click at [385, 328] on p "CPF 09470198395" at bounding box center [369, 328] width 45 height 7
click at [384, 328] on p "CPF 09470198395" at bounding box center [369, 328] width 45 height 7
copy p "09470198395"
click at [71, 386] on button "Documentação" at bounding box center [78, 388] width 96 height 18
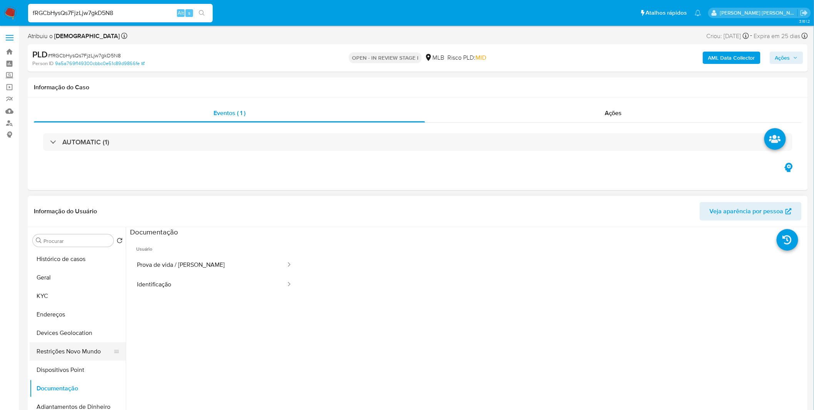
click at [74, 352] on button "Restrições Novo Mundo" at bounding box center [75, 351] width 90 height 18
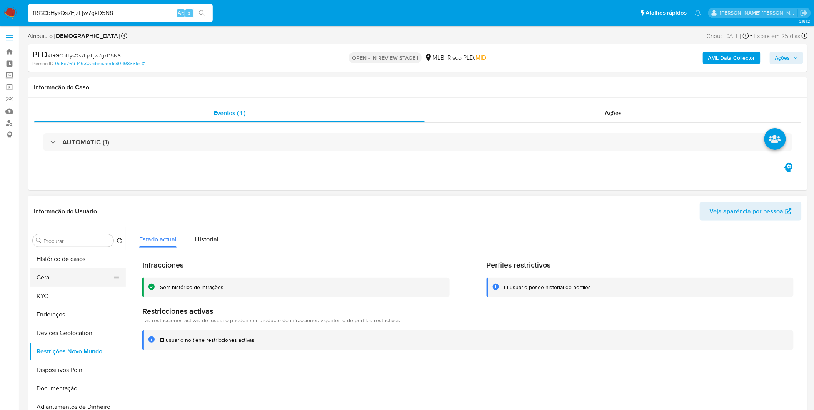
click at [79, 274] on button "Geral" at bounding box center [75, 277] width 90 height 18
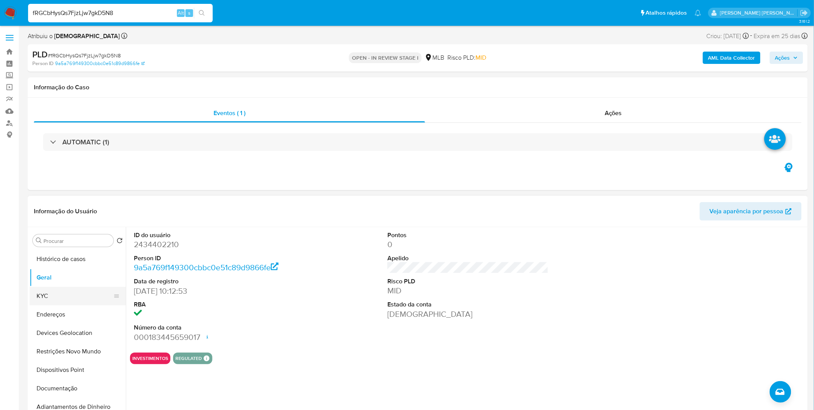
click at [44, 293] on button "KYC" at bounding box center [75, 296] width 90 height 18
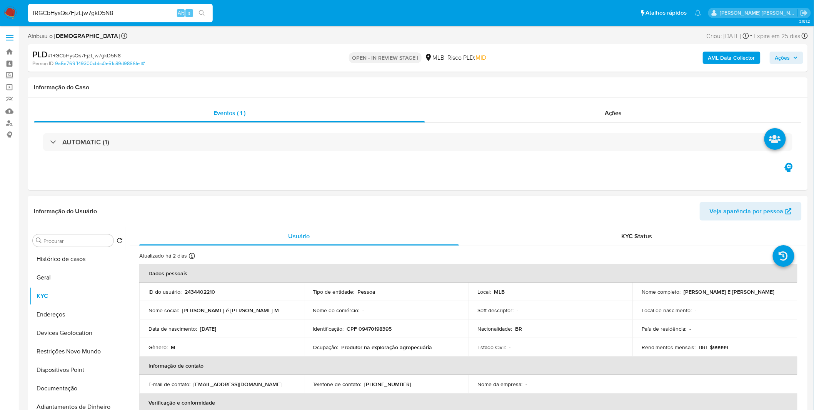
click at [293, 344] on div "Gênero : M" at bounding box center [222, 347] width 146 height 7
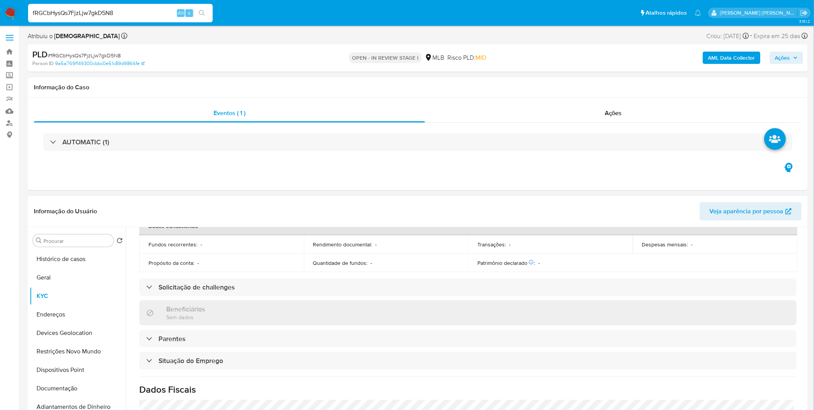
scroll to position [320, 0]
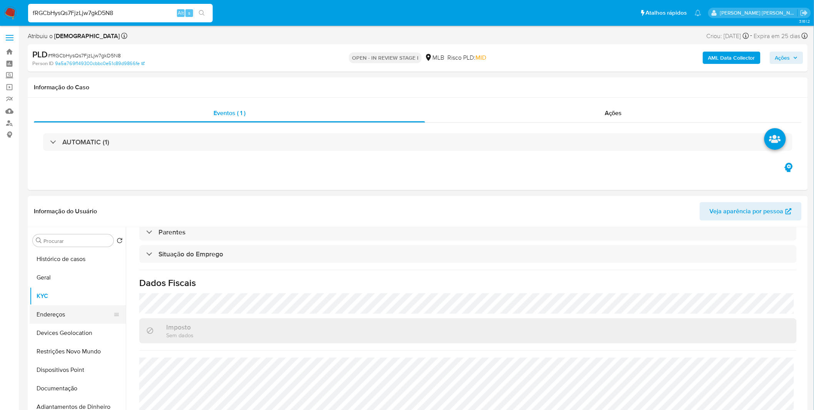
click at [43, 311] on button "Endereços" at bounding box center [75, 314] width 90 height 18
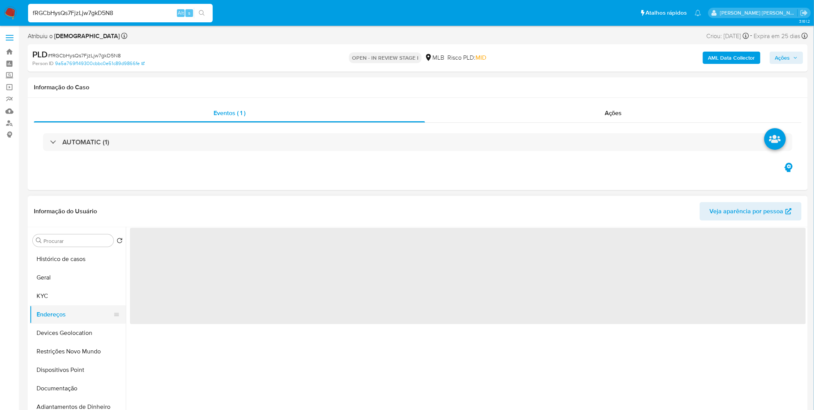
scroll to position [0, 0]
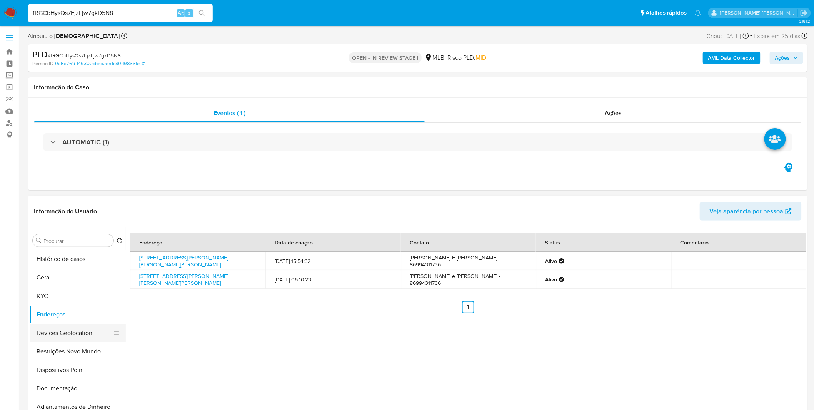
click at [75, 337] on button "Devices Geolocation" at bounding box center [75, 333] width 90 height 18
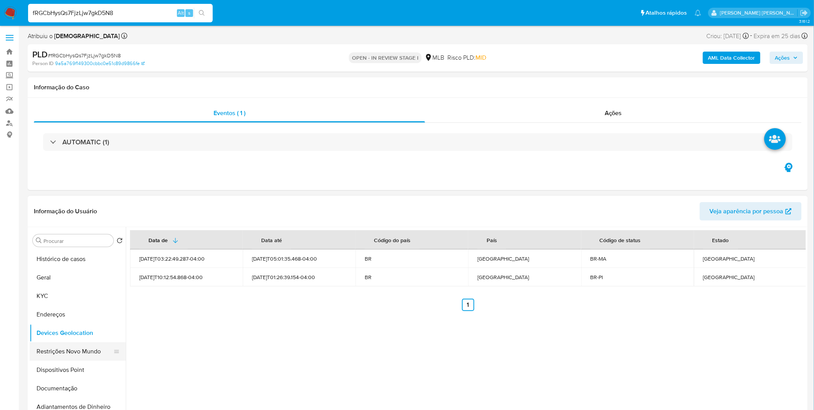
click at [58, 358] on button "Restrições Novo Mundo" at bounding box center [75, 351] width 90 height 18
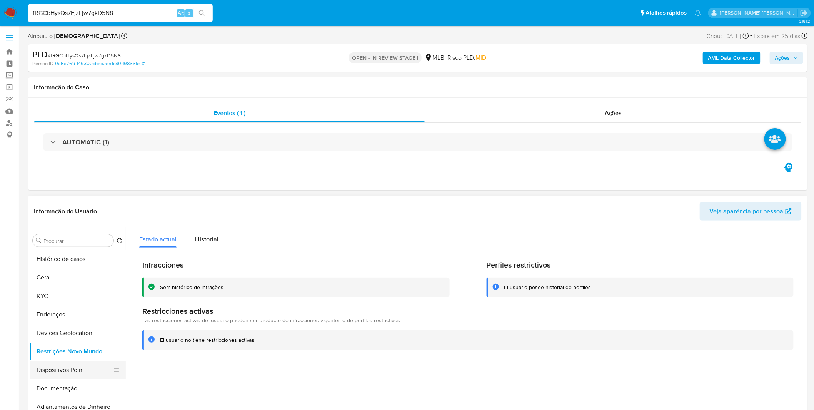
click at [82, 374] on button "Dispositivos Point" at bounding box center [75, 370] width 90 height 18
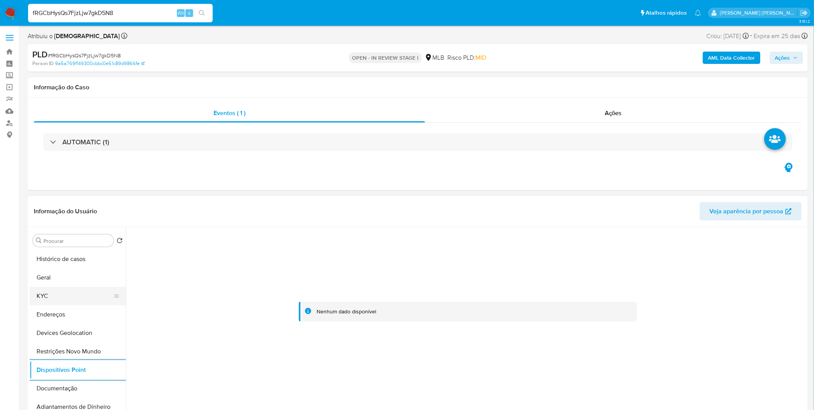
click at [58, 299] on button "KYC" at bounding box center [75, 296] width 90 height 18
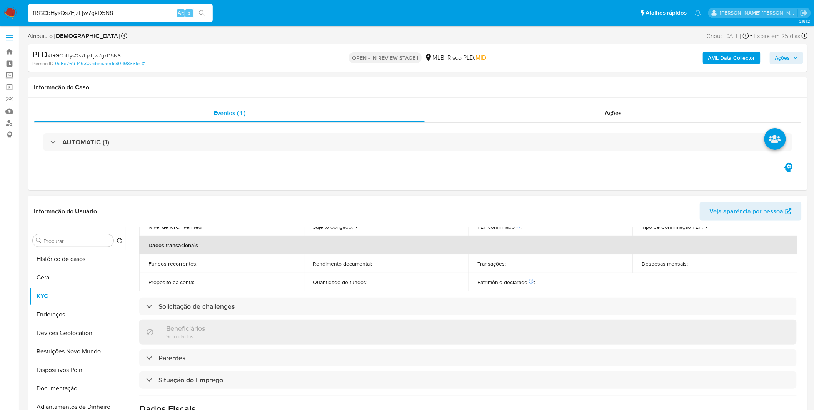
scroll to position [320, 0]
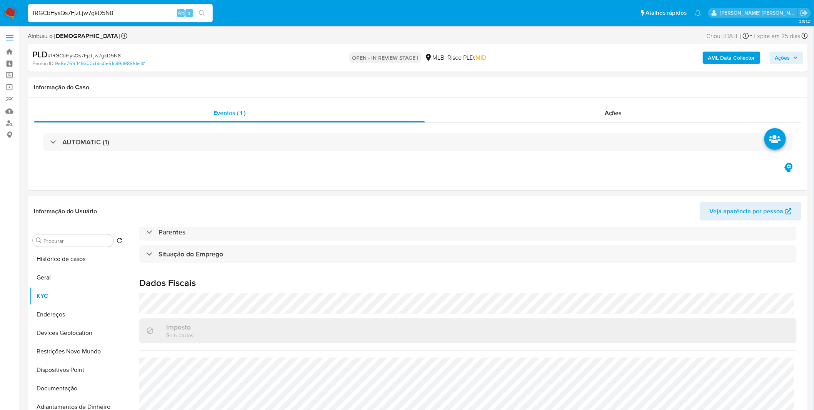
click at [12, 12] on img at bounding box center [10, 13] width 13 height 13
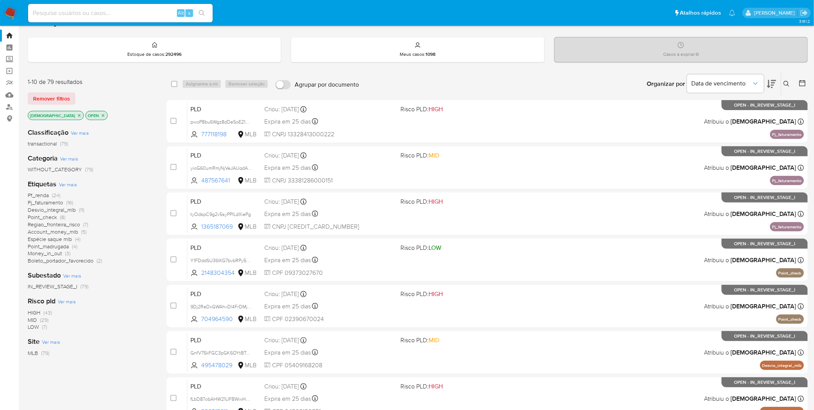
scroll to position [43, 0]
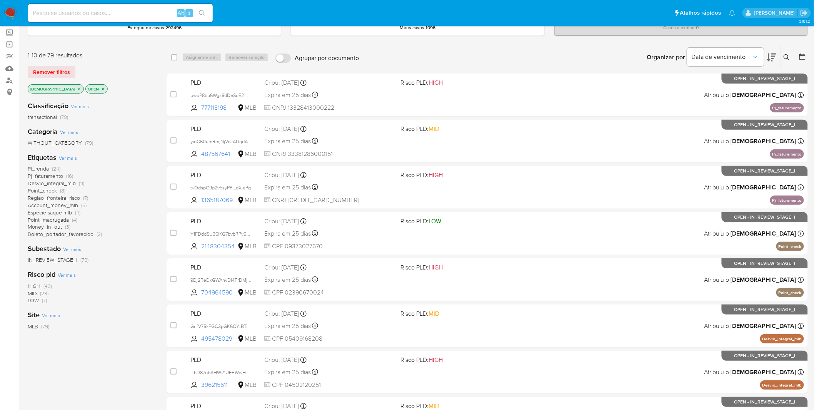
click at [52, 178] on span "Pj_faturamento" at bounding box center [45, 176] width 35 height 8
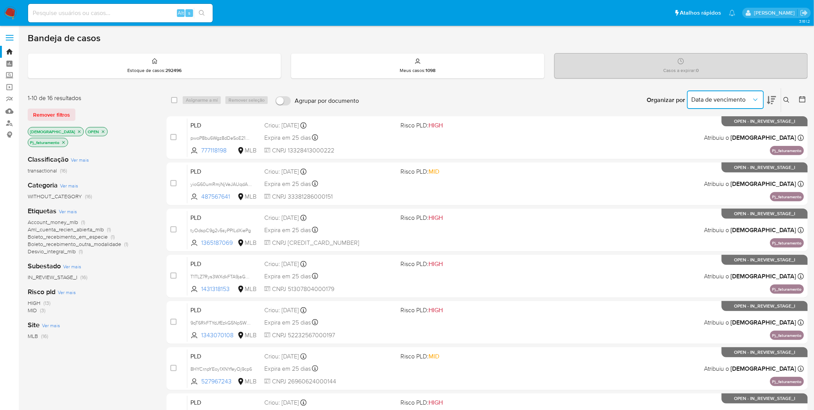
click at [744, 102] on span "Data de vencimento" at bounding box center [722, 100] width 60 height 8
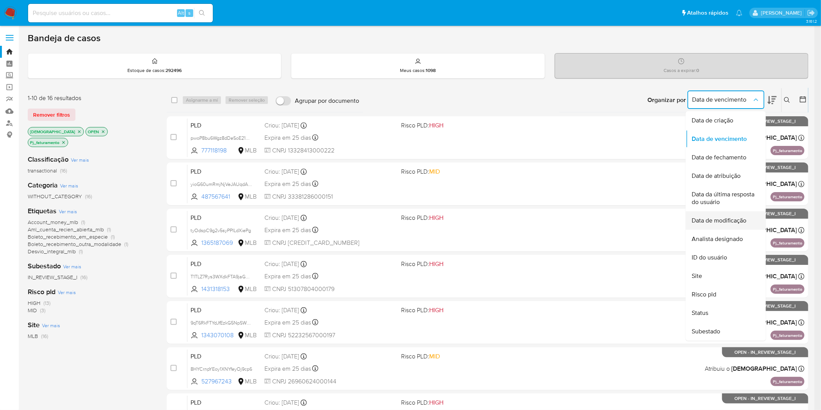
click at [731, 217] on span "Data de modificação" at bounding box center [719, 221] width 55 height 8
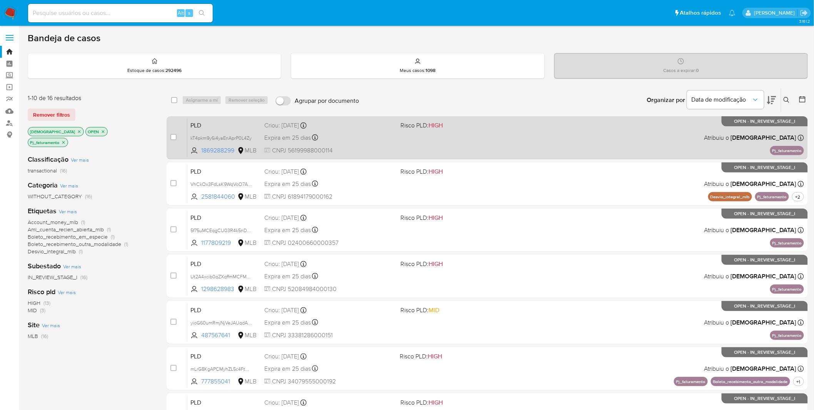
click at [659, 150] on div "PLD kT4pkm9y6i4yaEnAprP0L4Zy 1869288299 MLB Risco PLD: HIGH Criou: [DATE] Criou…" at bounding box center [495, 137] width 617 height 39
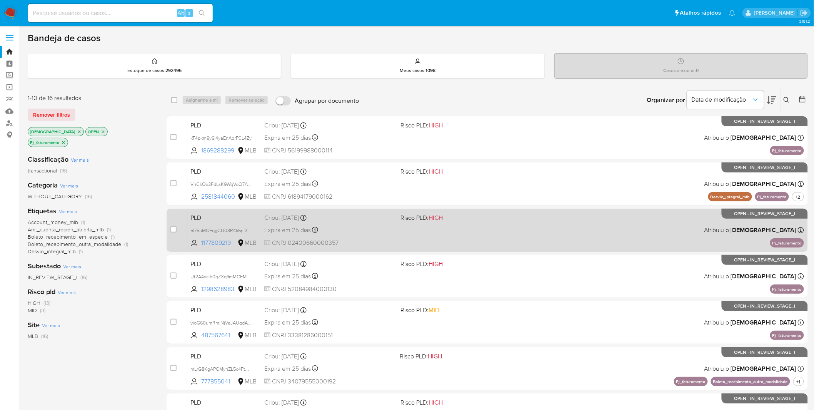
click at [512, 231] on div "PLD 5f75uMCEqgCU03R4k5nDNUWD 1177809219 MLB Risco PLD: HIGH Criou: [DATE] Criou…" at bounding box center [495, 230] width 617 height 39
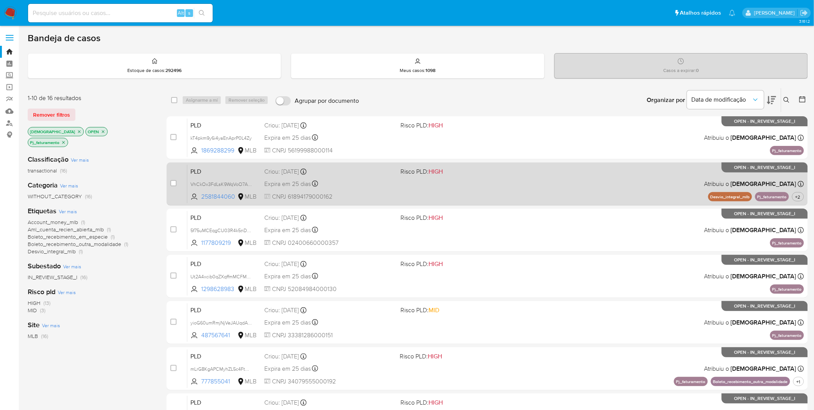
click at [498, 192] on div "PLD VhCkOx3FdLsK9WqVoO7A88E6 2581844060 MLB Risco PLD: HIGH Criou: [DATE] Criou…" at bounding box center [495, 183] width 617 height 39
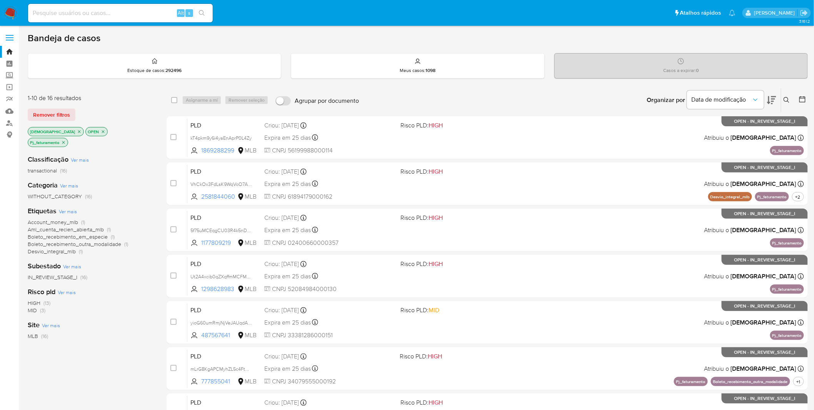
click at [11, 9] on img at bounding box center [10, 13] width 13 height 13
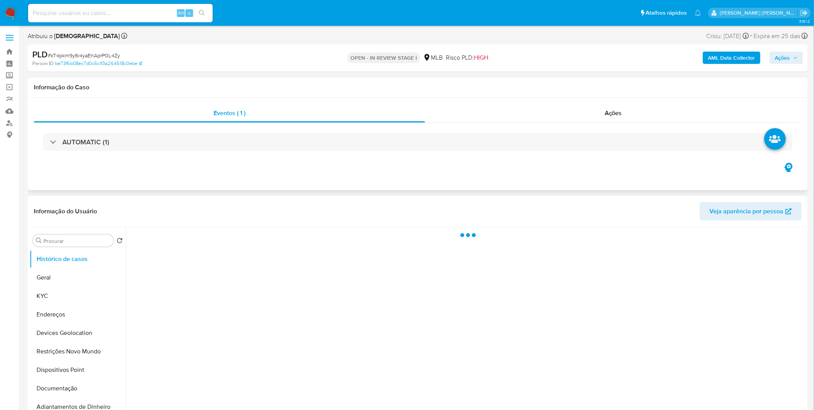
click at [483, 102] on div "Eventos ( 1 ) Ações AUTOMATIC (1)" at bounding box center [418, 144] width 781 height 92
click at [489, 114] on div "Ações" at bounding box center [613, 113] width 377 height 18
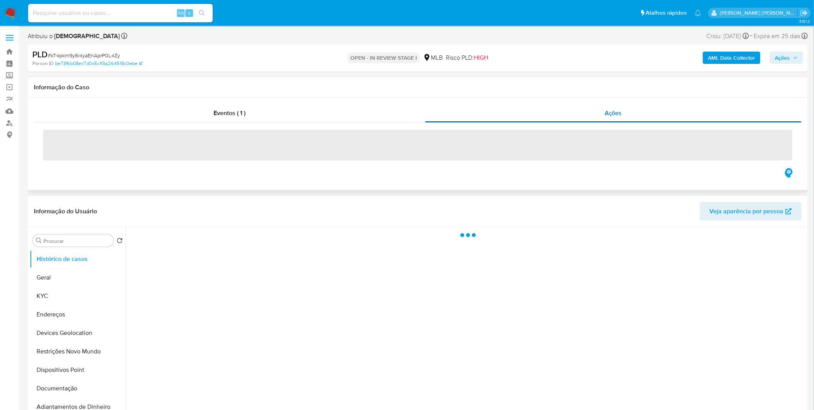
select select "10"
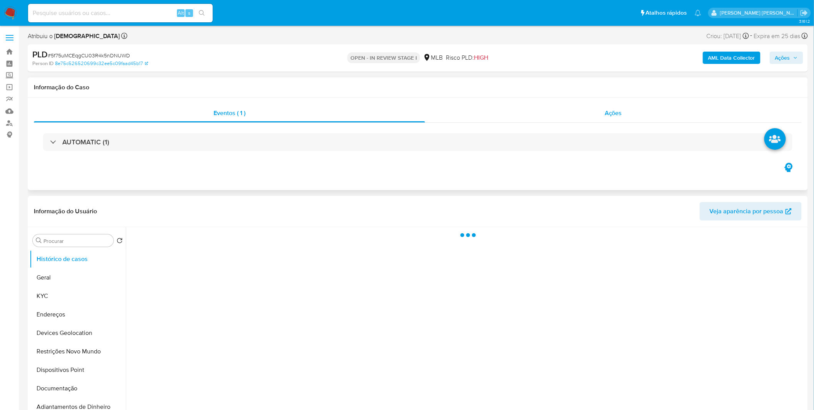
click at [477, 118] on div "Ações" at bounding box center [613, 113] width 377 height 18
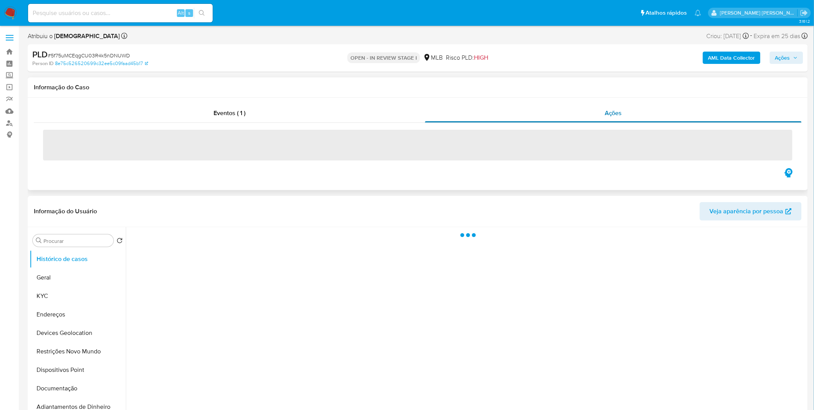
select select "10"
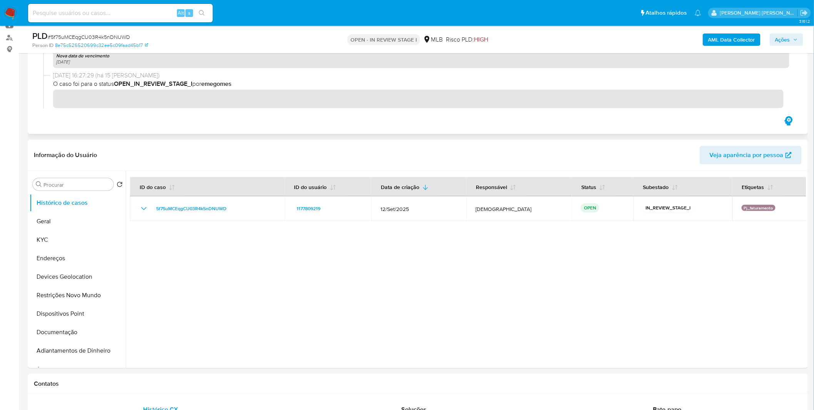
scroll to position [221, 0]
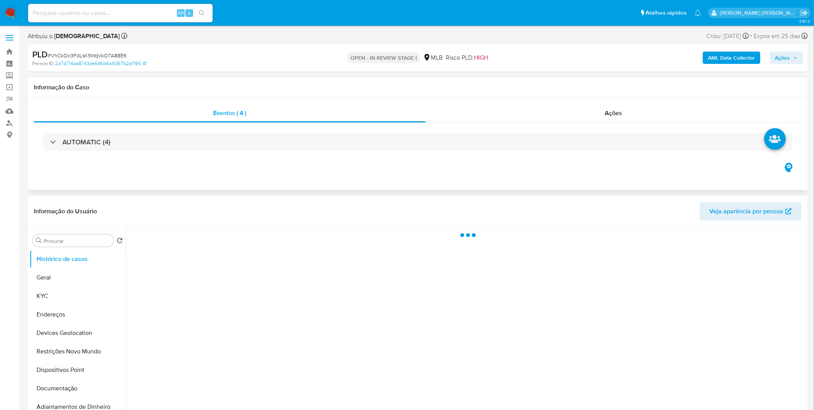
select select "10"
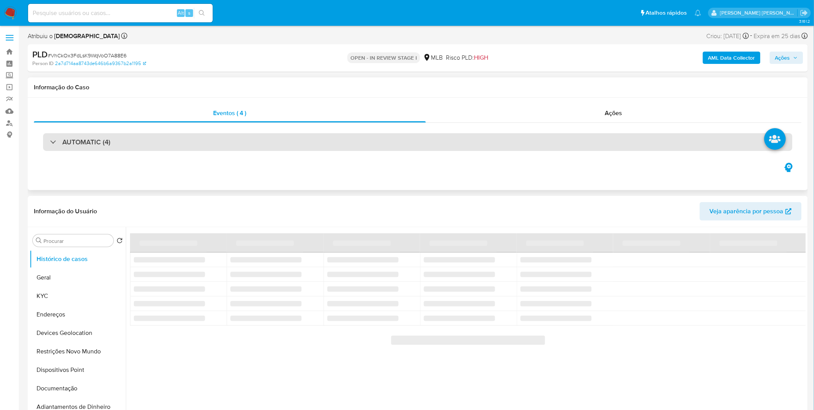
click at [361, 144] on div "AUTOMATIC (4)" at bounding box center [418, 142] width 750 height 18
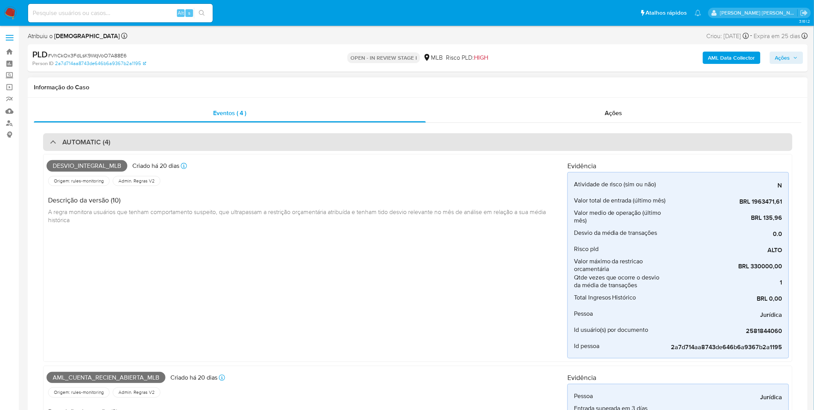
click at [361, 144] on div "AUTOMATIC (4)" at bounding box center [418, 142] width 750 height 18
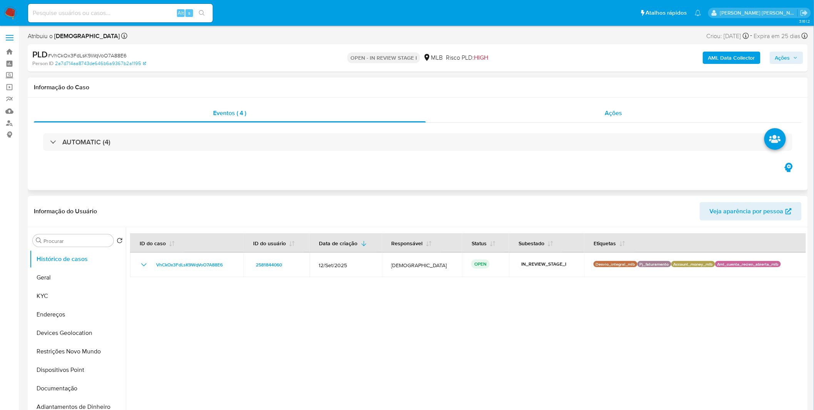
click at [543, 110] on div "Ações" at bounding box center [614, 113] width 376 height 18
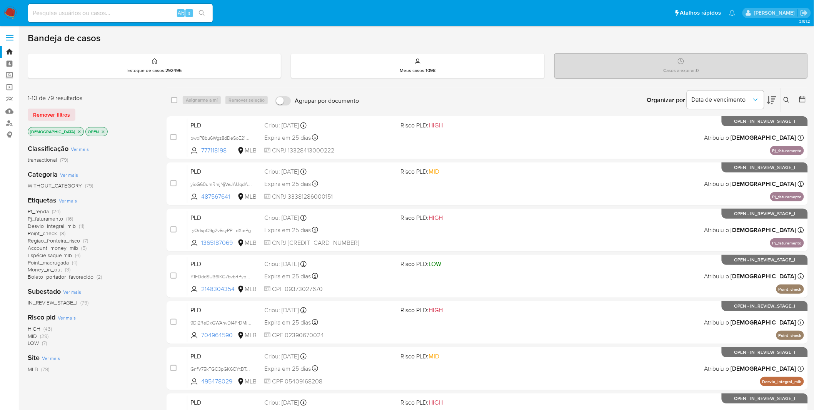
click at [69, 201] on span "Ver mais" at bounding box center [68, 200] width 18 height 7
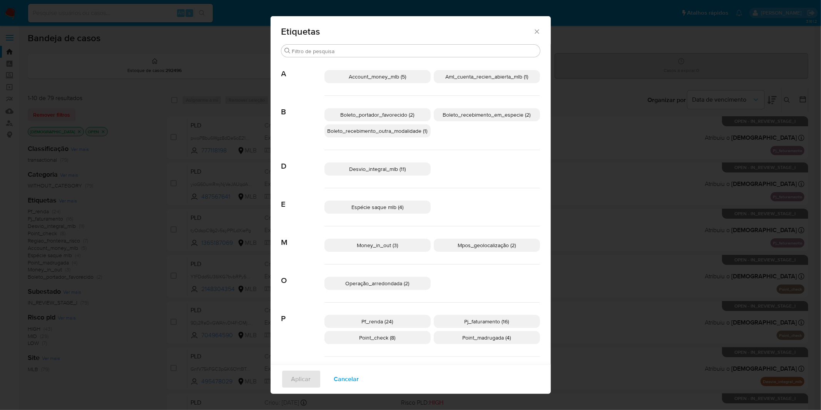
click at [476, 120] on p "Boleto_recebimento_em_especie (2)" at bounding box center [487, 114] width 106 height 13
click at [295, 374] on span "Aplicar" at bounding box center [301, 379] width 20 height 17
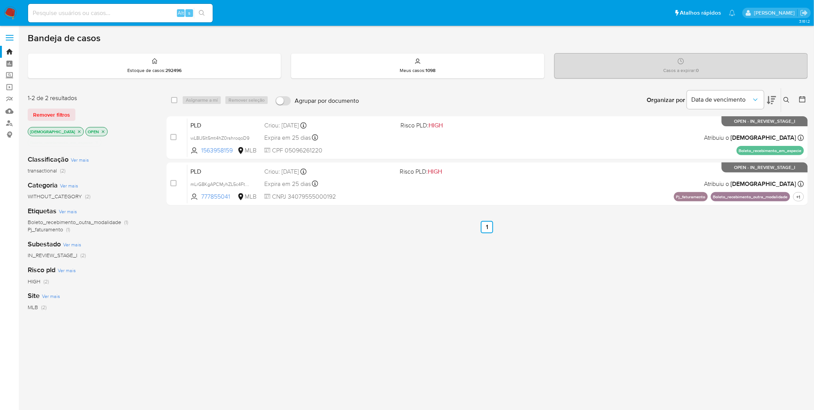
click at [99, 144] on icon "close-filter" at bounding box center [97, 142] width 5 height 5
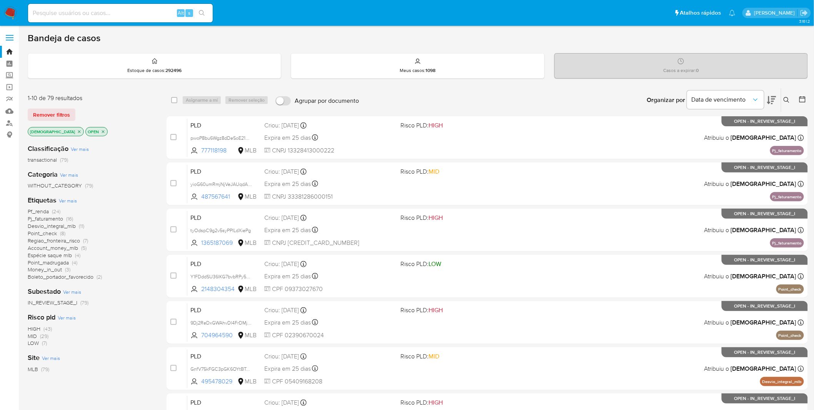
click at [90, 9] on input at bounding box center [120, 13] width 185 height 10
paste input "Ut2A4xcib0qZXqffmMCFMMRp"
type input "Ut2A4xcib0qZXqffmMCFMMRp"
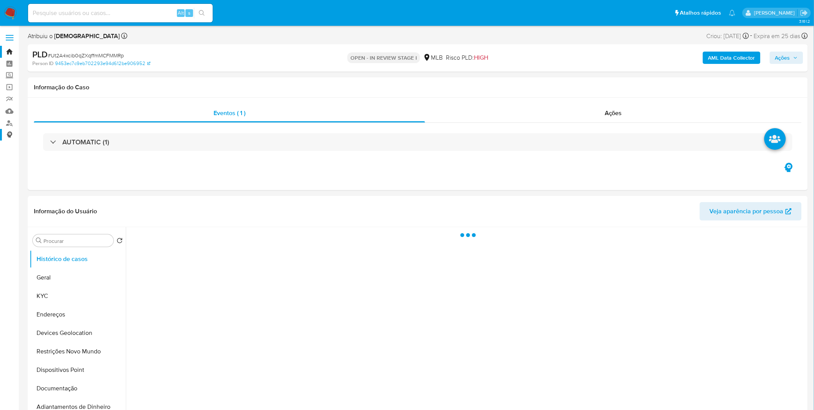
select select "10"
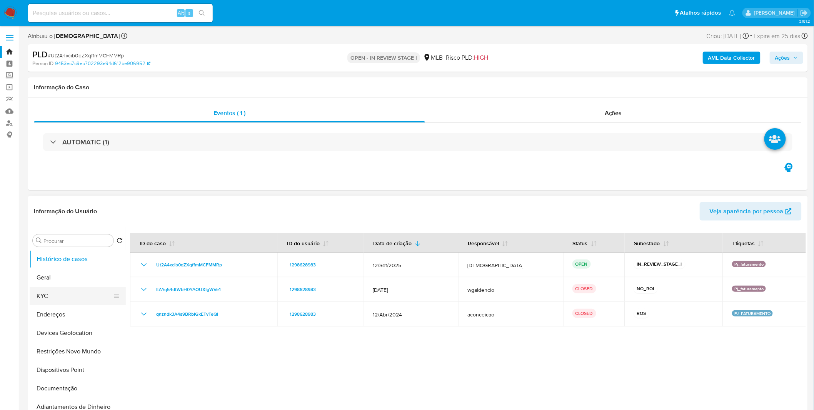
click at [74, 294] on button "KYC" at bounding box center [75, 296] width 90 height 18
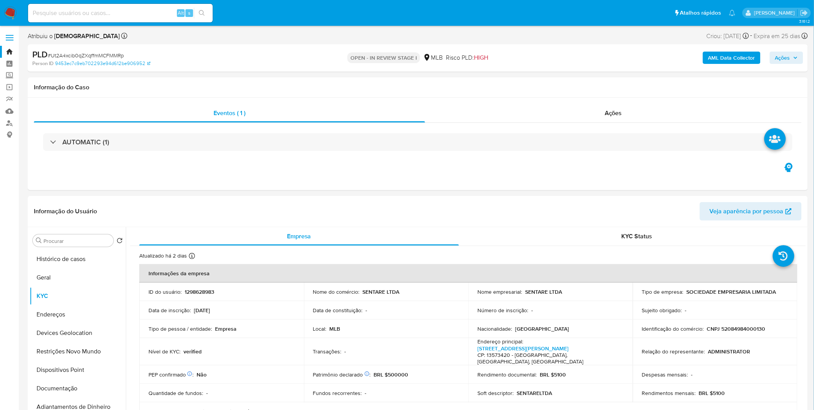
click at [726, 62] on b "AML Data Collector" at bounding box center [732, 58] width 47 height 12
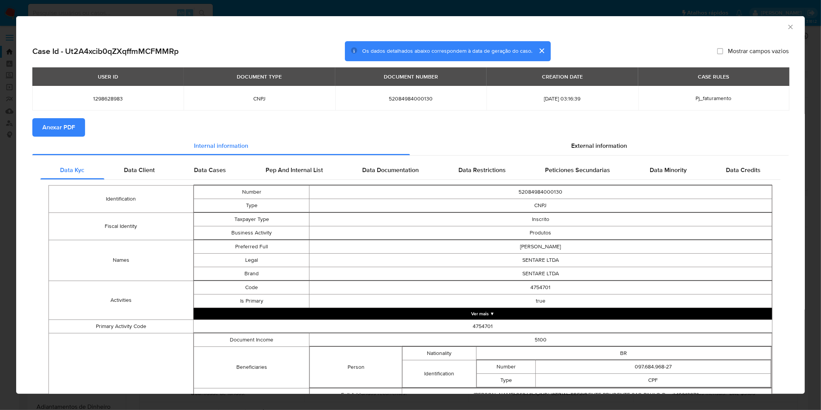
click at [70, 131] on span "Anexar PDF" at bounding box center [58, 127] width 33 height 17
click at [287, 6] on div "AML Data Collector Case Id - Ut2A4xcib0qZXqffmMCFMMRp Os dados detalhados abaix…" at bounding box center [410, 205] width 821 height 410
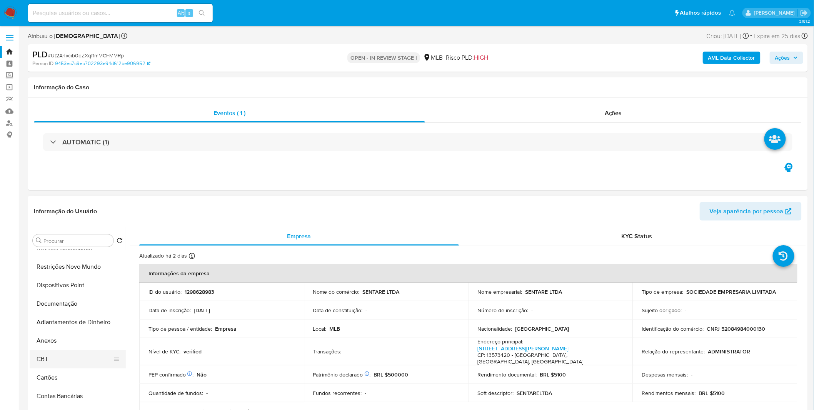
scroll to position [85, 0]
click at [66, 346] on button "Anexos" at bounding box center [75, 340] width 90 height 18
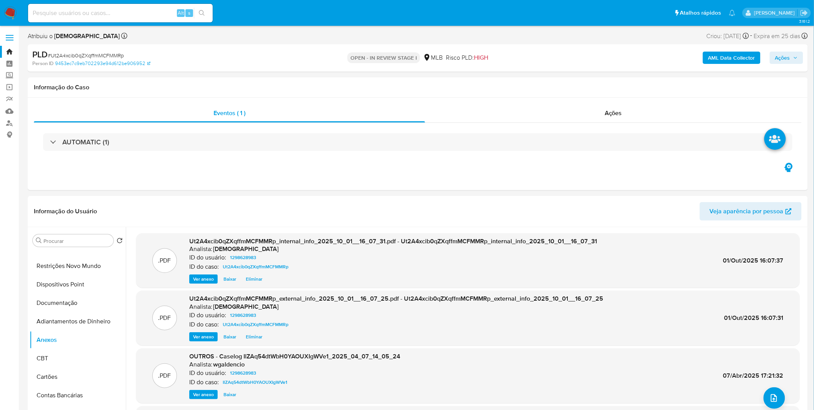
click at [97, 52] on span "# Ut2A4xcib0qZXqffmMCFMMRp" at bounding box center [86, 56] width 76 height 8
copy span "Ut2A4xcib0qZXqffmMCFMMRp"
click at [64, 353] on button "CBT" at bounding box center [75, 358] width 90 height 18
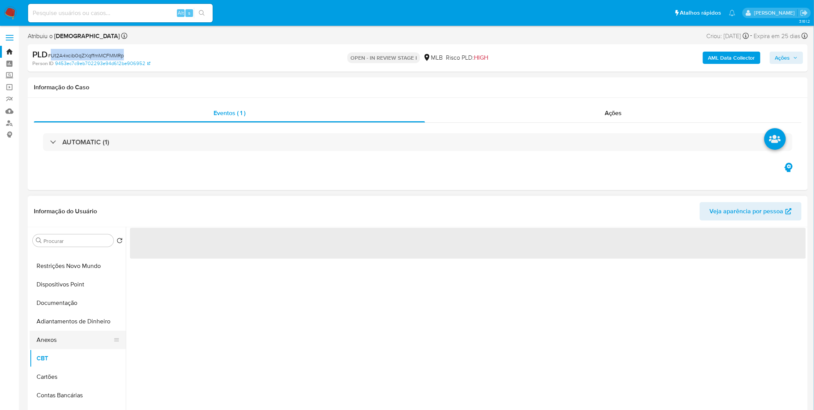
click at [64, 344] on button "Anexos" at bounding box center [75, 340] width 90 height 18
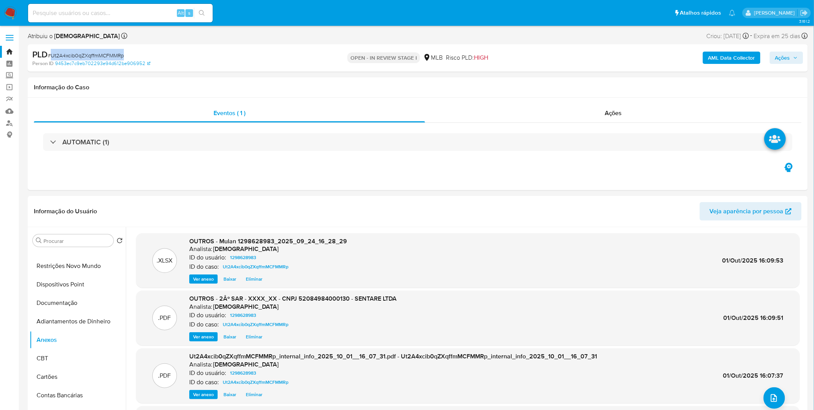
click at [786, 60] on span "Ações" at bounding box center [783, 58] width 15 height 12
click at [578, 72] on div "Resolução do caso Alt r" at bounding box center [572, 82] width 70 height 20
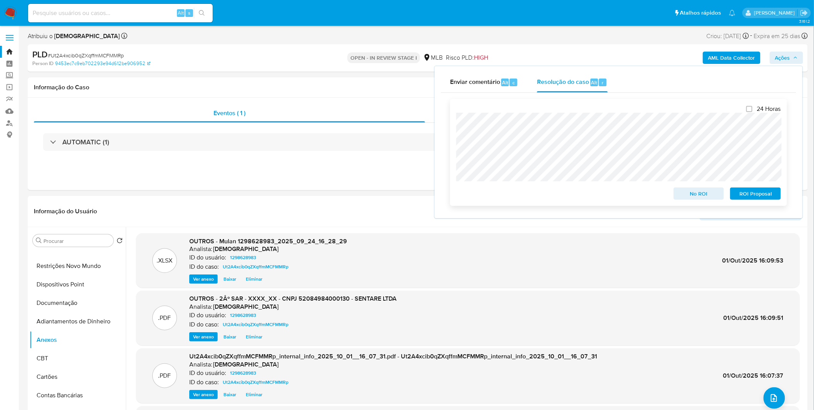
click at [754, 195] on span "ROI Proposal" at bounding box center [756, 193] width 40 height 11
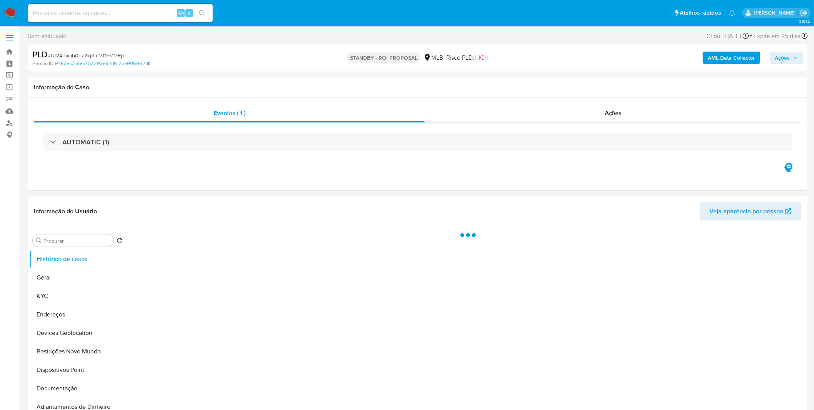
select select "10"
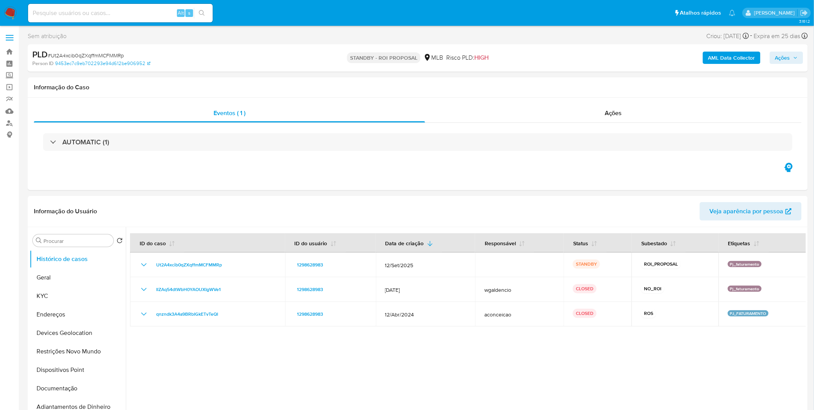
click at [117, 14] on input at bounding box center [120, 13] width 185 height 10
paste input "mB5uJkVsR9J2Hfu1erKy6Xjd"
type input "mB5uJkVsR9J2Hfu1erKy6Xjd"
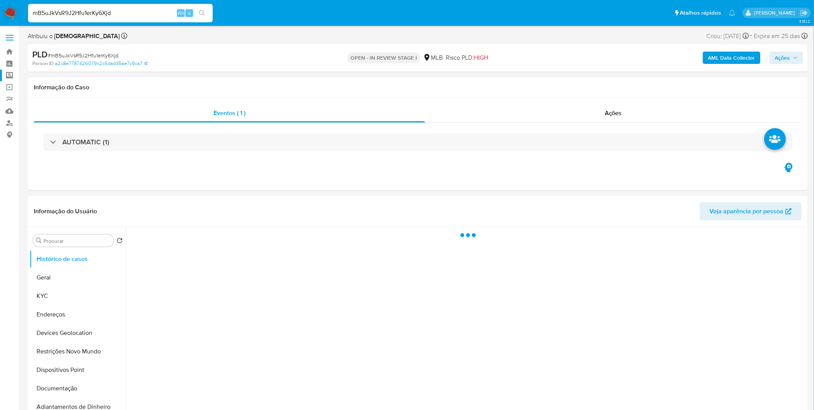
select select "10"
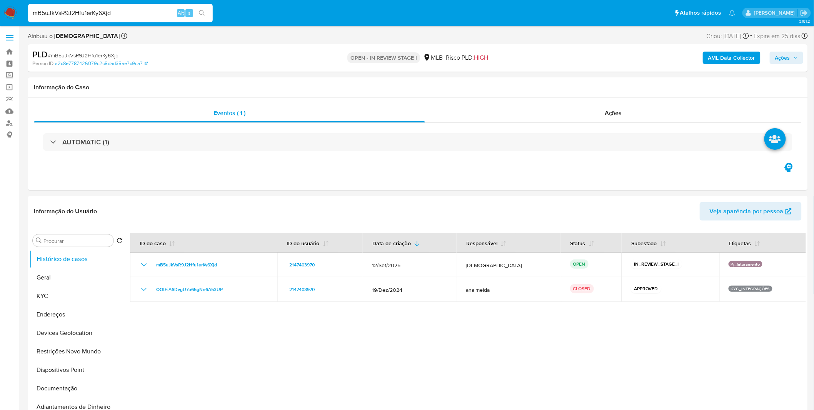
click at [722, 58] on b "AML Data Collector" at bounding box center [732, 58] width 47 height 12
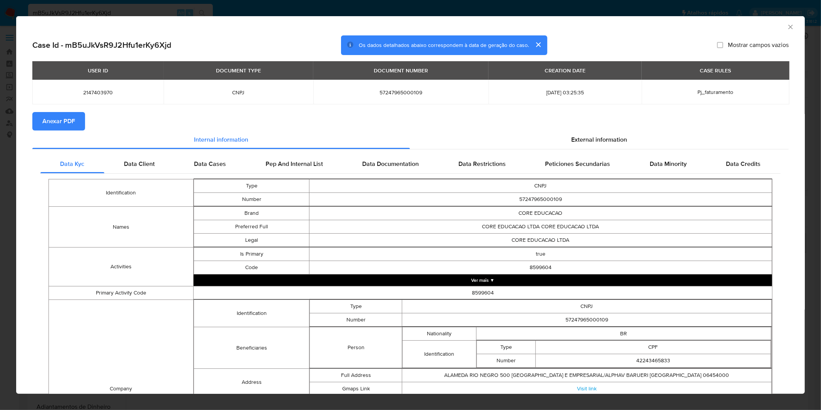
click at [66, 124] on span "Anexar PDF" at bounding box center [58, 121] width 33 height 17
click at [276, 13] on div "AML Data Collector Case Id - mB5uJkVsR9J2Hfu1erKy6Xjd Os dados detalhados abaix…" at bounding box center [410, 205] width 821 height 410
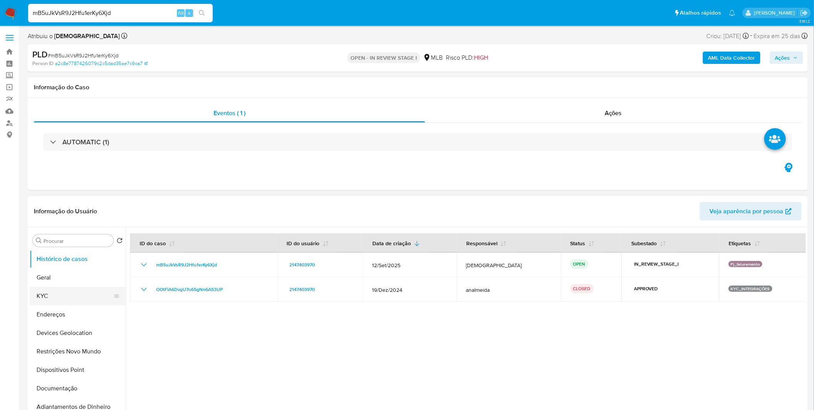
click at [90, 294] on button "KYC" at bounding box center [75, 296] width 90 height 18
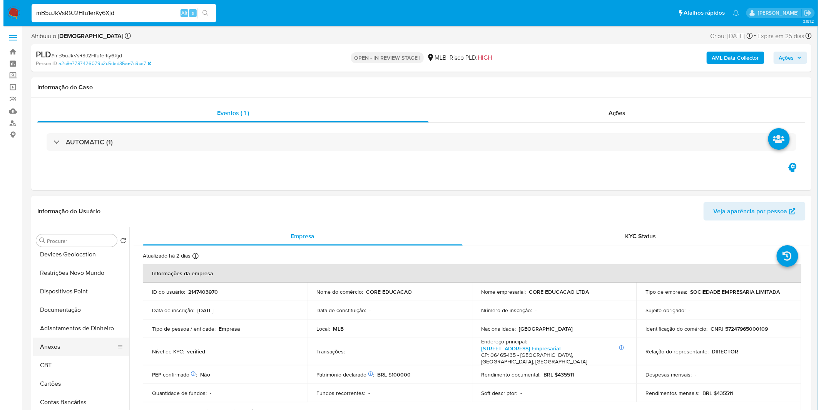
scroll to position [85, 0]
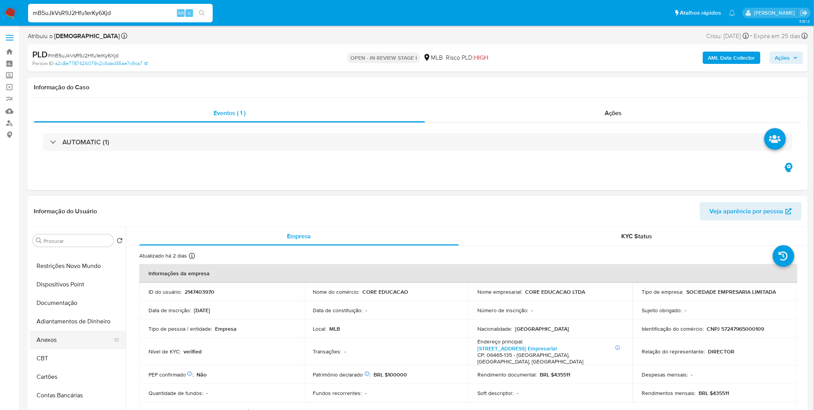
click at [70, 343] on button "Anexos" at bounding box center [75, 340] width 90 height 18
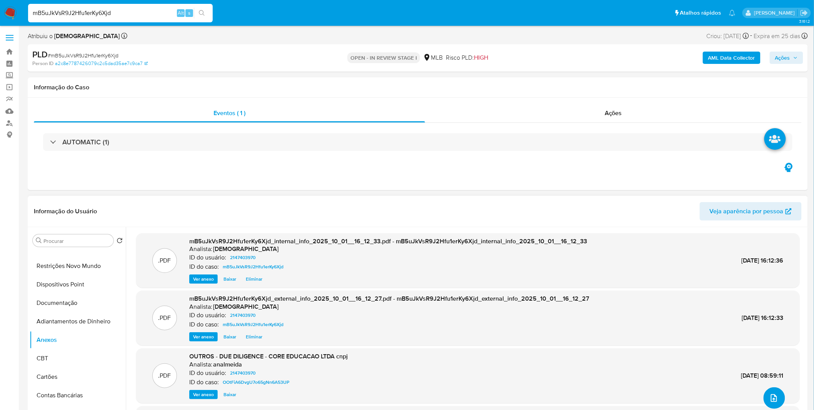
click at [777, 393] on button "upload-file" at bounding box center [775, 398] width 22 height 22
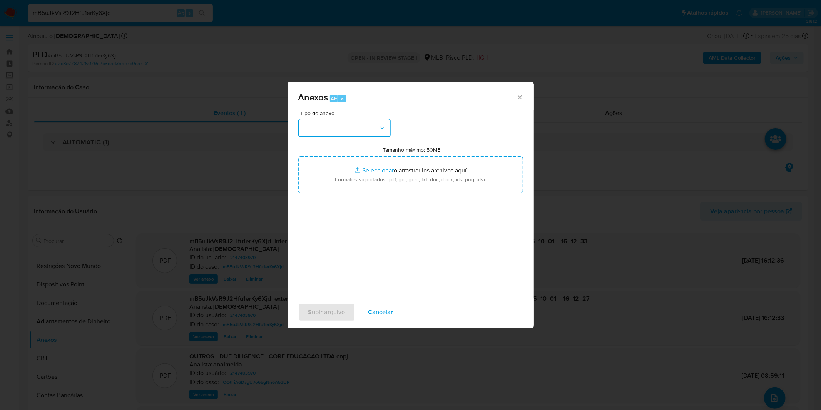
click at [321, 124] on button "button" at bounding box center [344, 128] width 92 height 18
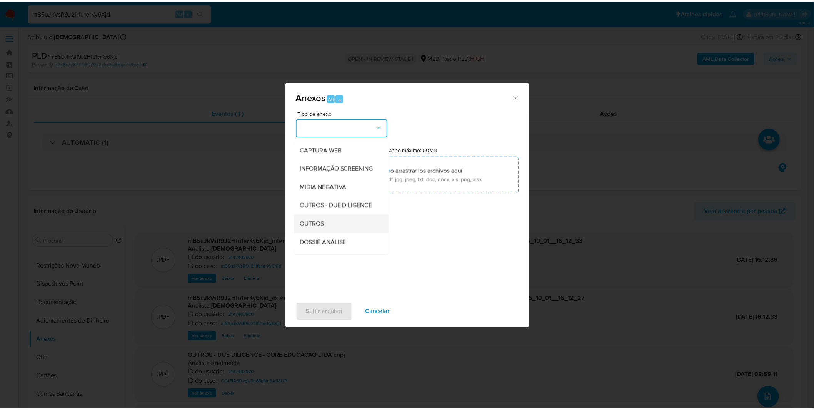
scroll to position [118, 0]
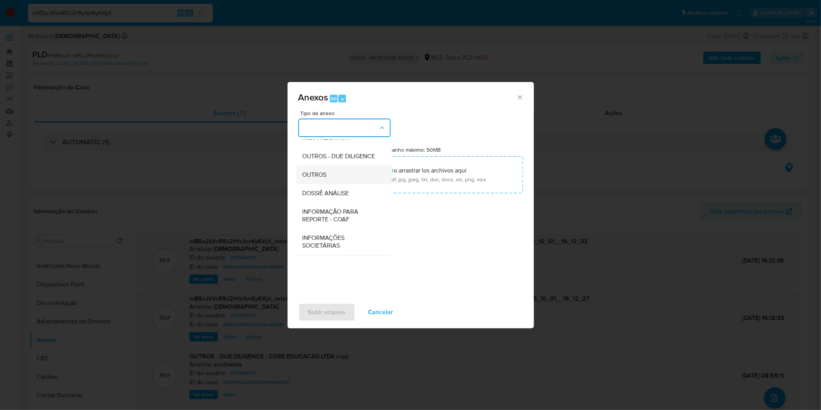
click at [334, 174] on div "OUTROS" at bounding box center [342, 175] width 79 height 18
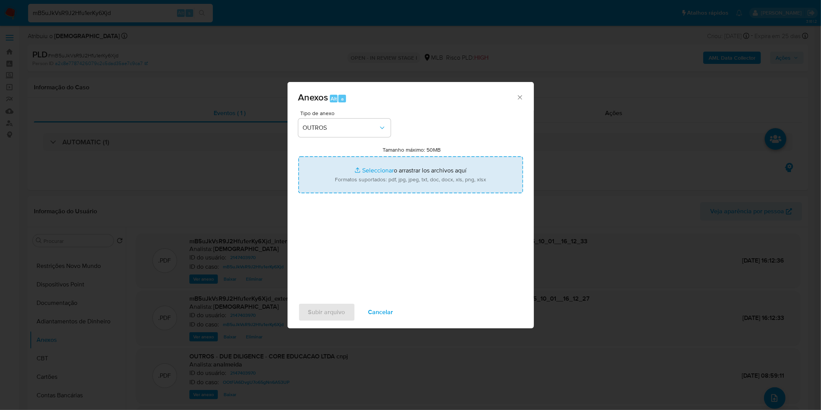
click at [333, 176] on input "Tamanho máximo: 50MB Seleccionar archivos" at bounding box center [410, 174] width 225 height 37
click at [370, 163] on input "Tamanho máximo: 50MB Seleccionar archivos" at bounding box center [410, 174] width 225 height 37
type input "C:\fakepath\Mulan 2147403970_2025_09_24_16_28_08.xlsx"
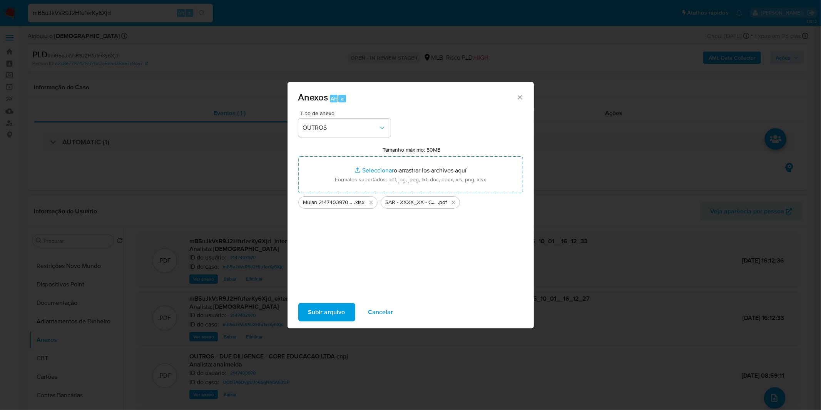
click at [317, 313] on span "Subir arquivo" at bounding box center [326, 312] width 37 height 17
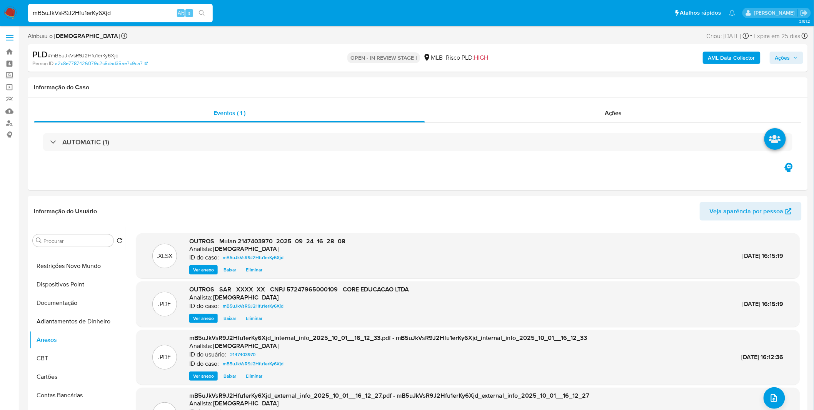
click at [794, 63] on span "Ações" at bounding box center [787, 57] width 23 height 11
click at [575, 82] on span "Resolução do caso" at bounding box center [563, 82] width 52 height 9
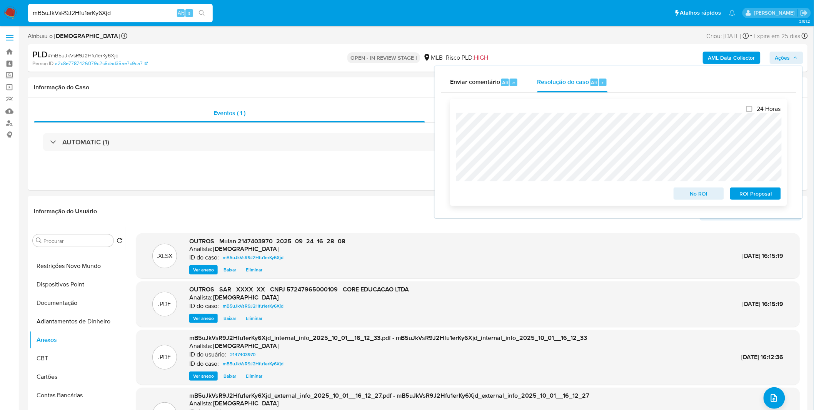
click at [771, 199] on span "ROI Proposal" at bounding box center [756, 193] width 40 height 11
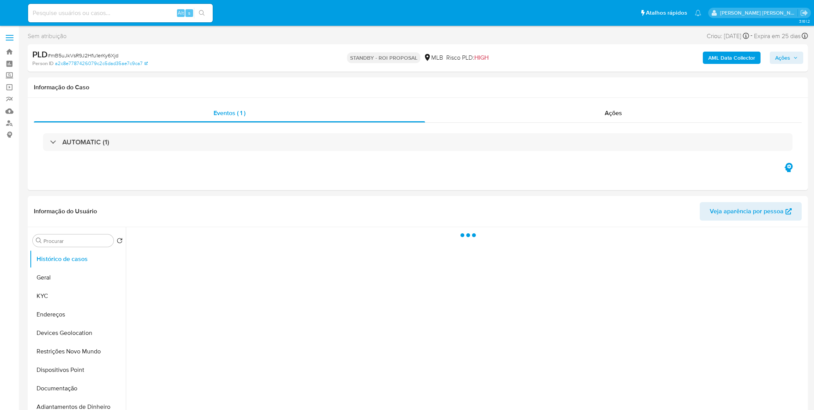
select select "10"
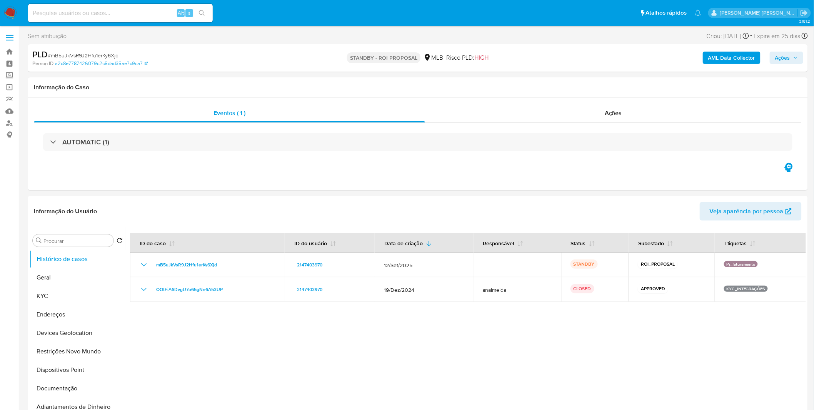
click at [124, 13] on input at bounding box center [120, 13] width 185 height 10
paste input "9AIIWylzVVxzFf2on7fgfxcv"
type input "9AIIWylzVVxzFf2on7fgfxcv"
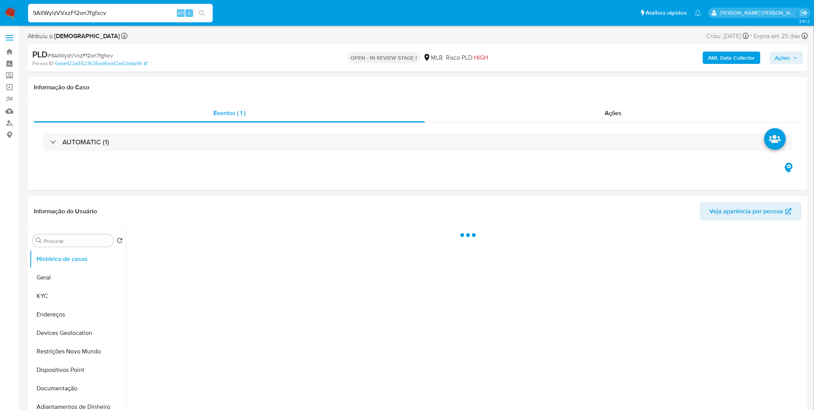
select select "10"
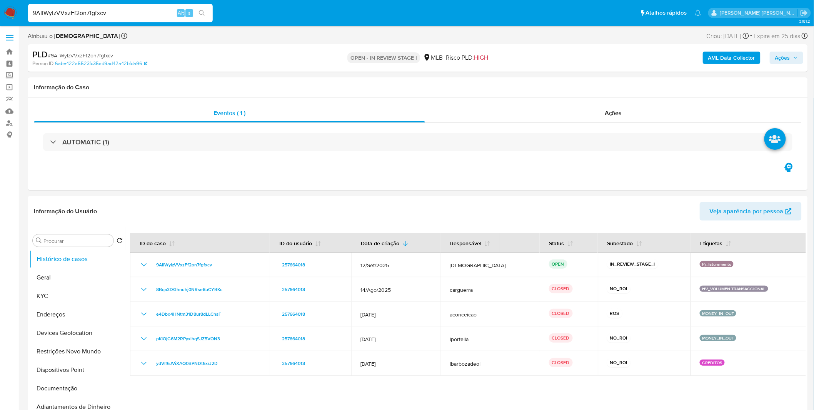
click at [721, 55] on b "AML Data Collector" at bounding box center [732, 58] width 47 height 12
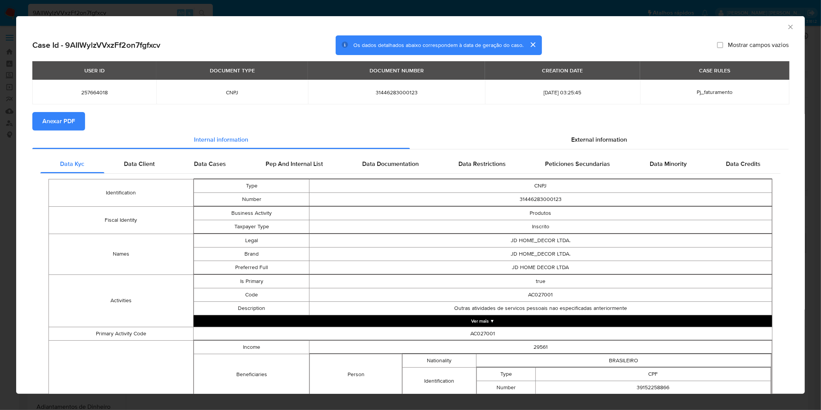
click at [61, 122] on span "Anexar PDF" at bounding box center [58, 121] width 33 height 17
click at [277, 12] on div "AML Data Collector Case Id - 9AIIWylzVVxzFf2on7fgfxcv Os dados detalhados abaix…" at bounding box center [410, 205] width 821 height 410
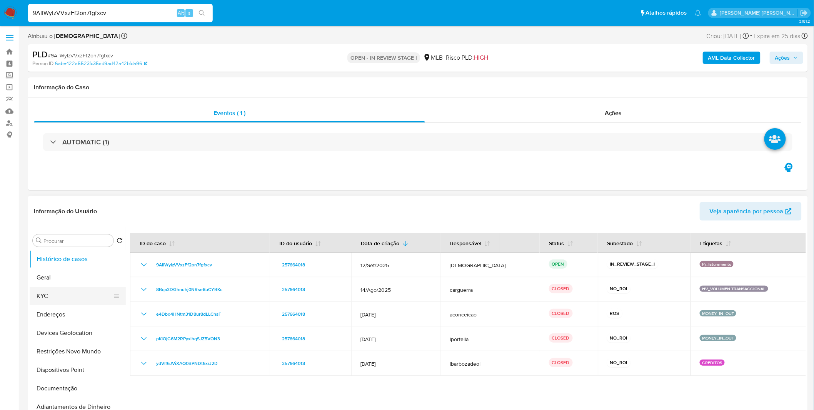
click at [43, 296] on button "KYC" at bounding box center [75, 296] width 90 height 18
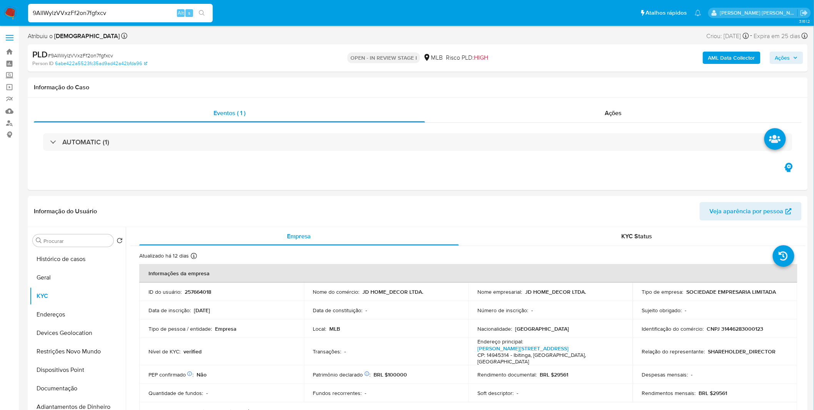
click at [98, 53] on span "# 9AIIWylzVVxzFf2on7fgfxcv" at bounding box center [80, 56] width 65 height 8
copy span "9AIIWylzVVxzFf2on7fgfxcv"
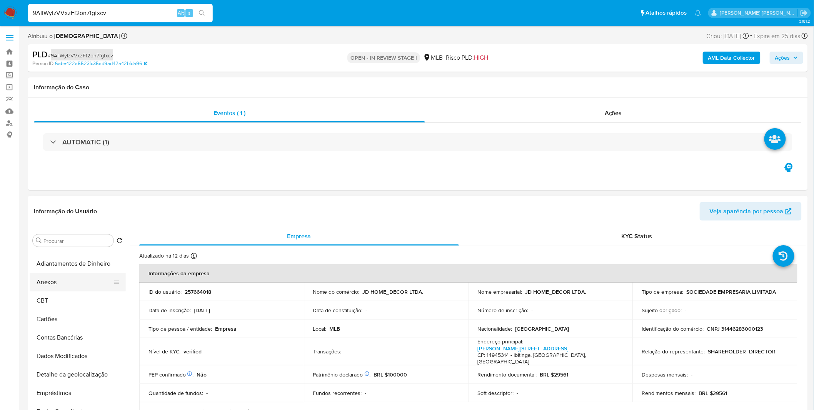
scroll to position [128, 0]
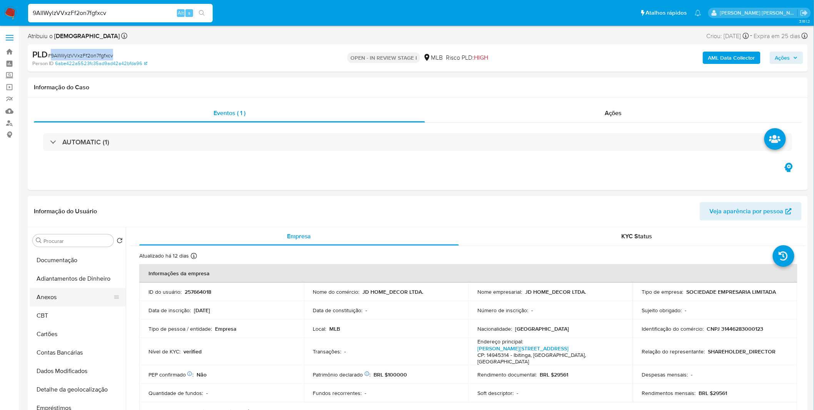
click at [66, 297] on button "Anexos" at bounding box center [75, 297] width 90 height 18
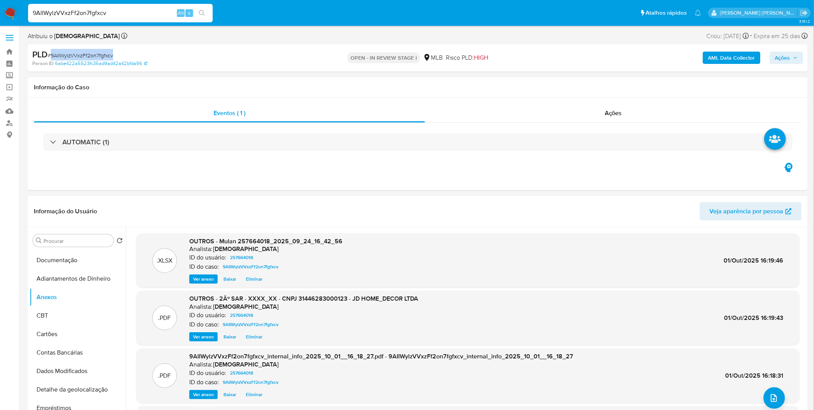
drag, startPoint x: 787, startPoint y: 55, endPoint x: 782, endPoint y: 57, distance: 5.2
click at [788, 55] on span "Ações" at bounding box center [783, 58] width 15 height 12
click at [557, 85] on span "Resolução do caso" at bounding box center [563, 82] width 52 height 9
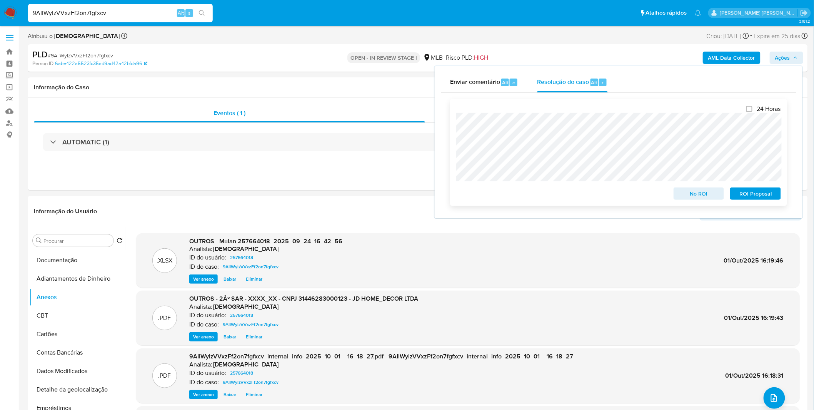
click at [755, 194] on span "ROI Proposal" at bounding box center [756, 193] width 40 height 11
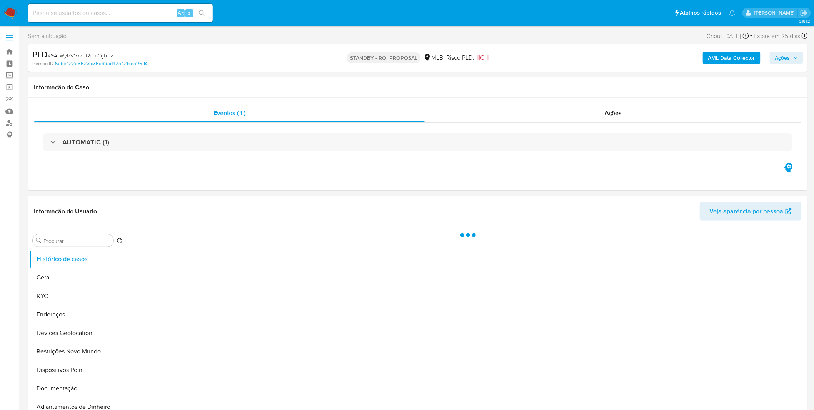
select select "10"
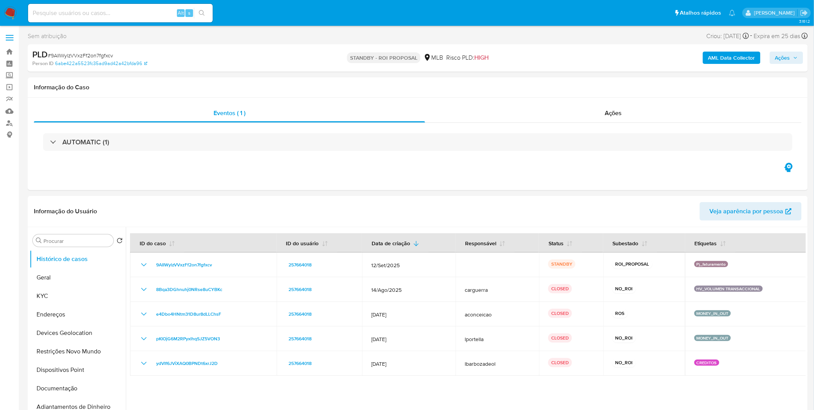
click at [17, 10] on nav "Pausado Ver notificaciones Alt s Atalhos rápidos Presiona las siguientes teclas…" at bounding box center [407, 13] width 814 height 26
click at [9, 8] on img at bounding box center [10, 13] width 13 height 13
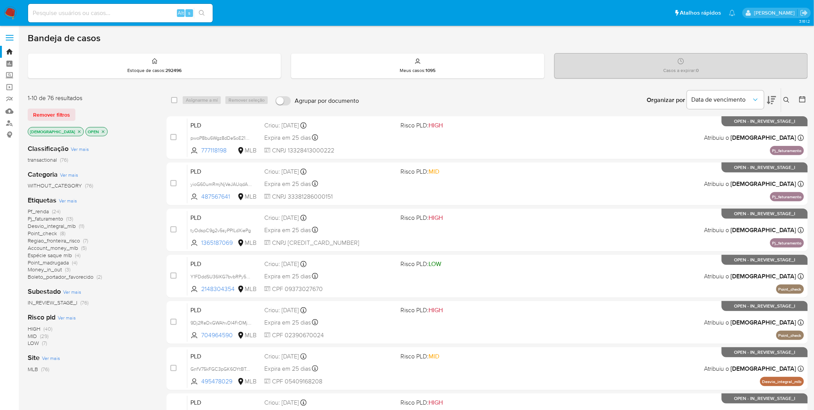
click at [66, 201] on span "Ver mais" at bounding box center [68, 200] width 18 height 7
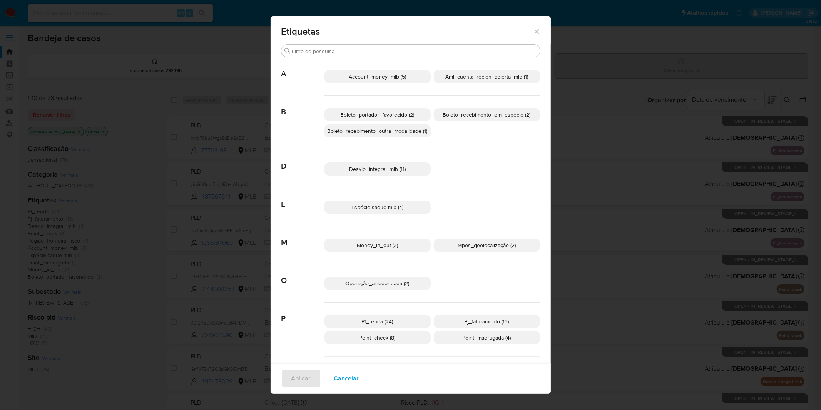
click at [354, 378] on button "Cancelar" at bounding box center [346, 378] width 45 height 18
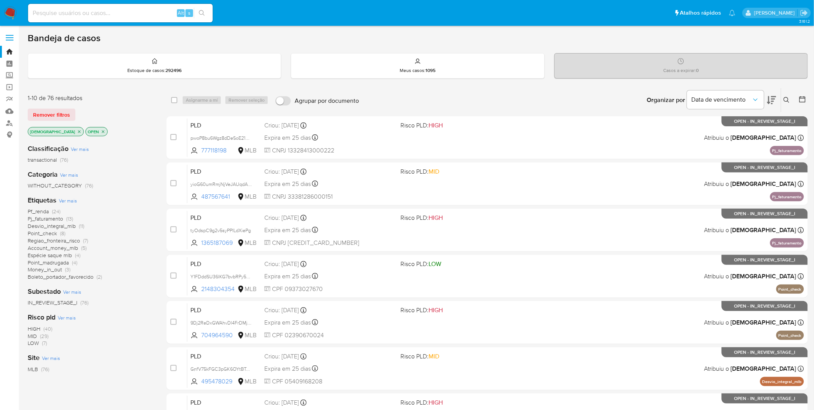
click at [147, 13] on input at bounding box center [120, 13] width 185 height 10
paste input "mLrG8KgAPCMyhZL5c4FtHixy"
type input "mLrG8KgAPCMyhZL5c4FtHixy"
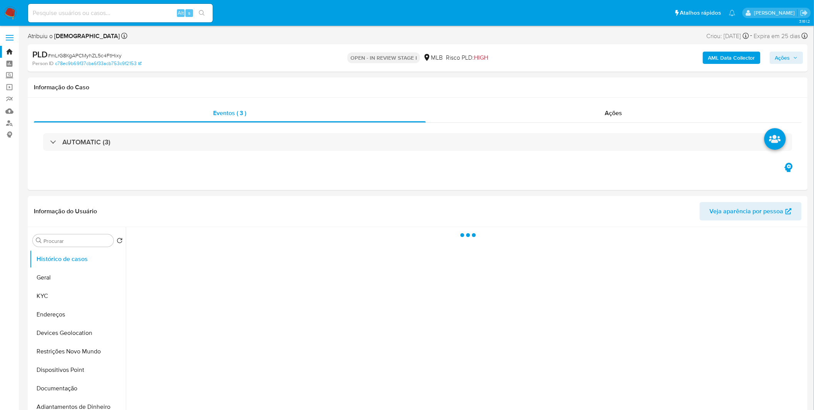
select select "10"
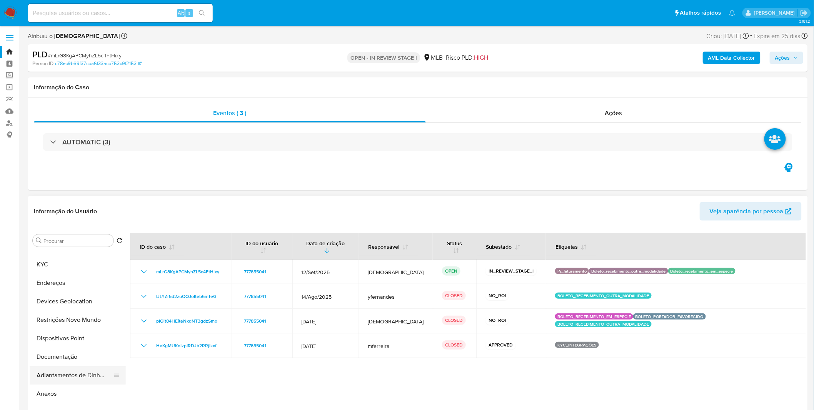
scroll to position [85, 0]
click at [69, 345] on button "Anexos" at bounding box center [75, 340] width 90 height 18
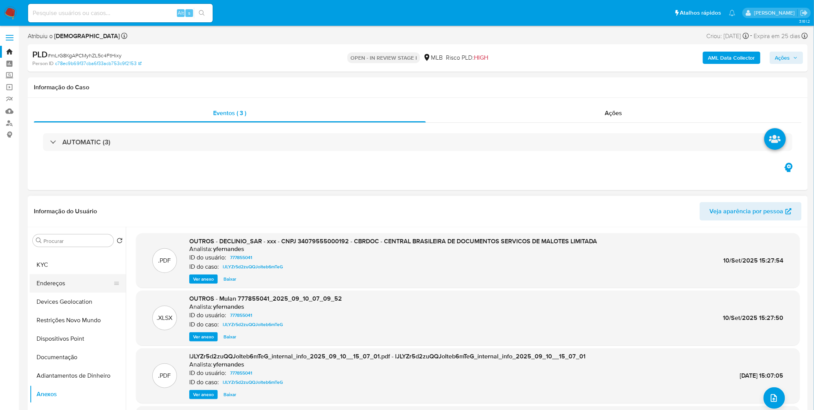
scroll to position [0, 0]
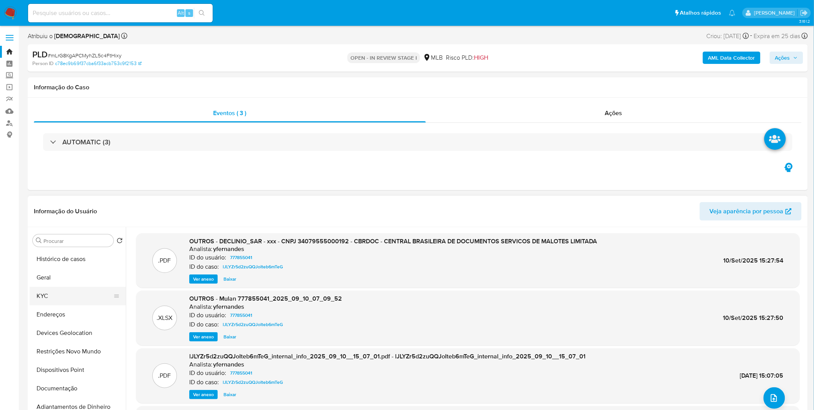
click at [62, 293] on button "KYC" at bounding box center [75, 296] width 90 height 18
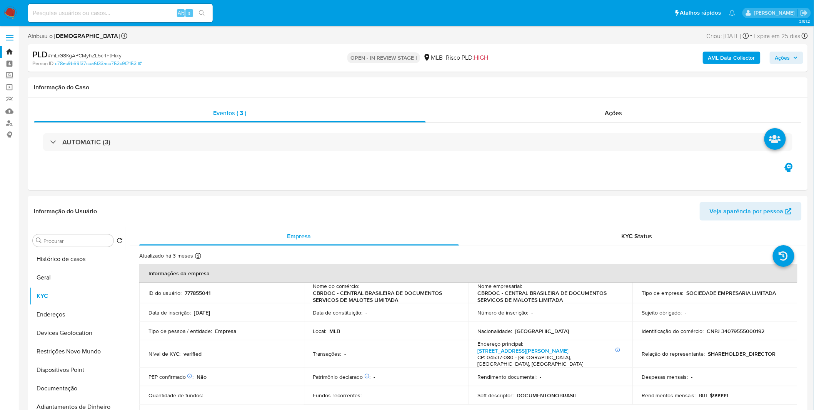
click at [719, 65] on div "AML Data Collector Ações" at bounding box center [675, 58] width 255 height 18
click at [723, 59] on b "AML Data Collector" at bounding box center [732, 58] width 47 height 12
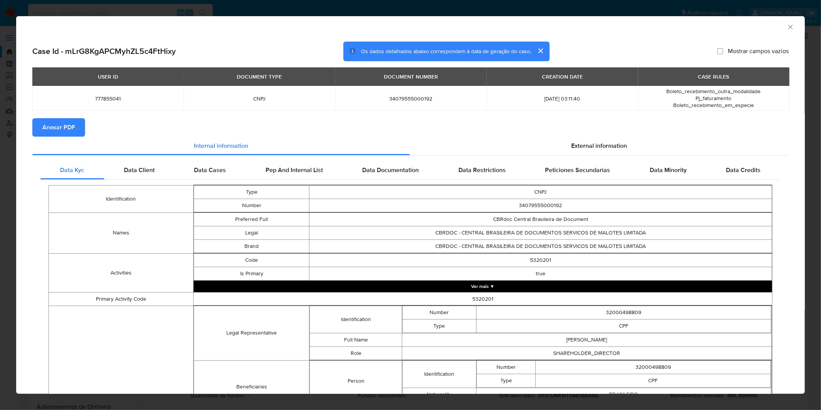
click at [58, 125] on span "Anexar PDF" at bounding box center [58, 127] width 33 height 17
click at [294, 5] on div "AML Data Collector Case Id - mLrG8KgAPCMyhZL5c4FtHixy Os dados detalhados abaix…" at bounding box center [410, 205] width 821 height 410
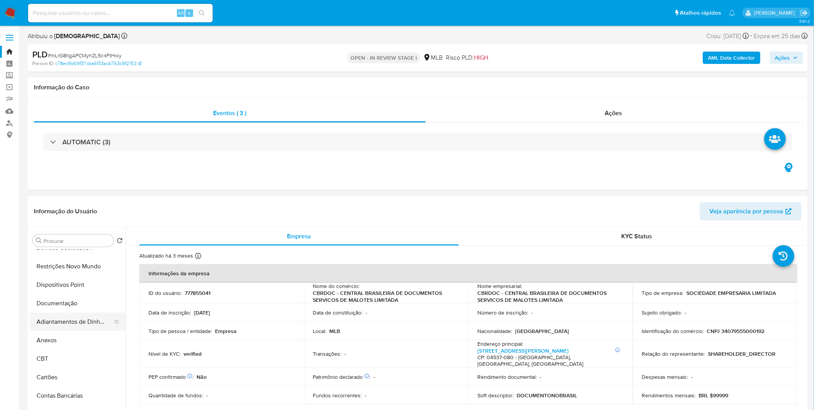
scroll to position [85, 0]
click at [74, 341] on button "Anexos" at bounding box center [75, 340] width 90 height 18
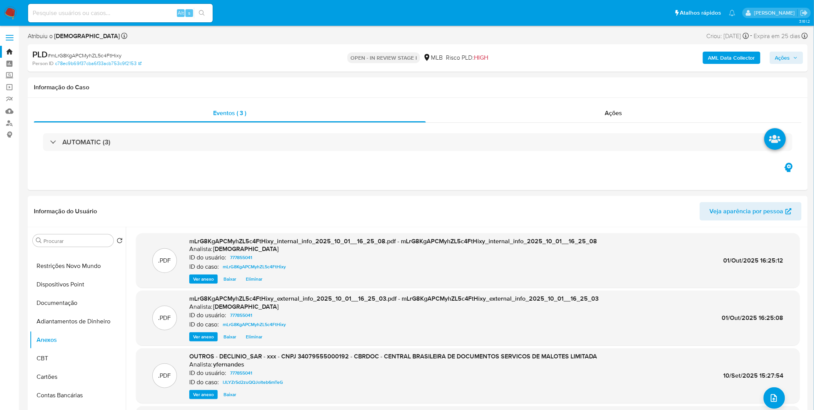
click at [89, 54] on span "# mLrG8KgAPCMyhZL5c4FtHixy" at bounding box center [85, 56] width 74 height 8
copy span "mLrG8KgAPCMyhZL5c4FtHixy"
click at [778, 56] on span "Ações" at bounding box center [783, 58] width 15 height 12
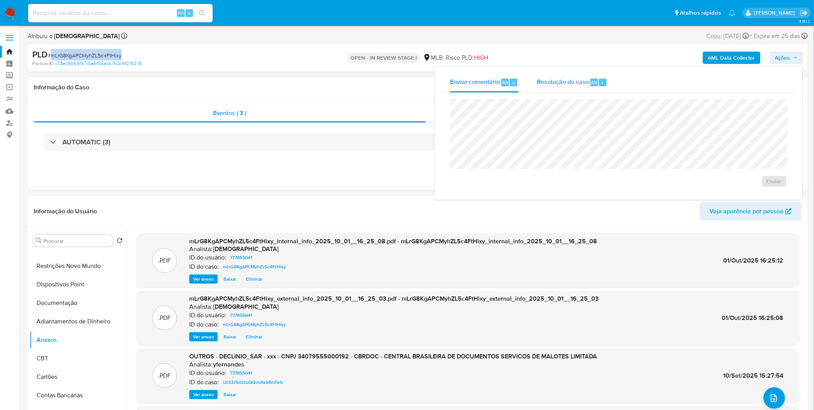
click at [585, 85] on span "Resolução do caso" at bounding box center [563, 82] width 52 height 9
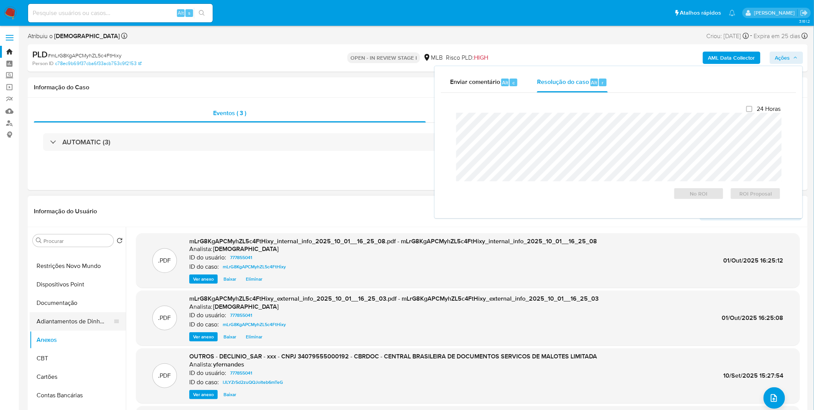
click at [83, 319] on button "Adiantamentos de Dinheiro" at bounding box center [75, 321] width 90 height 18
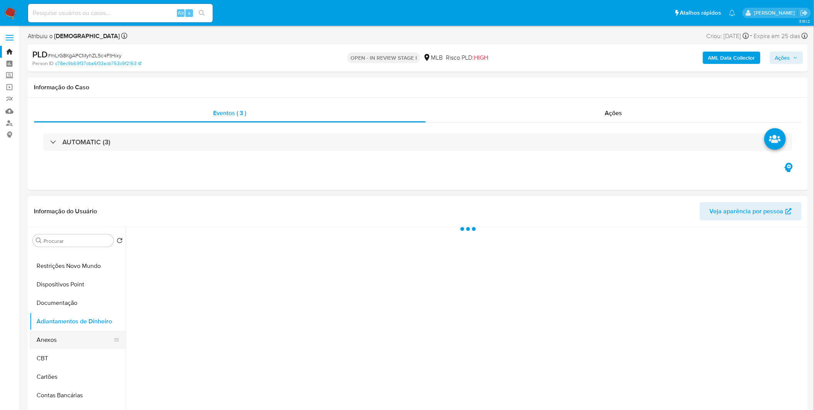
click at [75, 339] on button "Anexos" at bounding box center [75, 340] width 90 height 18
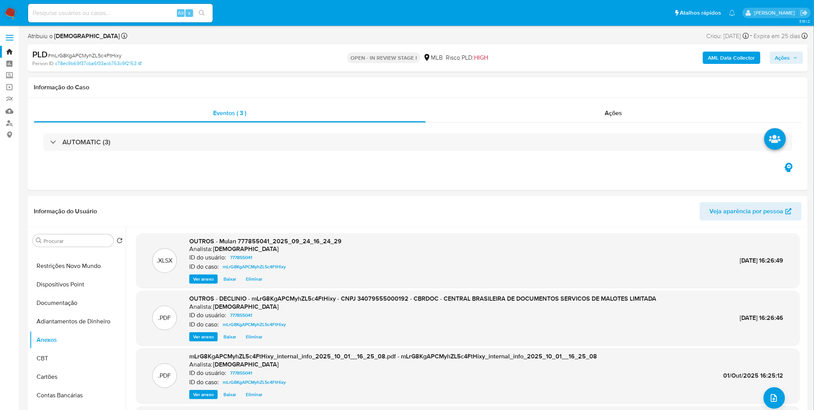
click at [785, 63] on span "Ações" at bounding box center [783, 58] width 15 height 12
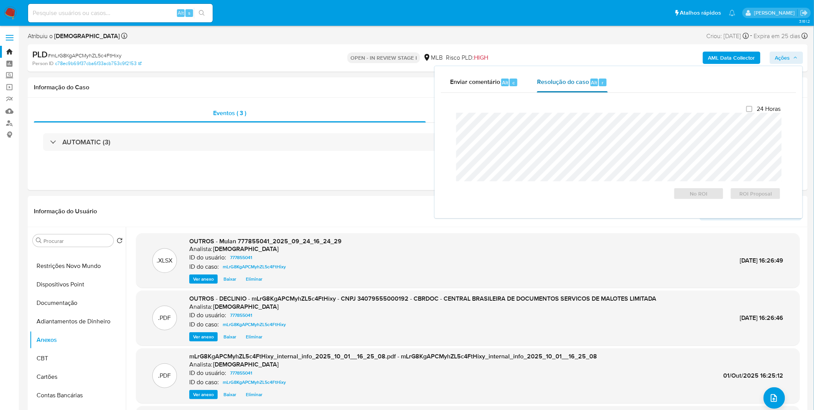
click at [599, 86] on div "Resolução do caso Alt r" at bounding box center [572, 82] width 70 height 20
click at [688, 197] on span "No ROI" at bounding box center [699, 193] width 40 height 11
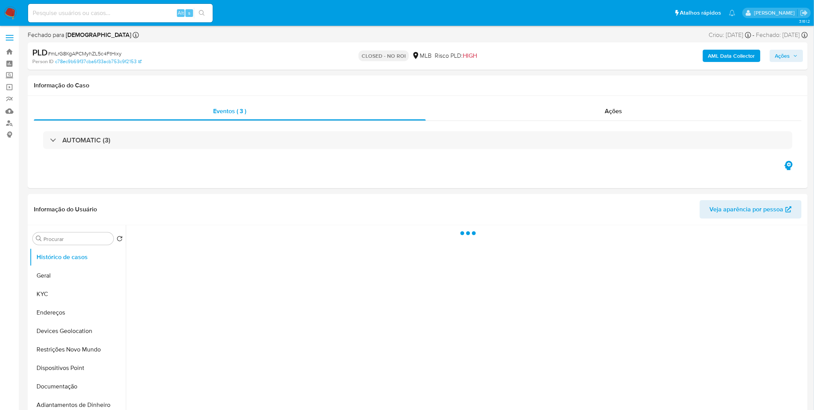
select select "10"
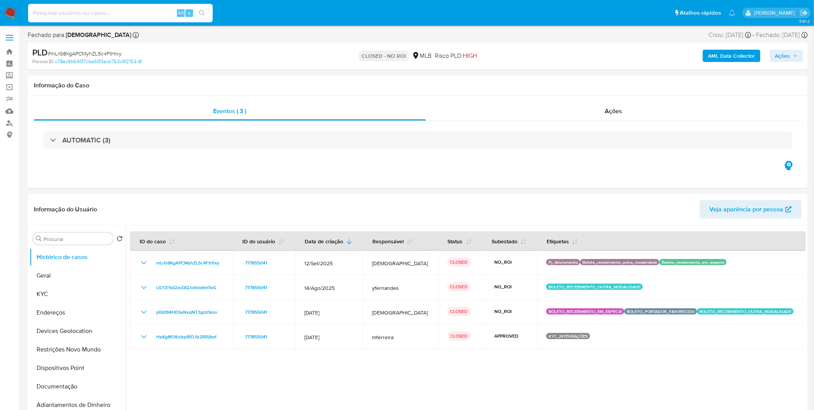
click at [104, 8] on input at bounding box center [120, 13] width 185 height 10
click at [102, 14] on input at bounding box center [120, 13] width 185 height 10
paste input "7Dqtqd7Vyw3GddNbNcw4N4Fs"
type input "7Dqtqd7Vyw3GddNbNcw4N4Fs"
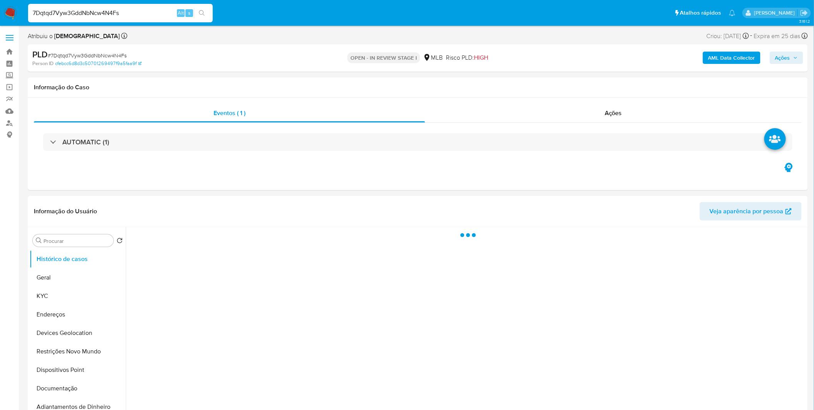
select select "10"
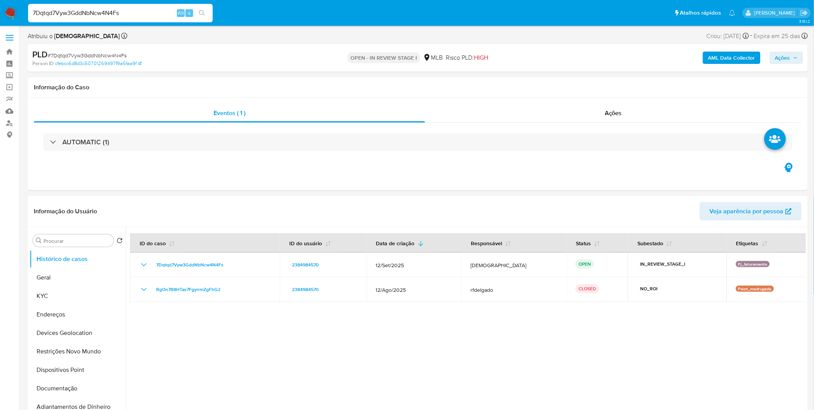
click at [729, 56] on b "AML Data Collector" at bounding box center [732, 58] width 47 height 12
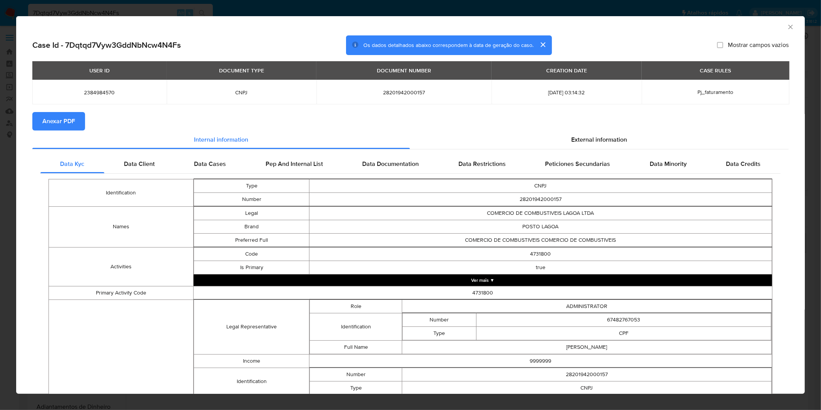
click at [74, 125] on span "Anexar PDF" at bounding box center [58, 121] width 33 height 17
click at [260, 12] on div "AML Data Collector Case Id - 7Dqtqd7Vyw3GddNbNcw4N4Fs Os dados detalhados abaix…" at bounding box center [410, 205] width 821 height 410
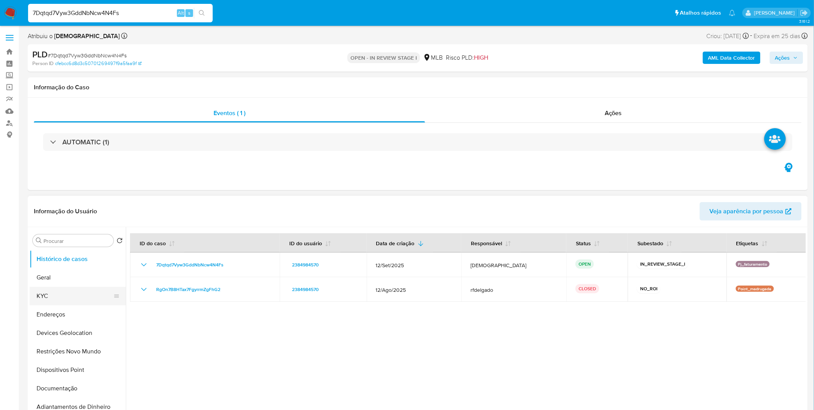
click at [86, 296] on button "KYC" at bounding box center [75, 296] width 90 height 18
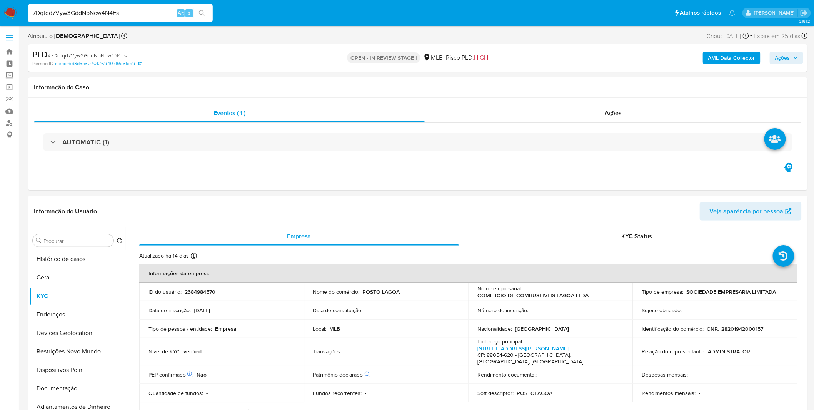
click at [88, 55] on span "# 7Dqtqd7Vyw3GddNbNcw4N4Fs" at bounding box center [87, 56] width 79 height 8
copy span "7Dqtqd7Vyw3GddNbNcw4N4Fs"
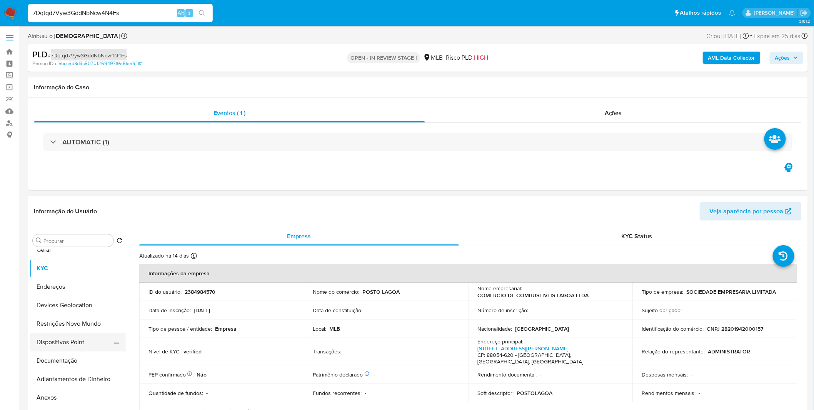
scroll to position [43, 0]
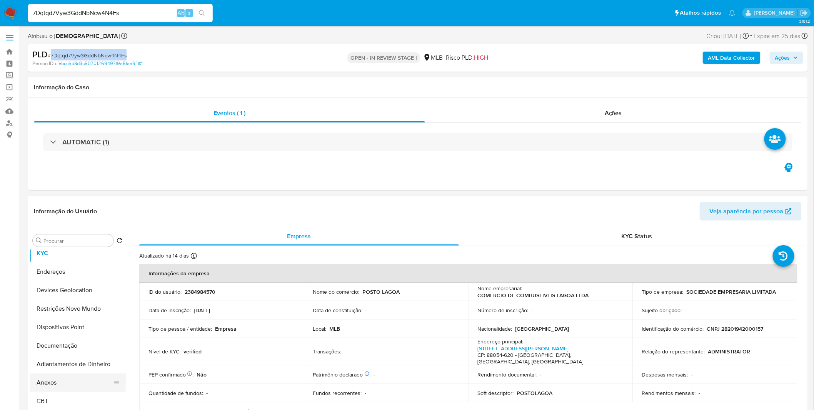
click at [70, 381] on button "Anexos" at bounding box center [75, 382] width 90 height 18
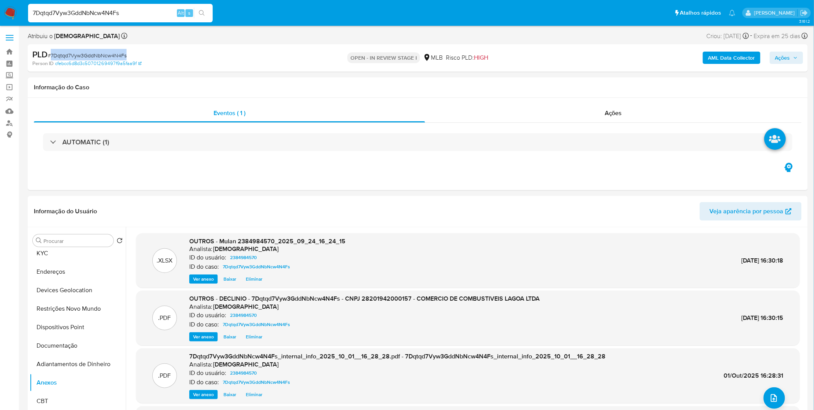
click at [782, 57] on span "Ações" at bounding box center [783, 58] width 15 height 12
click at [556, 86] on div "Resolução do caso Alt r" at bounding box center [572, 82] width 70 height 20
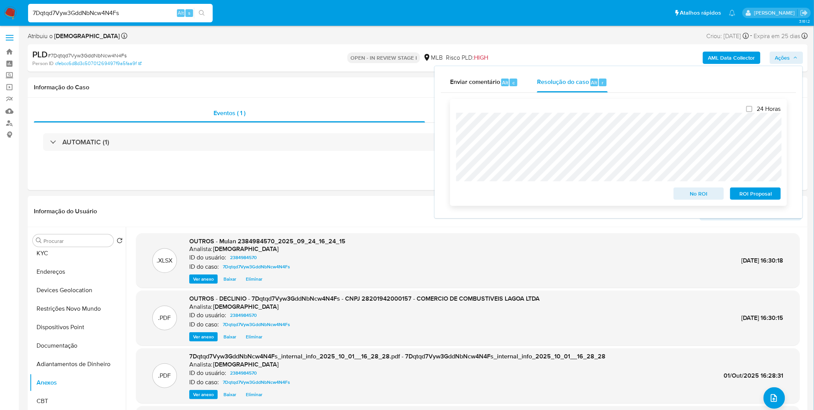
click at [691, 196] on span "No ROI" at bounding box center [699, 193] width 40 height 11
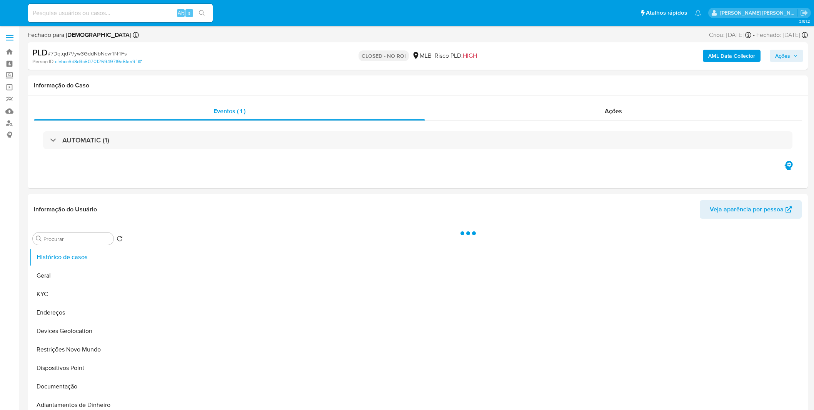
select select "10"
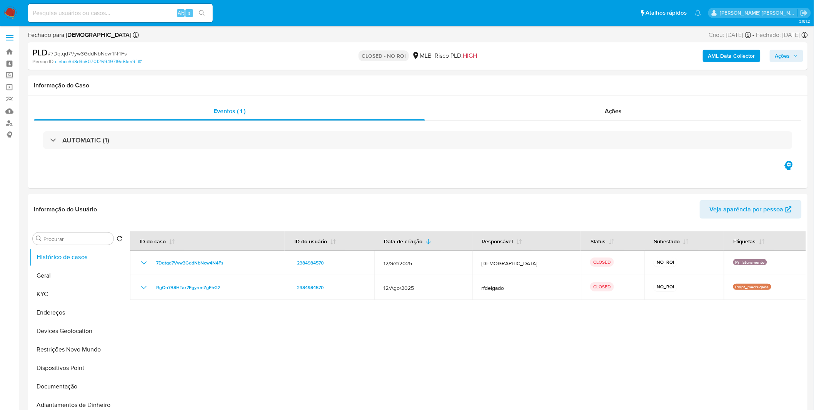
click at [13, 12] on img at bounding box center [10, 13] width 13 height 13
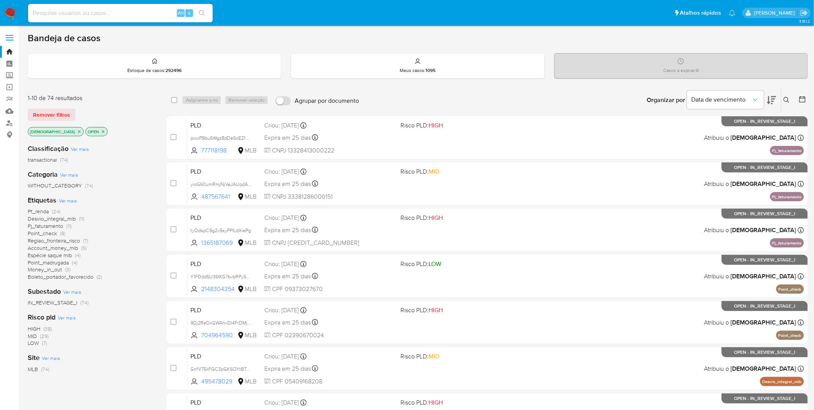
click at [116, 17] on input at bounding box center [120, 13] width 185 height 10
paste input "[URL][DOMAIN_NAME]"
click at [104, 13] on input "https://docs.google.com/document/d/1E147JKkKqevouiRiJATymoV5T-63cDjICHFql41EGs4…" at bounding box center [120, 13] width 185 height 10
paste input "eNNlx3gX7GafYaoiJxNIVGYx"
type input "eNNlx3gX7GafYaoiJxNIVGYx"
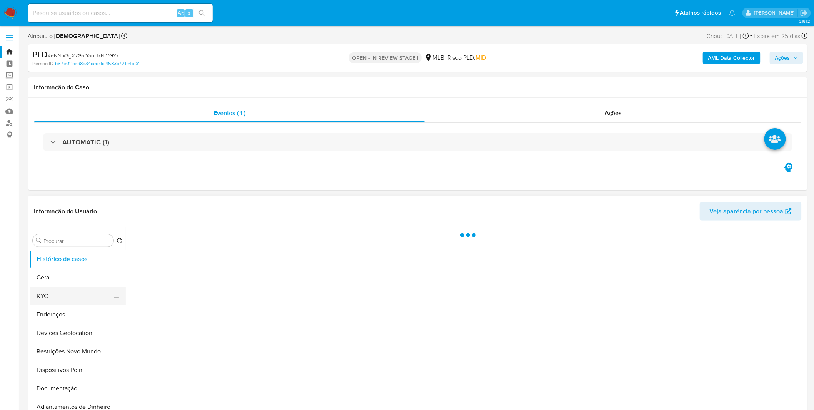
select select "10"
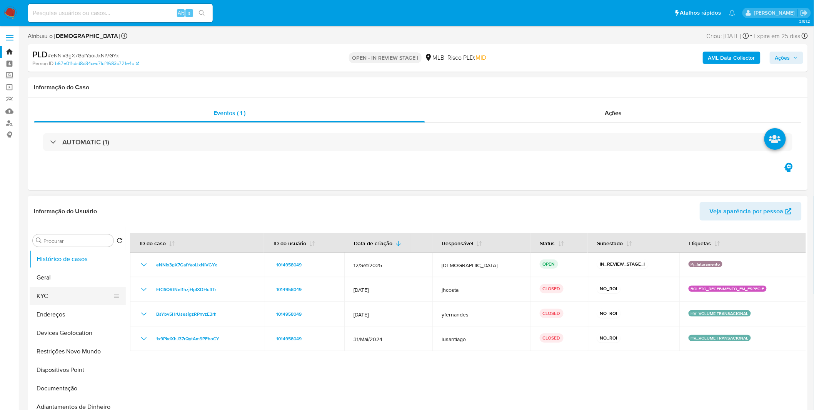
click at [72, 296] on button "KYC" at bounding box center [75, 296] width 90 height 18
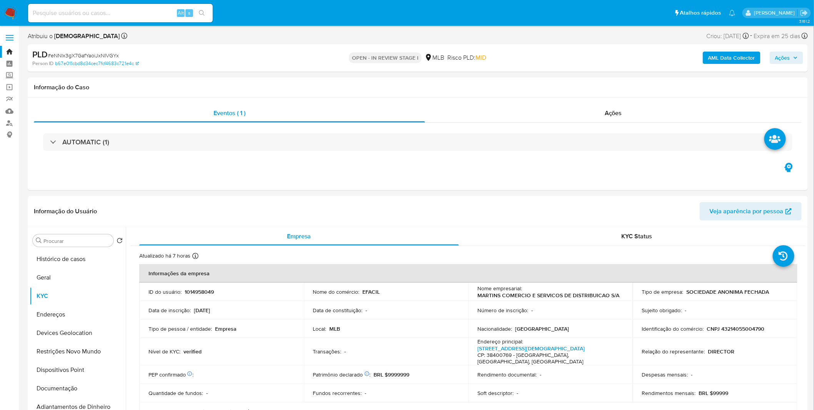
click at [718, 61] on b "AML Data Collector" at bounding box center [732, 58] width 47 height 12
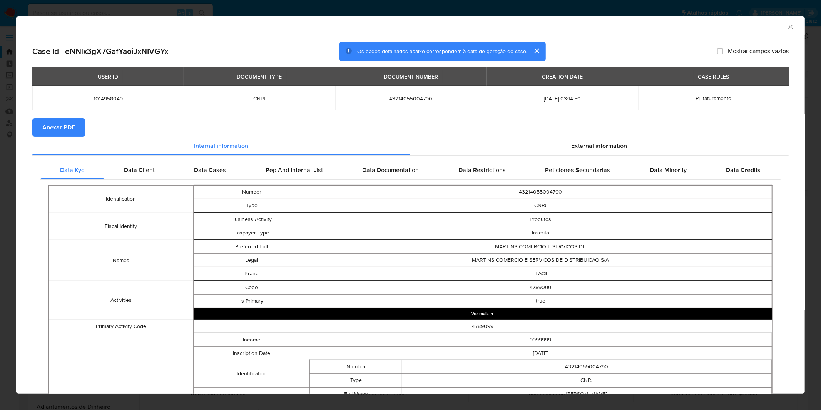
click at [61, 128] on span "Anexar PDF" at bounding box center [58, 127] width 33 height 17
click at [243, 10] on div "AML Data Collector Case Id - eNNlx3gX7GafYaoiJxNIVGYx Os dados detalhados abaix…" at bounding box center [410, 205] width 821 height 410
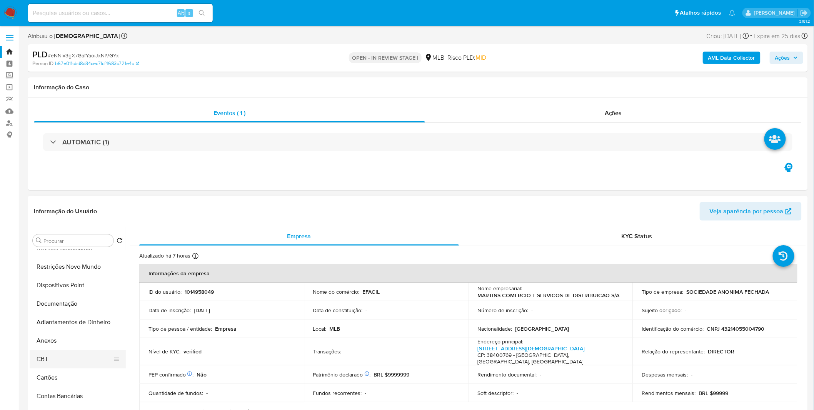
scroll to position [85, 0]
click at [67, 341] on button "Anexos" at bounding box center [75, 340] width 90 height 18
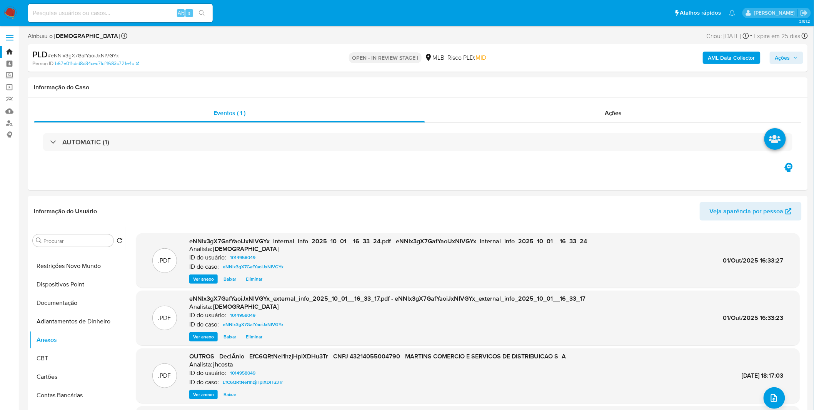
click at [109, 58] on span "# eNNlx3gX7GafYaoiJxNIVGYx" at bounding box center [83, 56] width 71 height 8
copy span "eNNlx3gX7GafYaoiJxNIVGYx"
click at [79, 318] on button "Adiantamentos de Dinheiro" at bounding box center [75, 321] width 90 height 18
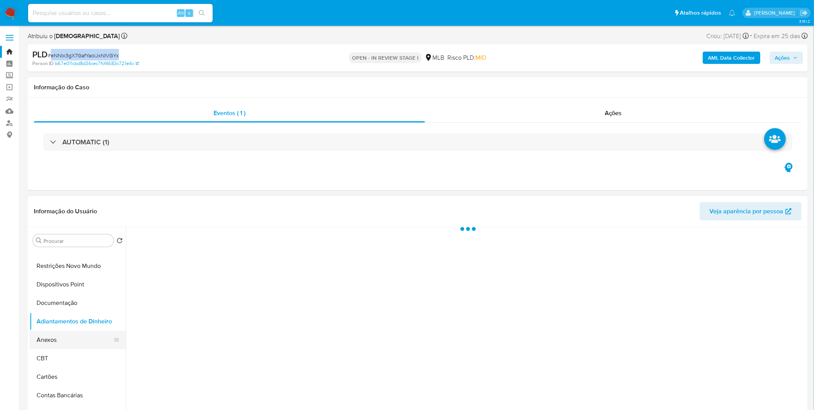
click at [76, 331] on button "Anexos" at bounding box center [75, 340] width 90 height 18
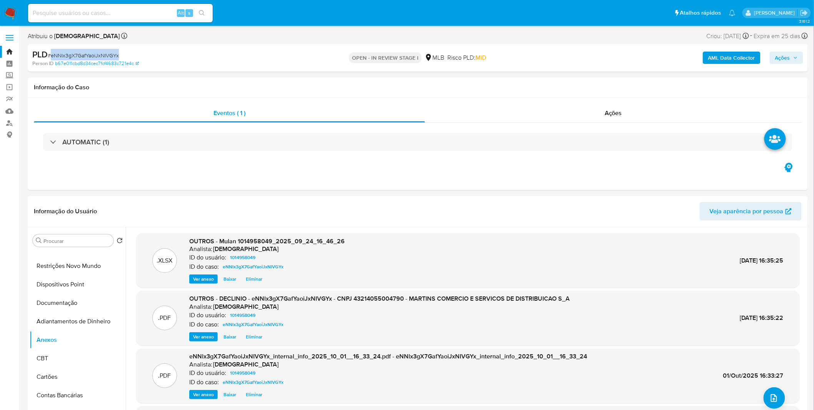
click at [782, 58] on span "Ações" at bounding box center [783, 58] width 15 height 12
click at [580, 83] on span "Resolução do caso" at bounding box center [563, 82] width 52 height 9
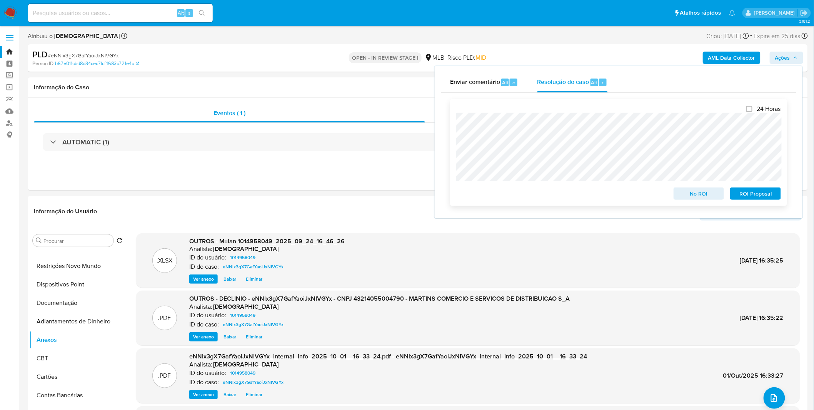
click at [693, 194] on span "No ROI" at bounding box center [699, 193] width 40 height 11
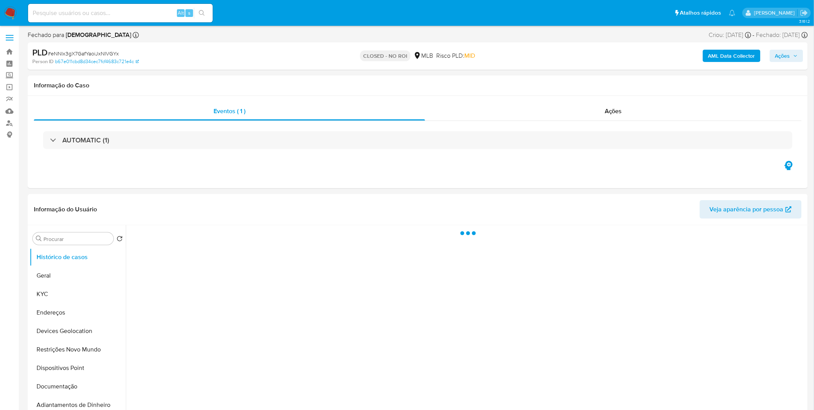
select select "10"
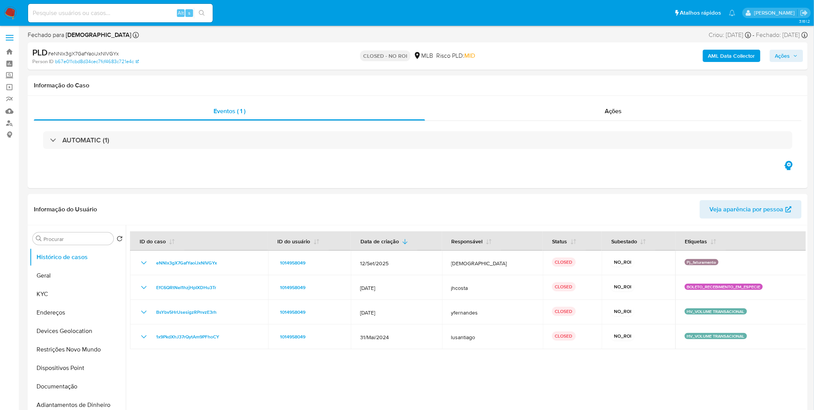
click at [95, 13] on input at bounding box center [120, 13] width 185 height 10
paste input "zhwl8u3isAgEaDa96DzBFtAM"
type input "zhwl8u3isAgEaDa96DzBFtAM"
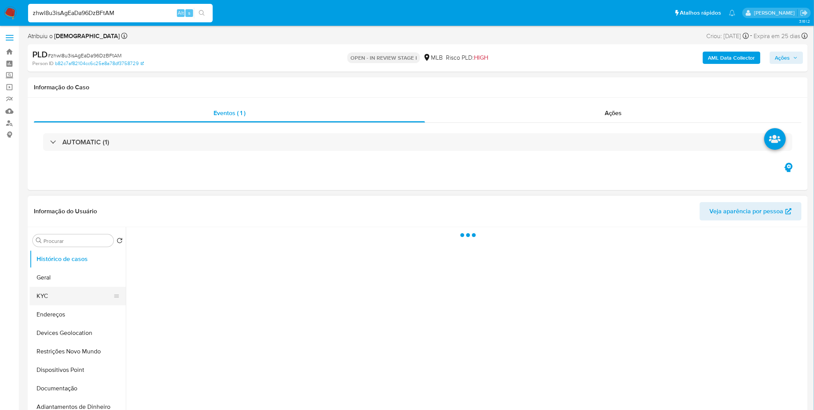
select select "10"
click at [81, 289] on button "KYC" at bounding box center [75, 296] width 90 height 18
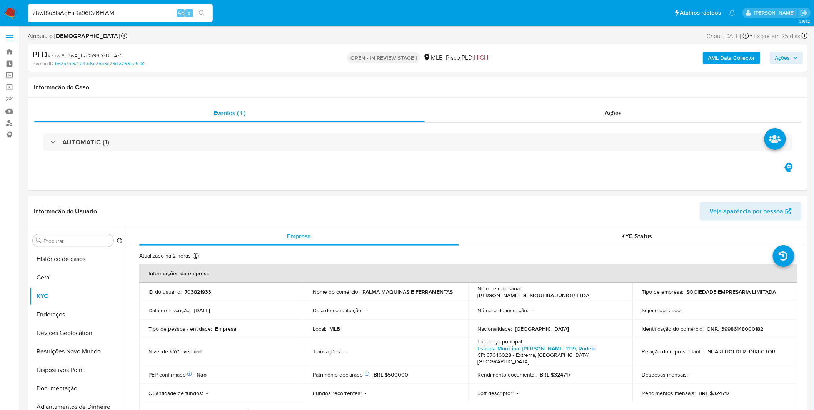
click at [724, 62] on b "AML Data Collector" at bounding box center [732, 58] width 47 height 12
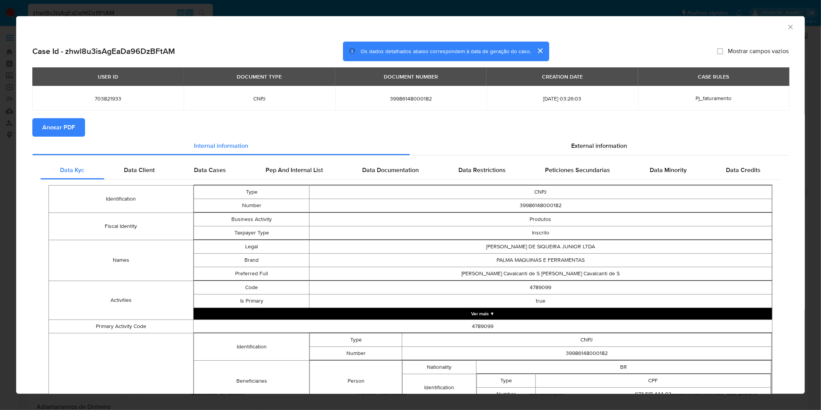
click at [70, 122] on span "Anexar PDF" at bounding box center [58, 127] width 33 height 17
click at [276, 14] on div "AML Data Collector Case Id - zhwl8u3isAgEaDa96DzBFtAM Os dados detalhados abaix…" at bounding box center [410, 205] width 821 height 410
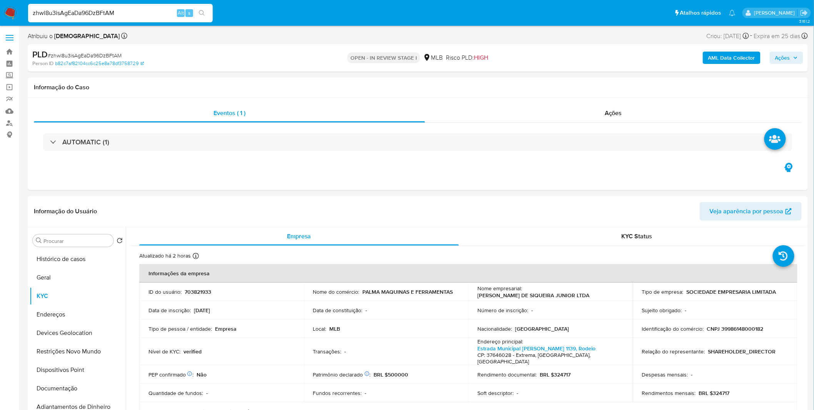
click at [112, 56] on span "# zhwl8u3isAgEaDa96DzBFtAM" at bounding box center [85, 56] width 74 height 8
copy span "zhwl8u3isAgEaDa96DzBFtAM"
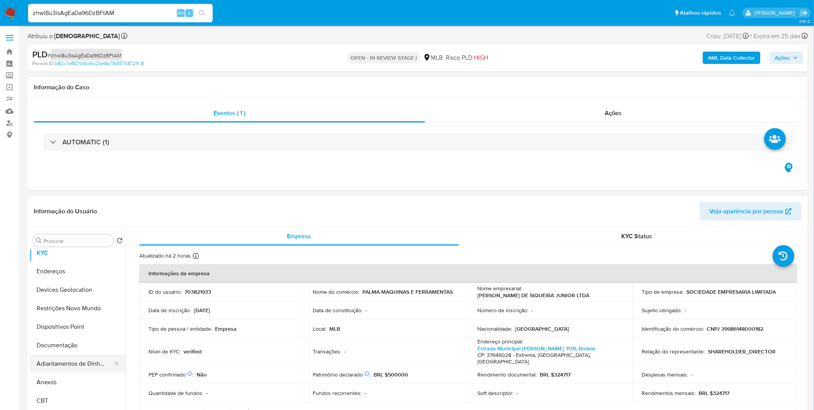
scroll to position [43, 0]
click at [61, 379] on button "Anexos" at bounding box center [75, 382] width 90 height 18
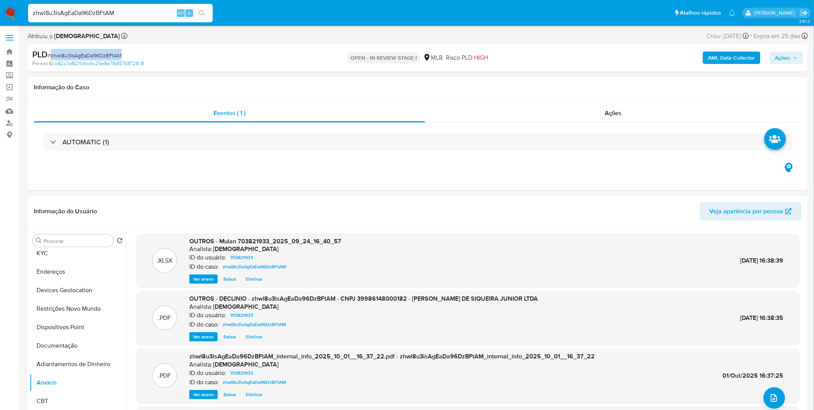
drag, startPoint x: 798, startPoint y: 63, endPoint x: 794, endPoint y: 65, distance: 4.1
click at [798, 64] on button "Ações" at bounding box center [786, 58] width 33 height 12
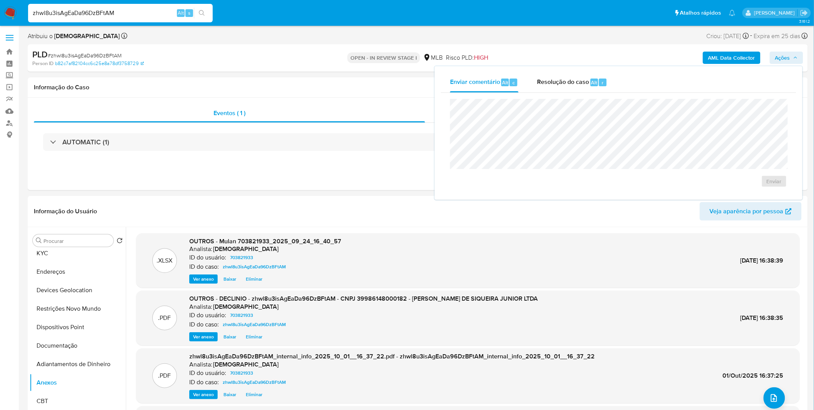
drag, startPoint x: 542, startPoint y: 94, endPoint x: 548, endPoint y: 95, distance: 6.7
click at [542, 94] on div "Enviar" at bounding box center [619, 143] width 356 height 101
click at [552, 89] on div "Resolução do caso Alt r" at bounding box center [572, 82] width 70 height 20
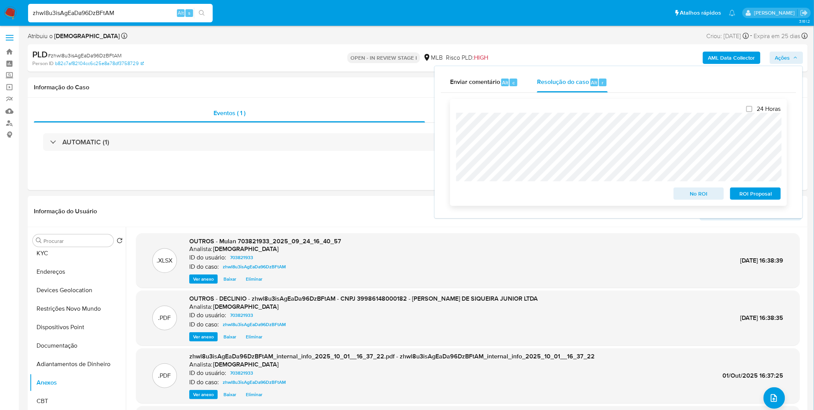
click at [699, 195] on span "No ROI" at bounding box center [699, 193] width 40 height 11
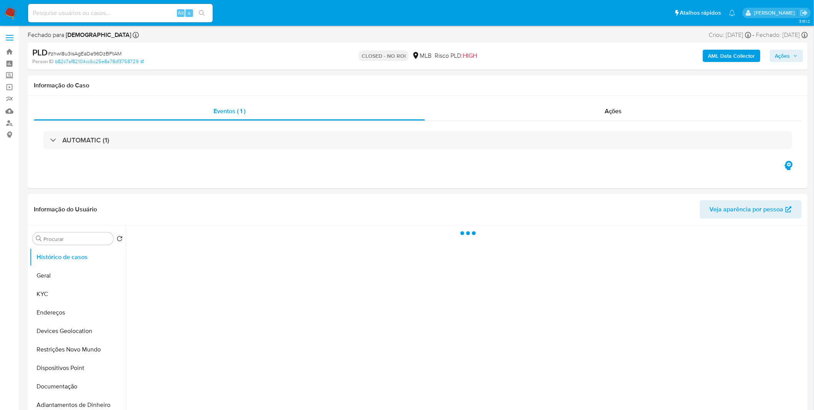
select select "10"
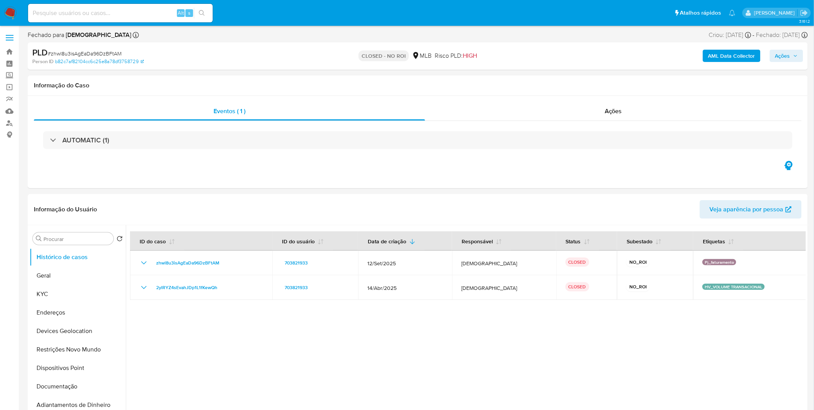
click at [109, 14] on input at bounding box center [120, 13] width 185 height 10
paste input "5f75uMCEqgCU03R4k5nDNUWD"
type input "5f75uMCEqgCU03R4k5nDNUWD"
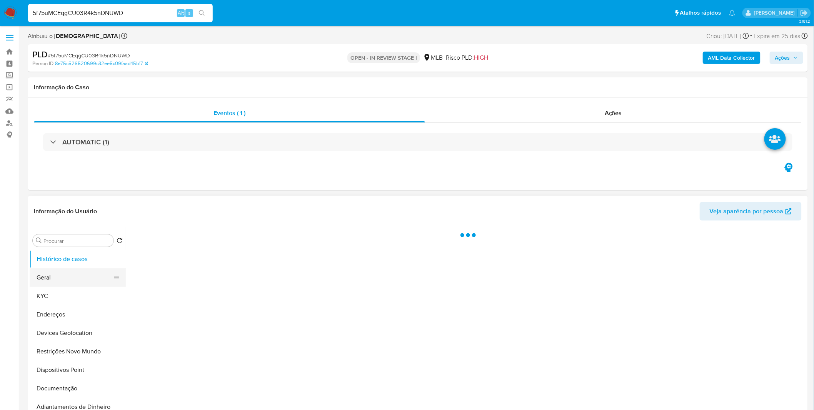
select select "10"
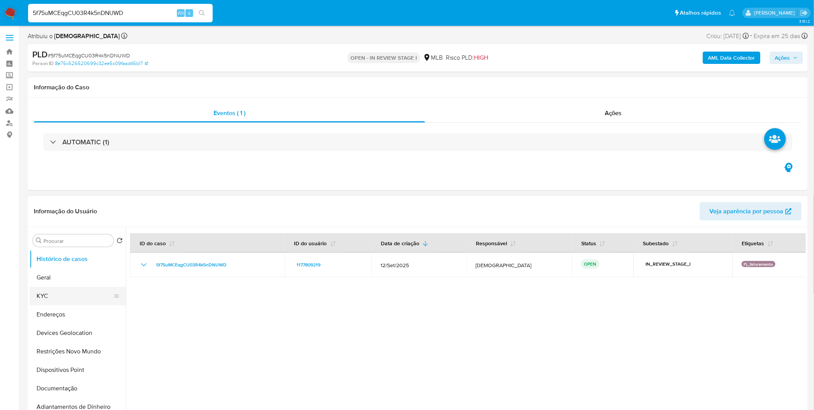
click at [72, 299] on button "KYC" at bounding box center [75, 296] width 90 height 18
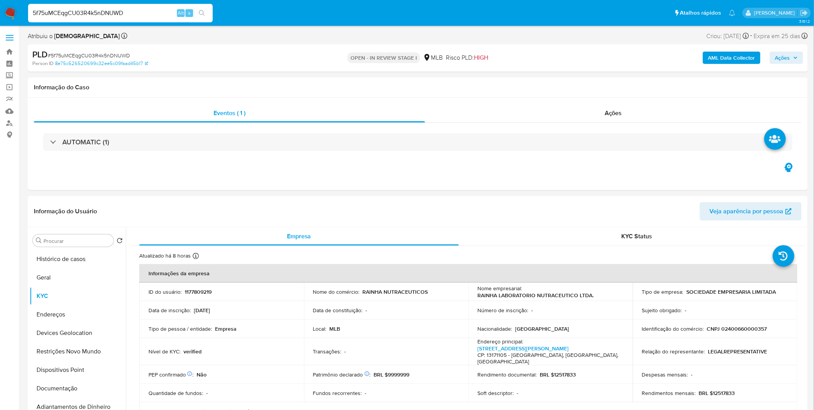
click at [726, 62] on b "AML Data Collector" at bounding box center [732, 58] width 47 height 12
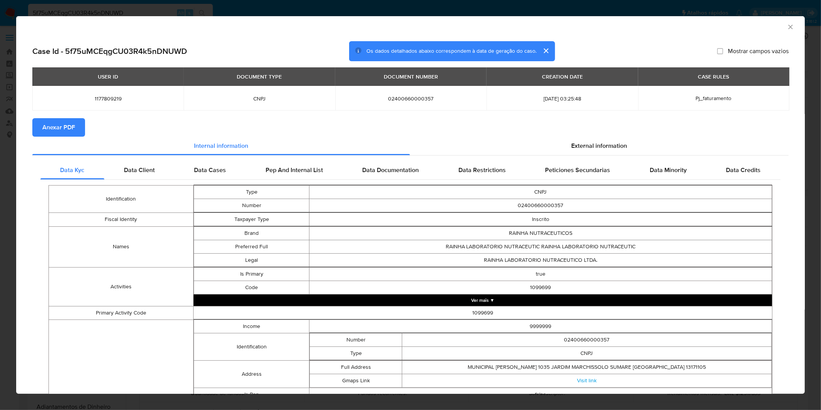
click at [67, 126] on span "Anexar PDF" at bounding box center [58, 127] width 33 height 17
click at [220, 10] on div "AML Data Collector Case Id - 5f75uMCEqgCU03R4k5nDNUWD Os dados detalhados abaix…" at bounding box center [410, 205] width 821 height 410
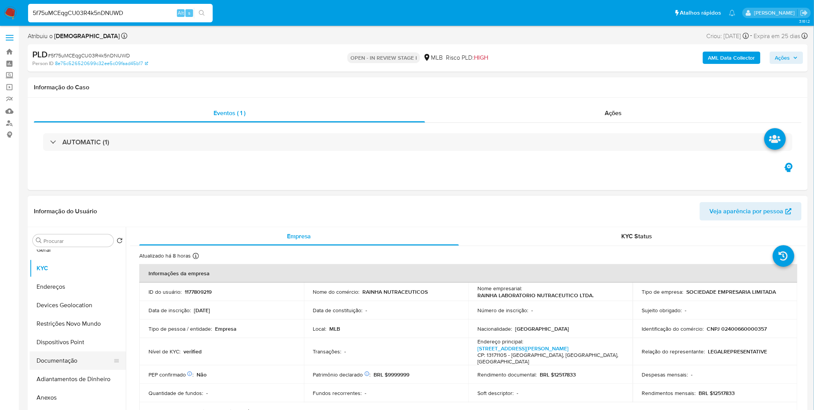
scroll to position [43, 0]
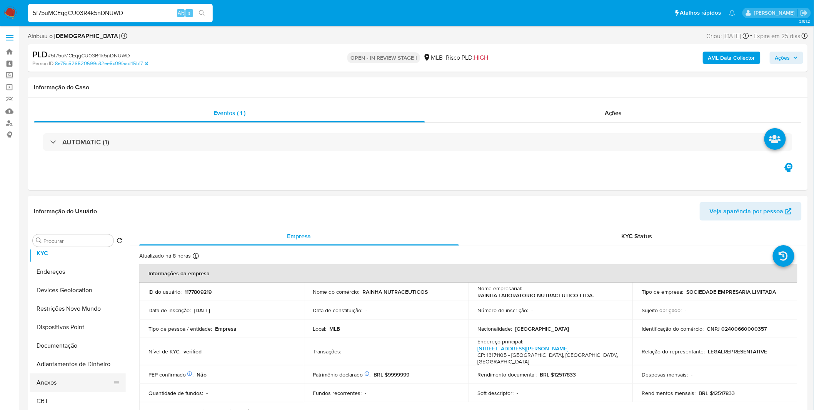
click at [78, 383] on button "Anexos" at bounding box center [75, 382] width 90 height 18
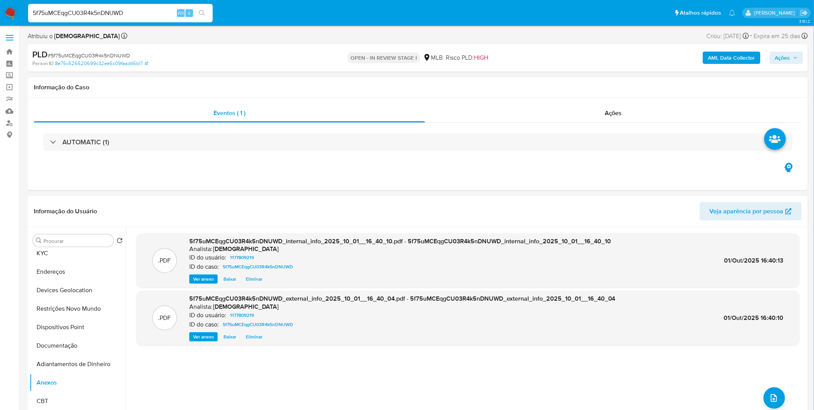
click at [79, 55] on span "# 5f75uMCEqgCU03R4k5nDNUWD" at bounding box center [89, 56] width 82 height 8
copy span "5f75uMCEqgCU03R4k5nDNUWD"
click at [65, 361] on button "Adiantamentos de Dinheiro" at bounding box center [75, 364] width 90 height 18
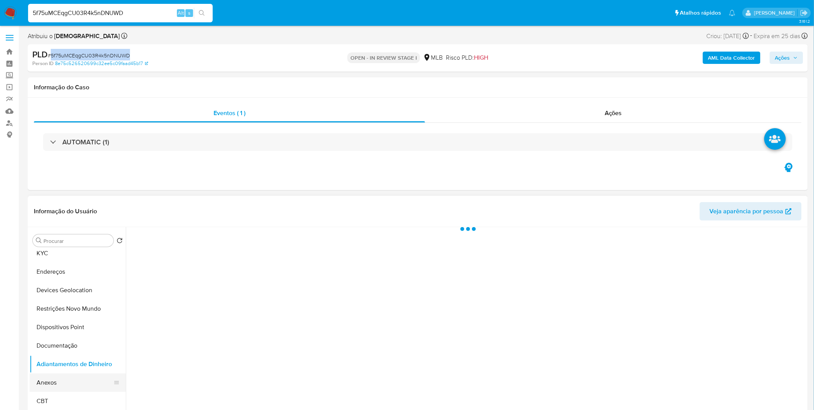
click at [59, 376] on button "Anexos" at bounding box center [75, 382] width 90 height 18
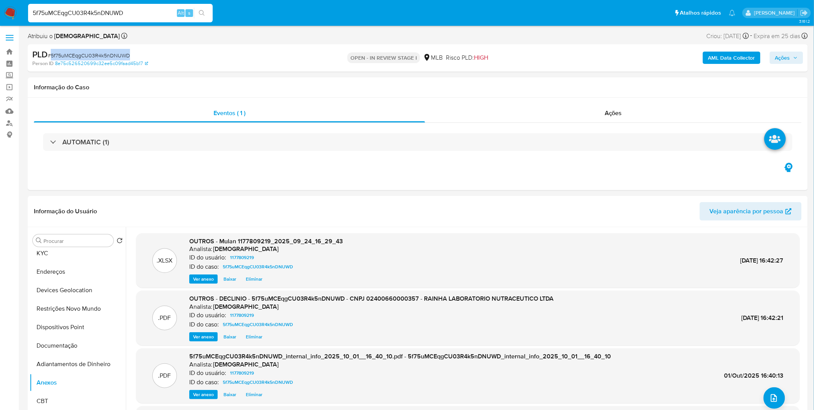
click at [799, 54] on button "Ações" at bounding box center [786, 58] width 33 height 12
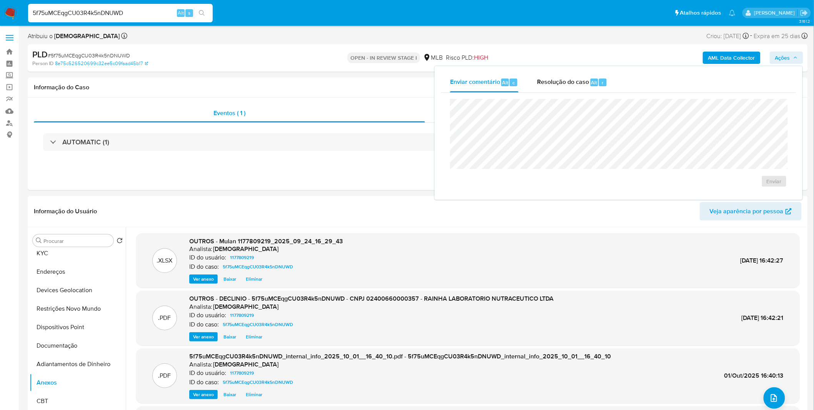
click at [563, 97] on div "Enviar" at bounding box center [619, 143] width 356 height 101
click at [559, 92] on div "Resolução do caso Alt r" at bounding box center [572, 82] width 70 height 20
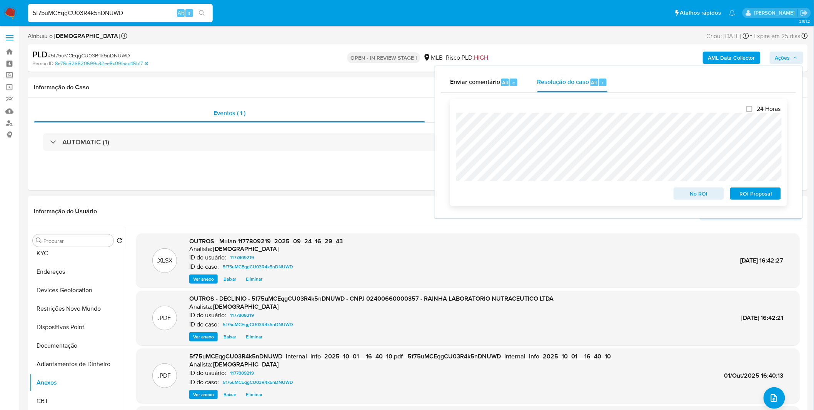
click at [697, 199] on span "No ROI" at bounding box center [699, 193] width 40 height 11
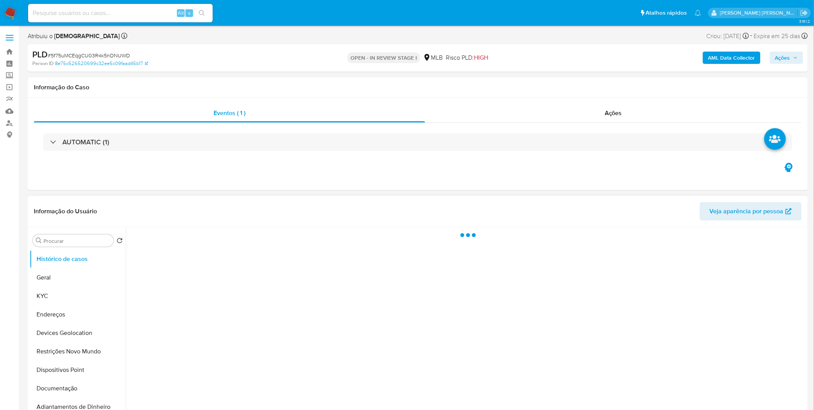
select select "10"
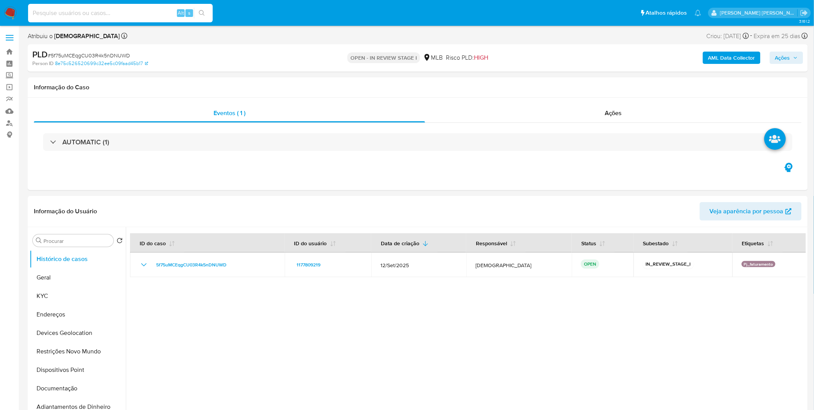
click at [91, 13] on input at bounding box center [120, 13] width 185 height 10
paste input "yioG60umRmjNjVeJAUqdArqe"
type input "yioG60umRmjNjVeJAUqdArqe"
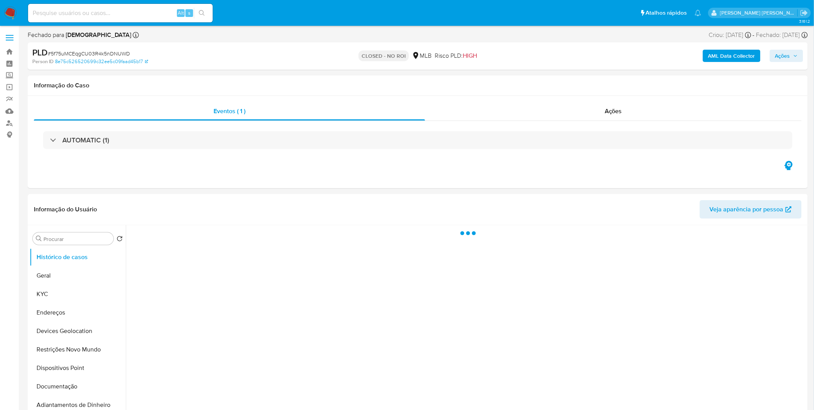
select select "10"
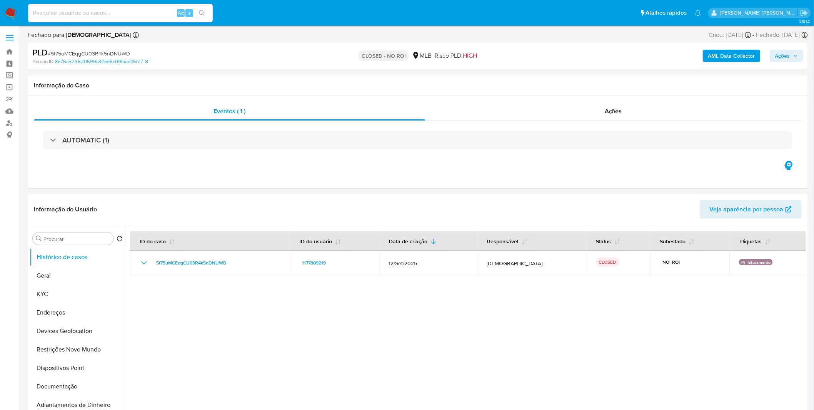
click at [124, 11] on input at bounding box center [120, 13] width 185 height 10
paste input "yioG60umRmjNjVeJAUqdArqe"
type input "yioG60umRmjNjVeJAUqdArqe"
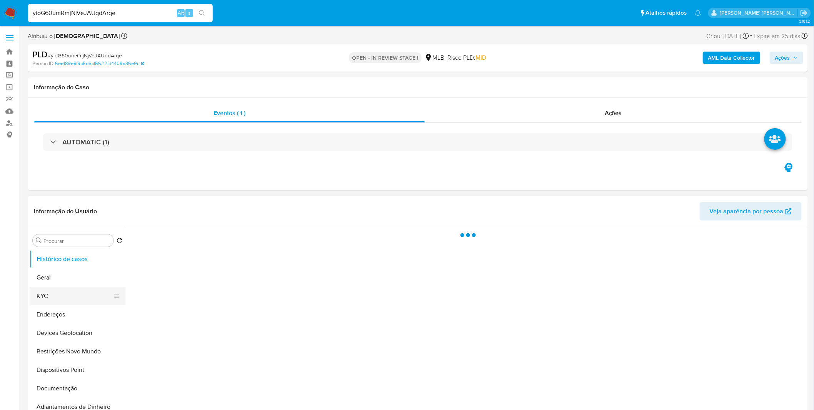
select select "10"
click at [73, 290] on button "KYC" at bounding box center [75, 296] width 90 height 18
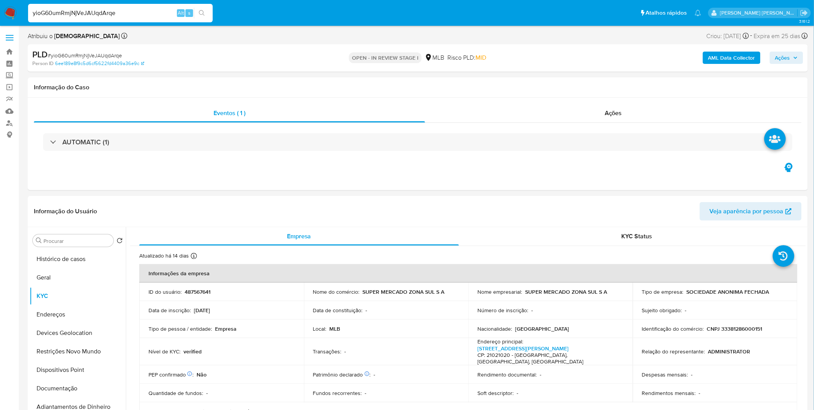
click at [741, 64] on b "AML Data Collector" at bounding box center [732, 58] width 47 height 12
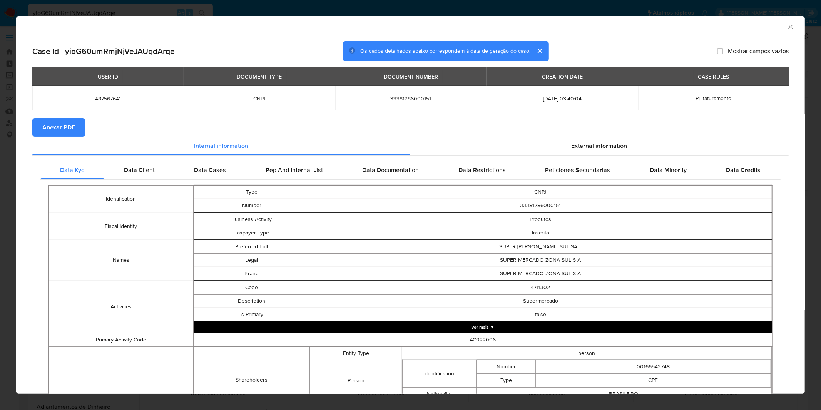
click at [71, 135] on span "Anexar PDF" at bounding box center [58, 127] width 33 height 17
click at [787, 28] on icon "Fechar a janela" at bounding box center [791, 27] width 8 height 8
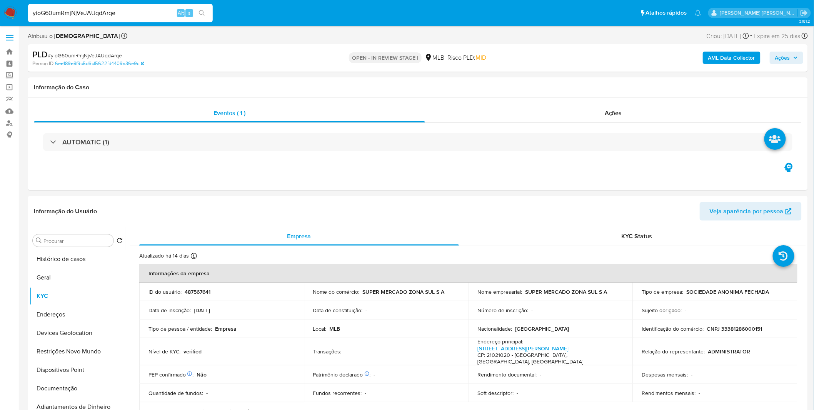
click at [70, 57] on span "# yioG60umRmjNjVeJAUqdArqe" at bounding box center [85, 56] width 74 height 8
copy span "yioG60umRmjNjVeJAUqdArqe"
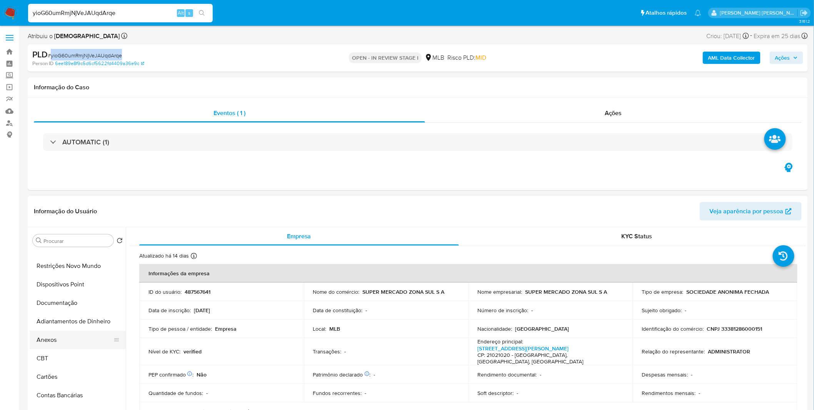
click at [72, 342] on button "Anexos" at bounding box center [75, 340] width 90 height 18
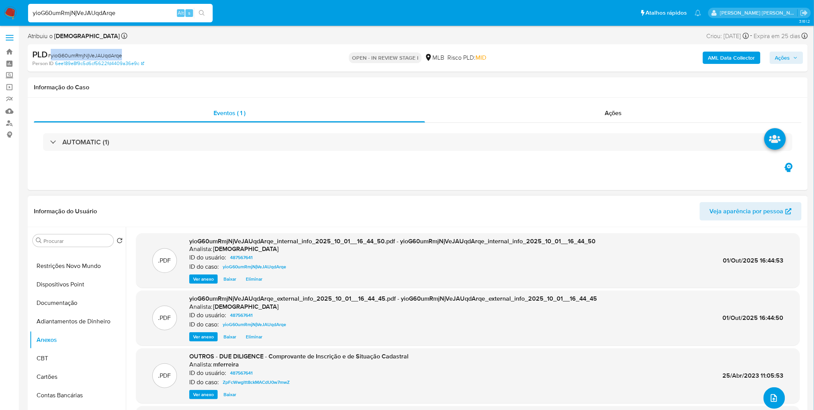
click at [779, 397] on button "upload-file" at bounding box center [775, 398] width 22 height 22
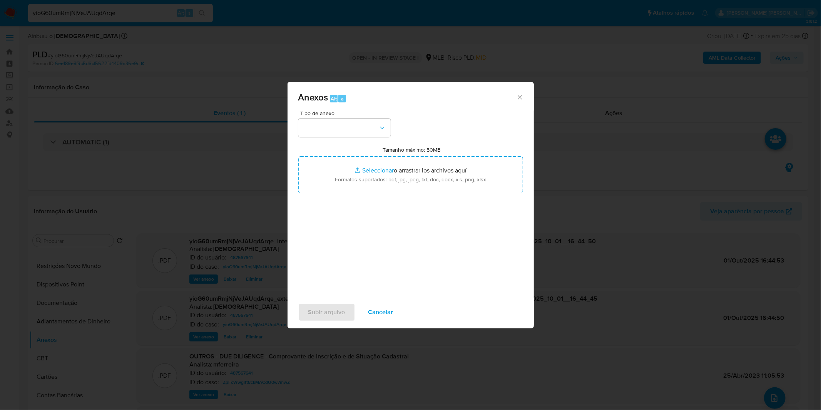
click at [390, 314] on span "Cancelar" at bounding box center [380, 312] width 25 height 17
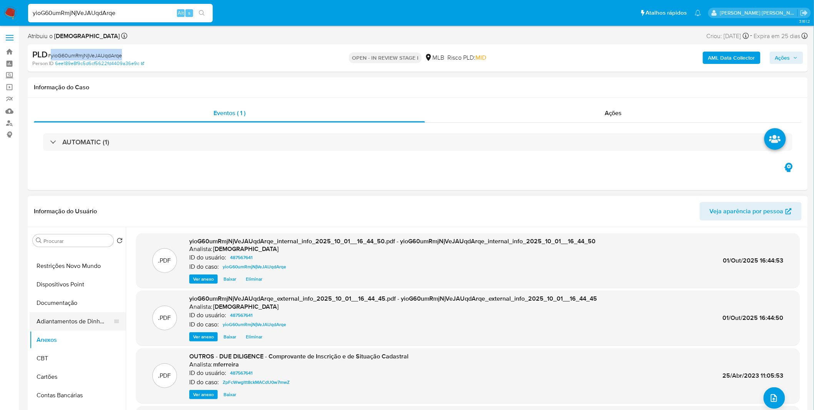
click at [81, 321] on button "Adiantamentos de Dinheiro" at bounding box center [75, 321] width 90 height 18
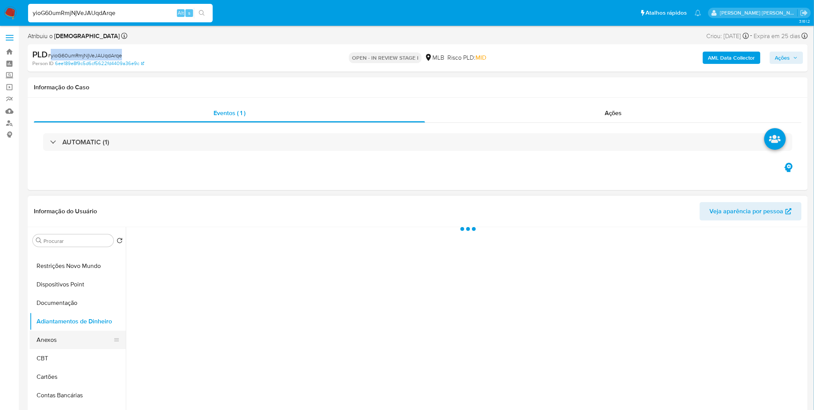
click at [75, 338] on button "Anexos" at bounding box center [75, 340] width 90 height 18
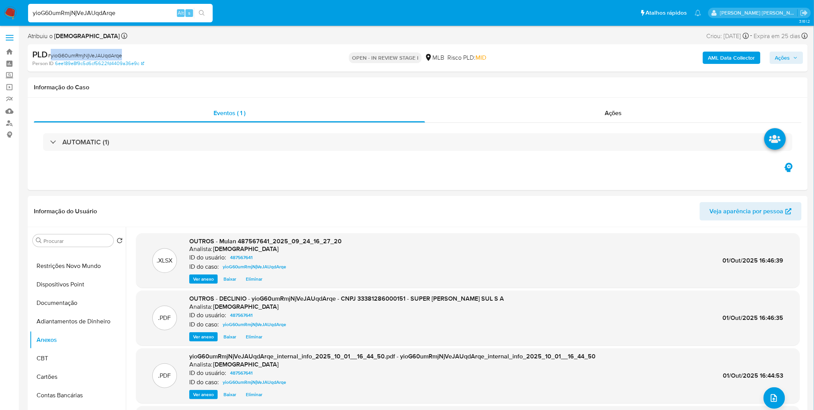
click at [783, 59] on span "Ações" at bounding box center [783, 58] width 15 height 12
click at [574, 82] on span "Resolução do caso" at bounding box center [563, 82] width 52 height 9
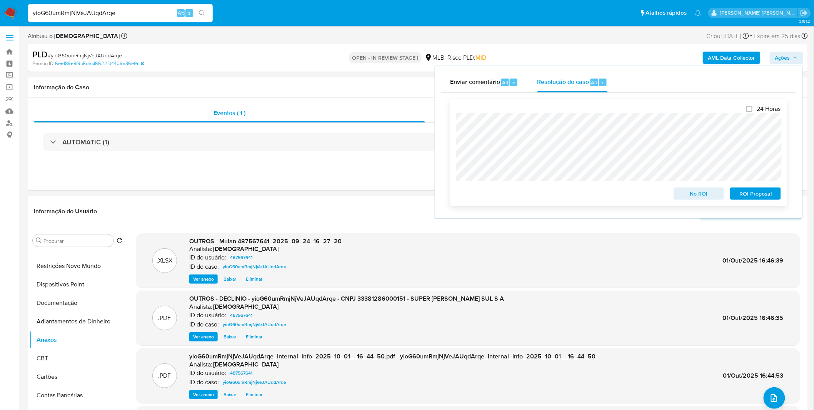
click at [704, 194] on span "No ROI" at bounding box center [699, 193] width 40 height 11
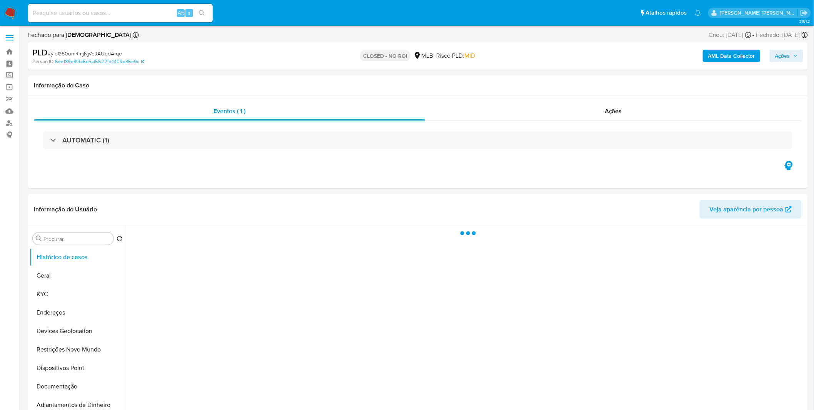
select select "10"
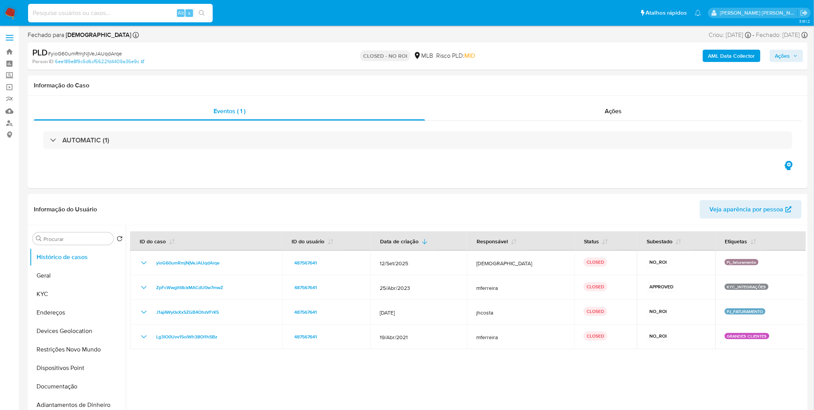
click at [135, 16] on input at bounding box center [120, 13] width 185 height 10
paste input "tyOdspC9g2v5syPPILdXiePg"
type input "tyOdspC9g2v5syPPILdXiePg"
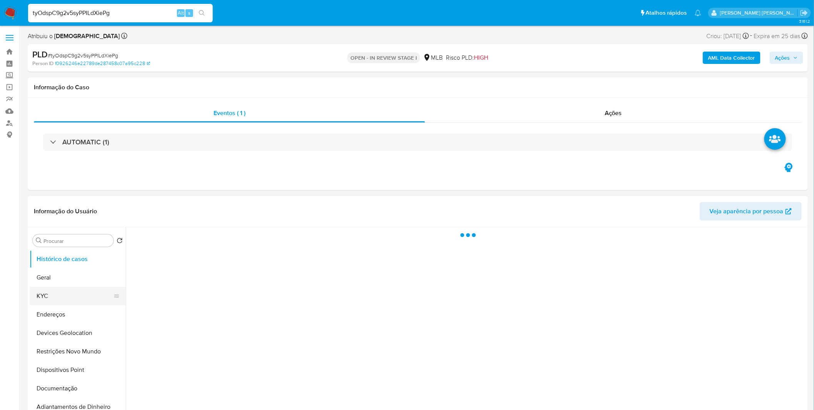
drag, startPoint x: 59, startPoint y: 299, endPoint x: 112, endPoint y: 298, distance: 53.1
click at [59, 299] on button "KYC" at bounding box center [75, 296] width 90 height 18
select select "10"
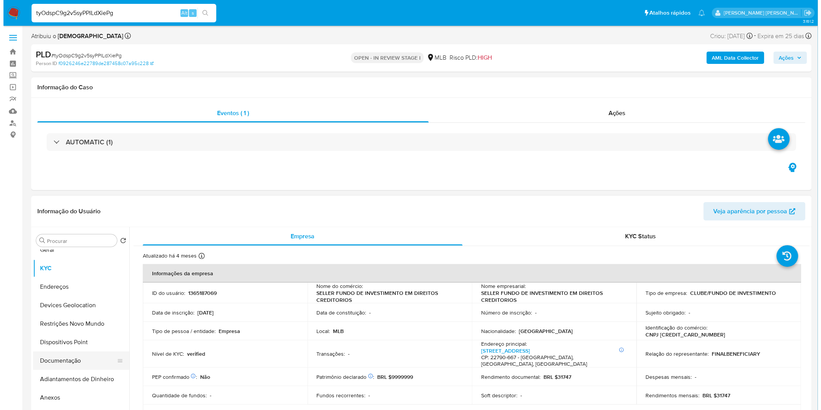
scroll to position [43, 0]
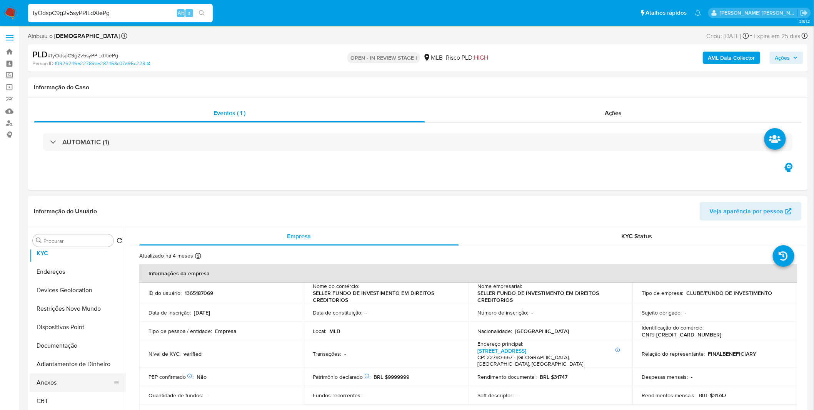
click at [77, 386] on button "Anexos" at bounding box center [75, 382] width 90 height 18
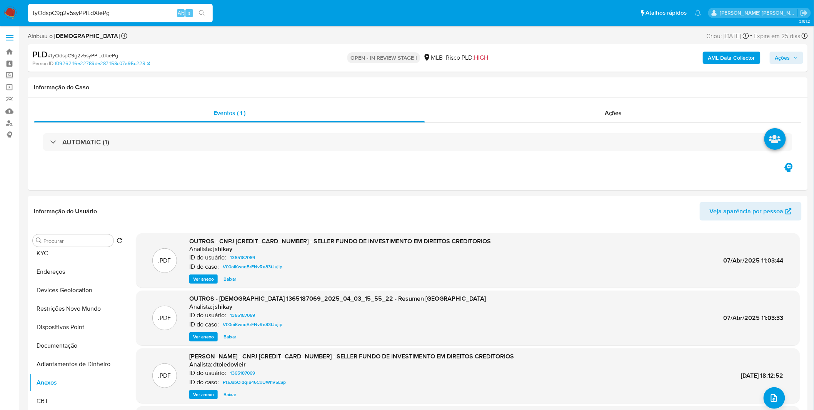
click at [716, 56] on b "AML Data Collector" at bounding box center [732, 58] width 47 height 12
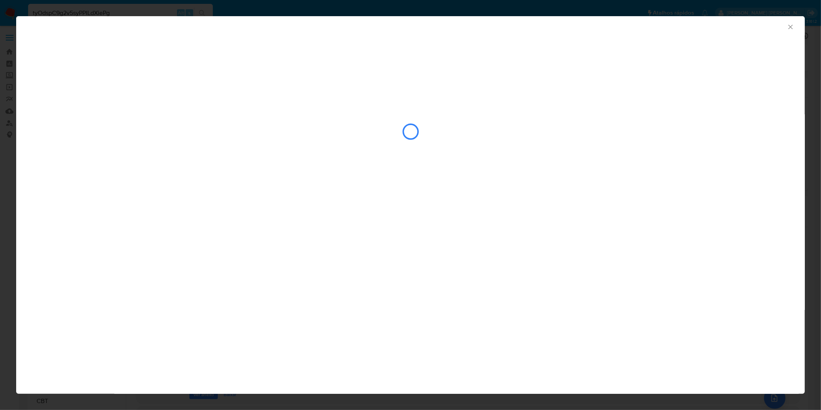
click at [156, 156] on div "closure-recommendation-modal" at bounding box center [410, 131] width 756 height 77
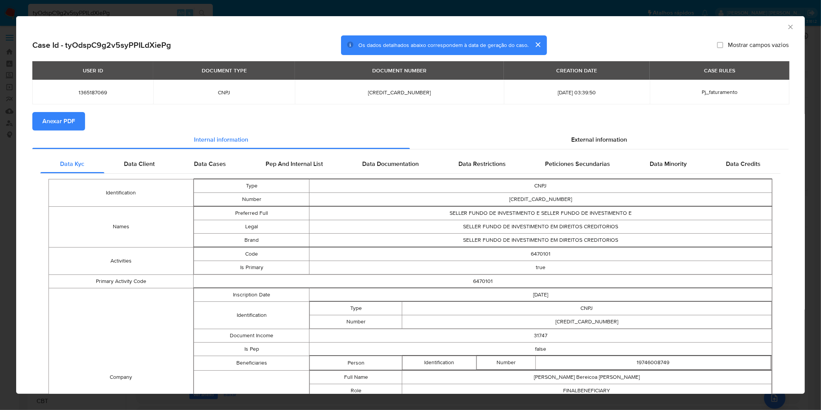
click at [55, 122] on span "Anexar PDF" at bounding box center [58, 121] width 33 height 17
click at [264, 2] on div "AML Data Collector Case Id - tyOdspC9g2v5syPPILdXiePg Os dados detalhados abaix…" at bounding box center [410, 205] width 821 height 410
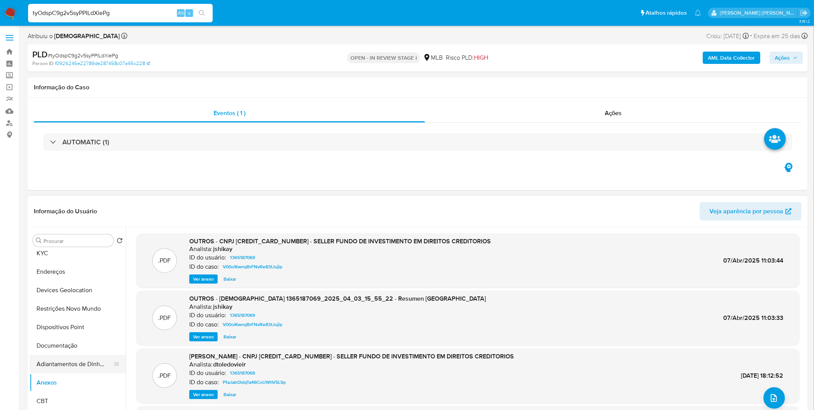
click at [82, 366] on button "Adiantamentos de Dinheiro" at bounding box center [75, 364] width 90 height 18
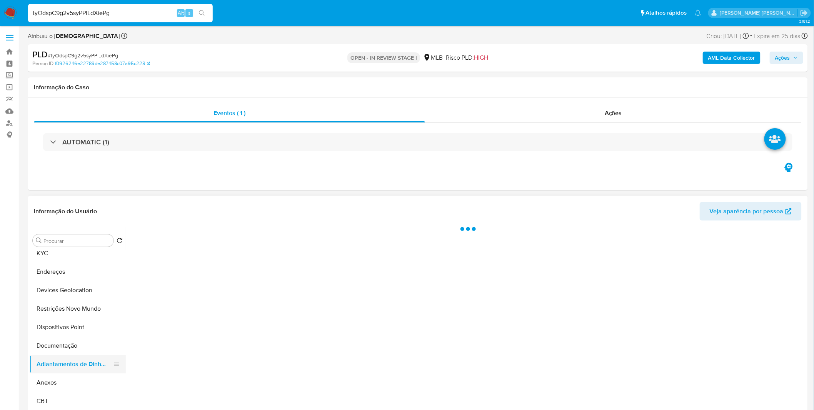
click at [83, 372] on button "Adiantamentos de Dinheiro" at bounding box center [75, 364] width 90 height 18
click at [81, 375] on button "Anexos" at bounding box center [75, 382] width 90 height 18
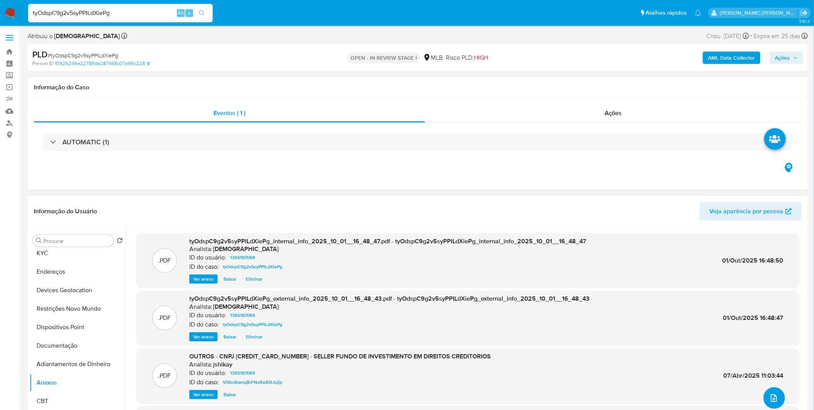
click at [780, 398] on button "upload-file" at bounding box center [775, 398] width 22 height 22
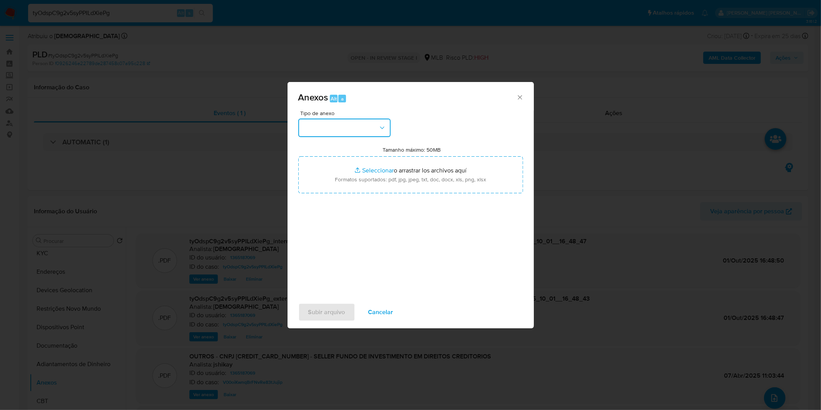
click at [347, 128] on button "button" at bounding box center [344, 128] width 92 height 18
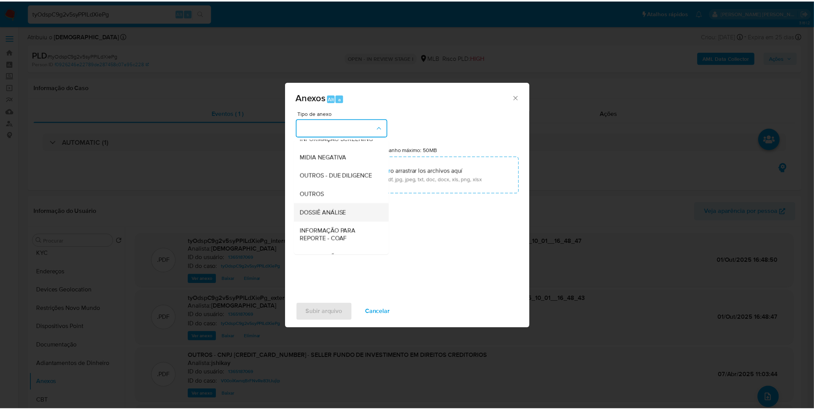
scroll to position [118, 0]
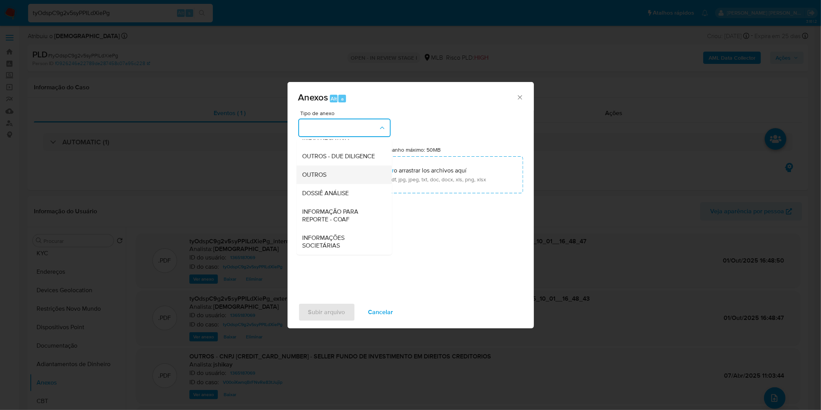
click at [327, 171] on span "OUTROS" at bounding box center [315, 175] width 24 height 8
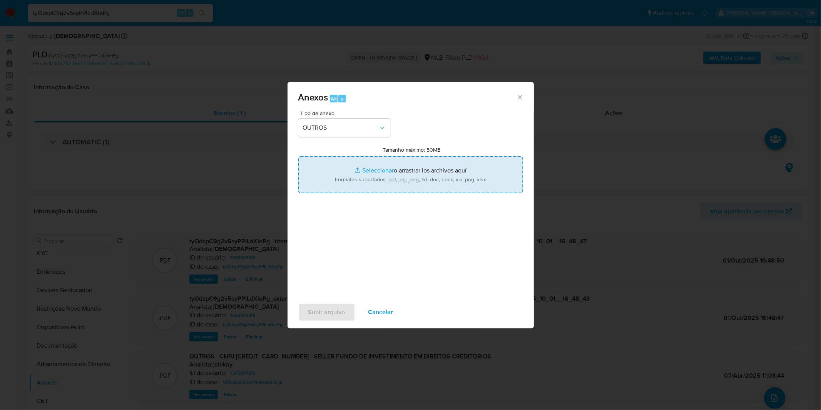
click at [357, 179] on input "Tamanho máximo: 50MB Seleccionar archivos" at bounding box center [410, 174] width 225 height 37
type input "C:\fakepath\DECLINIO - tyOdspC9g2v5syPPILdXiePg - CNPJ 50473039000102 - SELLER …"
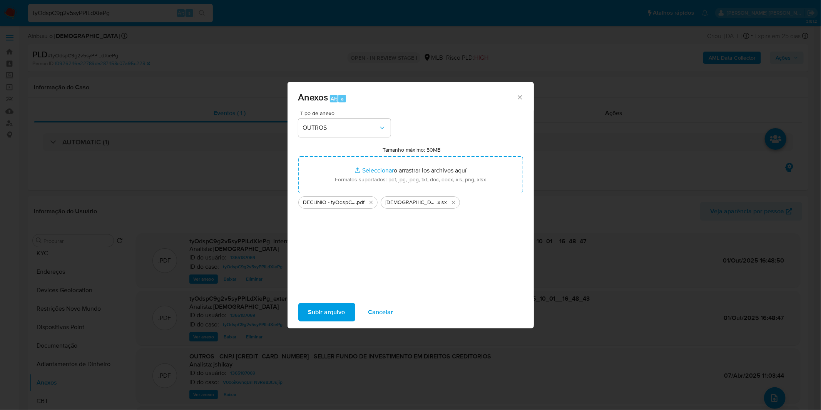
click at [326, 307] on span "Subir arquivo" at bounding box center [326, 312] width 37 height 17
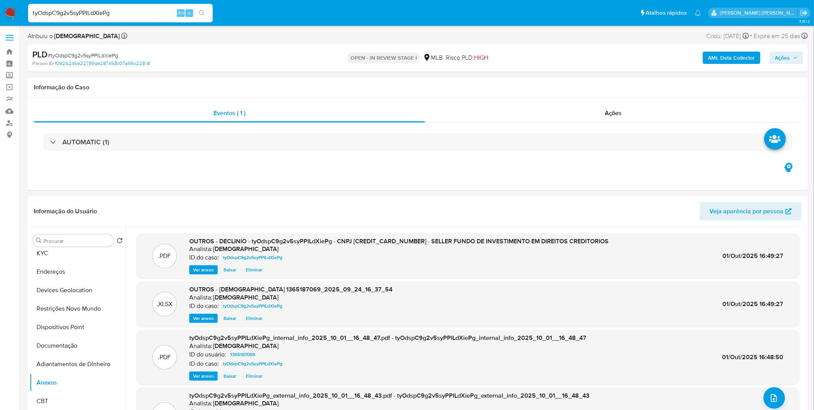
click at [801, 59] on button "Ações" at bounding box center [786, 58] width 33 height 12
click at [583, 88] on div "Resolução do caso Alt r" at bounding box center [572, 82] width 70 height 20
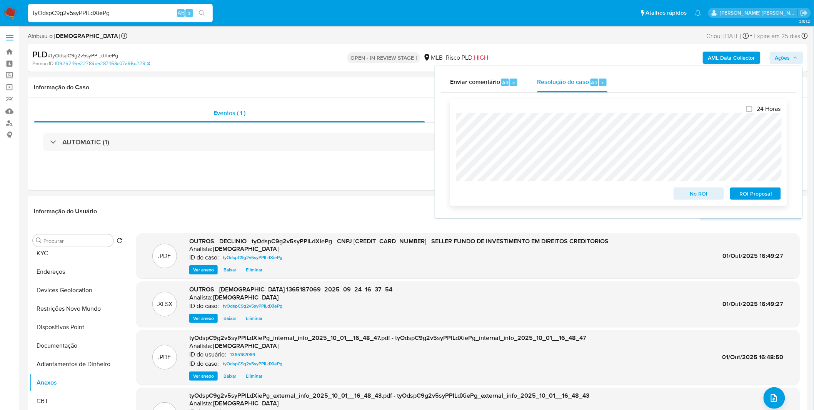
click at [695, 196] on span "No ROI" at bounding box center [699, 193] width 40 height 11
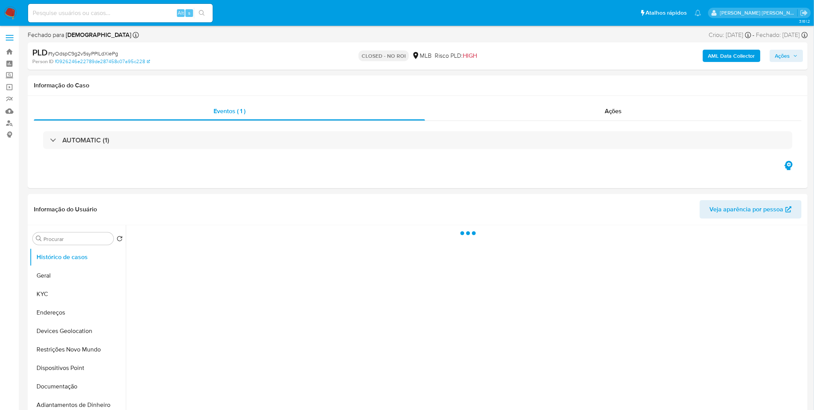
select select "10"
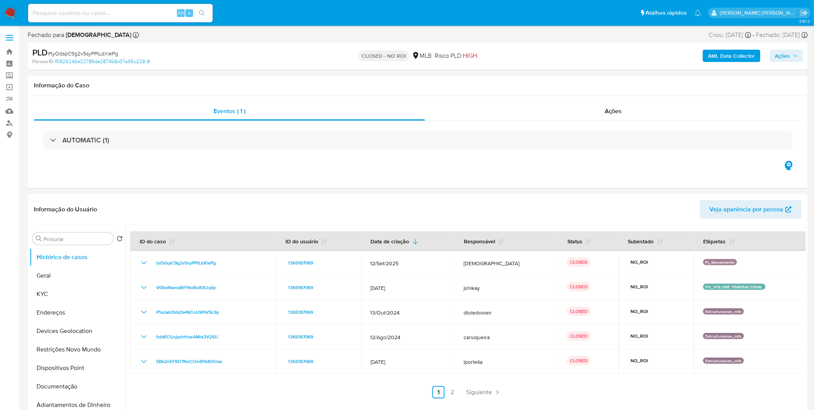
click at [14, 9] on img at bounding box center [10, 13] width 13 height 13
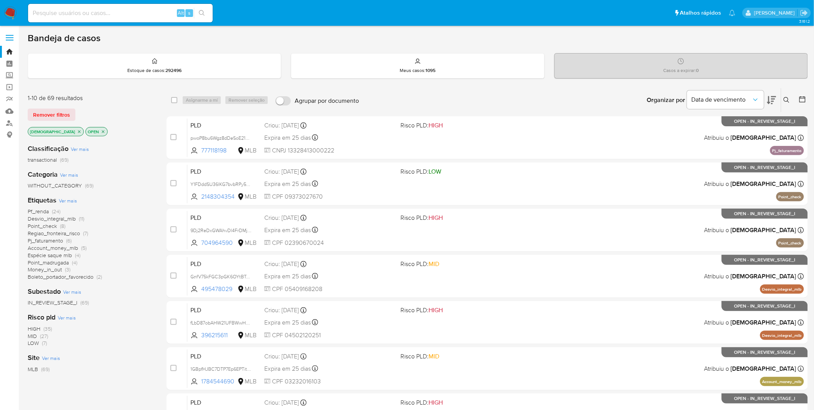
click at [14, 13] on img at bounding box center [10, 13] width 13 height 13
click at [71, 197] on span "Ver mais" at bounding box center [68, 200] width 18 height 7
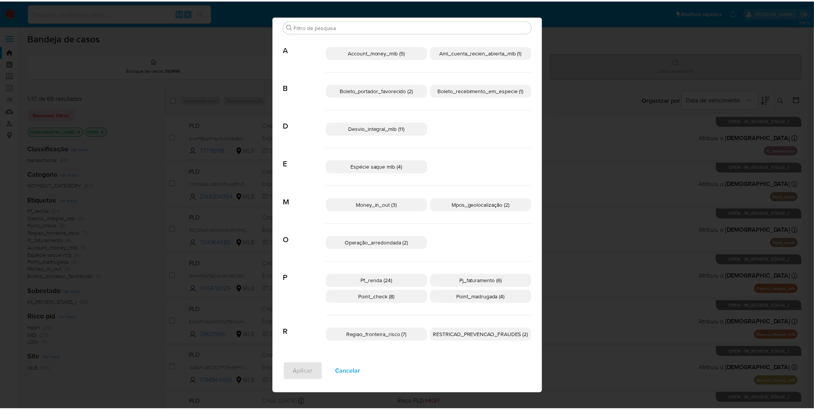
scroll to position [26, 0]
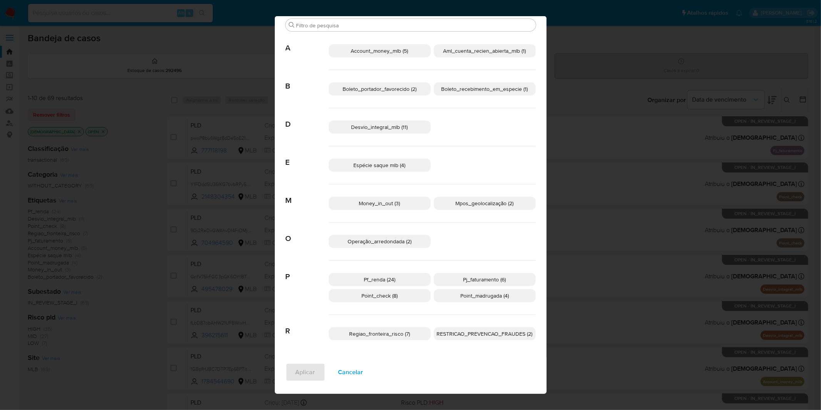
click at [403, 334] on span "Regiao_fronteira_risco (7)" at bounding box center [379, 334] width 61 height 8
click at [308, 370] on span "Aplicar" at bounding box center [306, 372] width 20 height 17
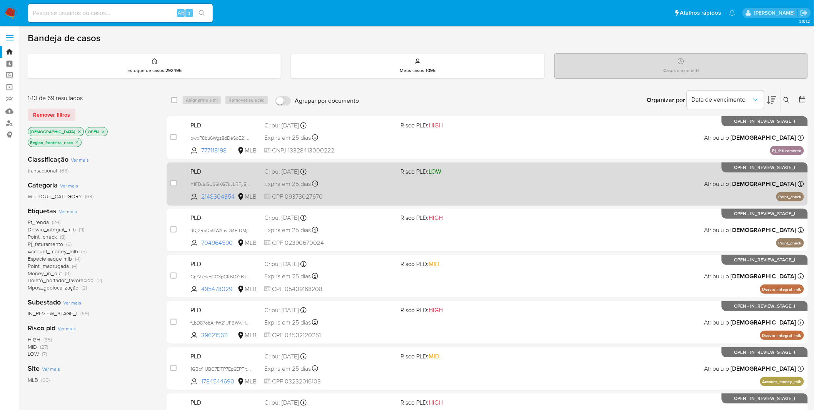
click at [379, 189] on div "PLD Y1FDddSU36lKG7bvbRPy5TFw 2148304354 MLB Risco PLD: LOW Criou: [DATE] Criou:…" at bounding box center [495, 183] width 617 height 39
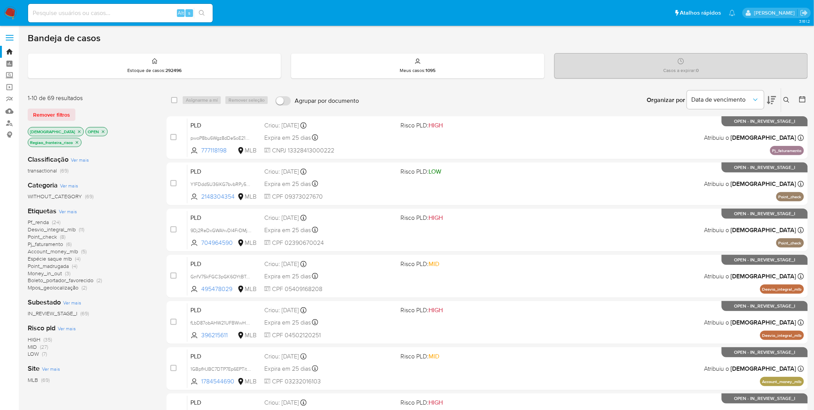
click at [81, 138] on p "Regiao_fronteira_risco" at bounding box center [54, 142] width 53 height 8
click at [79, 140] on icon "close-filter" at bounding box center [77, 142] width 5 height 5
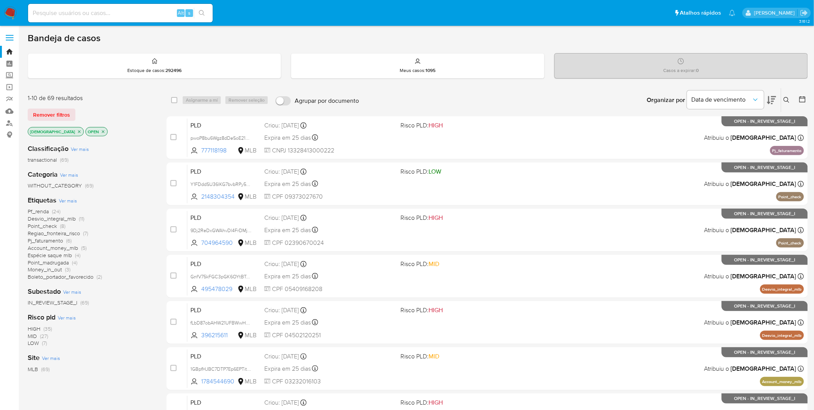
click at [70, 199] on span "Ver mais" at bounding box center [68, 200] width 18 height 7
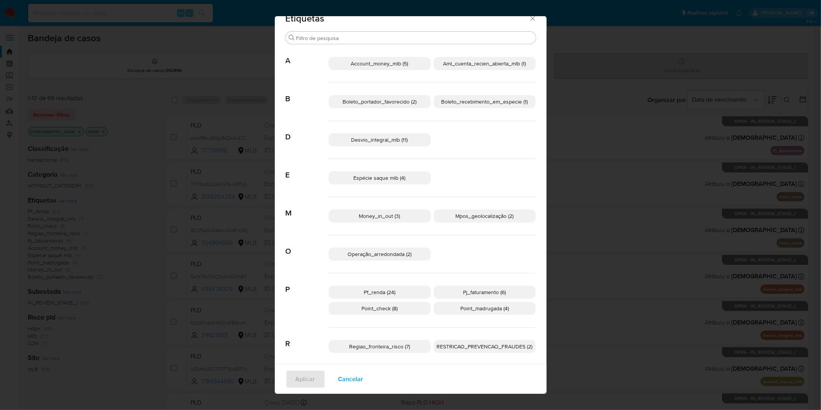
scroll to position [20, 0]
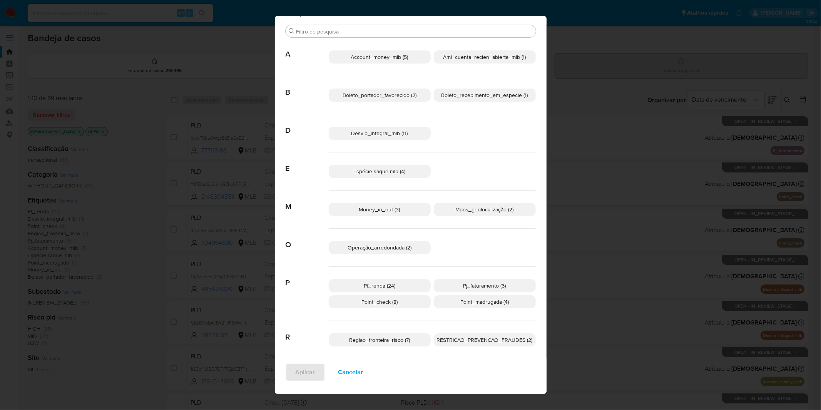
click at [373, 340] on span "Regiao_fronteira_risco (7)" at bounding box center [379, 340] width 61 height 8
click at [297, 370] on span "Aplicar" at bounding box center [306, 372] width 20 height 17
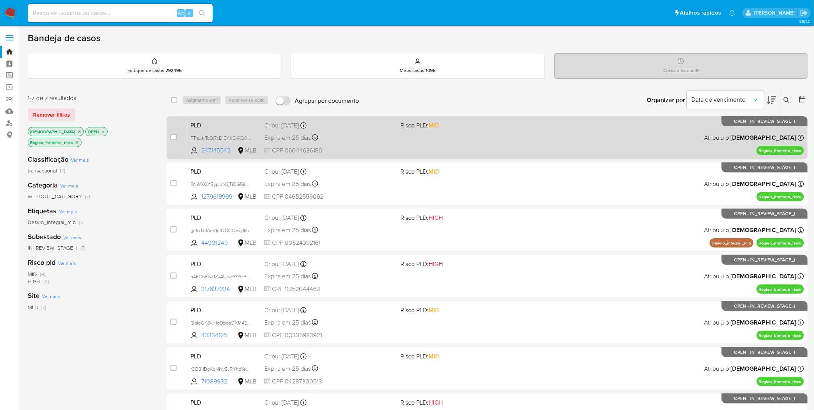
click at [433, 141] on div "PLD FTnuJyTcQj7cDIEYXCvkQ0oY 247145542 MLB Risco PLD: MID Criou: [DATE] Criou: …" at bounding box center [495, 137] width 617 height 39
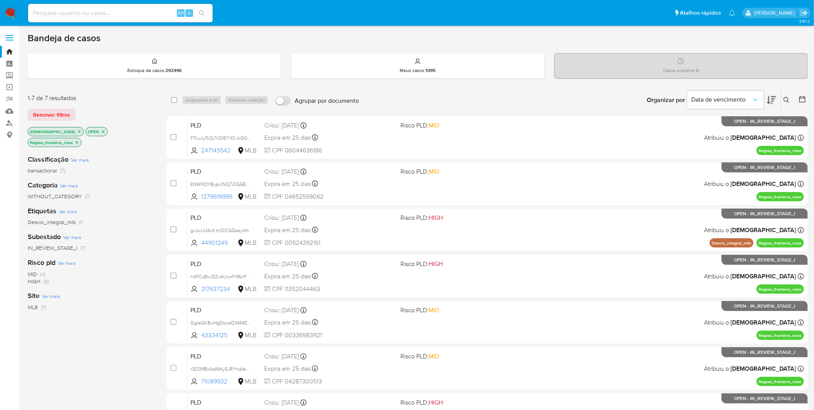
click at [81, 138] on p "Regiao_fronteira_risco" at bounding box center [54, 142] width 53 height 8
click at [79, 140] on icon "close-filter" at bounding box center [77, 142] width 5 height 5
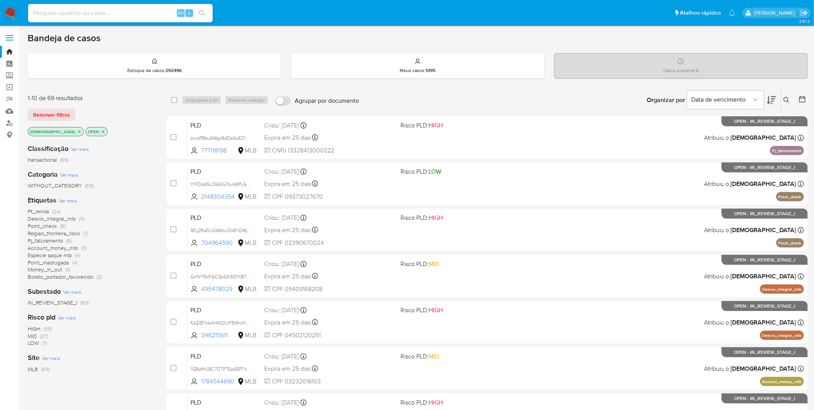
click at [71, 196] on div "Etiquetas Ver mais Pf_renda (24) Desvio_integral_mlb (11) Point_check (8) Regia…" at bounding box center [91, 238] width 127 height 85
click at [70, 199] on span "Ver mais" at bounding box center [68, 200] width 18 height 7
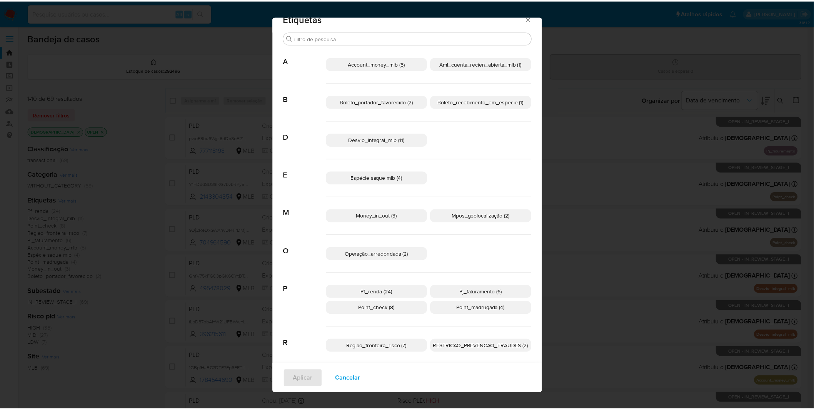
scroll to position [20, 0]
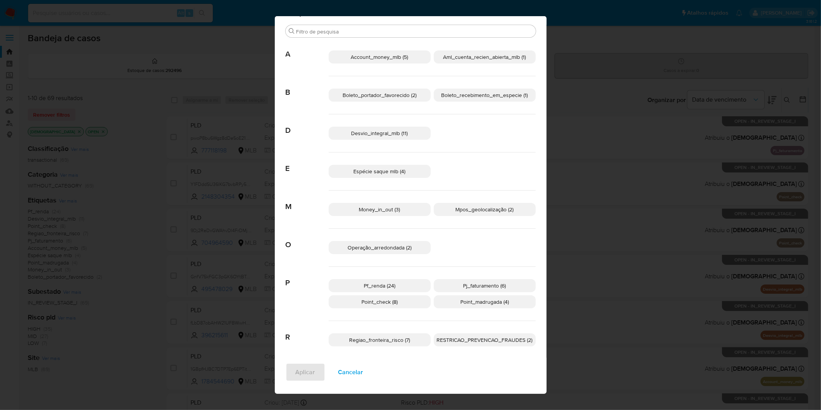
click at [597, 137] on div "Etiquetas Buscar A Account_money_mlb (5) Aml_cuenta_recien_abierta_mlb (1) B Bo…" at bounding box center [410, 205] width 821 height 410
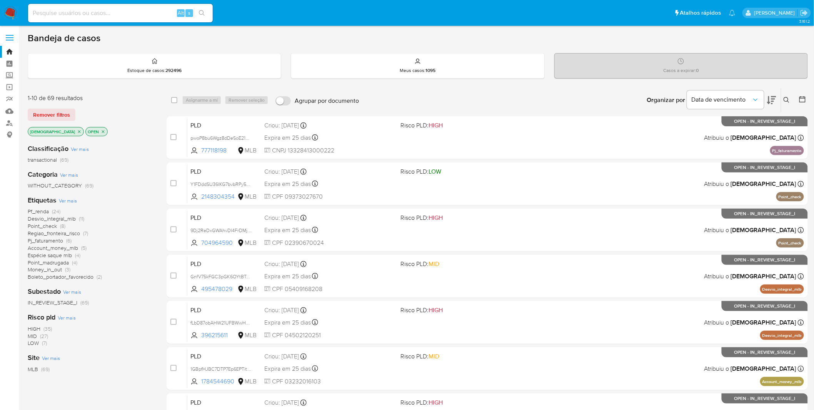
click at [12, 13] on img at bounding box center [10, 13] width 13 height 13
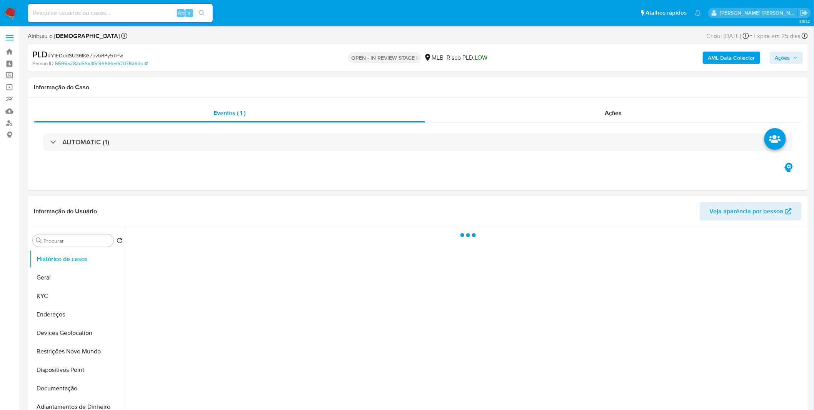
select select "10"
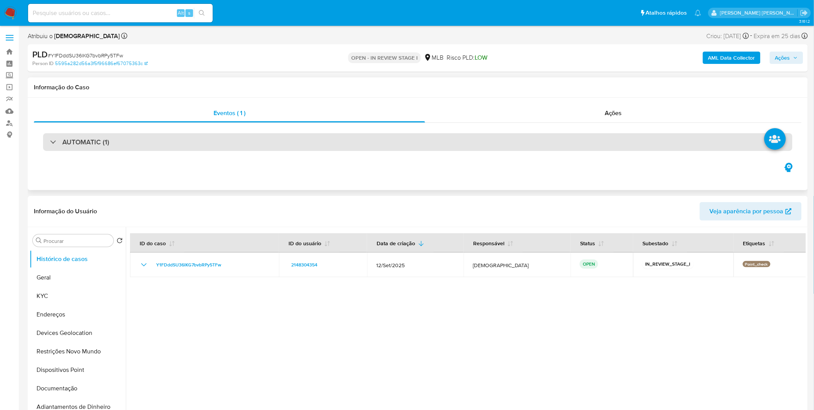
click at [48, 147] on div "AUTOMATIC (1)" at bounding box center [418, 142] width 750 height 18
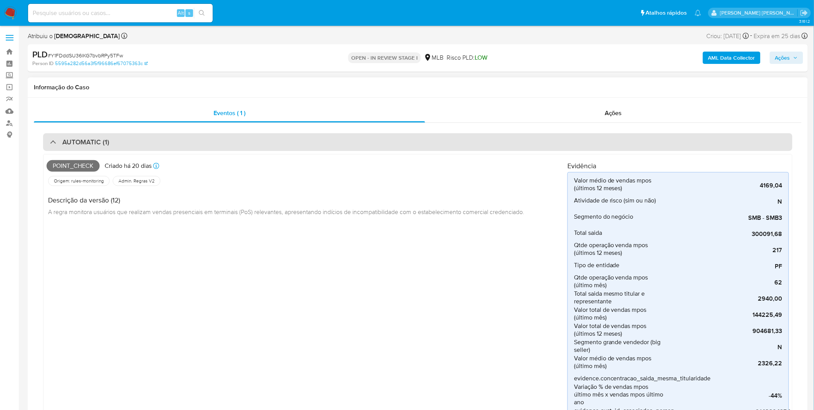
click at [66, 141] on h3 "AUTOMATIC (1)" at bounding box center [85, 142] width 47 height 8
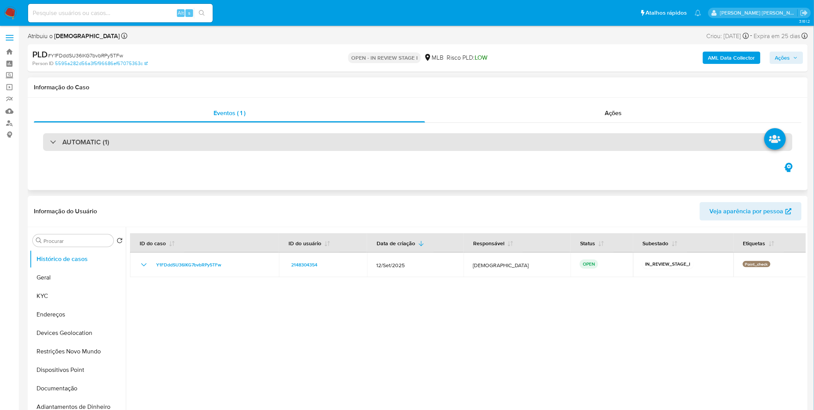
click at [86, 135] on div "AUTOMATIC (1)" at bounding box center [418, 142] width 750 height 18
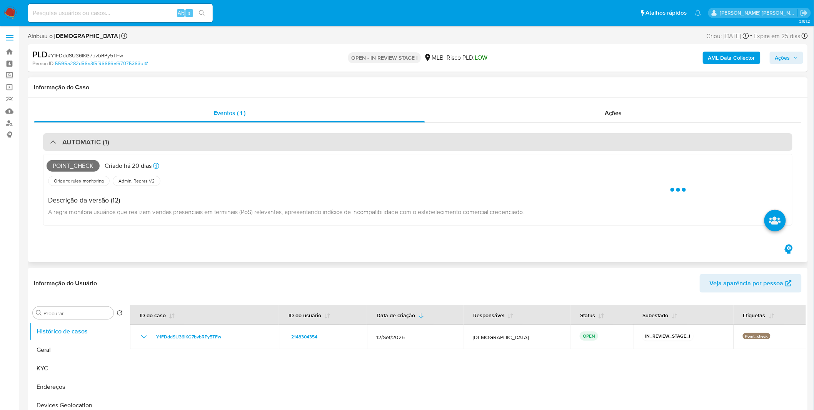
click at [78, 138] on h3 "AUTOMATIC (1)" at bounding box center [85, 142] width 47 height 8
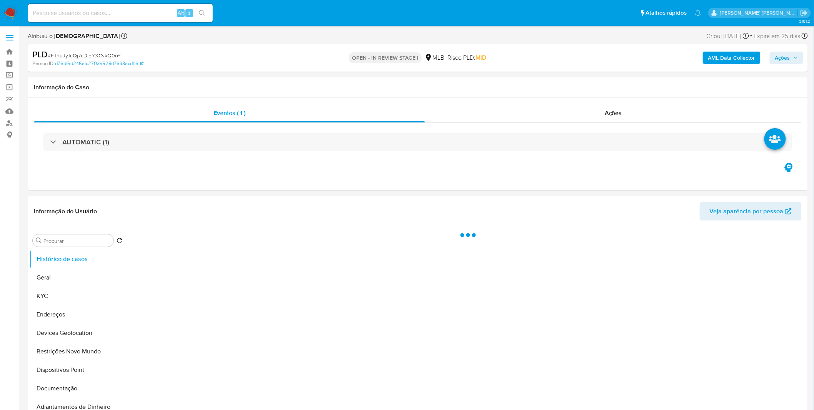
select select "10"
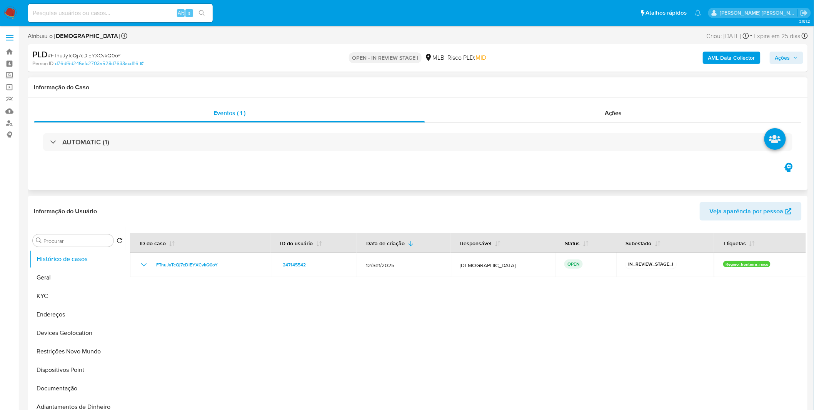
click at [122, 128] on div "AUTOMATIC (1)" at bounding box center [418, 142] width 768 height 38
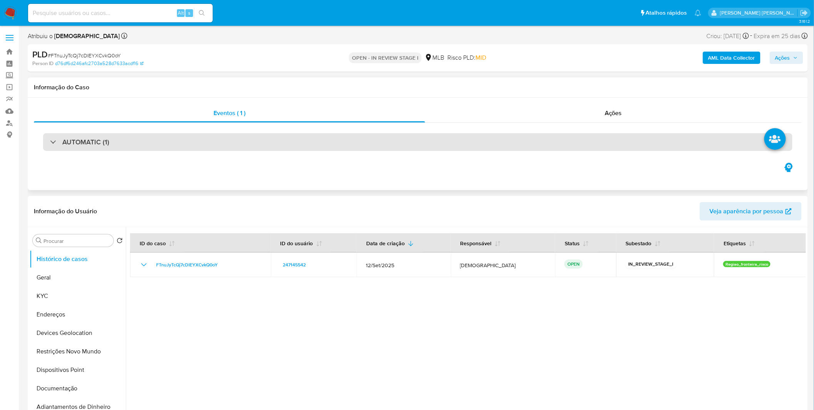
click at [109, 136] on div "AUTOMATIC (1)" at bounding box center [418, 142] width 750 height 18
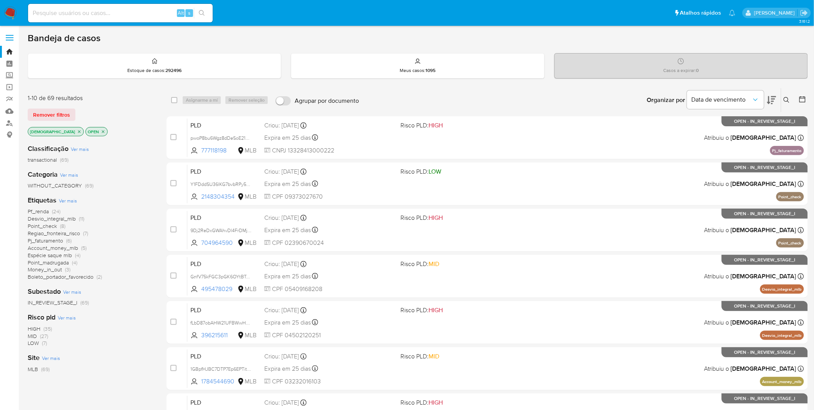
click at [109, 110] on div "Remover filtros" at bounding box center [89, 115] width 123 height 12
click at [16, 2] on nav "Pausado Ver notificaciones Alt s Atalhos rápidos Presiona las siguientes teclas…" at bounding box center [407, 13] width 814 height 26
click at [16, 7] on img at bounding box center [10, 13] width 13 height 13
drag, startPoint x: 13, startPoint y: 2, endPoint x: 13, endPoint y: 9, distance: 7.7
click at [13, 2] on nav "Pausado Ver notificaciones Alt s Atalhos rápidos Presiona las siguientes teclas…" at bounding box center [407, 13] width 814 height 26
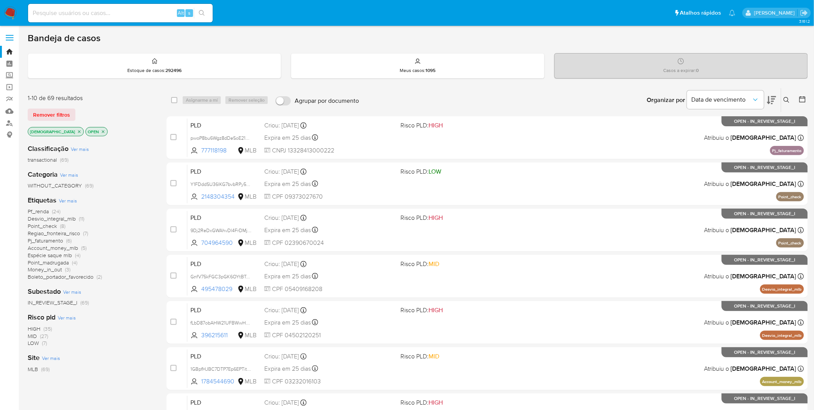
click at [13, 12] on img at bounding box center [10, 13] width 13 height 13
click at [12, 10] on img at bounding box center [10, 13] width 13 height 13
